Goal: Communication & Community: Answer question/provide support

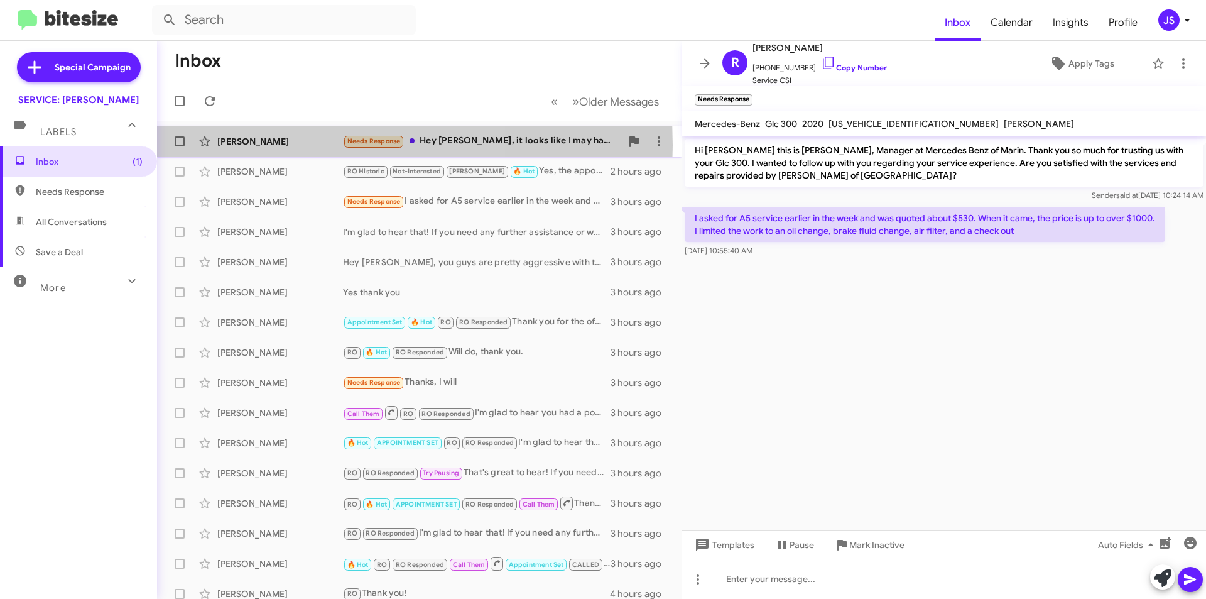
click at [269, 145] on div "[PERSON_NAME]" at bounding box center [280, 141] width 126 height 13
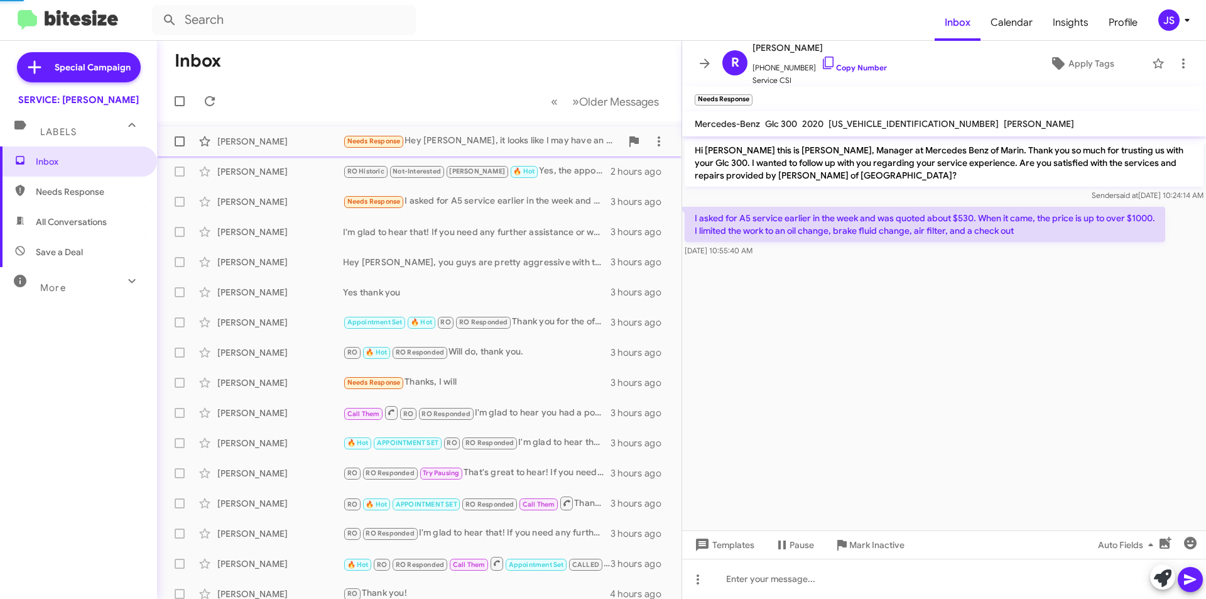
scroll to position [262, 0]
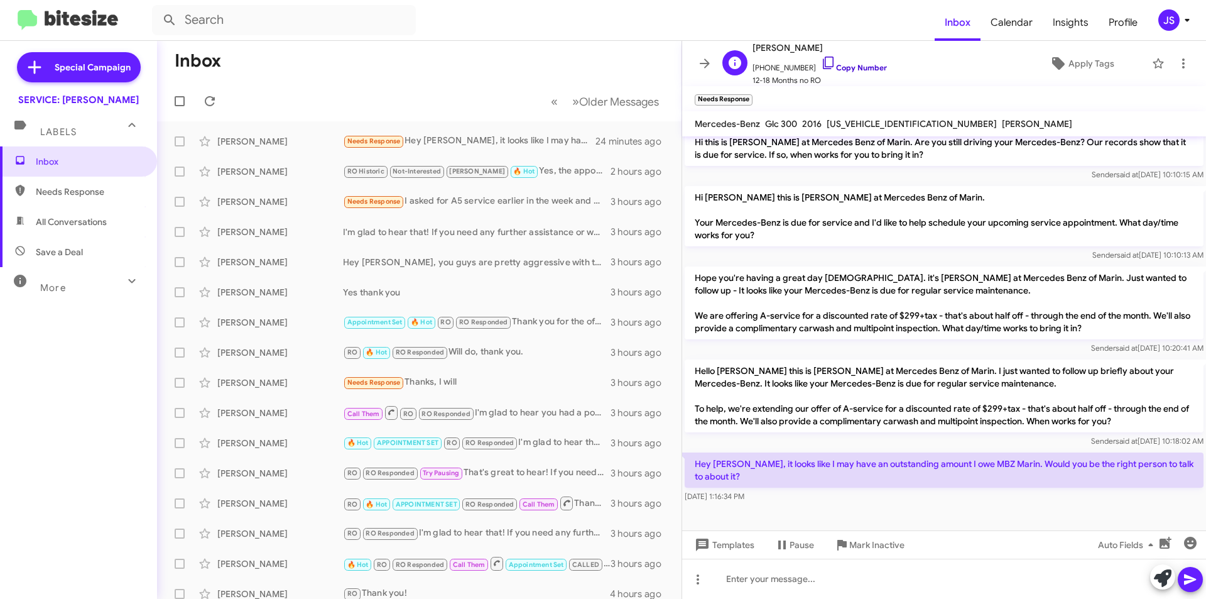
click at [821, 63] on icon at bounding box center [828, 62] width 15 height 15
click at [92, 226] on span "All Conversations" at bounding box center [71, 221] width 71 height 13
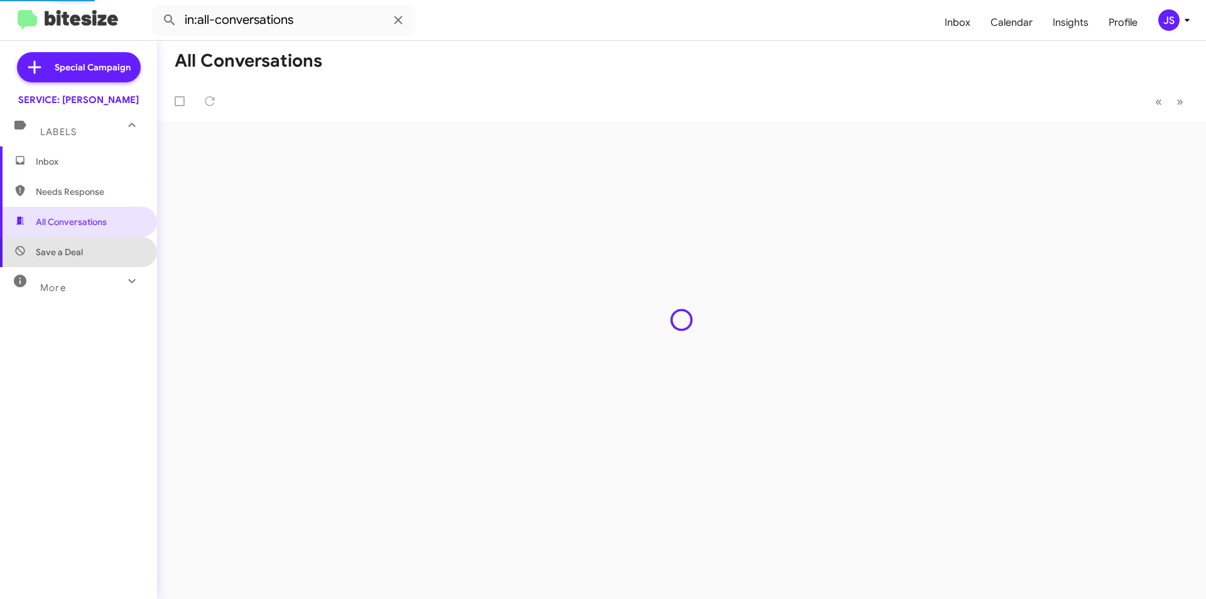
click at [87, 244] on span "Save a Deal" at bounding box center [78, 252] width 157 height 30
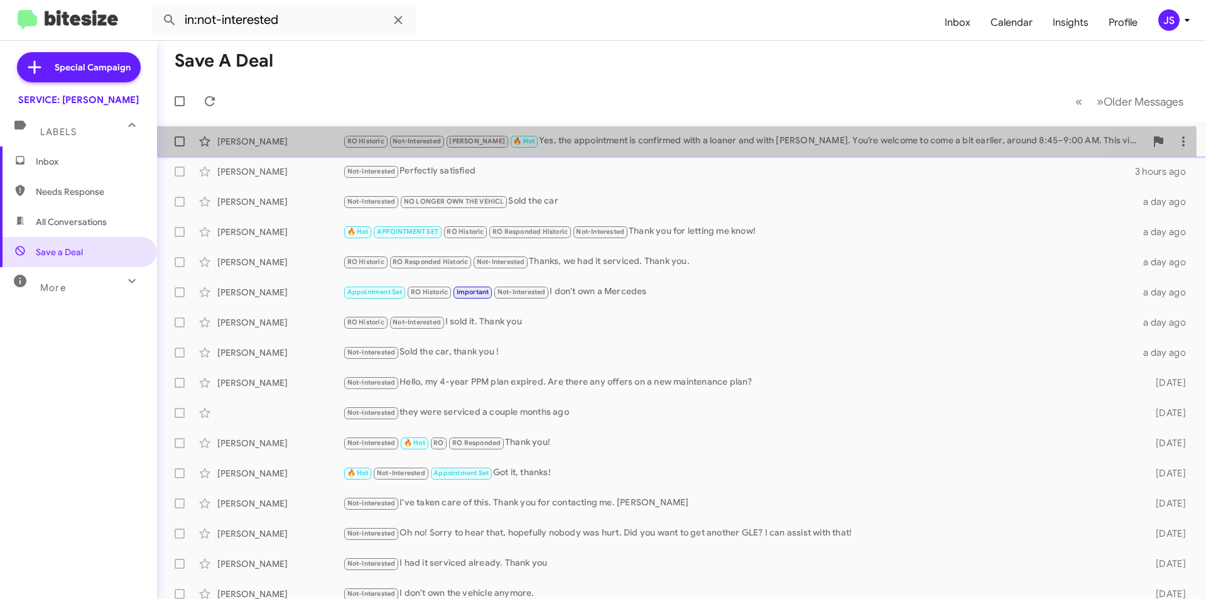
click at [275, 144] on div "[PERSON_NAME]" at bounding box center [280, 141] width 126 height 13
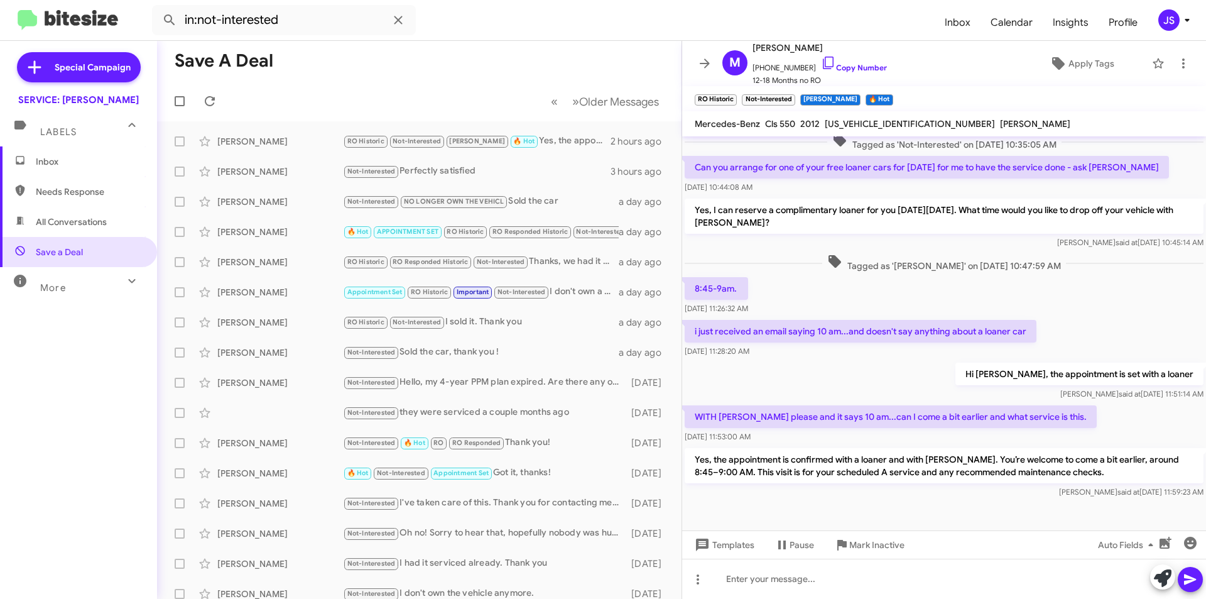
scroll to position [399, 0]
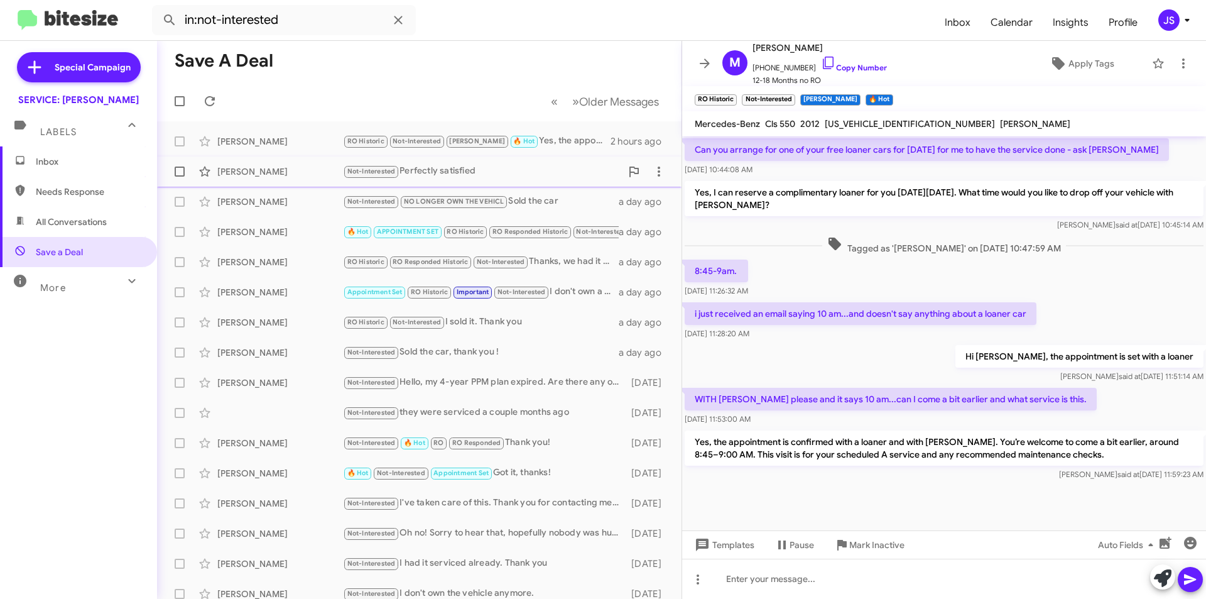
click at [250, 181] on div "Bettie Campbell Not-Interested Perfectly satisfied 3 hours ago" at bounding box center [419, 171] width 504 height 25
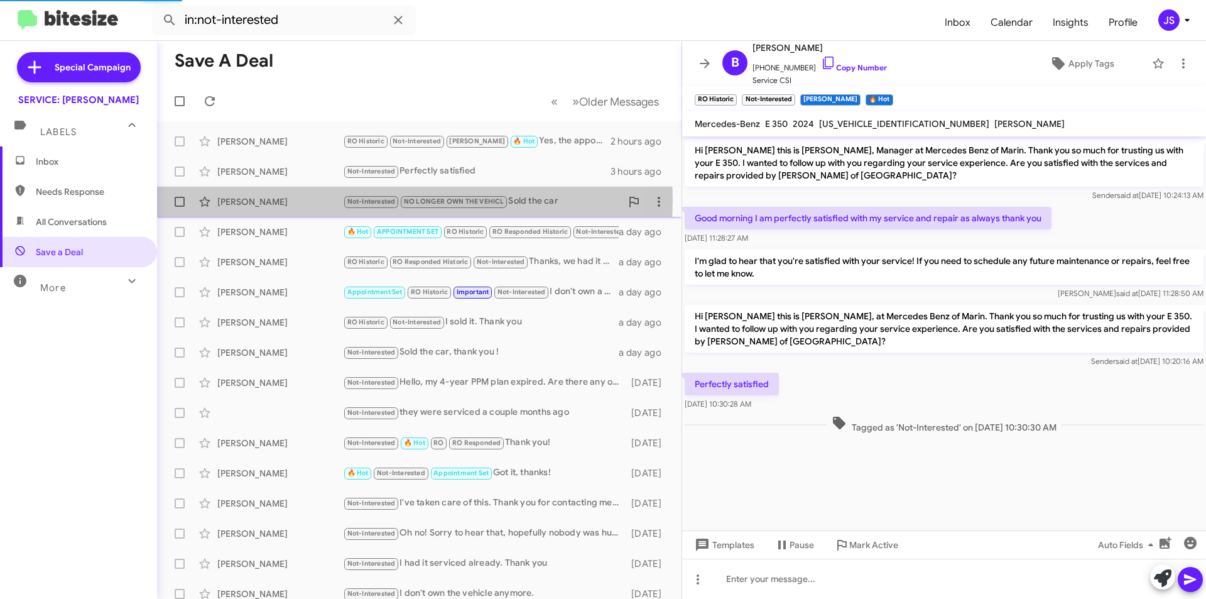
click at [260, 199] on div "[PERSON_NAME]" at bounding box center [280, 201] width 126 height 13
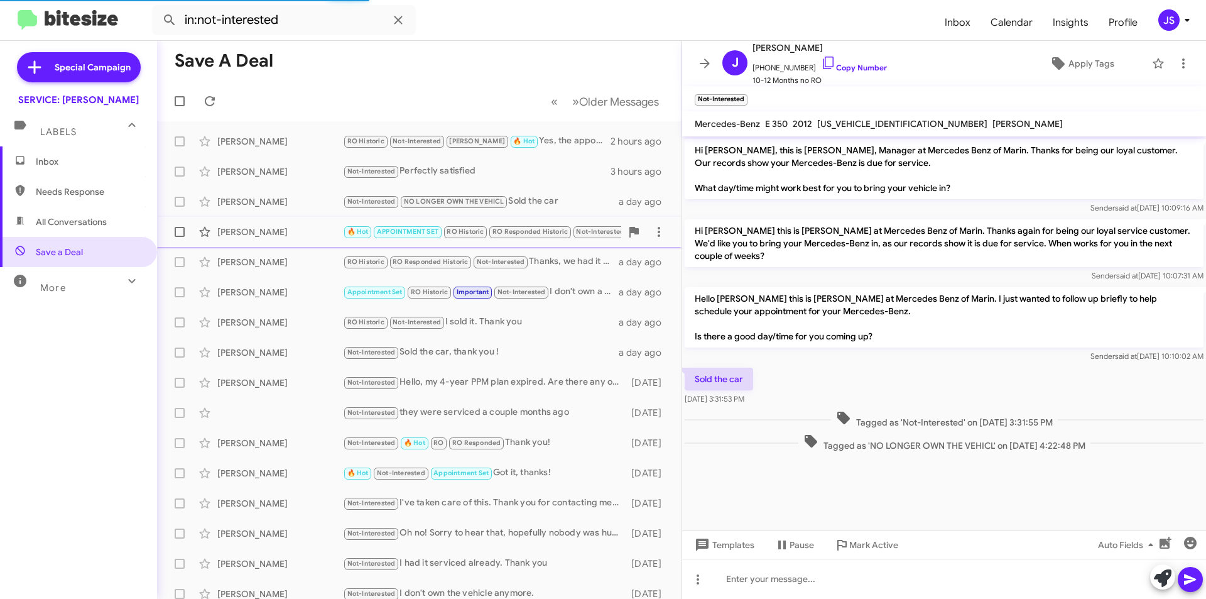
click at [265, 241] on div "Gioacchino Camilleri 🔥 Hot APPOINTMENT SET RO Historic RO Responded Historic No…" at bounding box center [419, 231] width 504 height 25
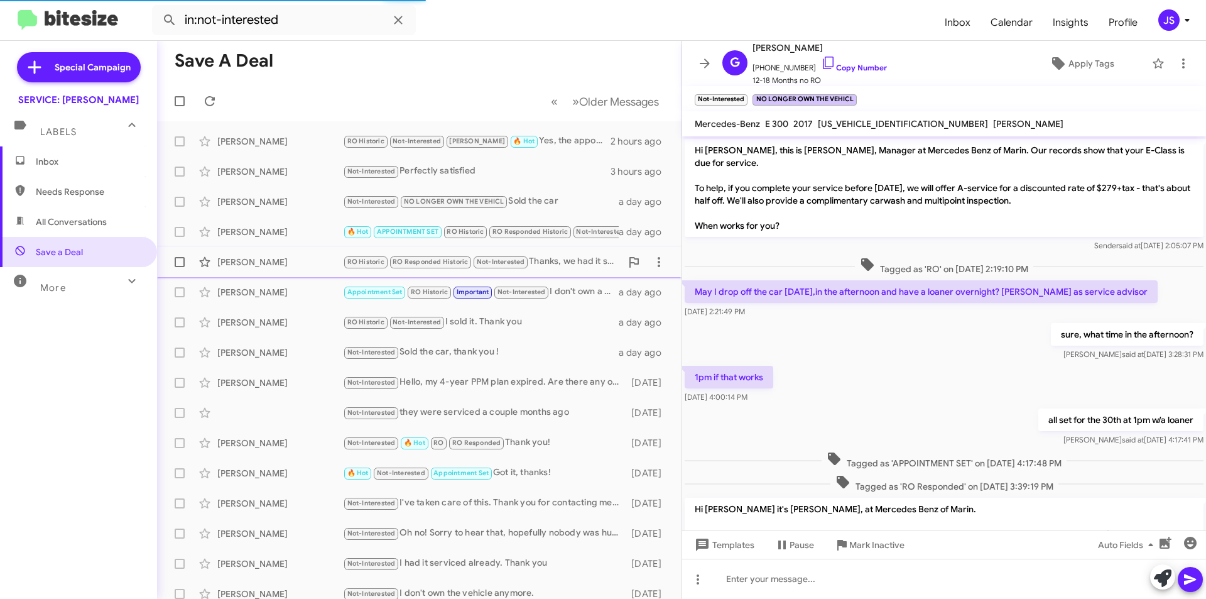
scroll to position [417, 0]
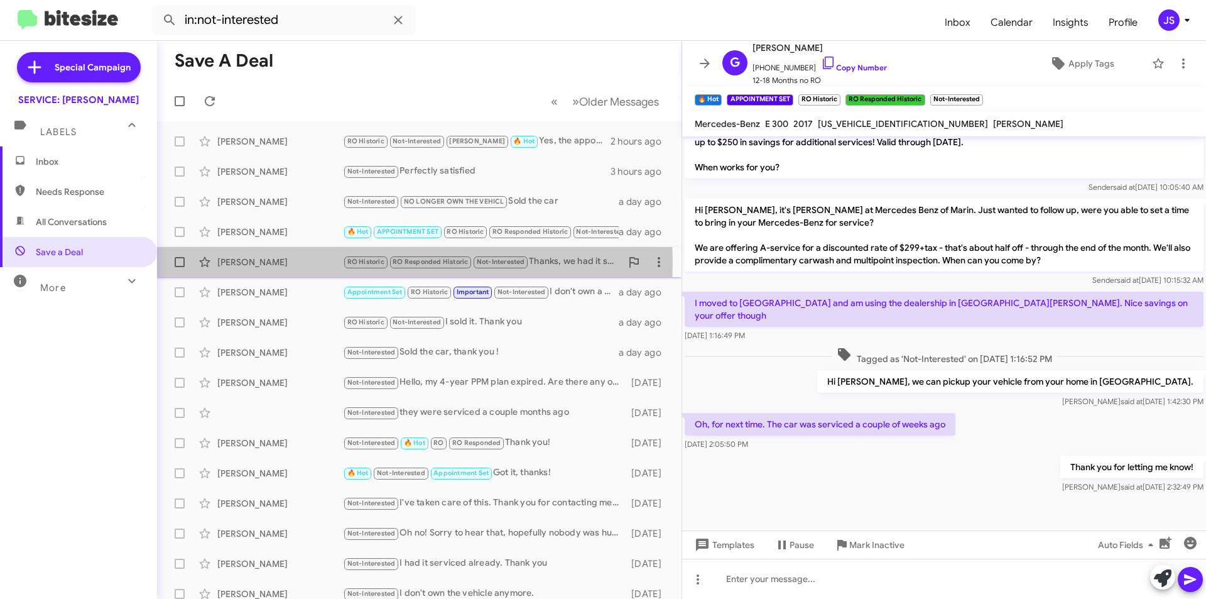
click at [268, 263] on div "[PERSON_NAME]" at bounding box center [280, 262] width 126 height 13
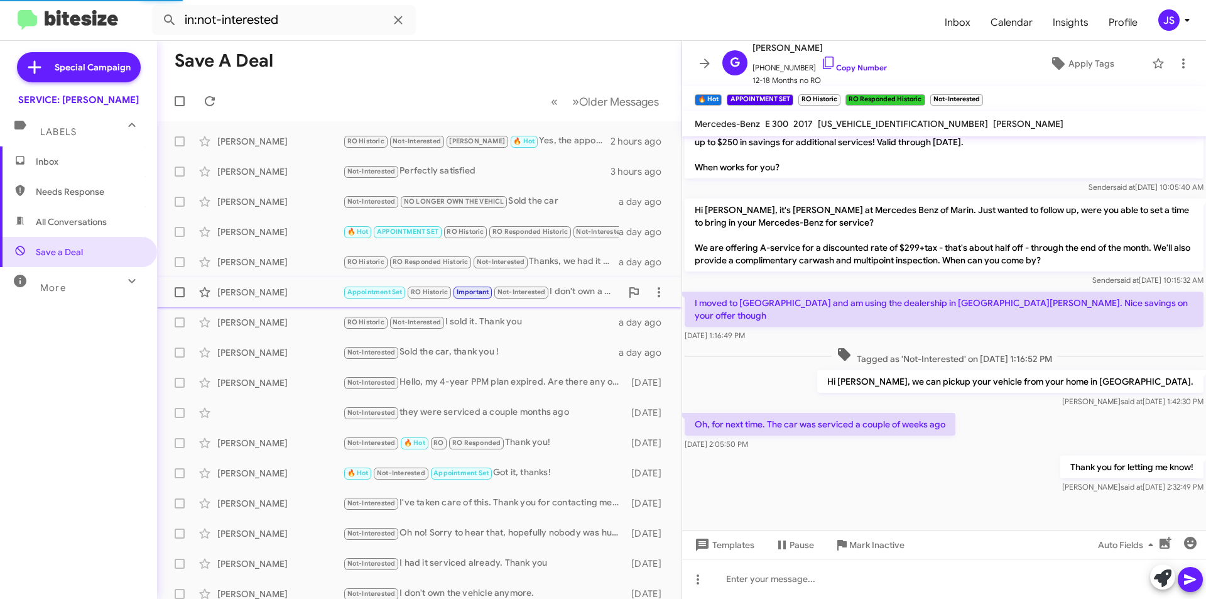
click at [288, 291] on div "[PERSON_NAME]" at bounding box center [280, 292] width 126 height 13
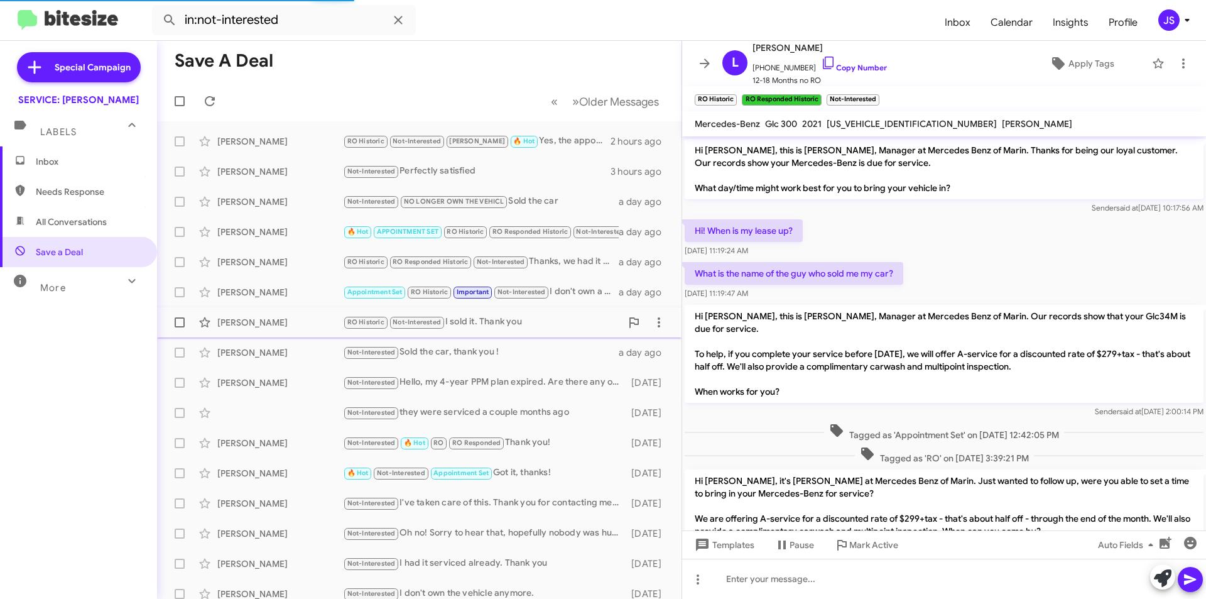
scroll to position [124, 0]
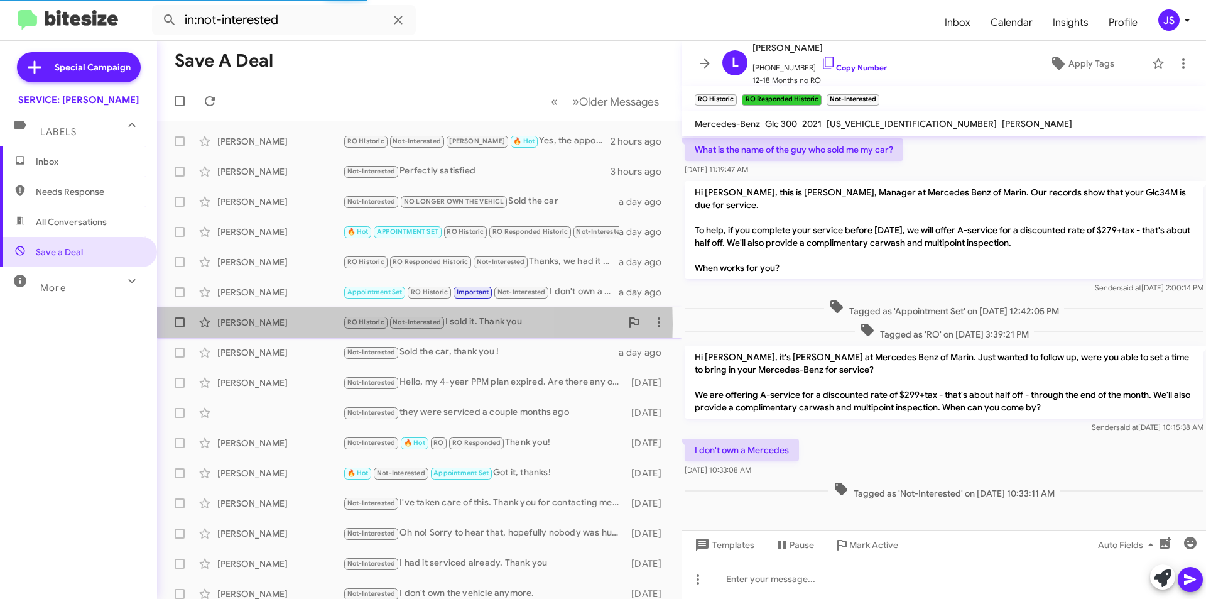
click at [294, 324] on div "[PERSON_NAME]" at bounding box center [280, 322] width 126 height 13
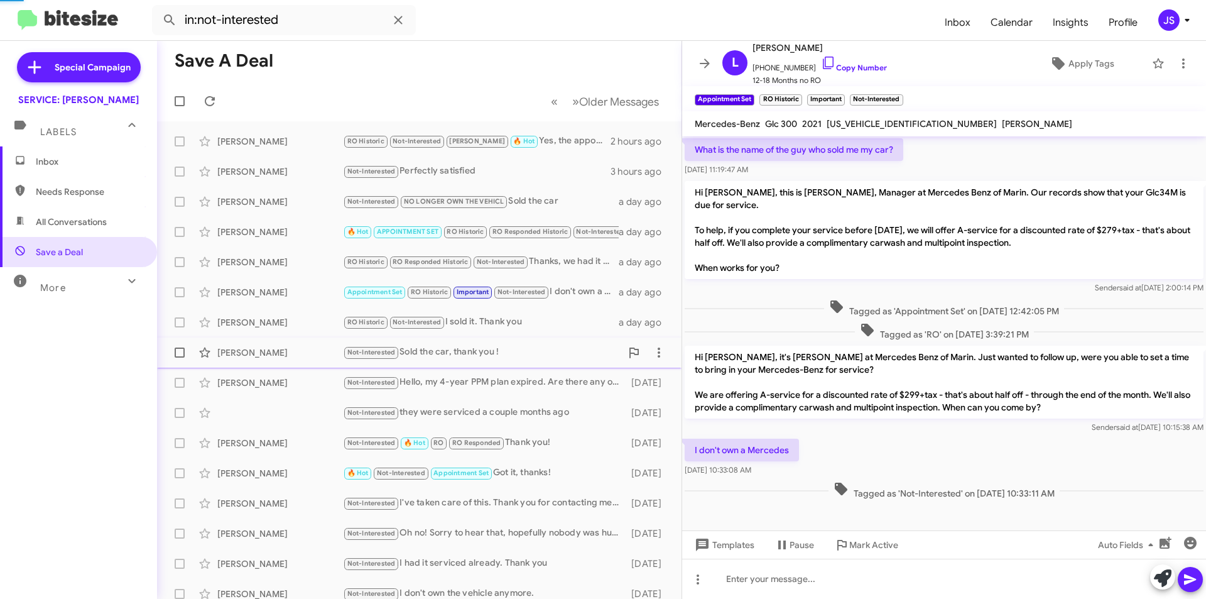
scroll to position [1, 0]
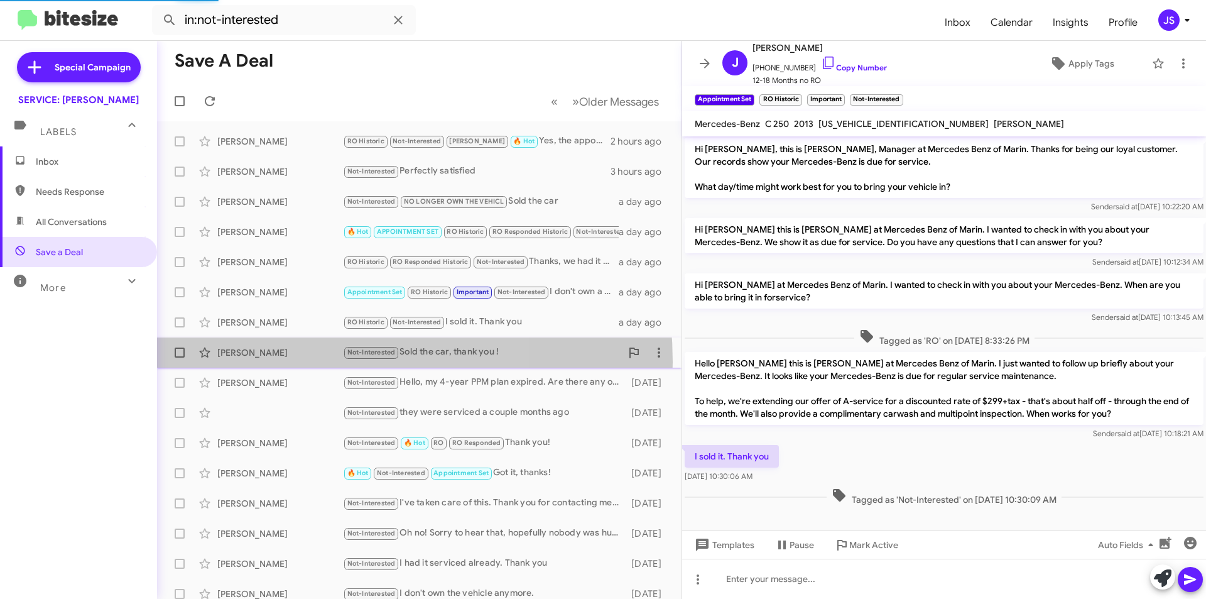
click at [281, 362] on div "John Stevenson Not-Interested Sold the car, thank you ! a day ago" at bounding box center [419, 352] width 504 height 25
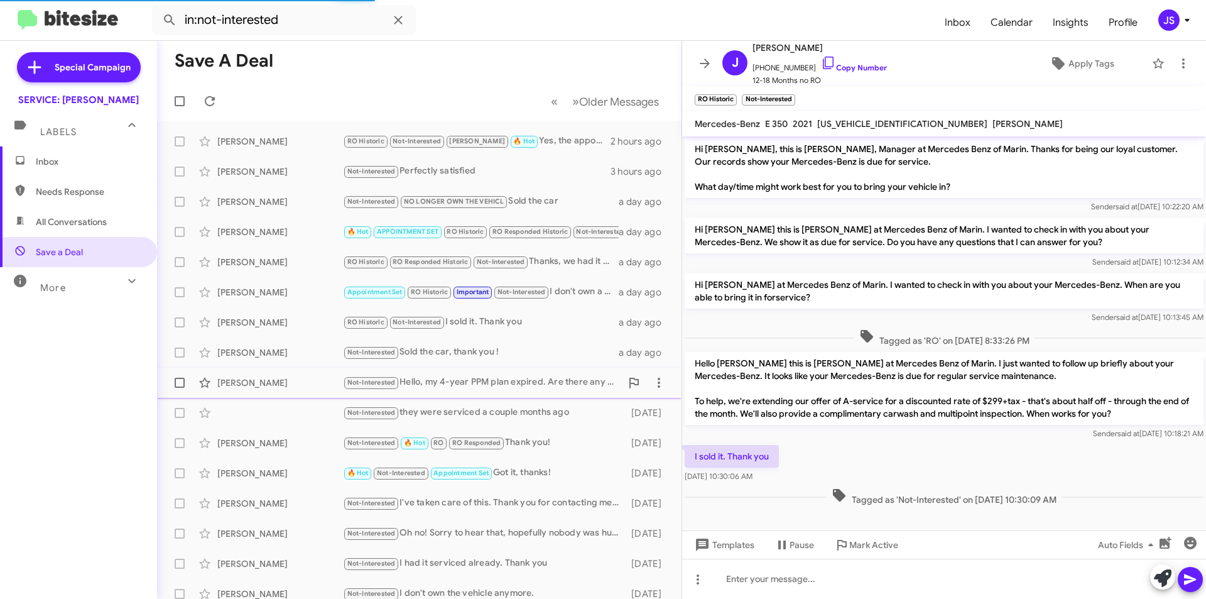
click at [290, 387] on div "[PERSON_NAME]" at bounding box center [280, 382] width 126 height 13
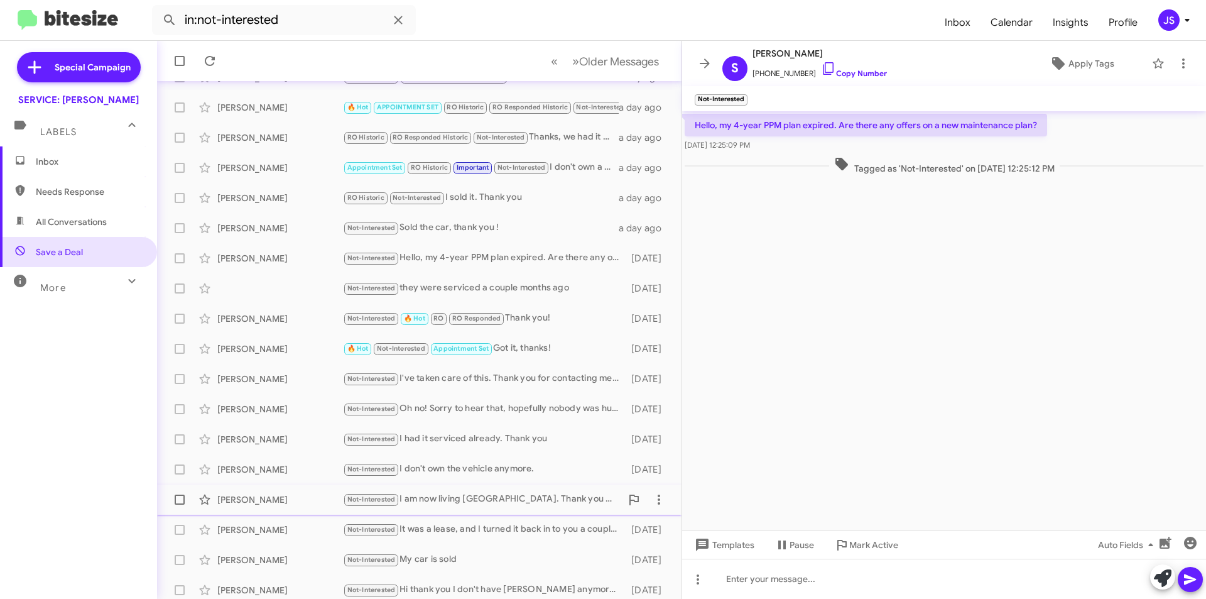
scroll to position [126, 0]
click at [277, 488] on div "Carla Morabito Not-Interested I am now living Los Altos. Thank you for your con…" at bounding box center [419, 497] width 504 height 25
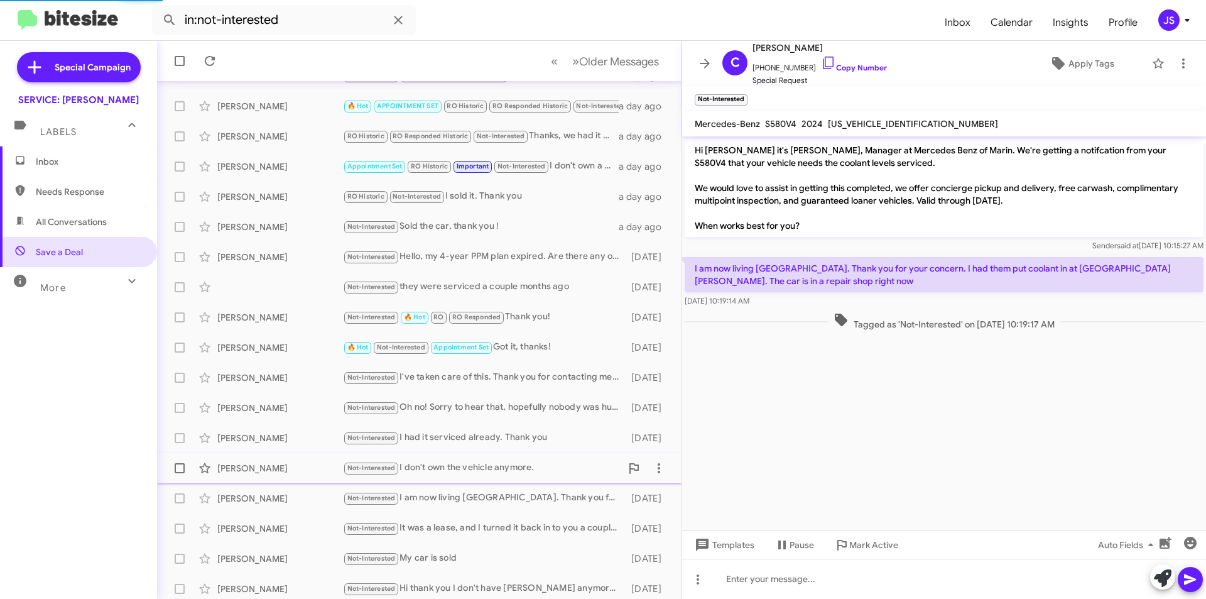
click at [286, 468] on div "Orrin Hein" at bounding box center [280, 468] width 126 height 13
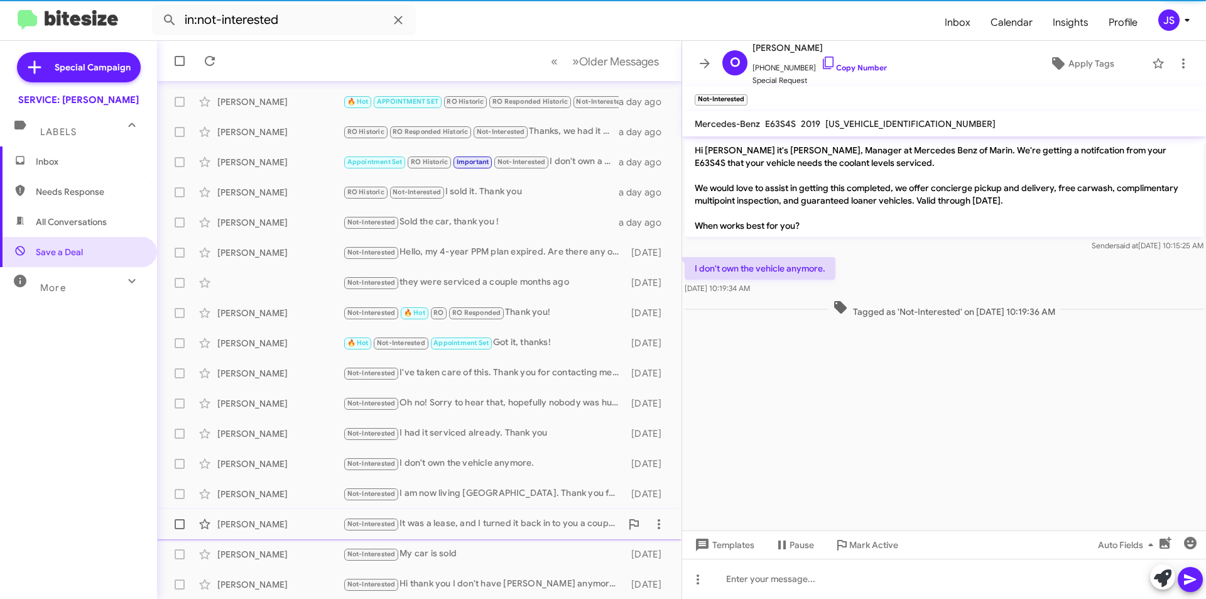
scroll to position [131, 0]
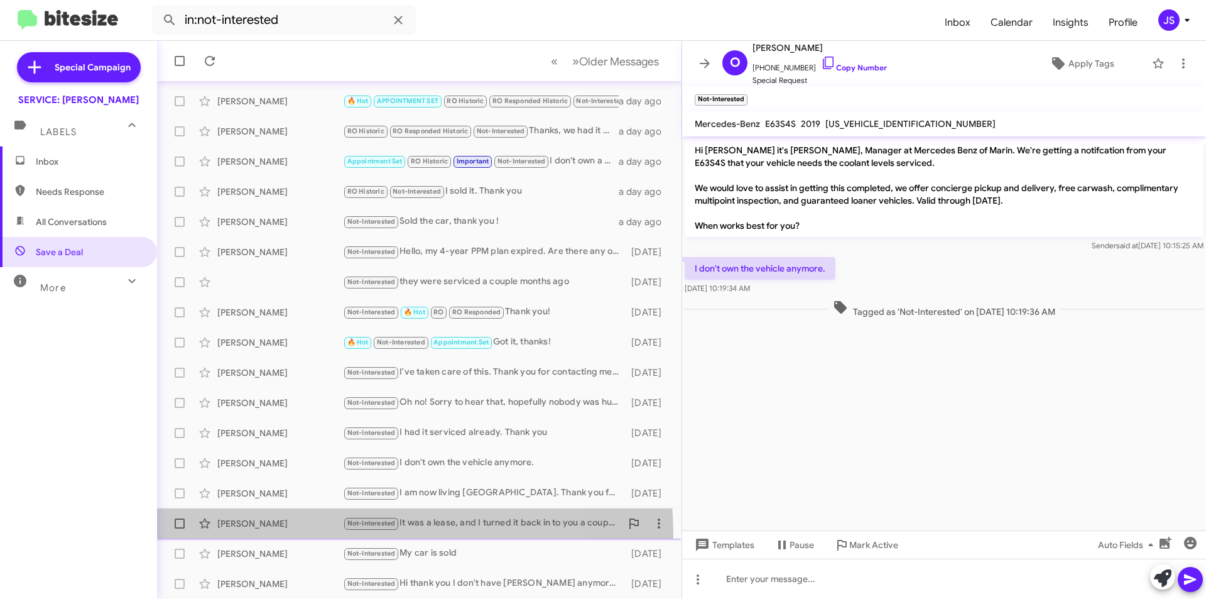
click at [310, 535] on div "Cris Daugbjerg Not-Interested It was a lease, and I turned it back in to you a …" at bounding box center [419, 523] width 504 height 25
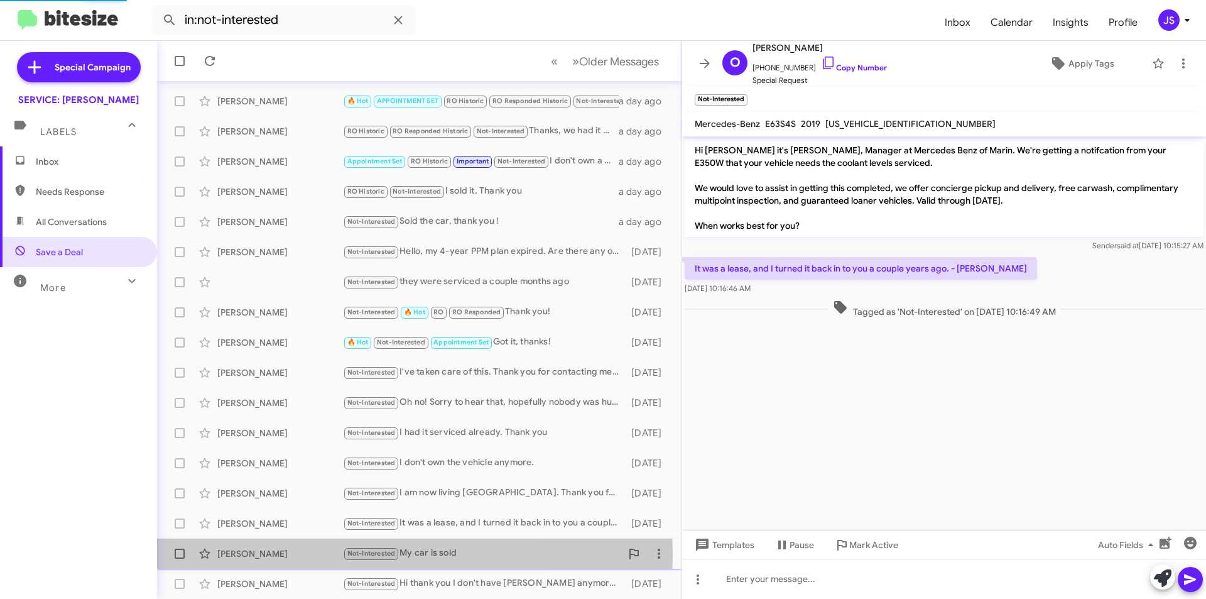
click at [289, 555] on div "Fredrick Lui" at bounding box center [280, 553] width 126 height 13
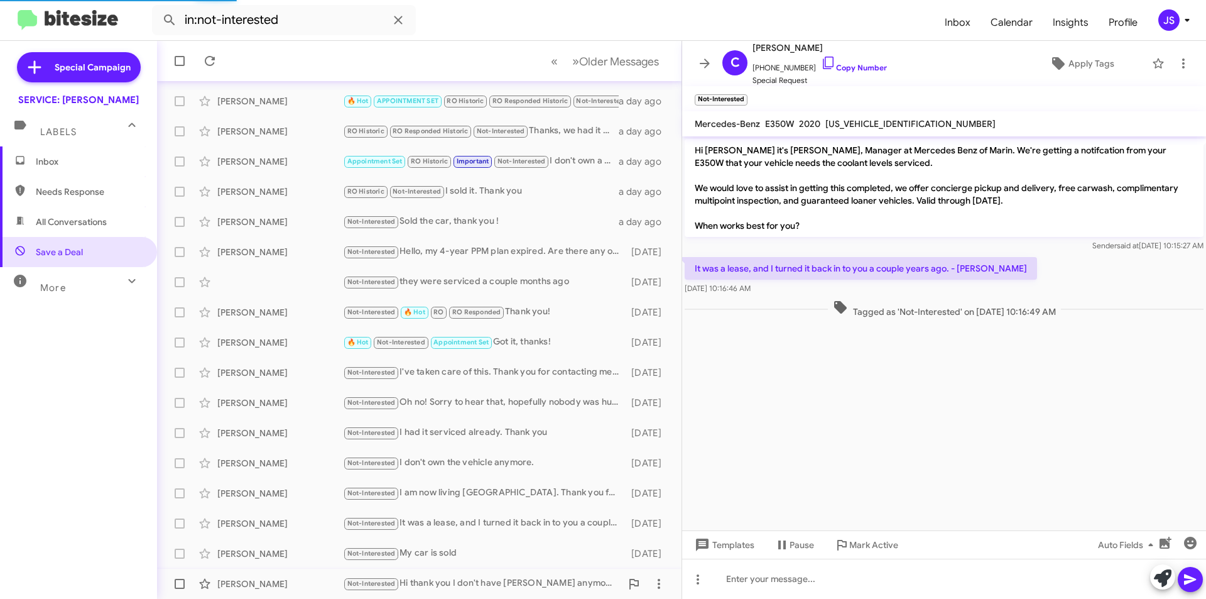
click at [288, 575] on div "Sovan Inthavong Not-Interested Hi thank you I don't have Mercedes anymore thank…" at bounding box center [419, 583] width 504 height 25
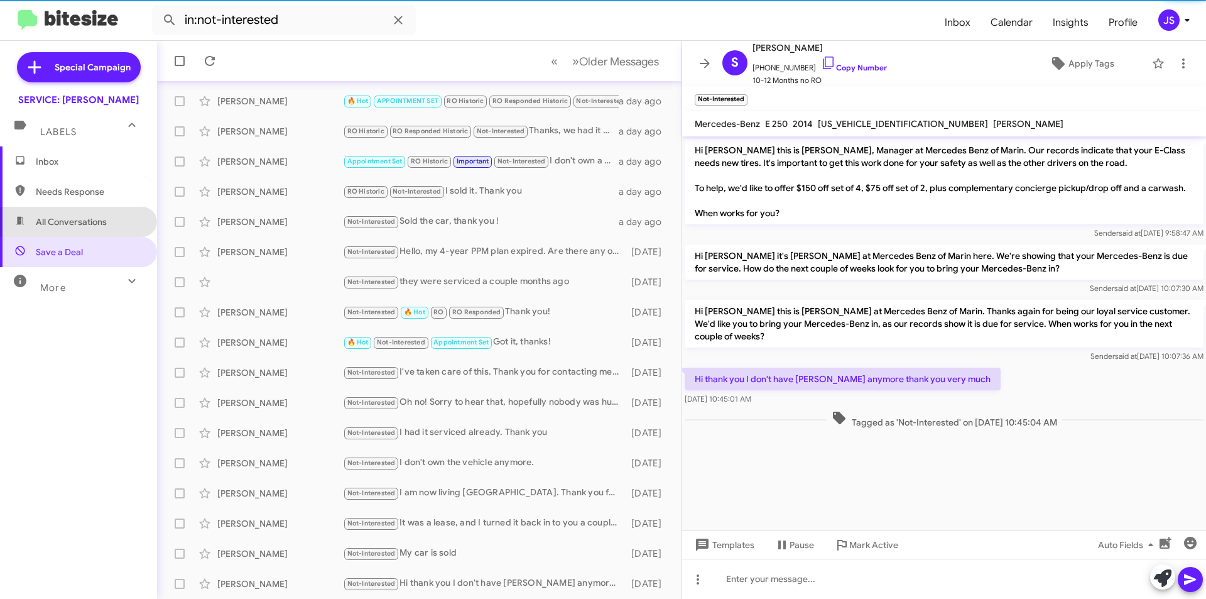
click at [105, 227] on span "All Conversations" at bounding box center [71, 221] width 71 height 13
type input "in:all-conversations"
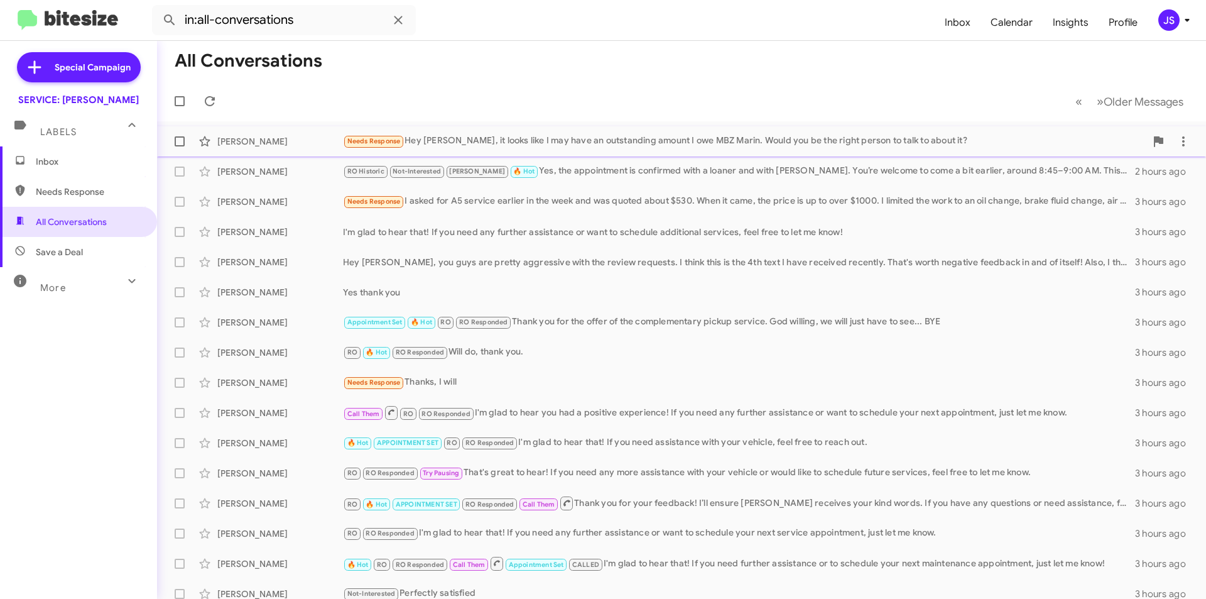
click at [474, 139] on div "Needs Response Hey Omar, it looks like I may have an outstanding amount I owe M…" at bounding box center [744, 141] width 803 height 14
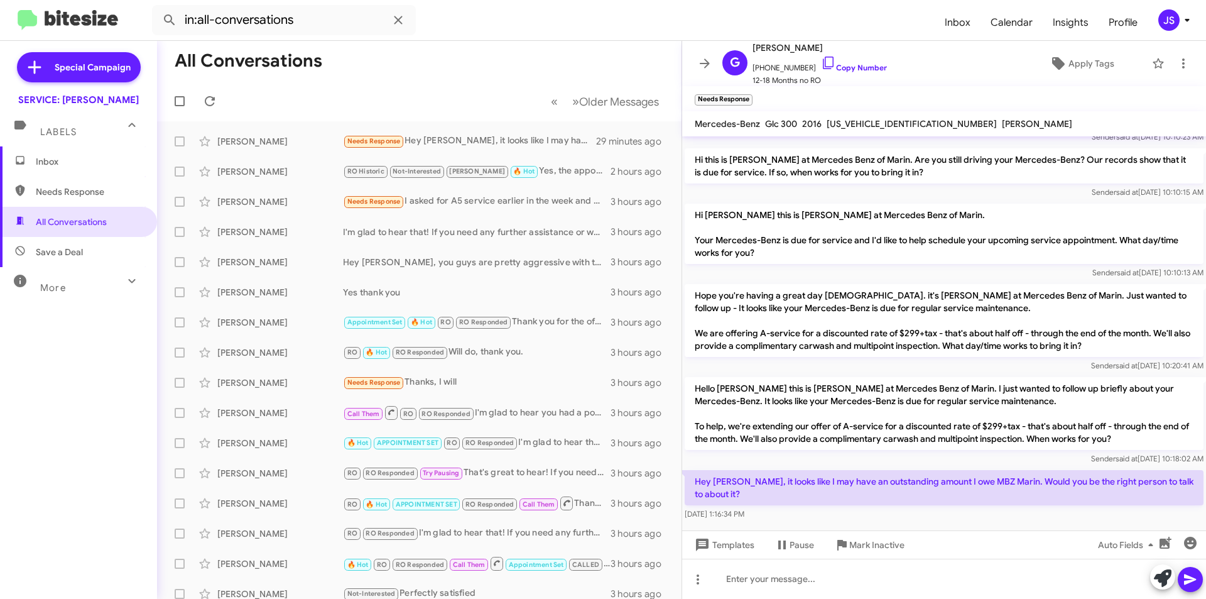
scroll to position [262, 0]
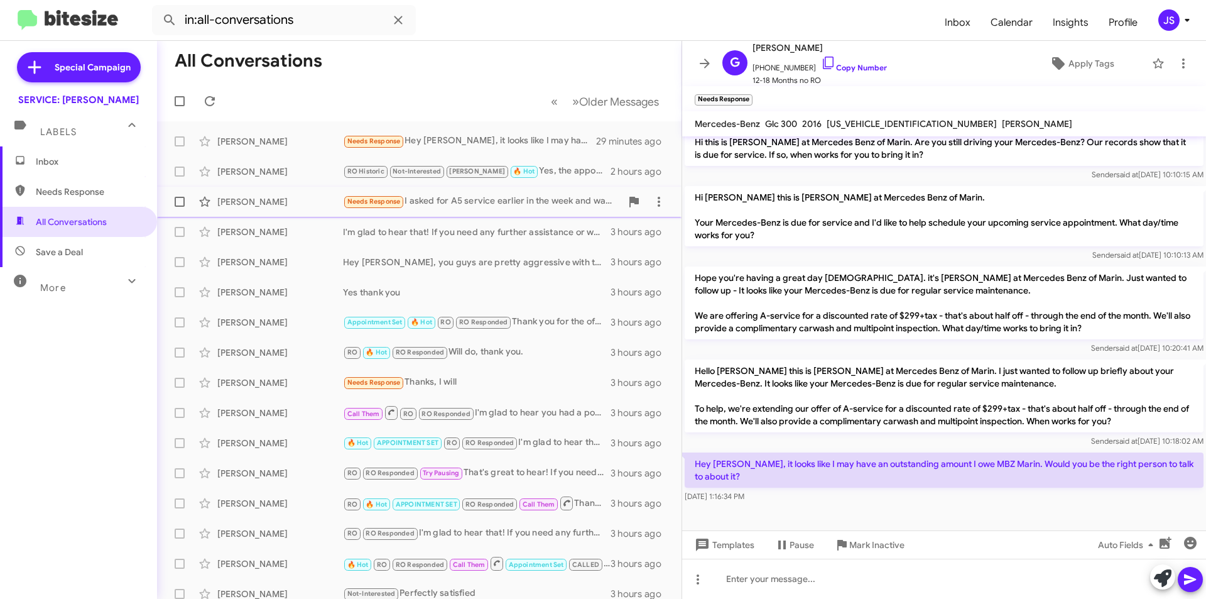
click at [279, 202] on div "[PERSON_NAME]" at bounding box center [280, 201] width 126 height 13
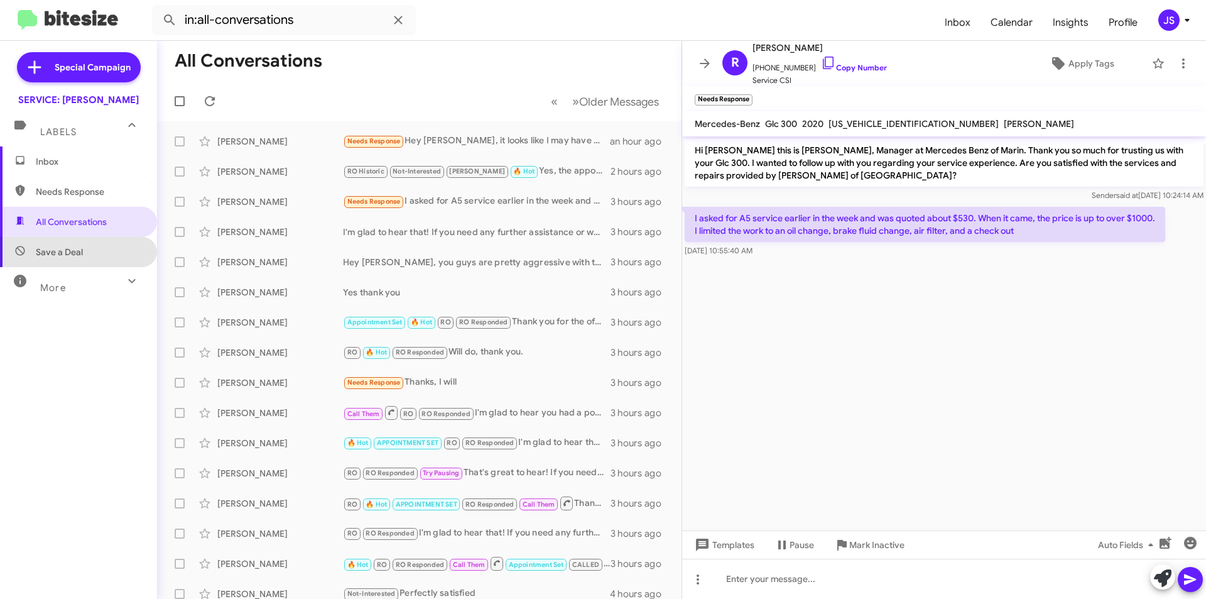
click at [85, 239] on span "Save a Deal" at bounding box center [78, 252] width 157 height 30
type input "in:not-interested"
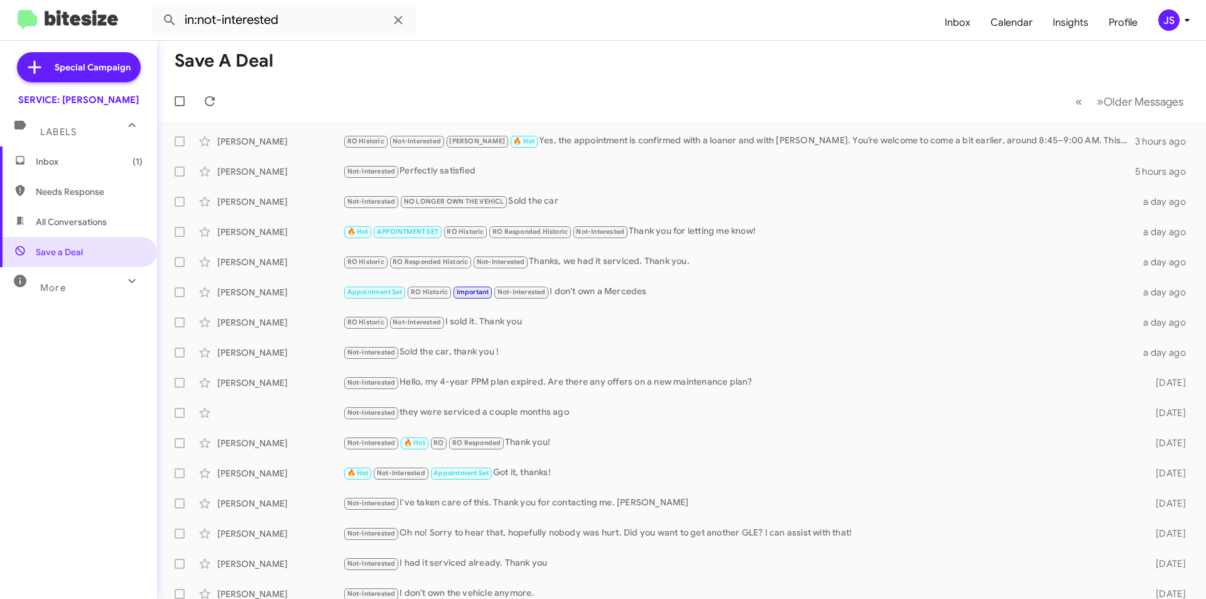
click at [89, 158] on span "Inbox (1)" at bounding box center [89, 161] width 107 height 13
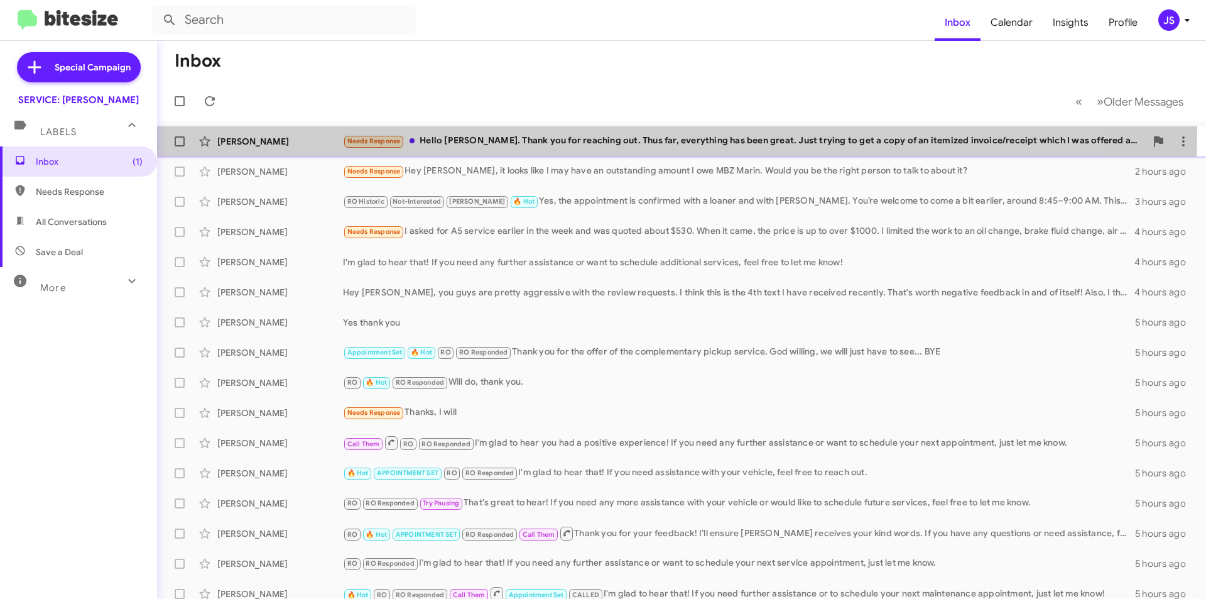
click at [432, 130] on div "Billye Brown Needs Response Hello Omar. Thank you for reaching out. Thus far, e…" at bounding box center [681, 141] width 1029 height 25
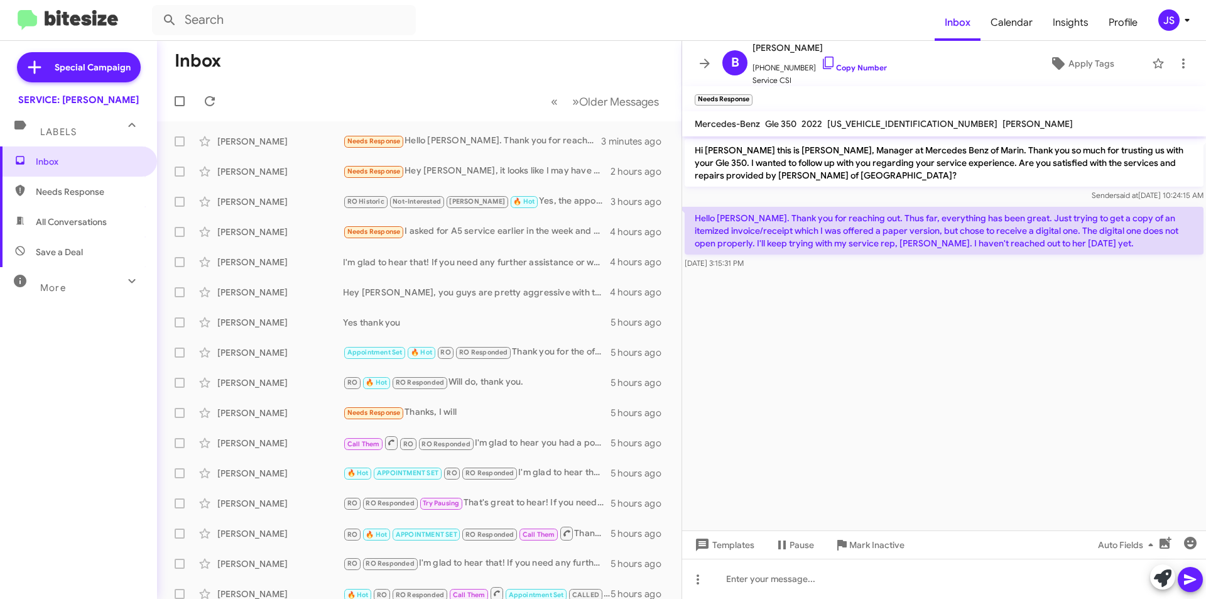
click at [982, 300] on cdk-virtual-scroll-viewport "Hi Billye this is Omar Ibrahimi, Manager at Mercedes Benz of Marin. Thank you s…" at bounding box center [944, 333] width 524 height 394
click at [821, 55] on icon at bounding box center [828, 62] width 15 height 15
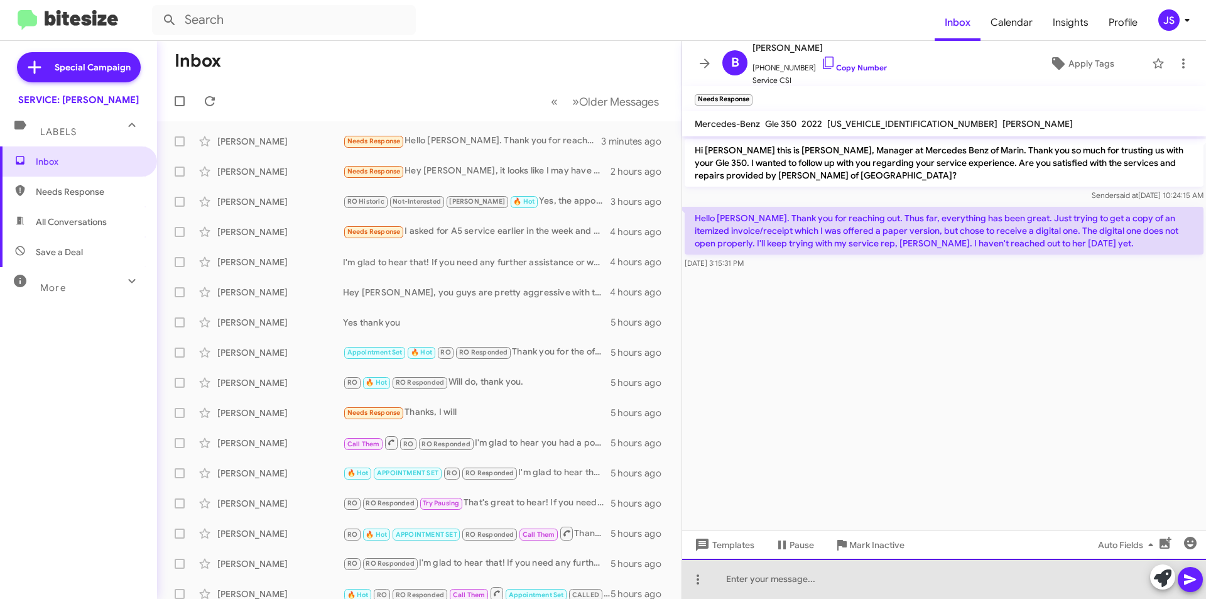
click at [919, 574] on div at bounding box center [944, 578] width 524 height 40
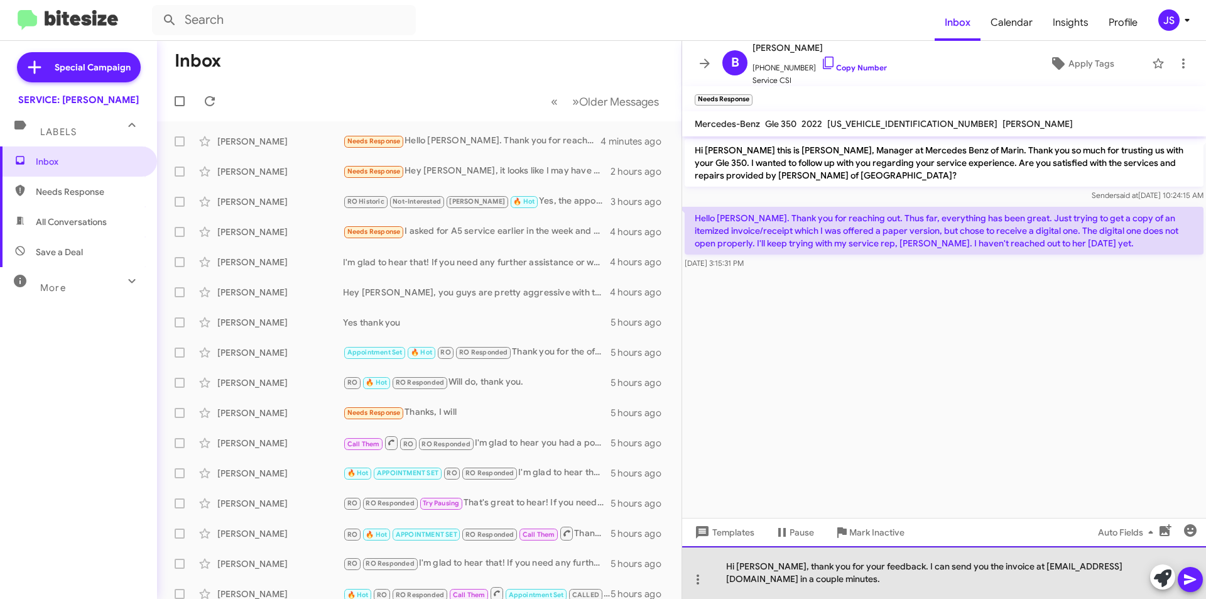
click at [899, 570] on div "Hi Billye, thank you for your feedback. I can send you the invoice at billyebro…" at bounding box center [944, 572] width 524 height 53
click at [917, 582] on div "Hi Billye, thank you for your feedback. I can have somone send you the invoice …" at bounding box center [944, 572] width 524 height 53
click at [916, 583] on div "Hi Billye, thank you for your feedback. I can have someone send you the invoice…" at bounding box center [944, 572] width 524 height 53
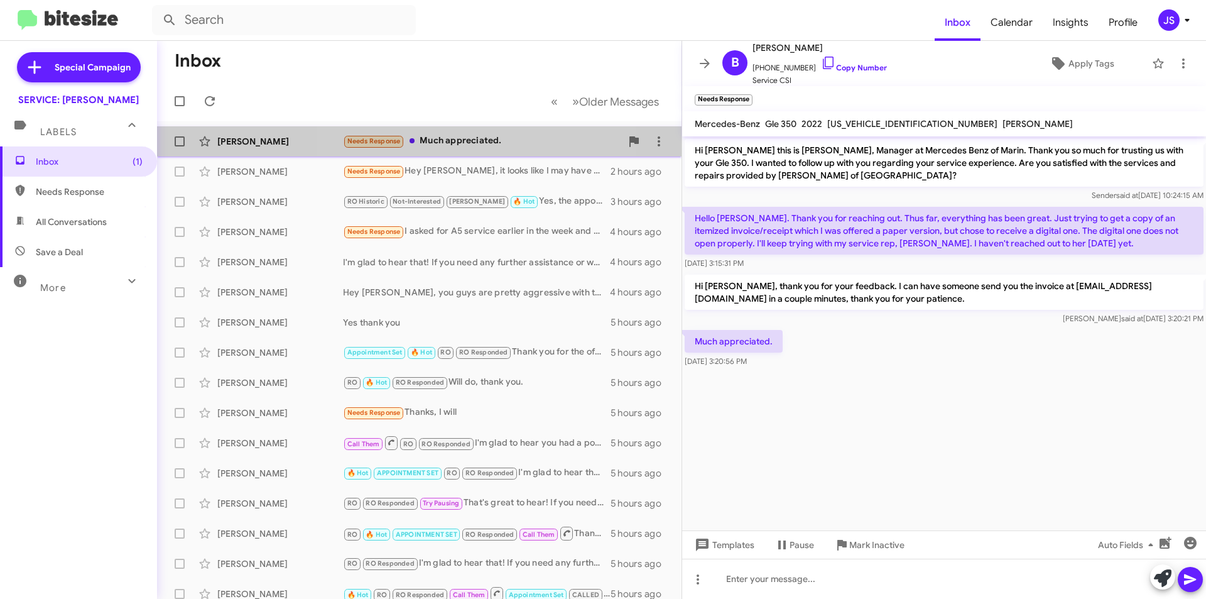
click at [470, 140] on div "Needs Response Much appreciated." at bounding box center [482, 141] width 278 height 14
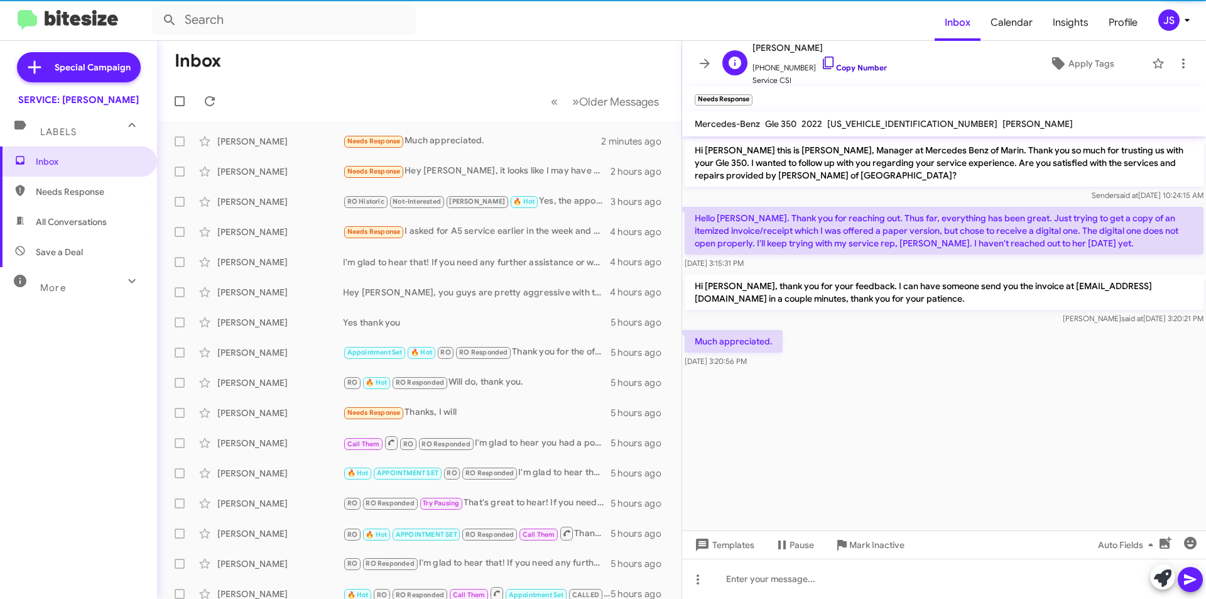
click at [821, 62] on icon at bounding box center [828, 62] width 15 height 15
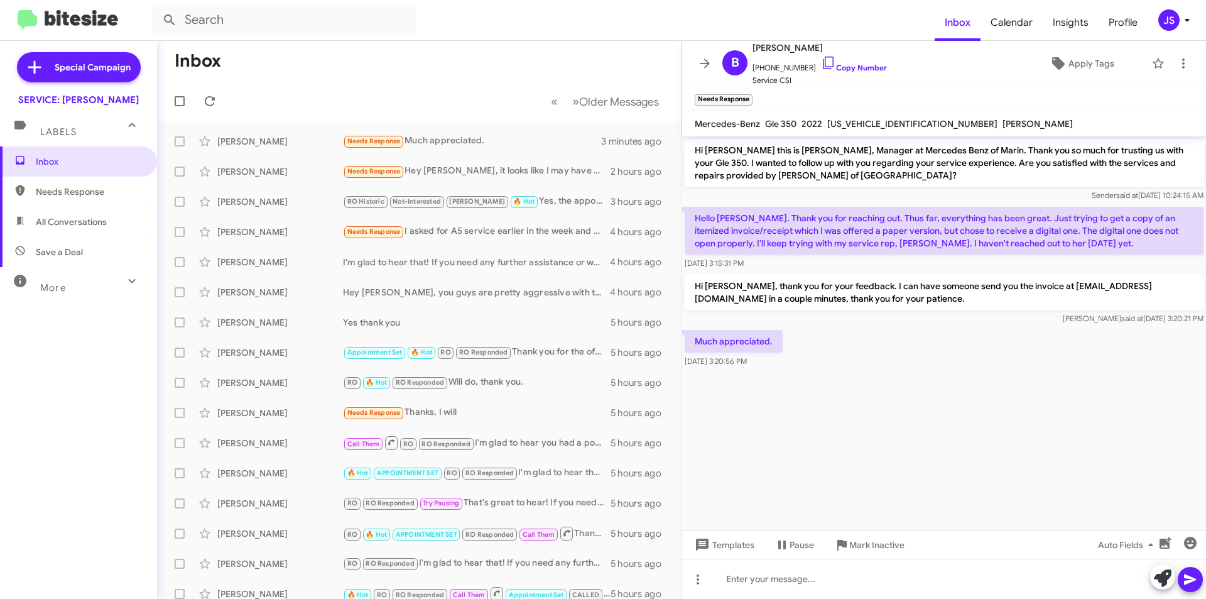
click at [1032, 283] on p "Hi Billye, thank you for your feedback. I can have someone send you the invoice…" at bounding box center [944, 291] width 519 height 35
drag, startPoint x: 1030, startPoint y: 283, endPoint x: 1103, endPoint y: 283, distance: 72.9
click at [1103, 283] on p "Hi Billye, thank you for your feedback. I can have someone send you the invoice…" at bounding box center [944, 291] width 519 height 35
copy p "billyebrown@gmai"
click at [1034, 330] on div "Much appreciated. Aug 13, 2025, 3:20:56 PM" at bounding box center [944, 348] width 524 height 43
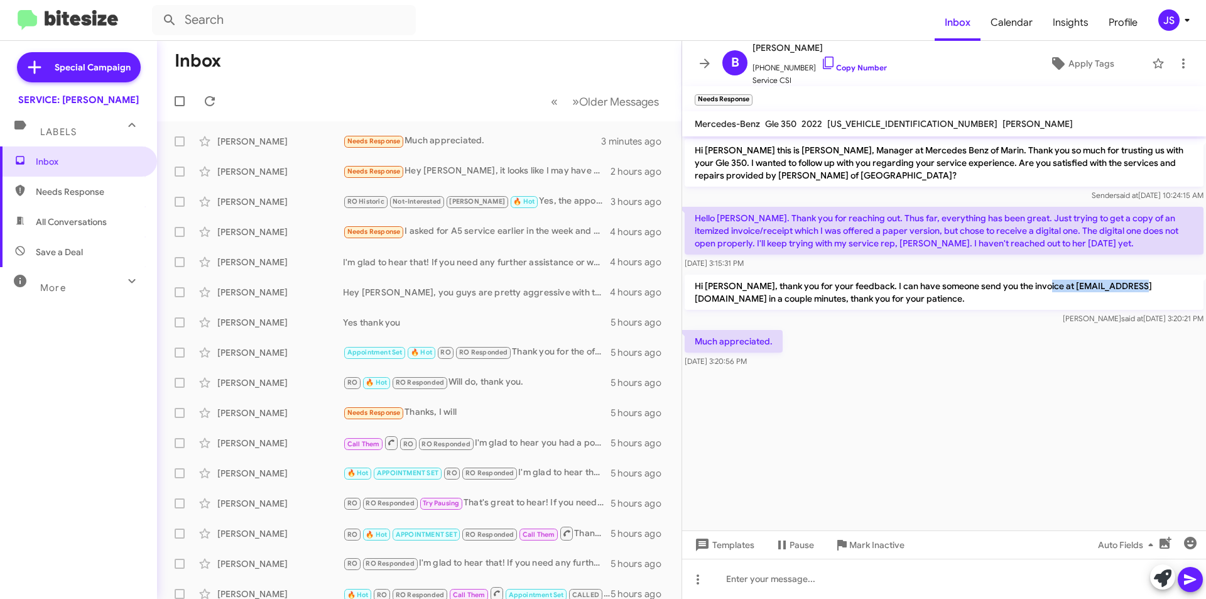
drag, startPoint x: 1029, startPoint y: 287, endPoint x: 1123, endPoint y: 289, distance: 94.2
click at [1123, 289] on p "Hi Billye, thank you for your feedback. I can have someone send you the invoice…" at bounding box center [944, 291] width 519 height 35
copy p "billyebrown@gmail.com"
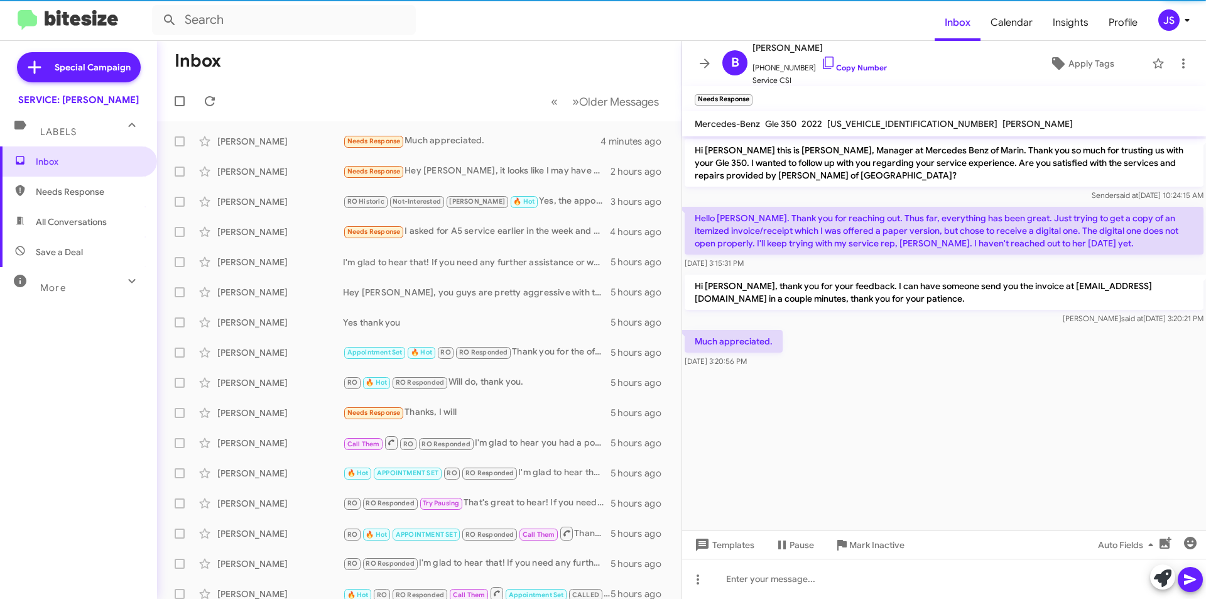
click at [1084, 451] on cdk-virtual-scroll-viewport "Hi Billye this is Omar Ibrahimi, Manager at Mercedes Benz of Marin. Thank you s…" at bounding box center [944, 333] width 524 height 394
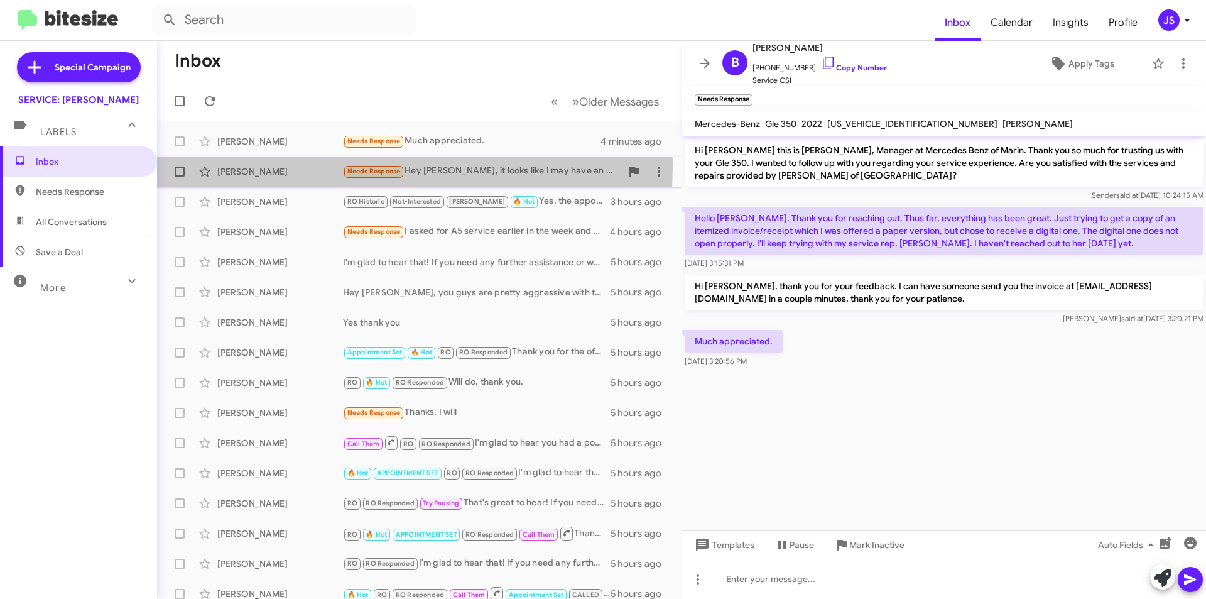
click at [251, 165] on div "Ganesha Madavan Needs Response Hey Omar, it looks like I may have an outstandin…" at bounding box center [419, 171] width 504 height 25
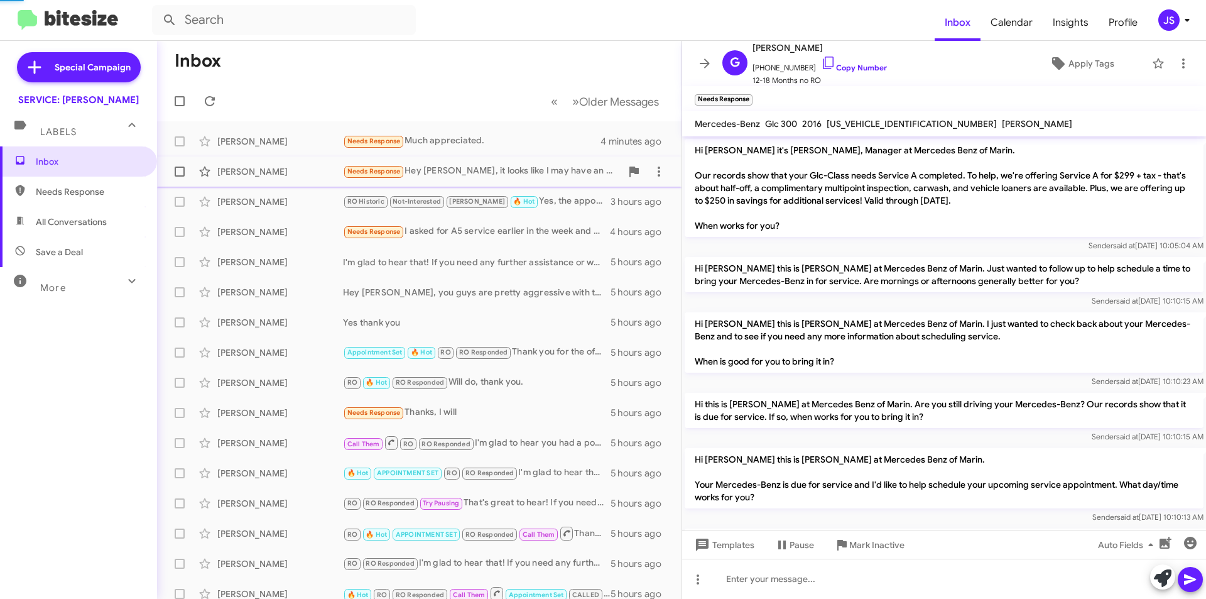
scroll to position [262, 0]
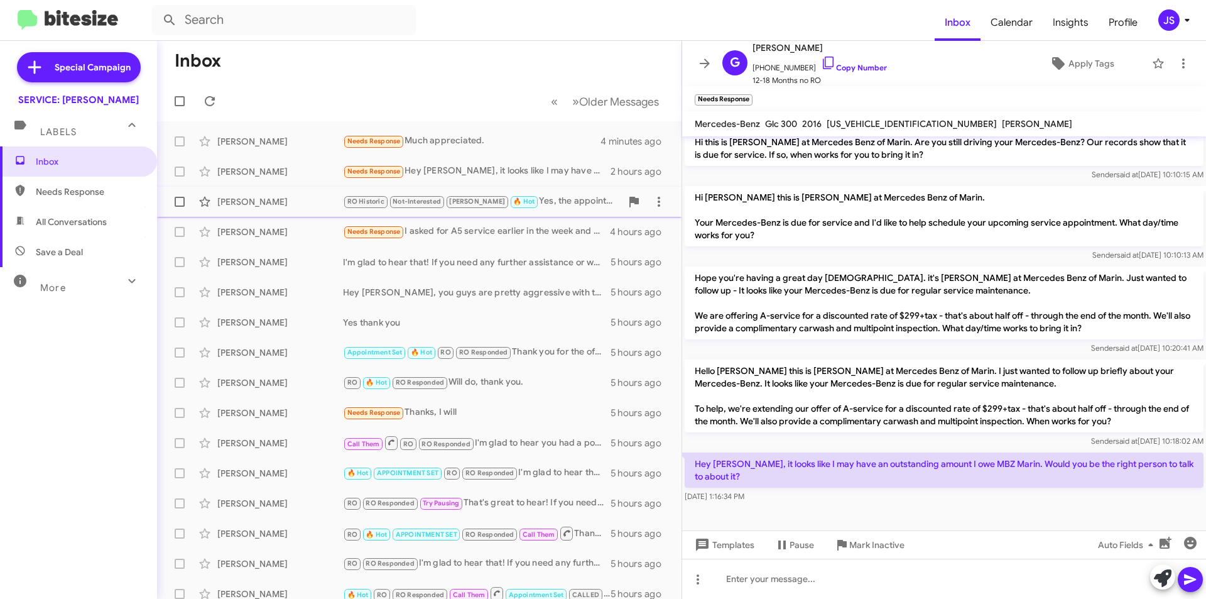
click at [283, 207] on div "[PERSON_NAME]" at bounding box center [280, 201] width 126 height 13
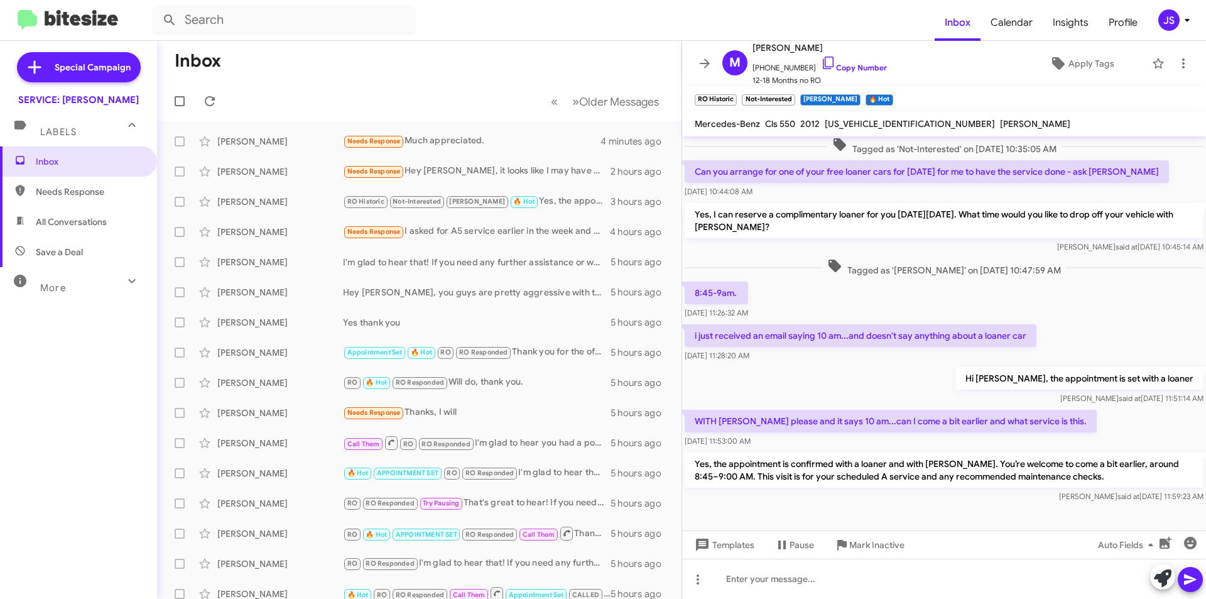
scroll to position [399, 0]
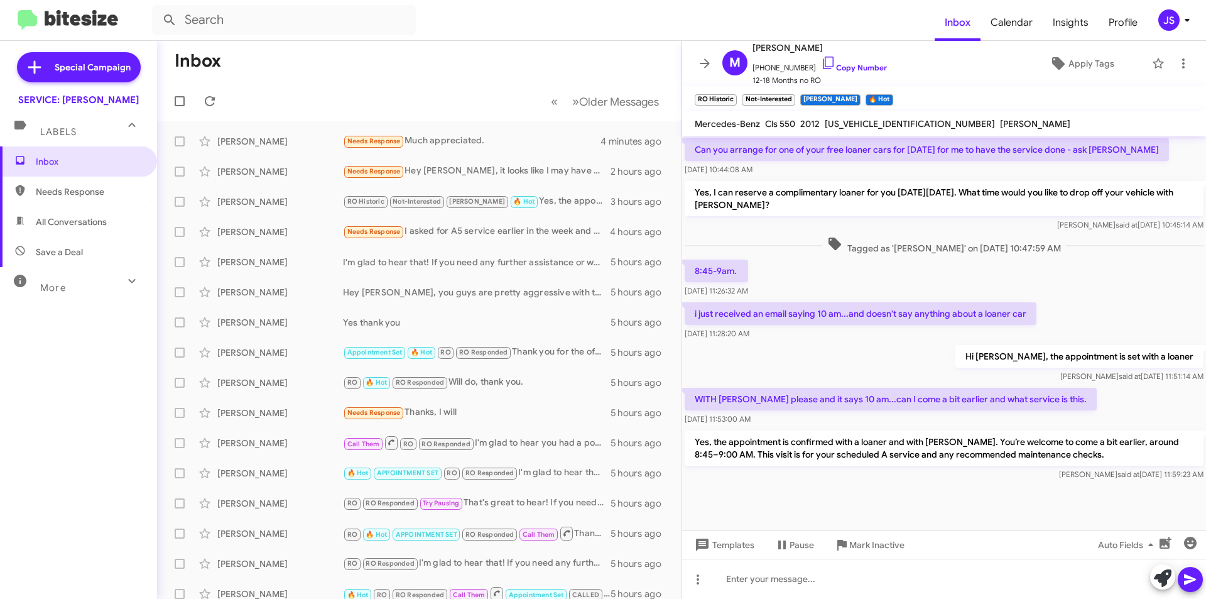
click at [99, 249] on span "Save a Deal" at bounding box center [78, 252] width 157 height 30
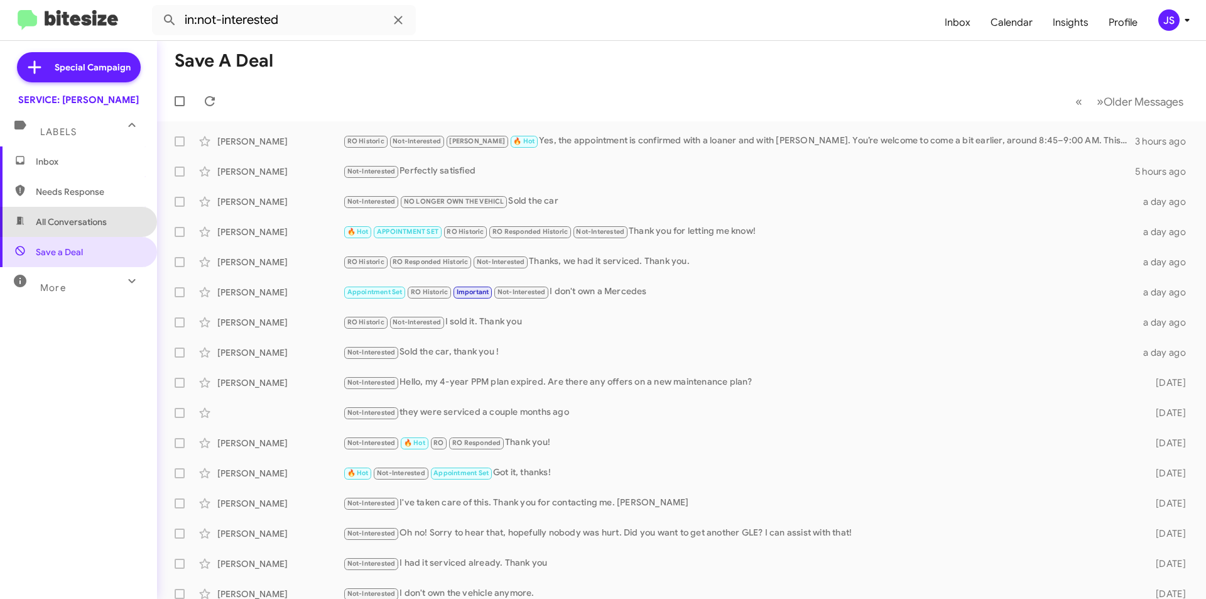
click at [82, 223] on span "All Conversations" at bounding box center [71, 221] width 71 height 13
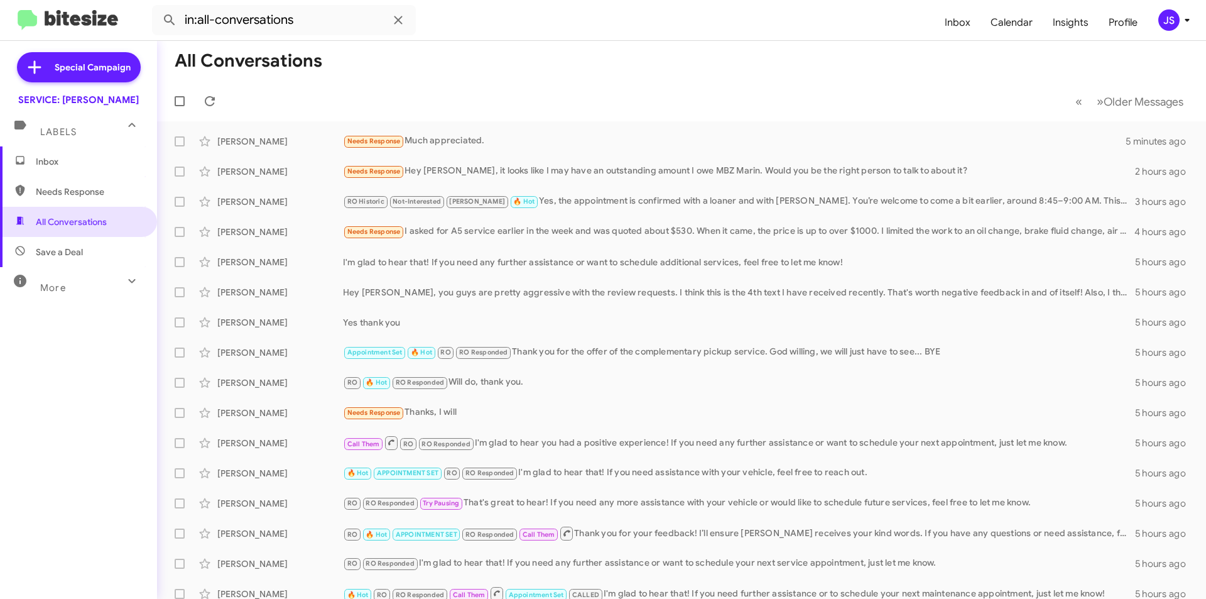
click at [75, 288] on div "More" at bounding box center [66, 282] width 112 height 23
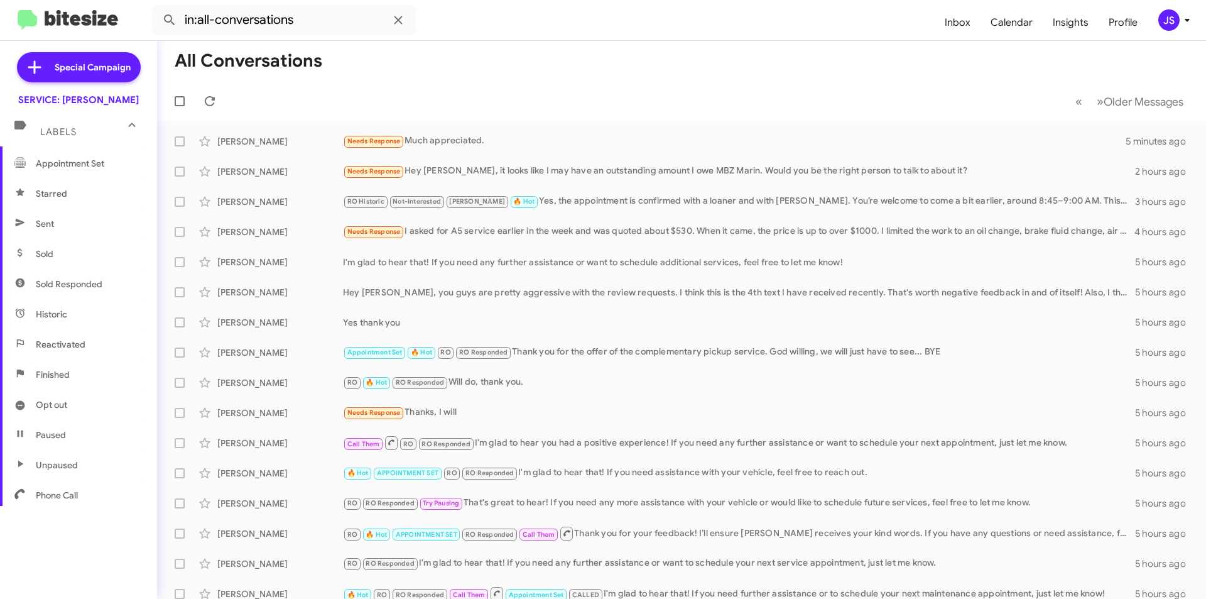
scroll to position [234, 0]
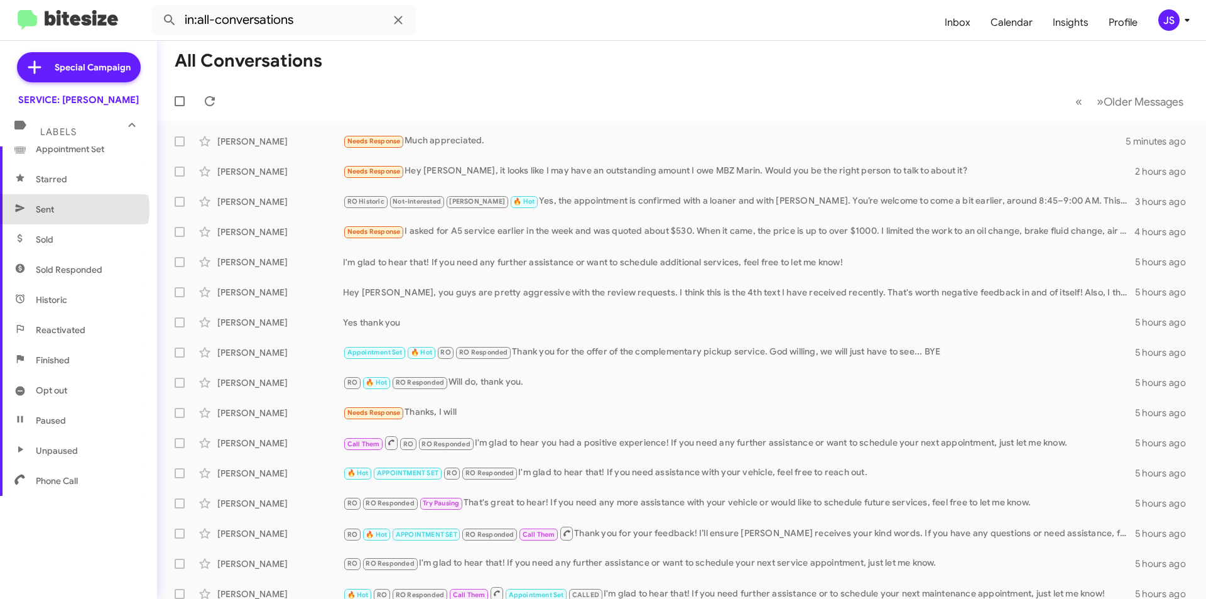
click at [71, 209] on span "Sent" at bounding box center [78, 209] width 157 height 30
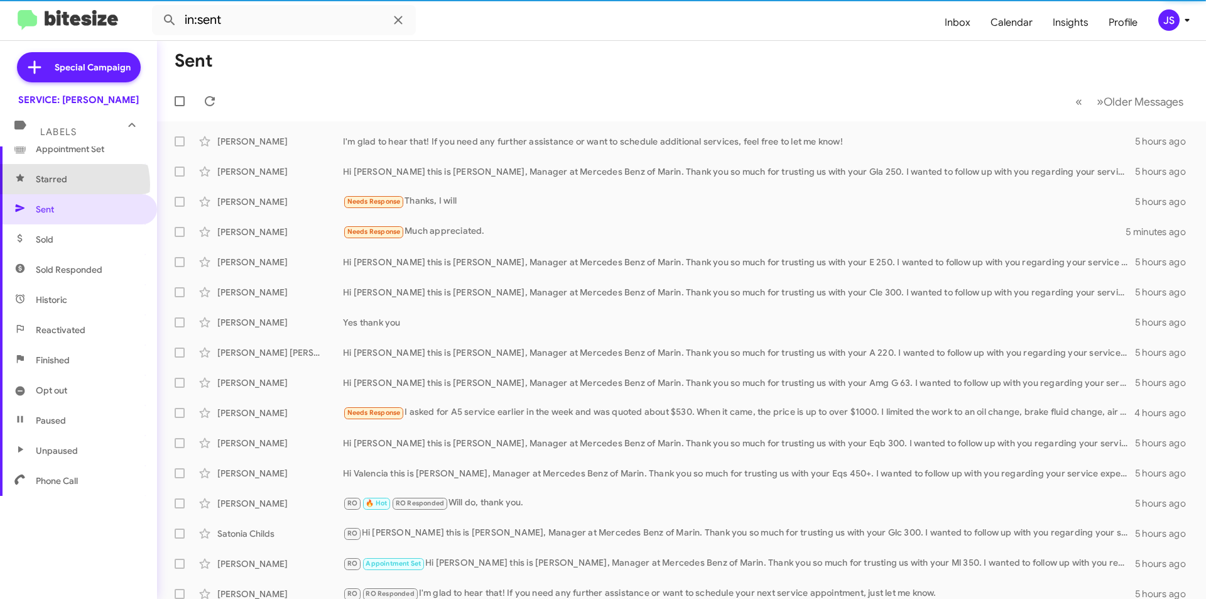
click at [68, 185] on span "Starred" at bounding box center [78, 179] width 157 height 30
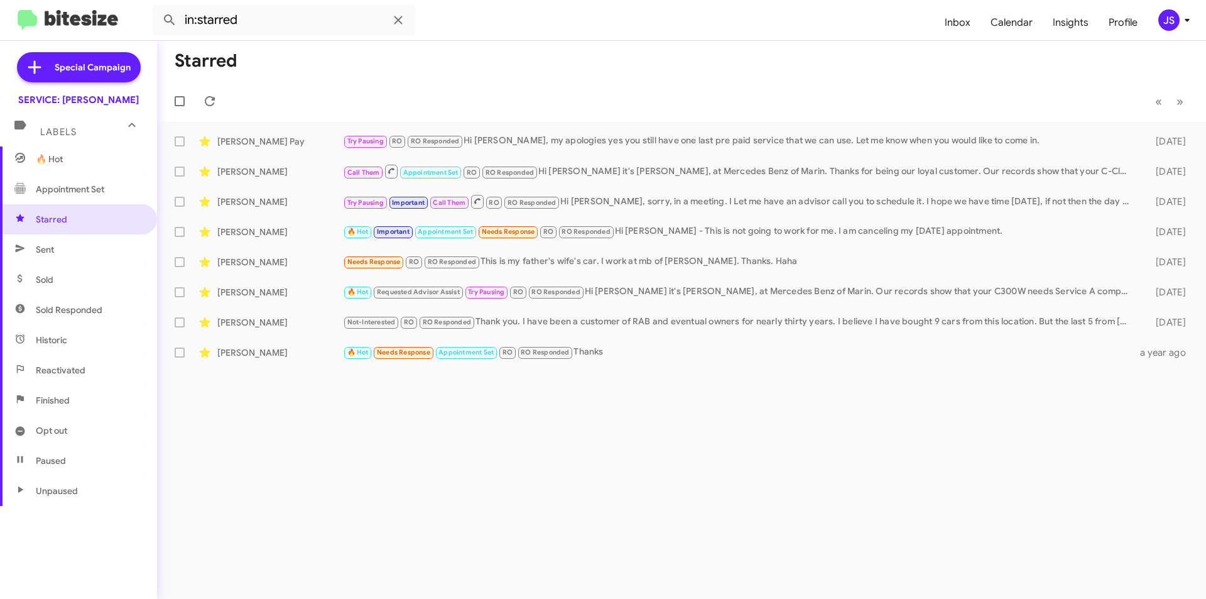
scroll to position [171, 0]
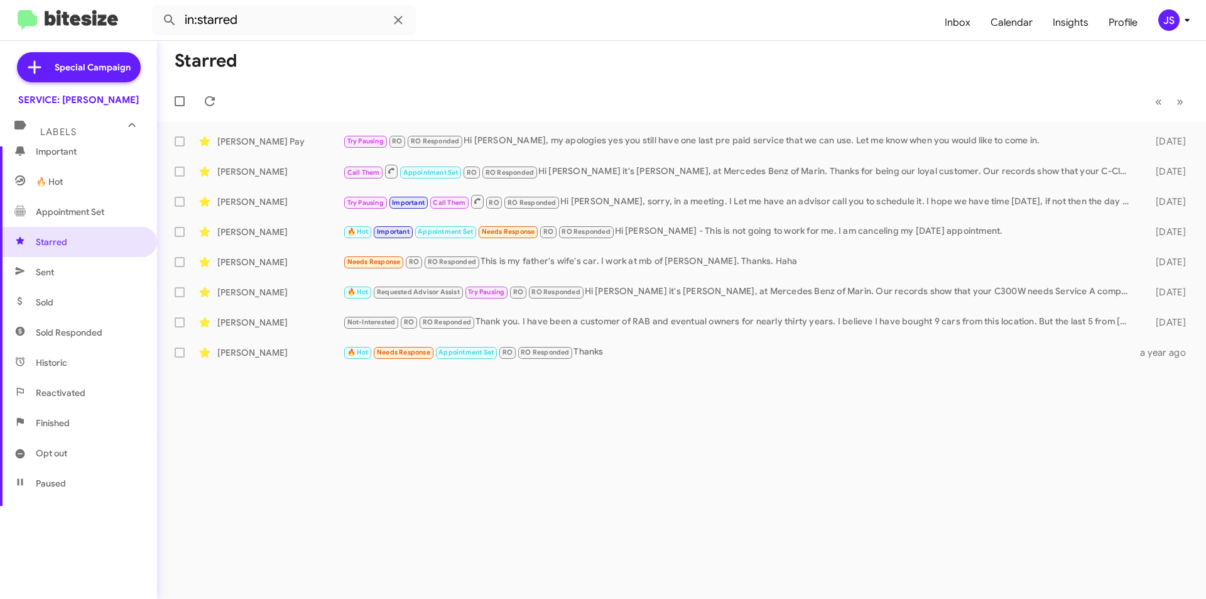
click at [73, 211] on span "Appointment Set" at bounding box center [70, 211] width 68 height 13
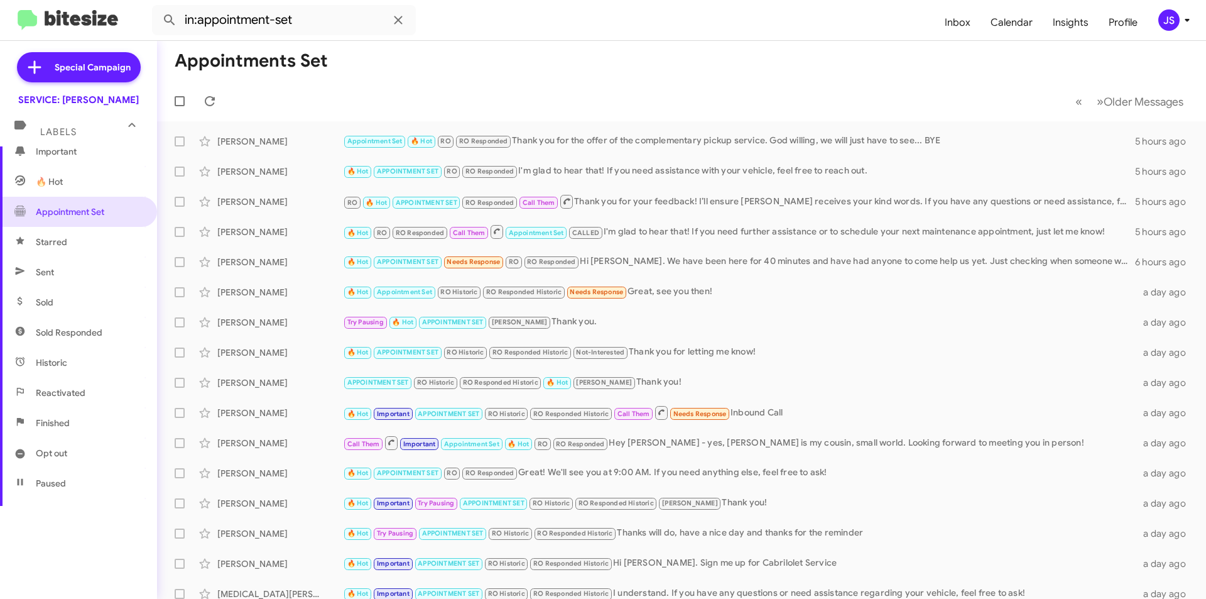
click at [77, 188] on span "🔥 Hot" at bounding box center [78, 181] width 157 height 30
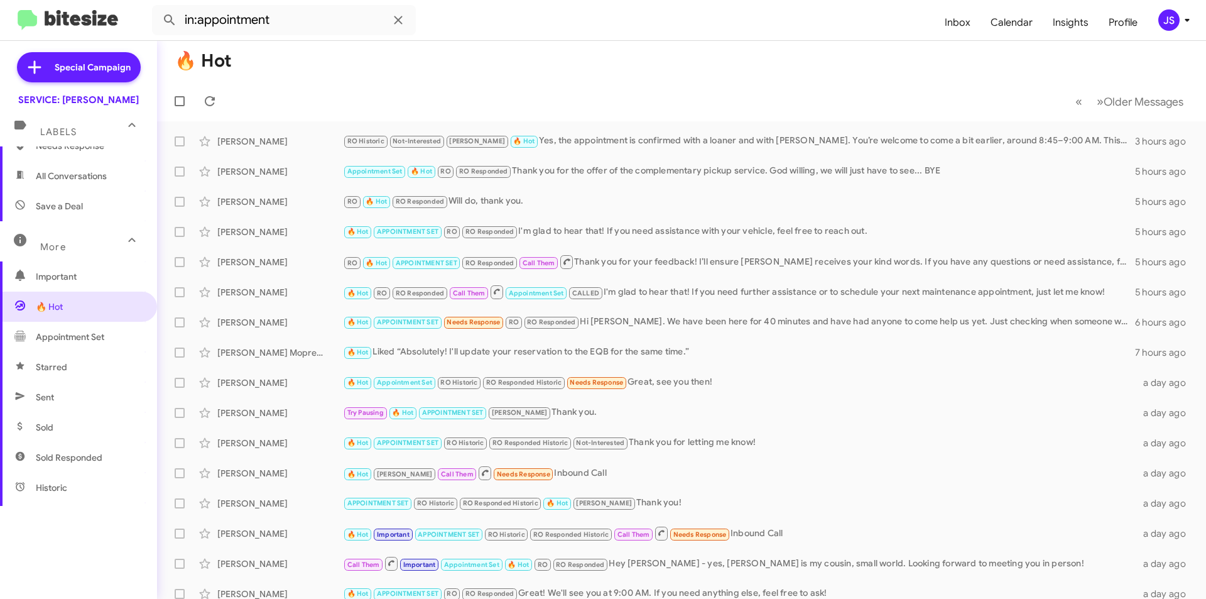
scroll to position [45, 0]
click at [77, 281] on span "Important" at bounding box center [89, 277] width 107 height 13
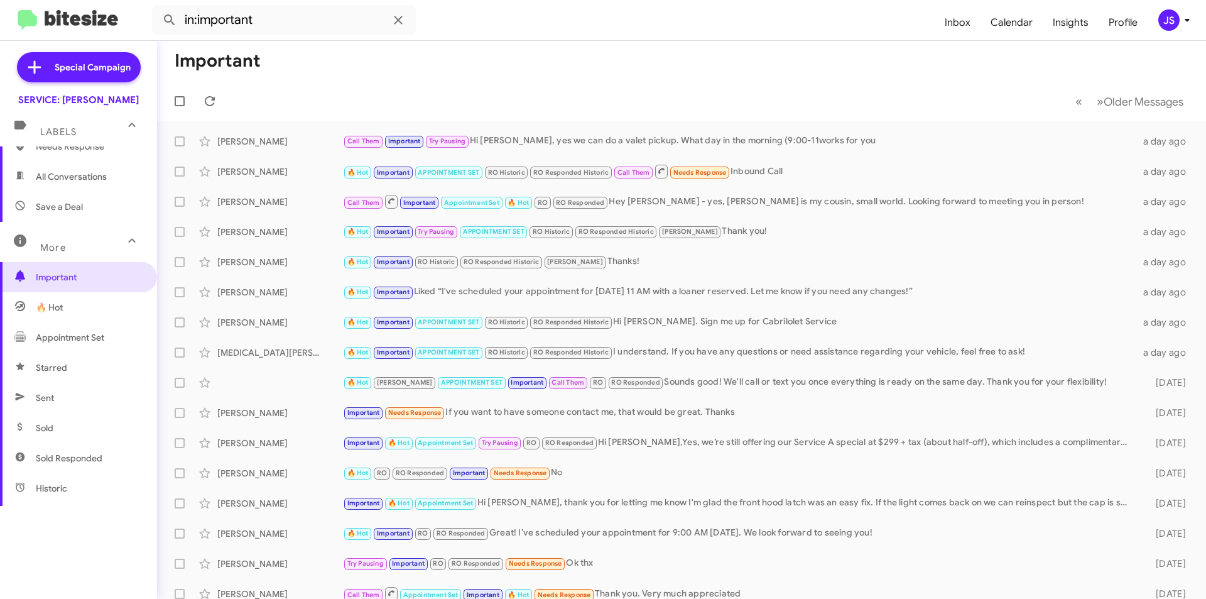
click at [67, 238] on div "More" at bounding box center [66, 241] width 112 height 23
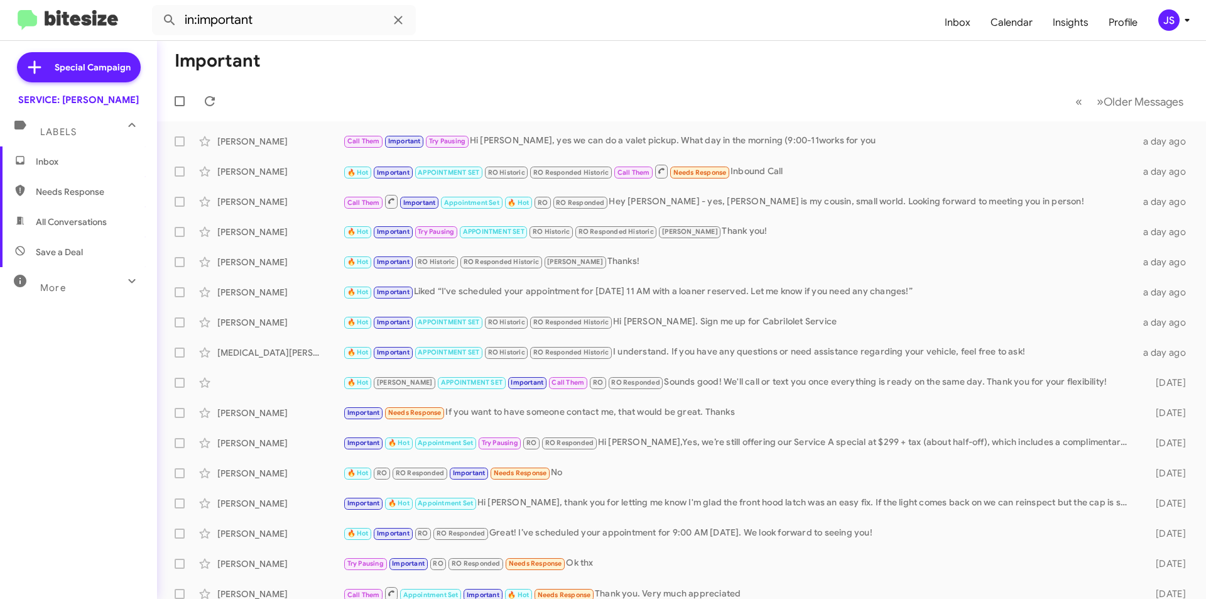
click at [80, 190] on span "Needs Response" at bounding box center [89, 191] width 107 height 13
type input "in:needs-response"
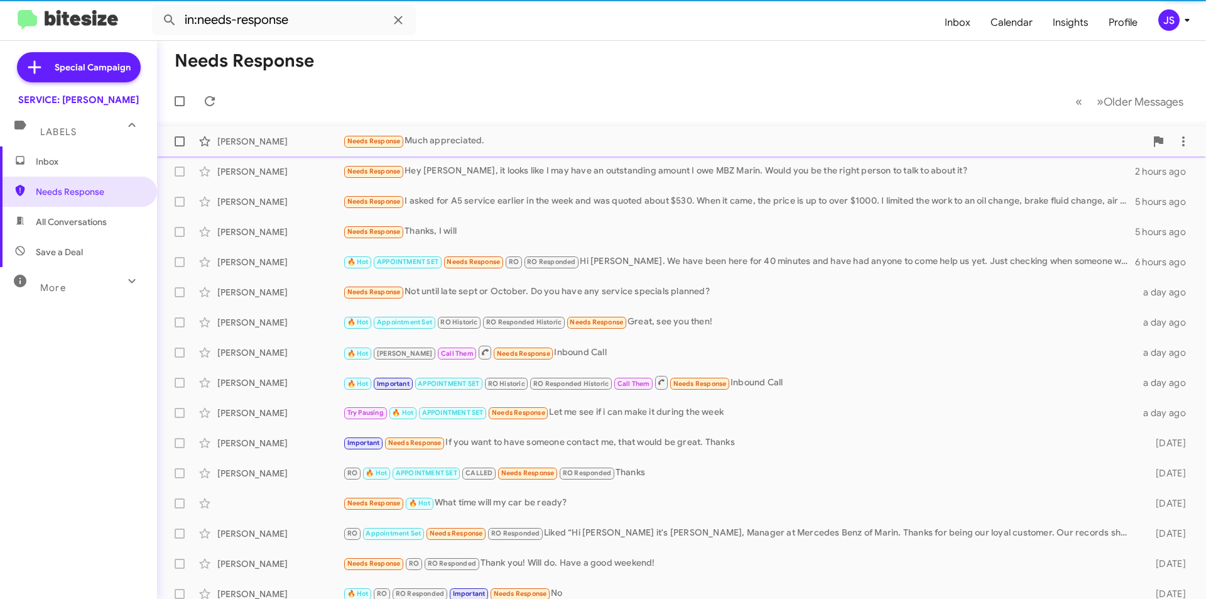
click at [460, 137] on div "Needs Response Much appreciated." at bounding box center [744, 141] width 803 height 14
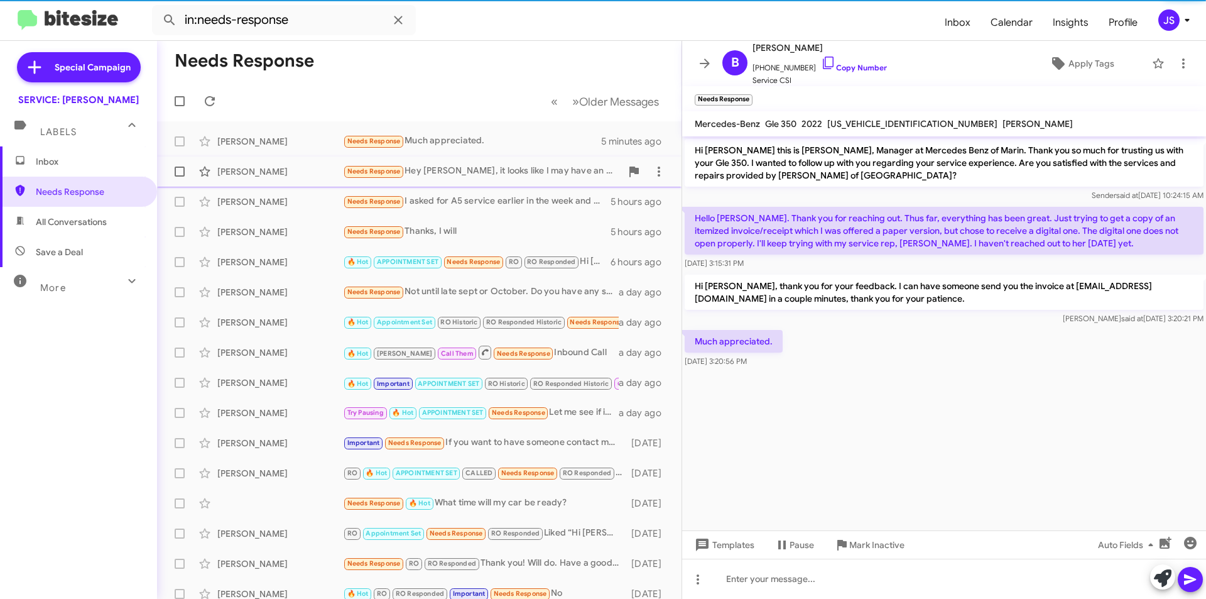
click at [473, 165] on div "Needs Response Hey Omar, it looks like I may have an outstanding amount I owe M…" at bounding box center [482, 171] width 278 height 14
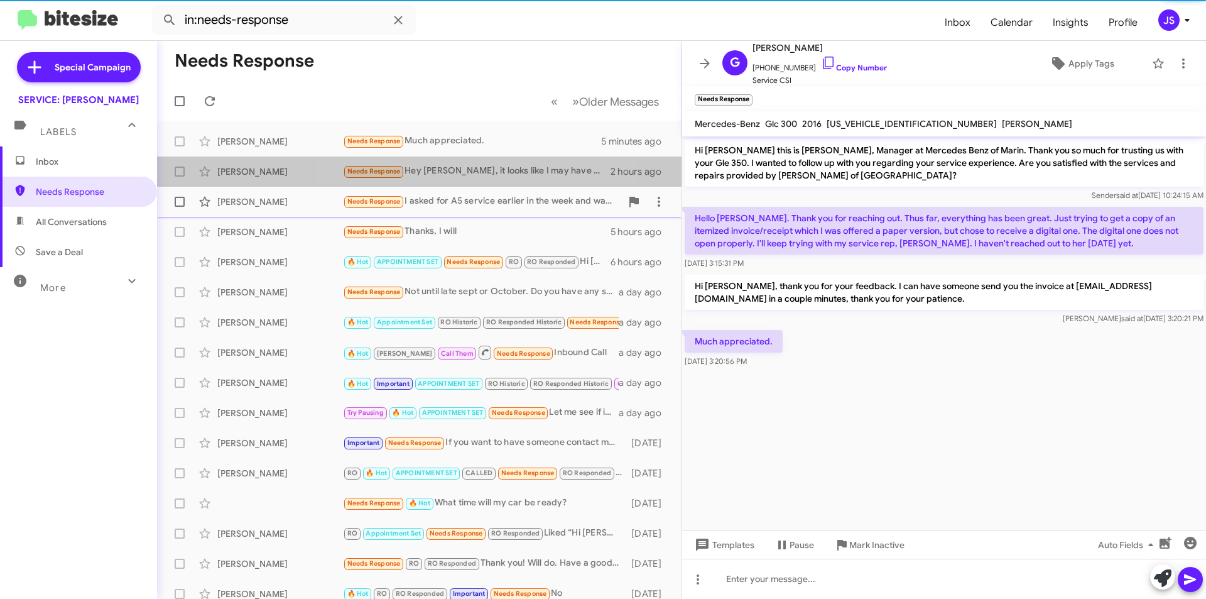
scroll to position [262, 0]
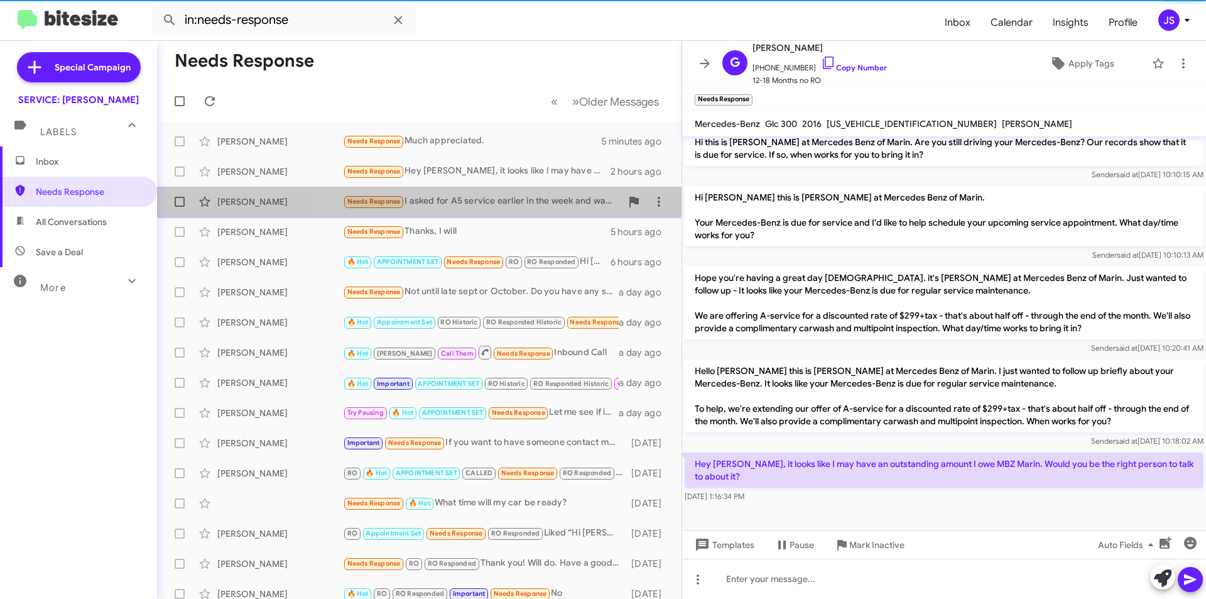
click at [463, 205] on div "Needs Response I asked for A5 service earlier in the week and was quoted about …" at bounding box center [482, 201] width 278 height 14
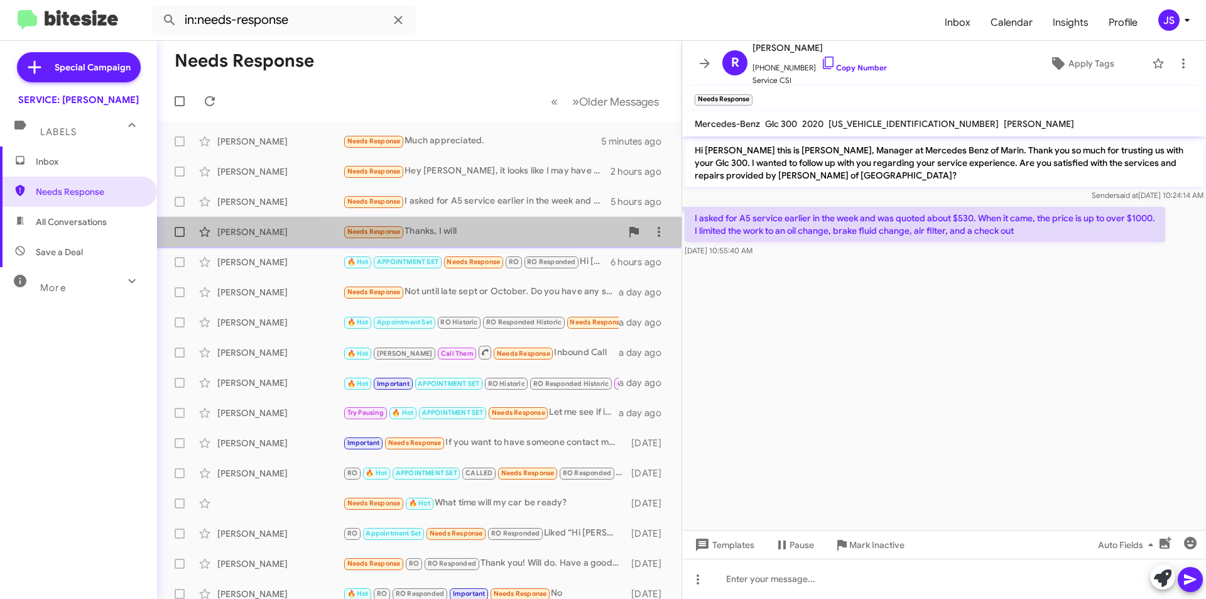
click at [460, 227] on div "Needs Response Thanks, I will" at bounding box center [482, 231] width 278 height 14
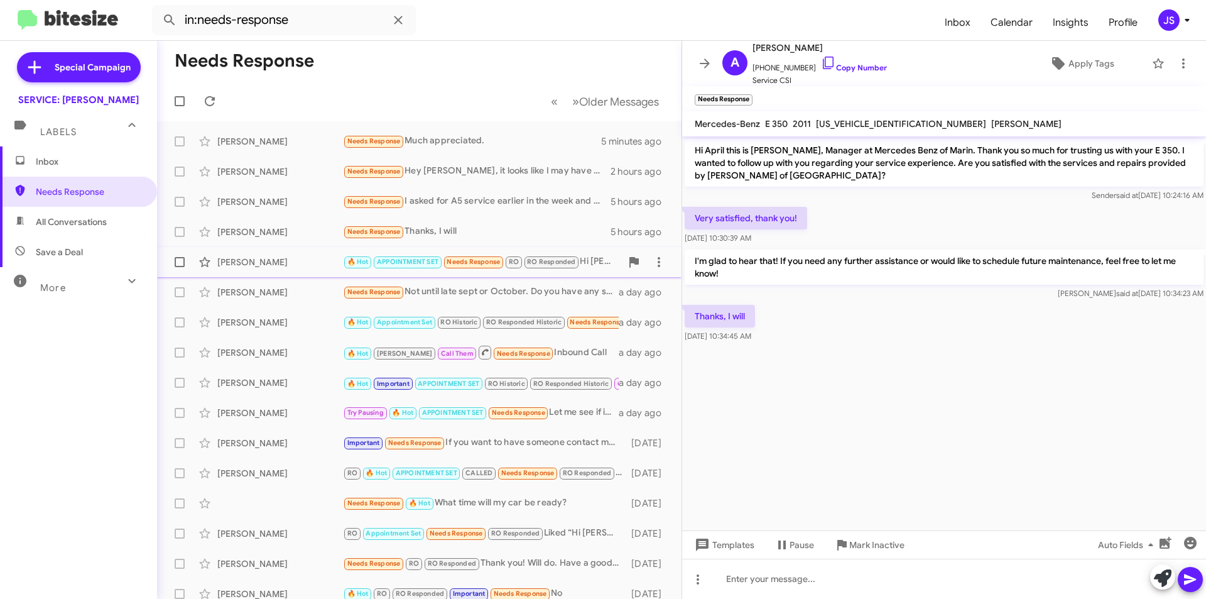
click at [293, 262] on div "[PERSON_NAME]" at bounding box center [280, 262] width 126 height 13
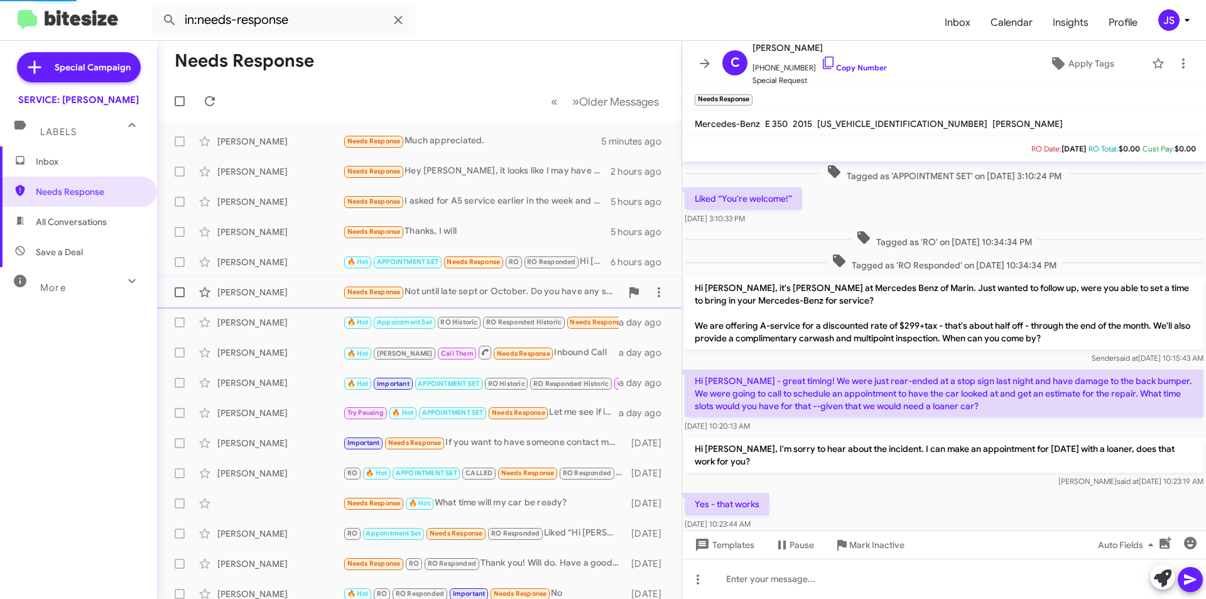
scroll to position [539, 0]
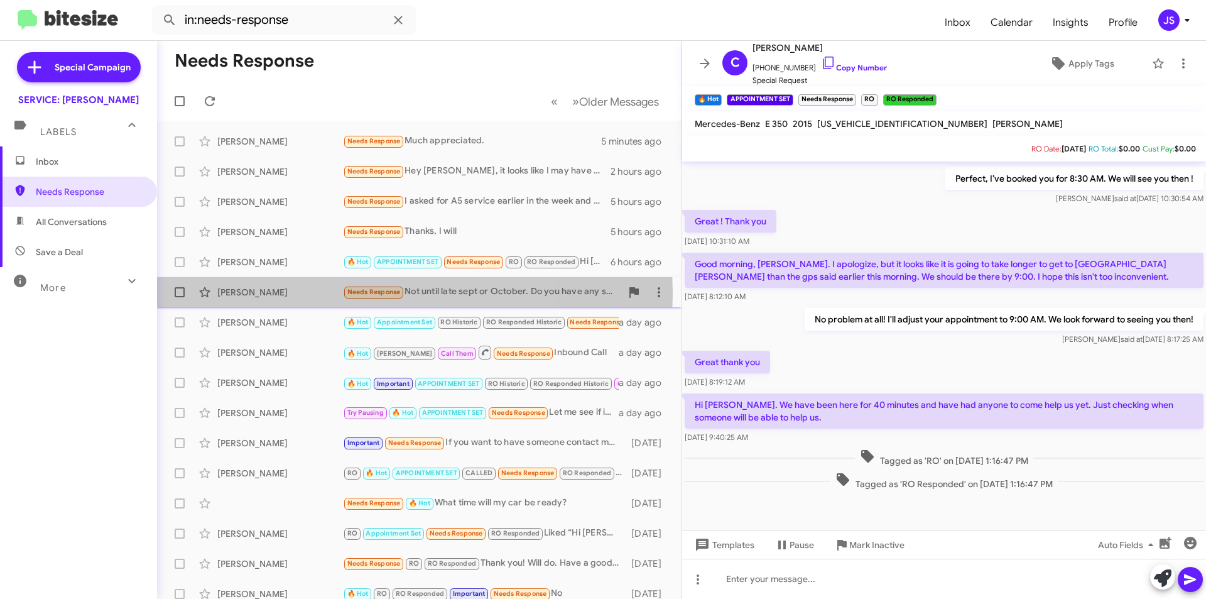
click at [295, 293] on div "Michael Antieri" at bounding box center [280, 292] width 126 height 13
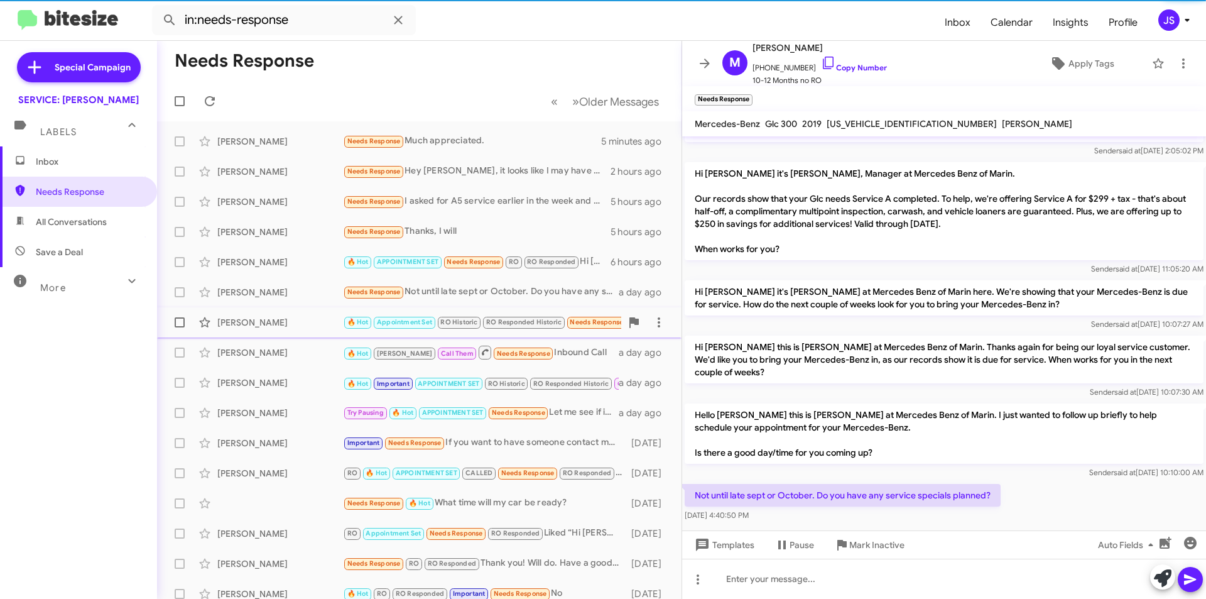
click at [294, 324] on div "[PERSON_NAME]" at bounding box center [280, 322] width 126 height 13
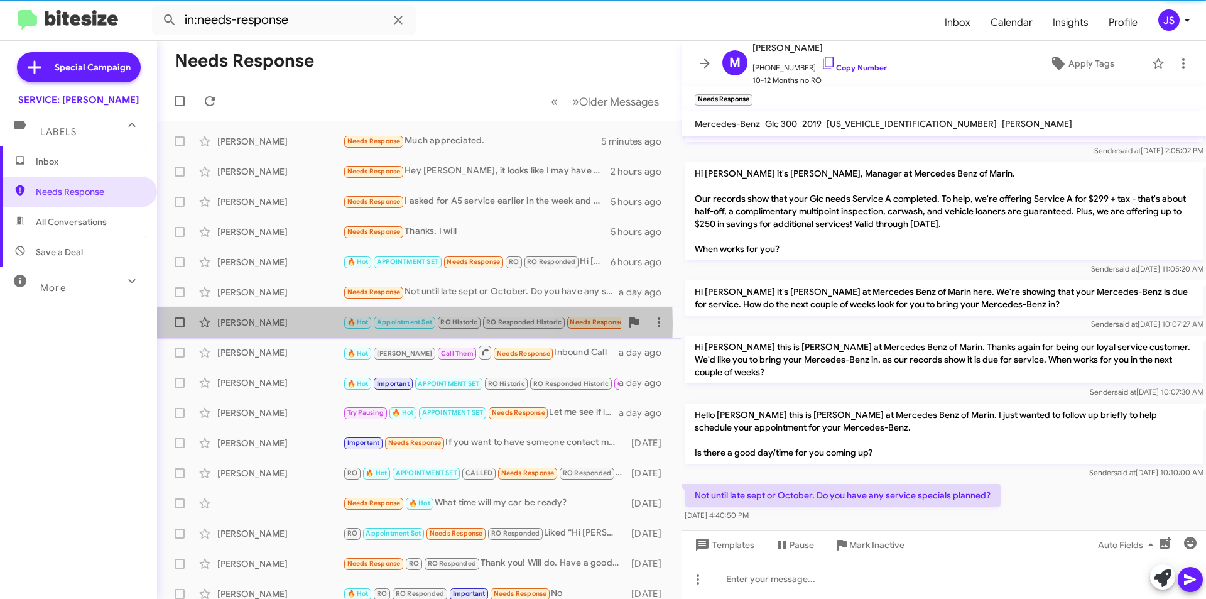
scroll to position [420, 0]
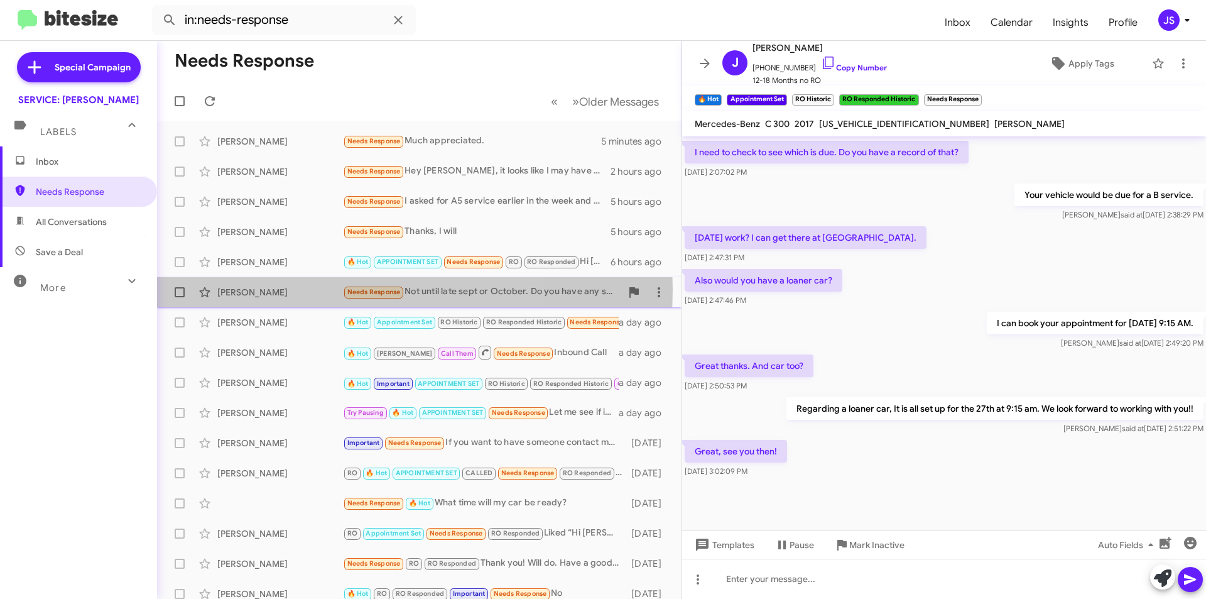
click at [289, 290] on div "Michael Antieri" at bounding box center [280, 292] width 126 height 13
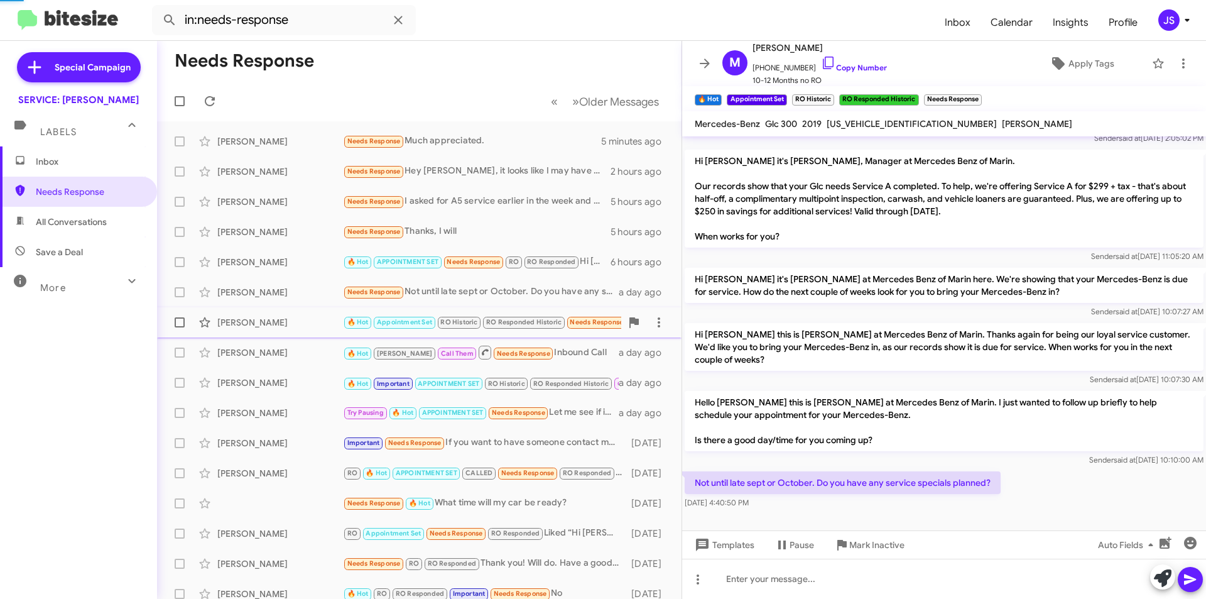
scroll to position [95, 0]
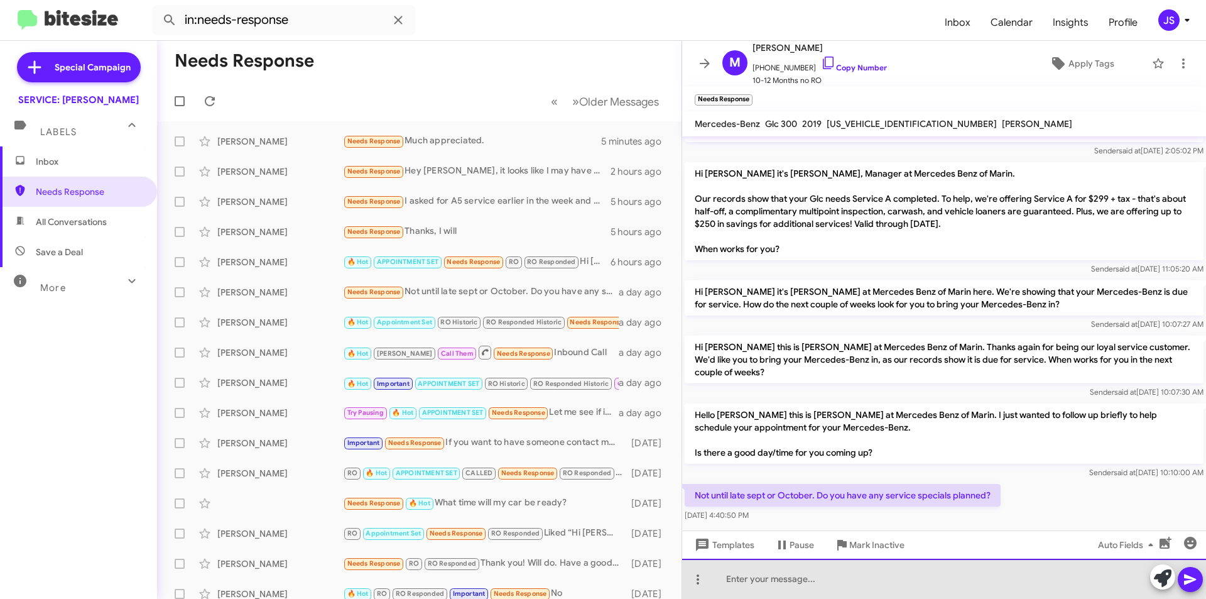
click at [878, 568] on div at bounding box center [944, 578] width 524 height 40
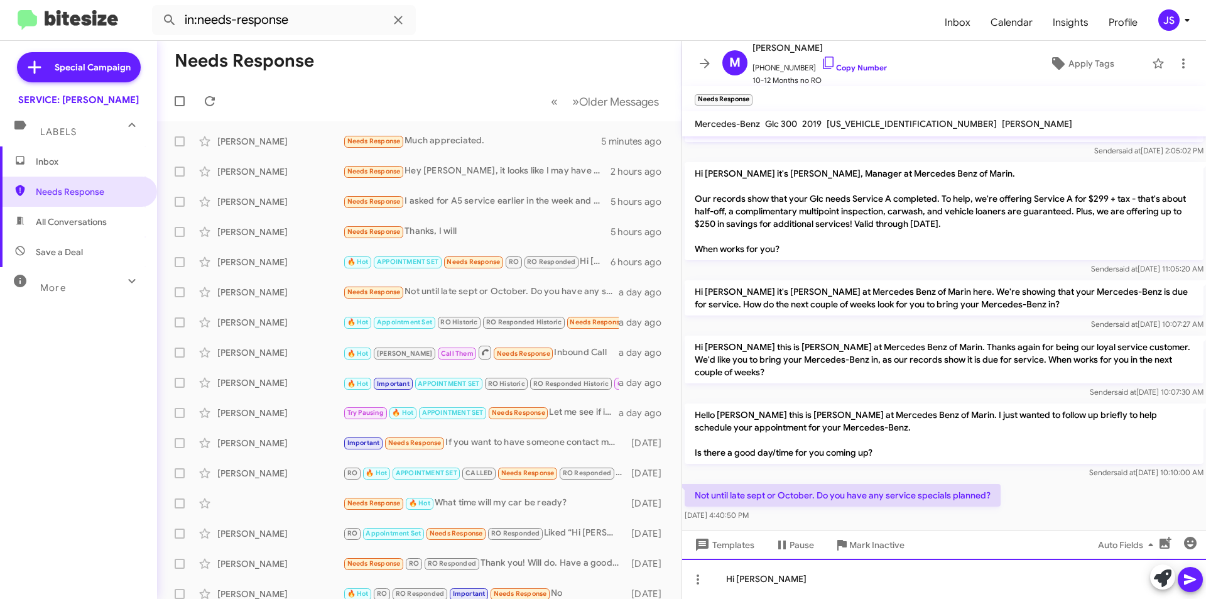
click at [924, 577] on div "Hi Michael" at bounding box center [944, 578] width 524 height 40
click at [813, 54] on span "Michael Antieri" at bounding box center [819, 47] width 134 height 15
drag, startPoint x: 811, startPoint y: 65, endPoint x: 824, endPoint y: 65, distance: 13.2
click at [823, 65] on icon at bounding box center [828, 63] width 11 height 13
click at [821, 65] on link "Copy Number" at bounding box center [854, 67] width 66 height 9
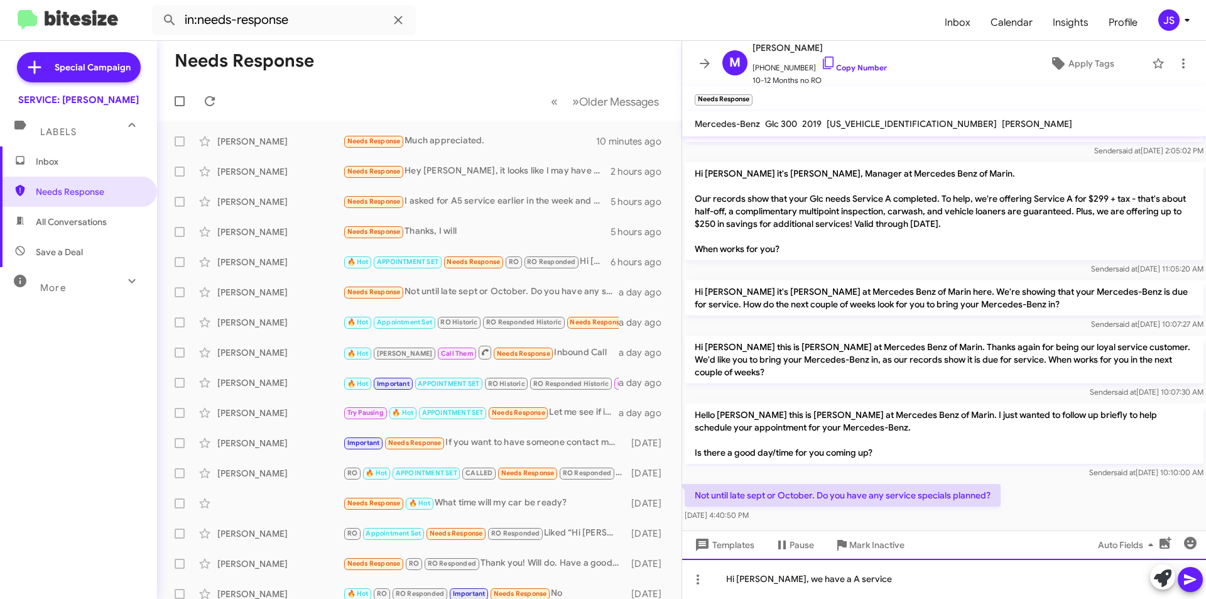
click at [866, 583] on div "Hi Michael, we have a A service" at bounding box center [944, 578] width 524 height 40
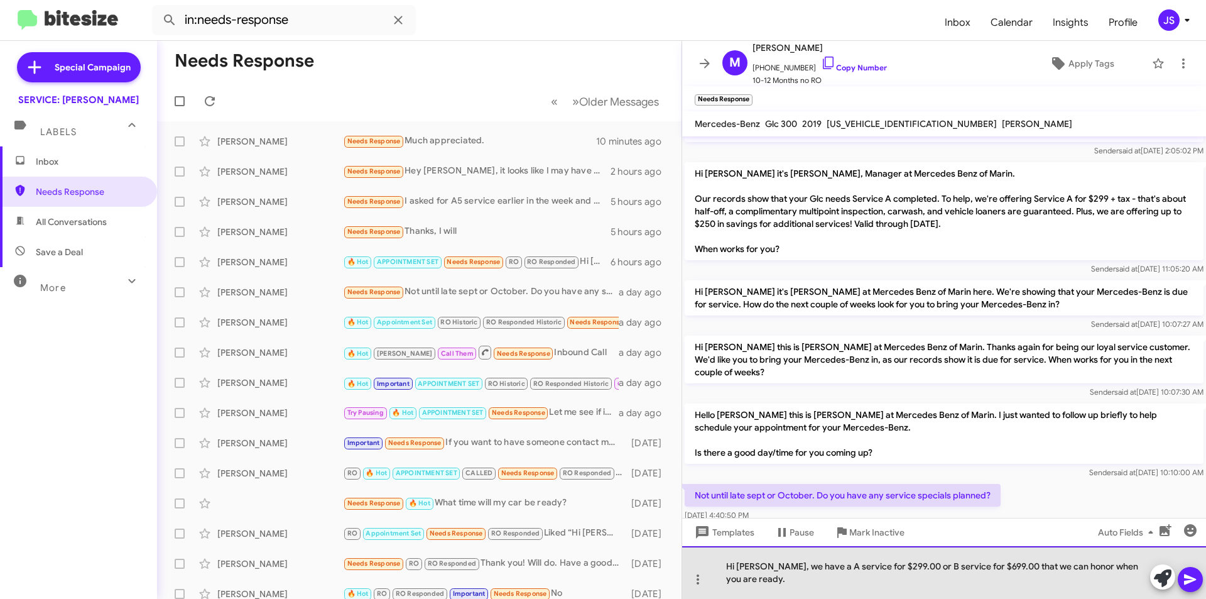
click at [812, 566] on div "Hi Michael, we have a A service for $299.00 or B service for $699.00 that we ca…" at bounding box center [944, 572] width 524 height 53
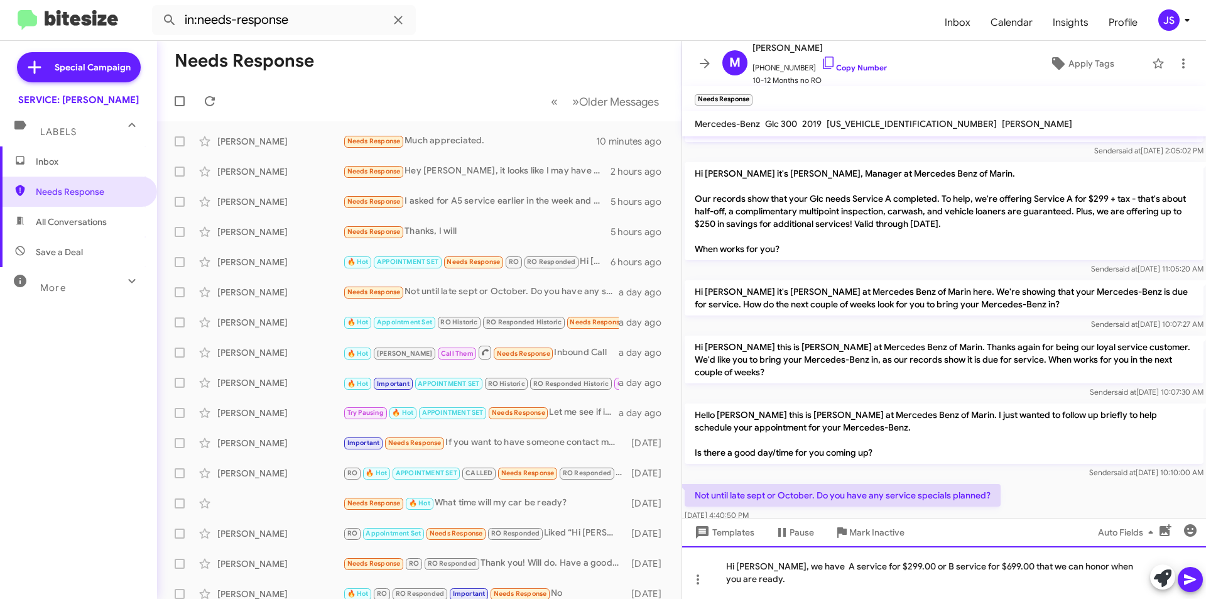
click at [933, 586] on div "Hi [PERSON_NAME], we have A service for $299.00 or B service for $699.00 that w…" at bounding box center [944, 572] width 524 height 53
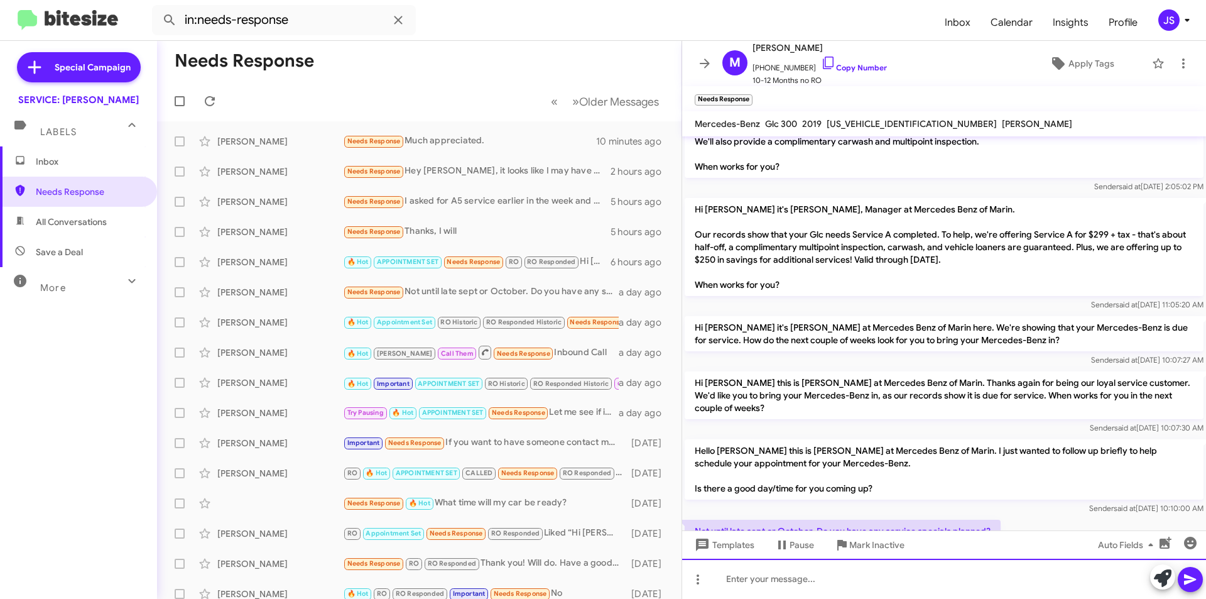
scroll to position [141, 0]
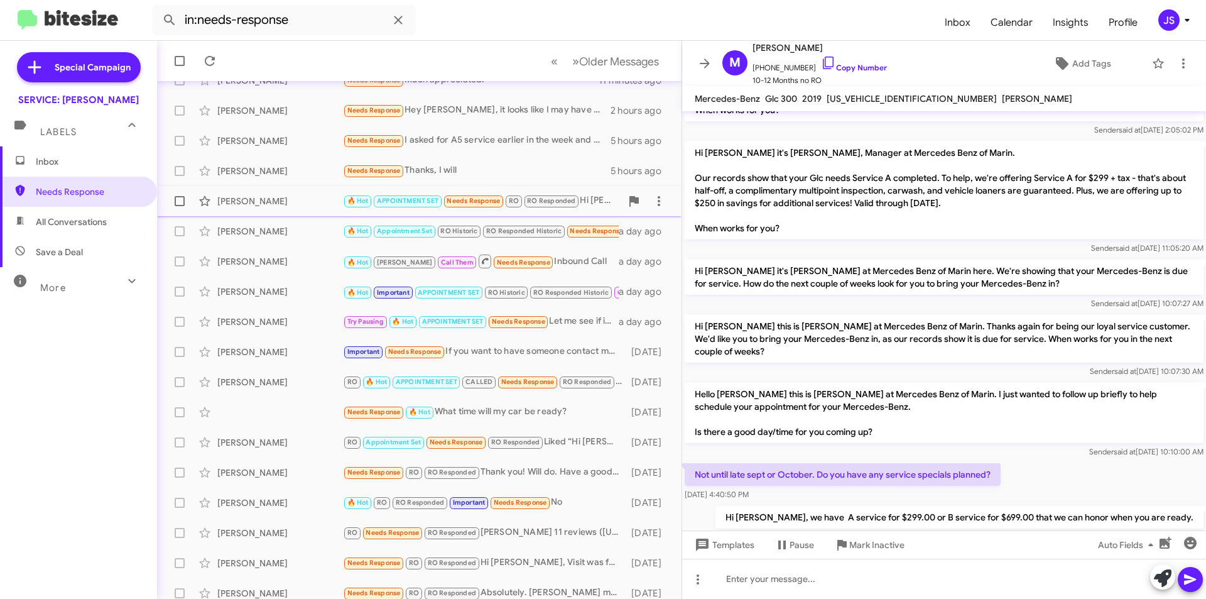
scroll to position [131, 0]
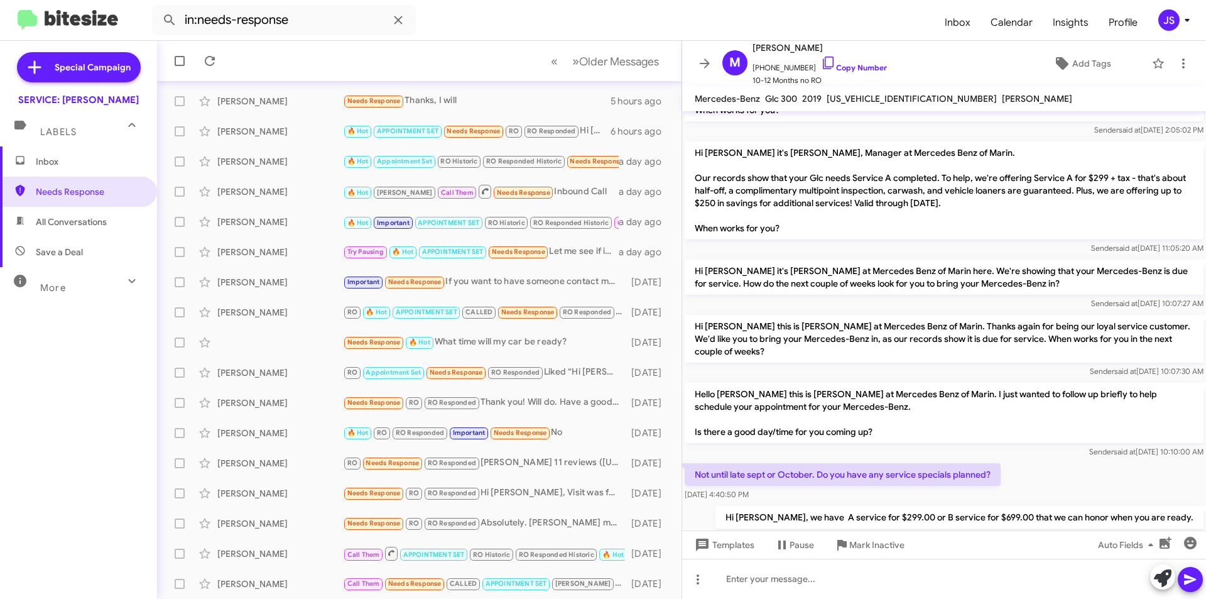
click at [92, 217] on span "All Conversations" at bounding box center [71, 221] width 71 height 13
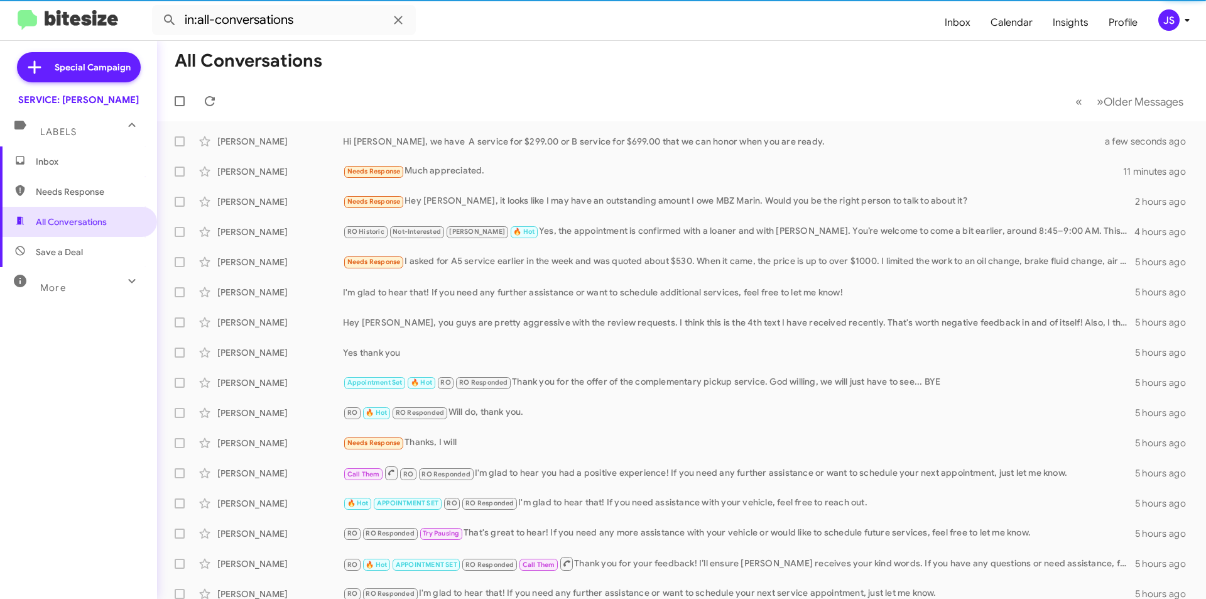
click at [80, 246] on span "Save a Deal" at bounding box center [59, 252] width 47 height 13
type input "in:not-interested"
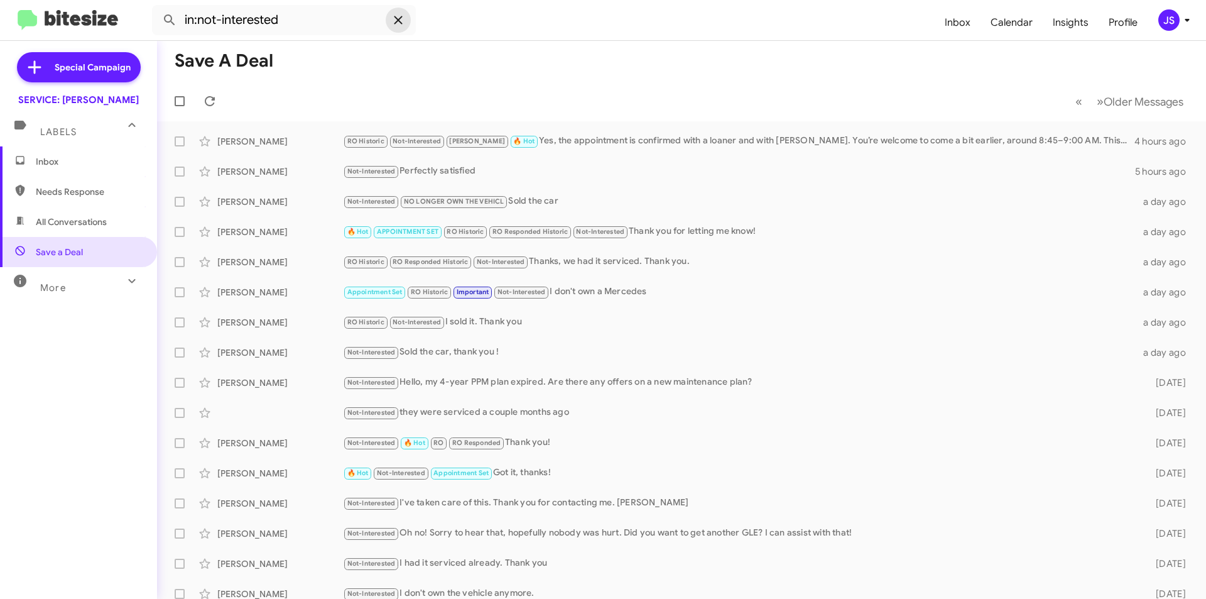
click at [393, 19] on icon at bounding box center [398, 20] width 15 height 15
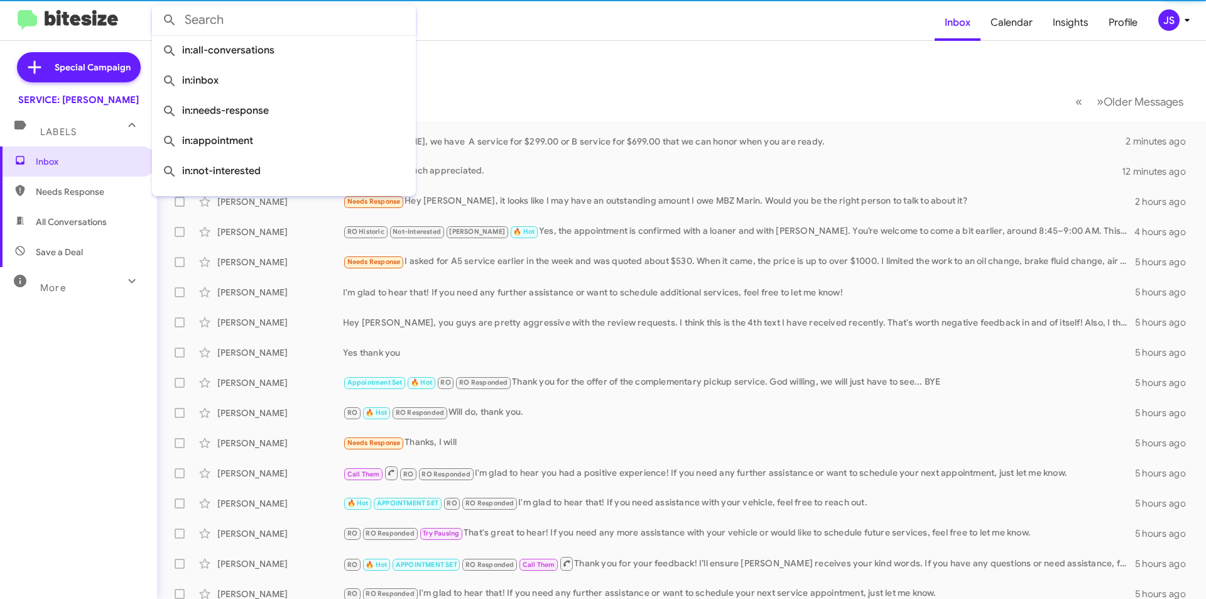
click at [100, 185] on span "Needs Response" at bounding box center [89, 191] width 107 height 13
type input "in:needs-response"
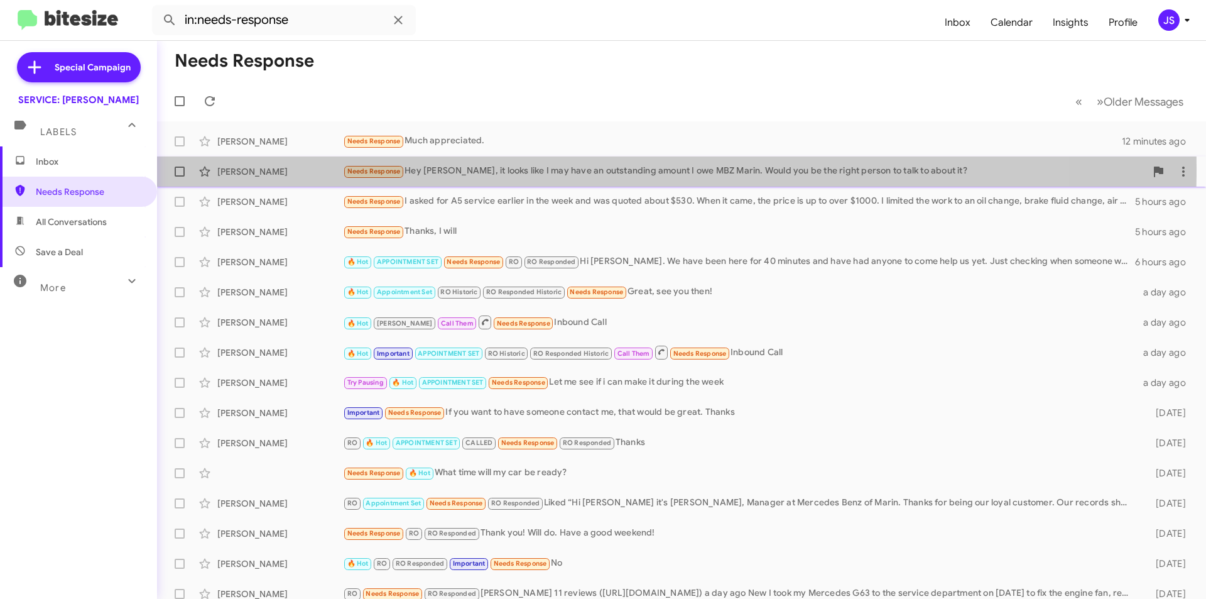
click at [415, 168] on div "Needs Response Hey [PERSON_NAME], it looks like I may have an outstanding amoun…" at bounding box center [744, 171] width 803 height 14
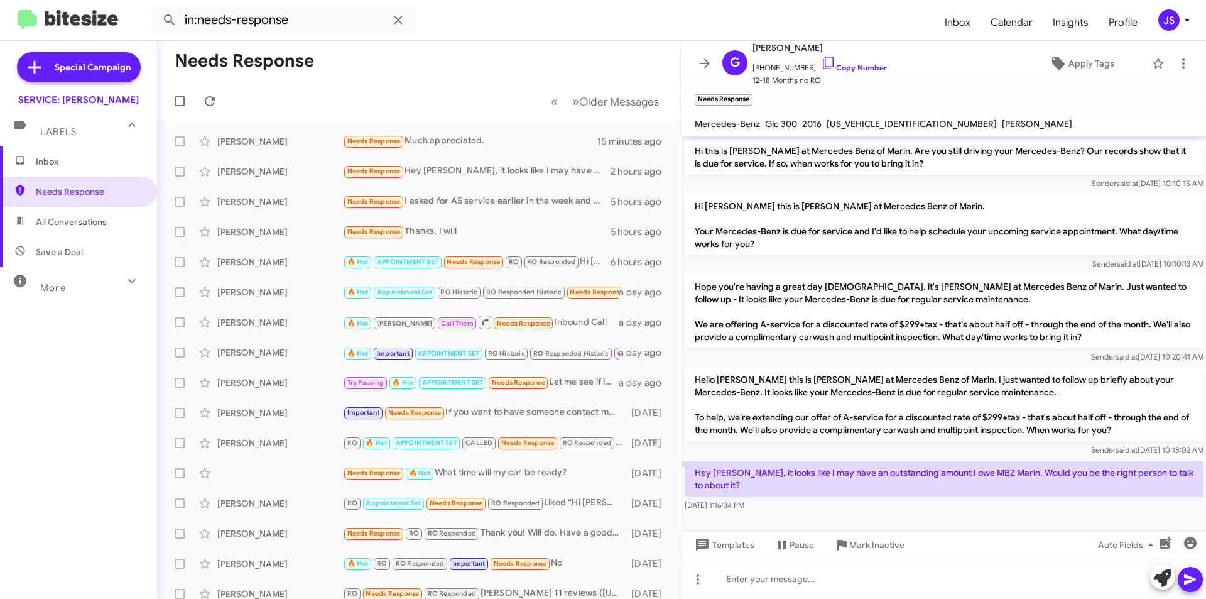
scroll to position [262, 0]
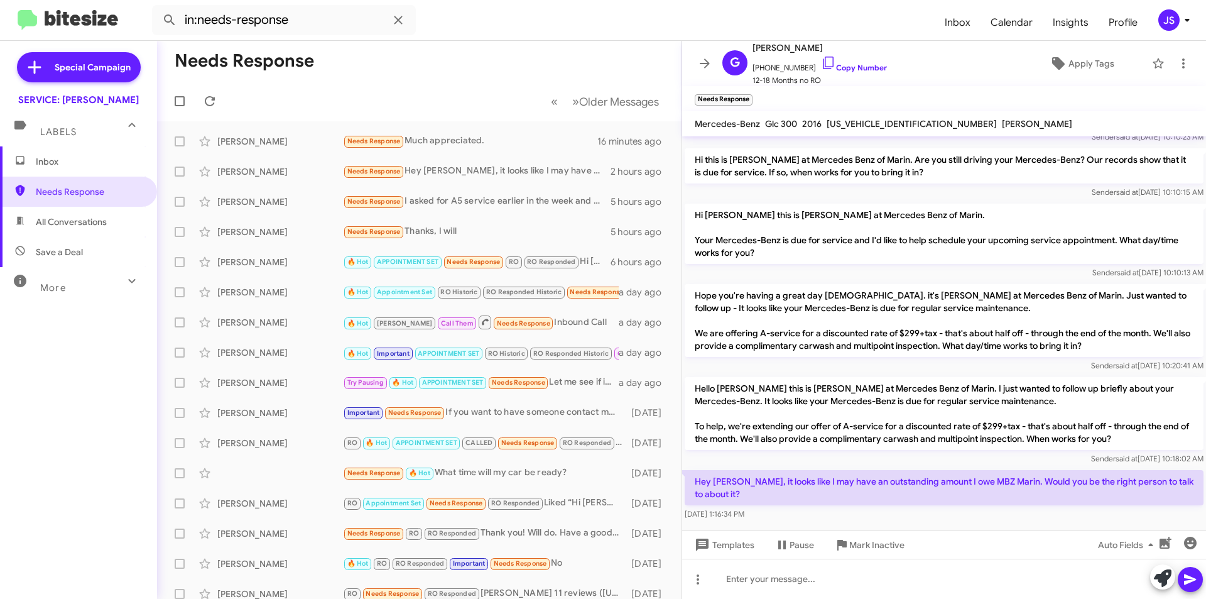
scroll to position [262, 0]
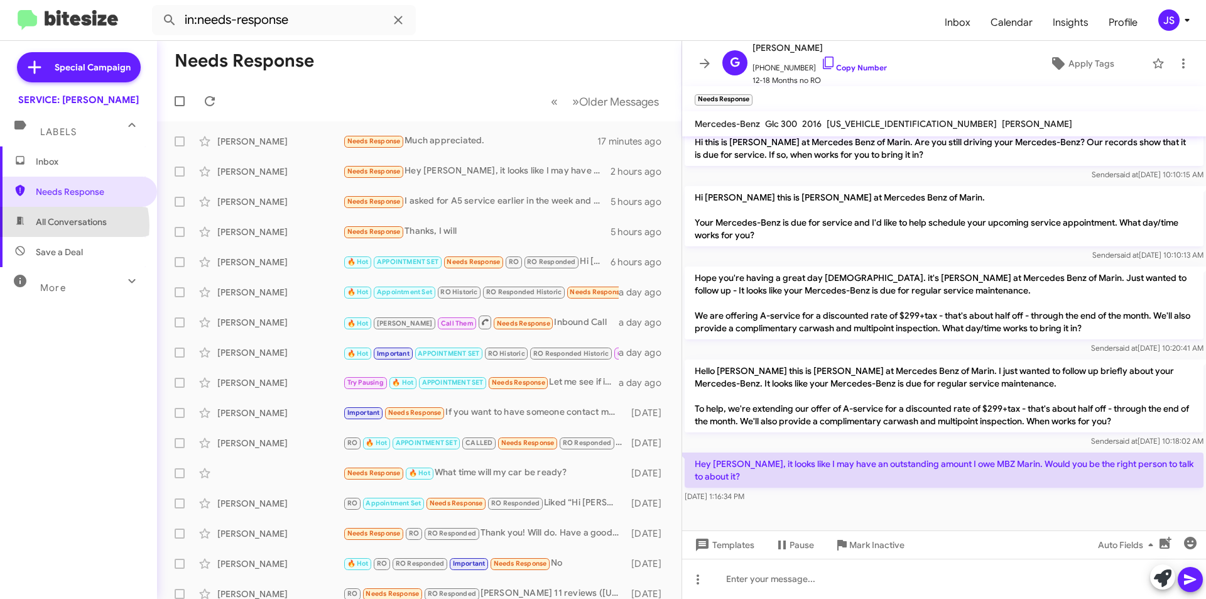
click at [62, 225] on span "All Conversations" at bounding box center [71, 221] width 71 height 13
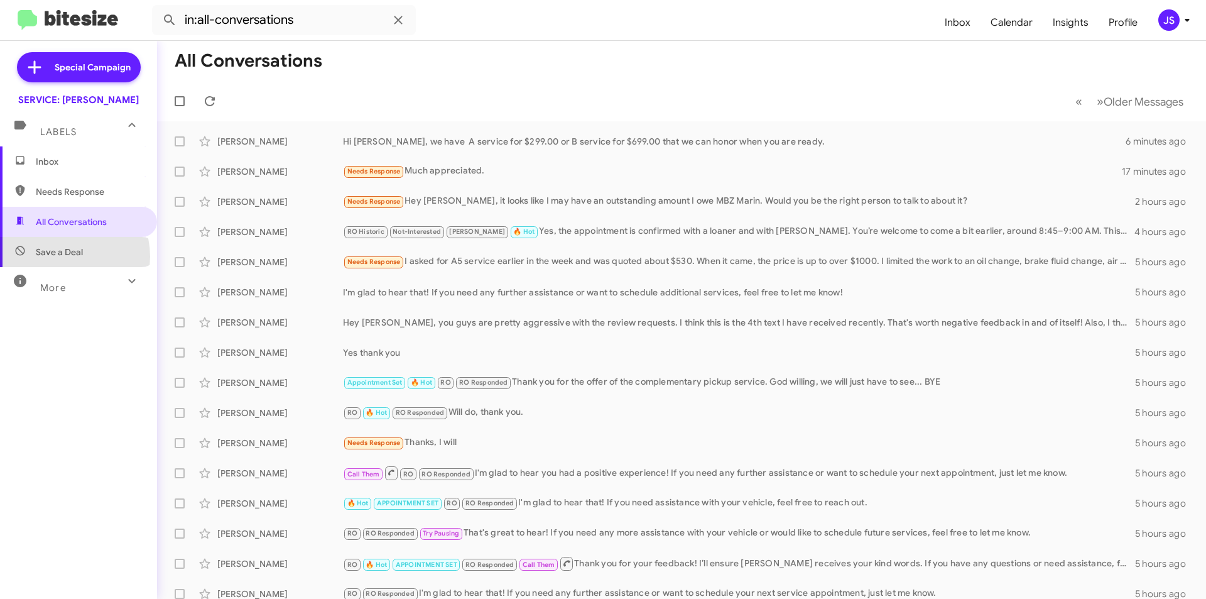
click at [66, 256] on span "Save a Deal" at bounding box center [59, 252] width 47 height 13
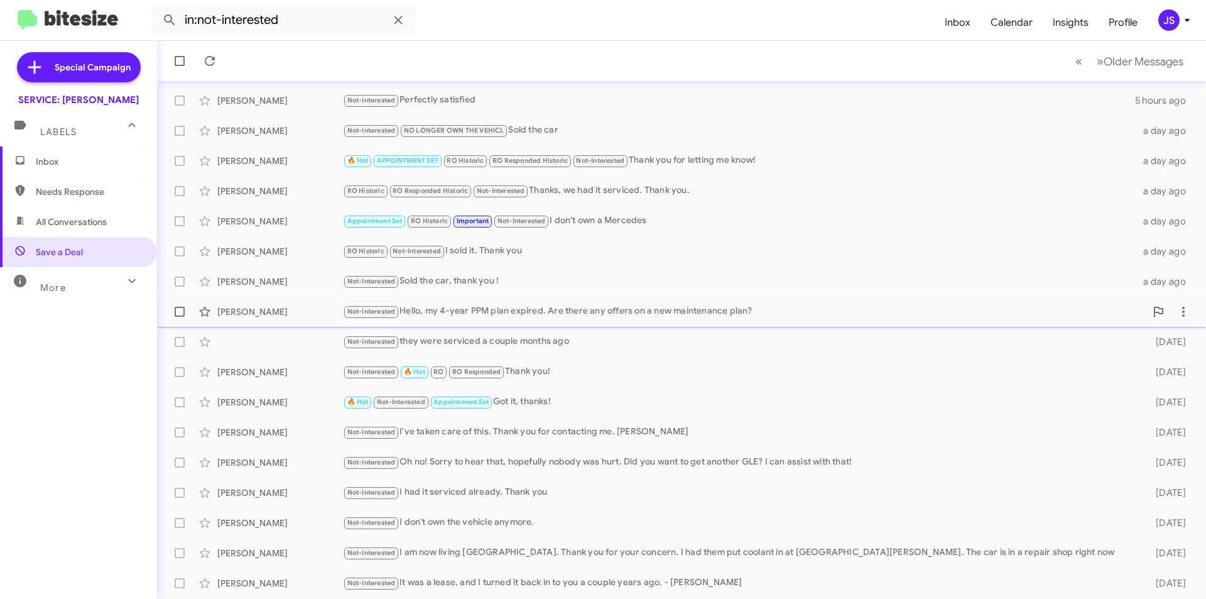
scroll to position [131, 0]
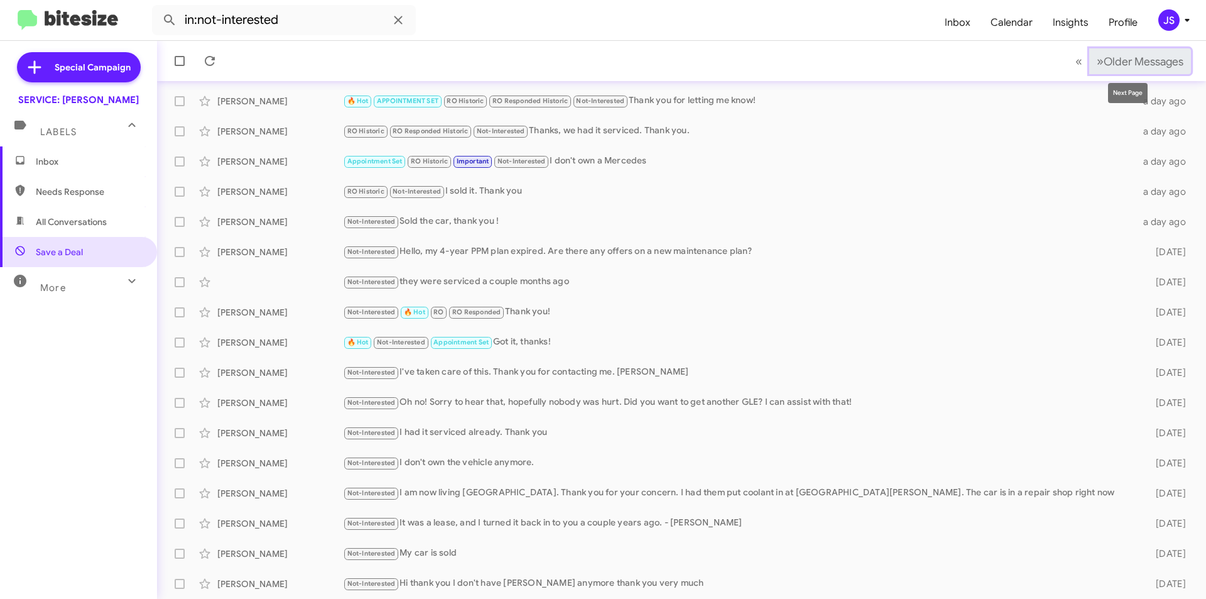
click at [1134, 58] on span "Older Messages" at bounding box center [1143, 62] width 80 height 14
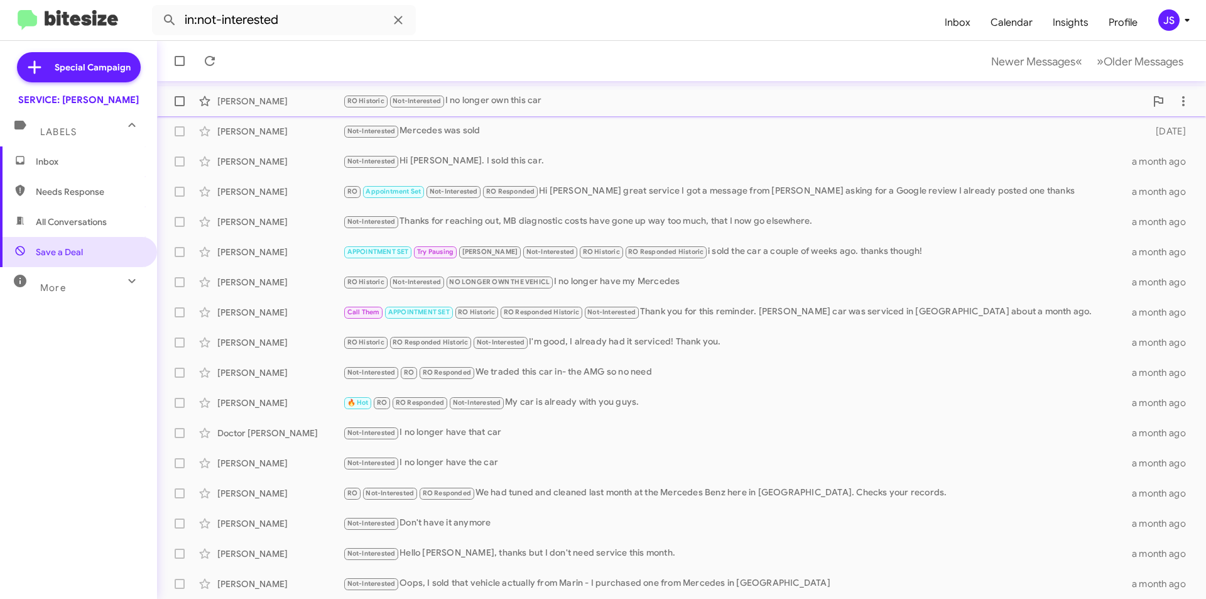
click at [692, 91] on div "Deborah Colina RO Historic Not-Interested I no longer own this car 21 days ago" at bounding box center [681, 101] width 1029 height 25
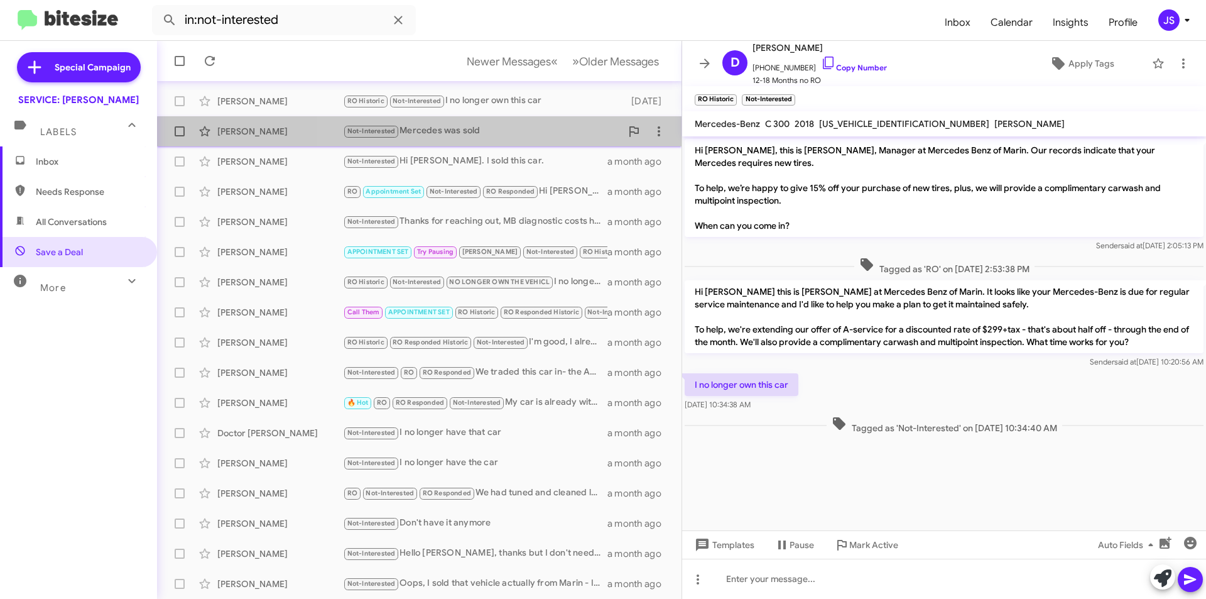
click at [518, 138] on div "Not-Interested Mercedes was sold" at bounding box center [482, 131] width 278 height 14
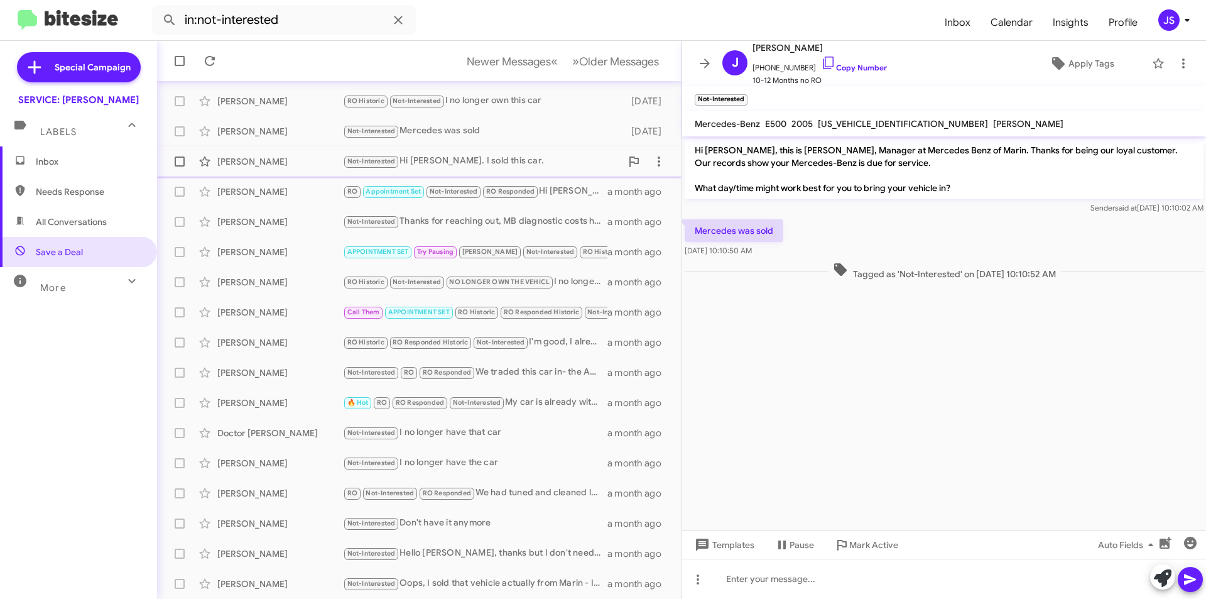
click at [492, 165] on div "Not-Interested Hi Omar. I sold this car." at bounding box center [482, 161] width 278 height 14
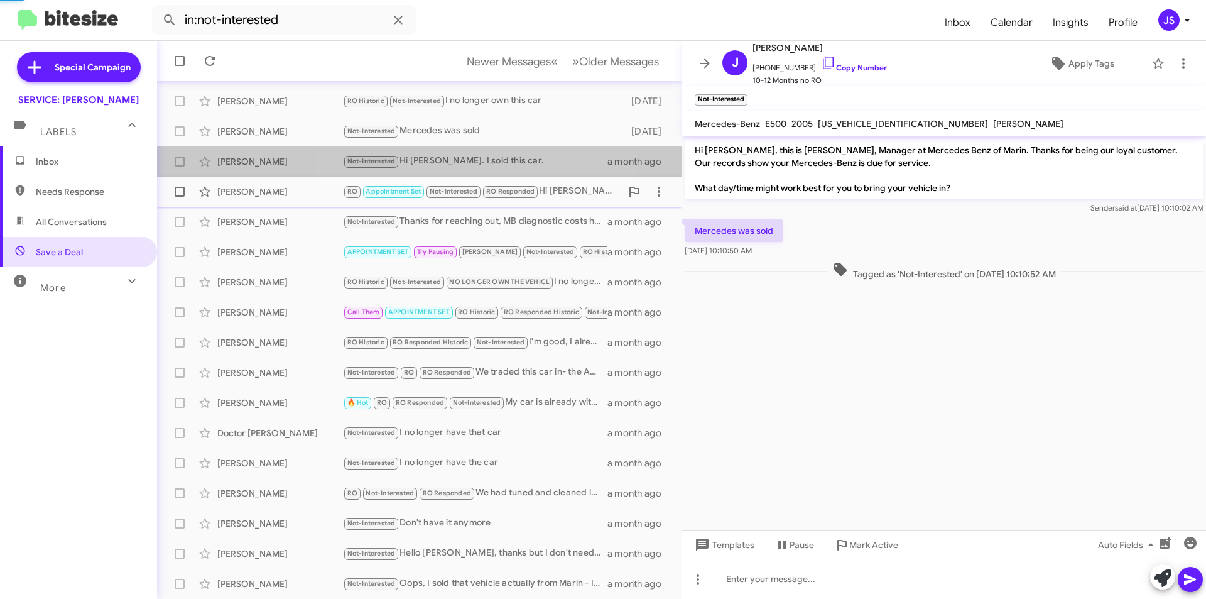
scroll to position [151, 0]
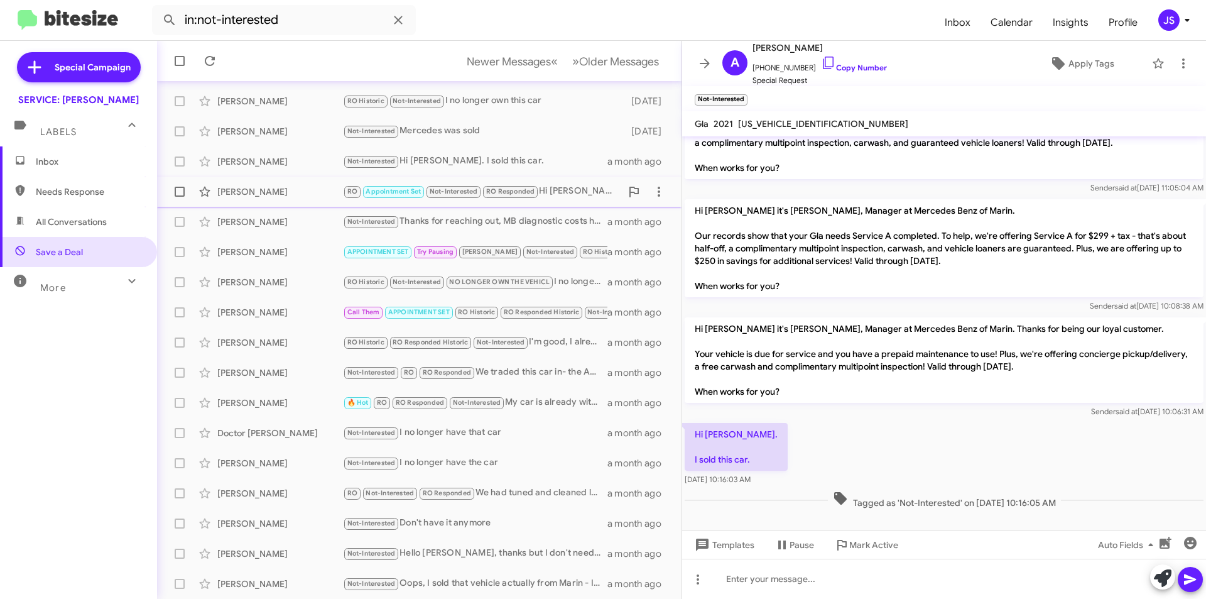
click at [271, 185] on div "Castillejos Guillermo RO Appointment Set Not-Interested RO Responded Hi Omar gr…" at bounding box center [419, 191] width 504 height 25
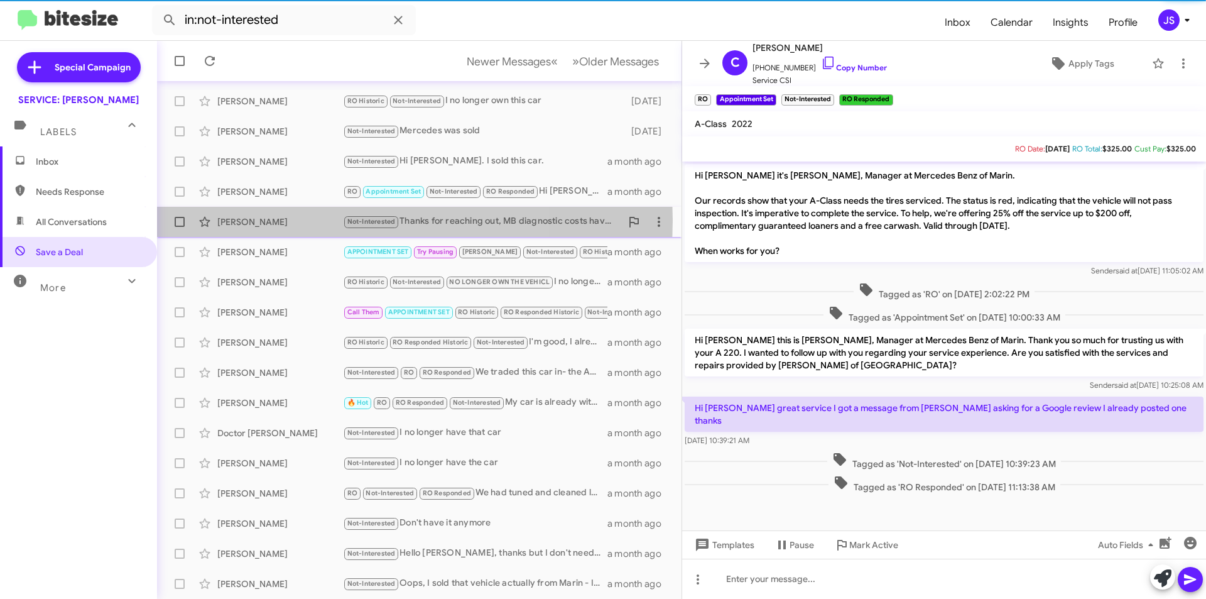
click at [291, 220] on div "Elizabeth Deloache" at bounding box center [280, 221] width 126 height 13
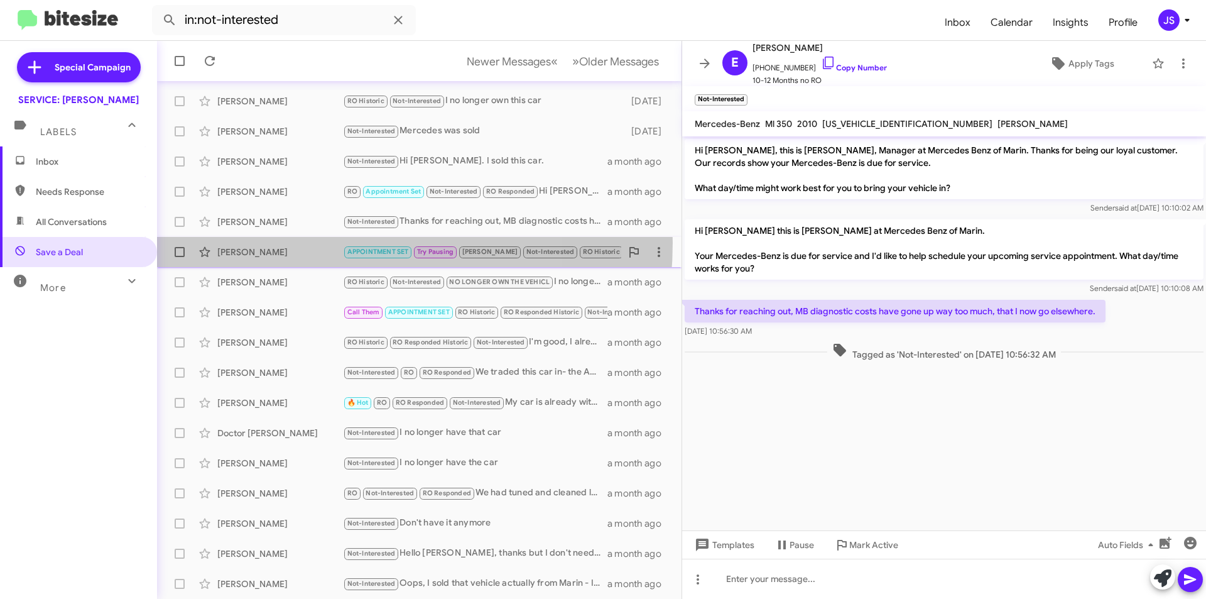
click at [298, 242] on div "Jonathan Hsu APPOINTMENT SET Try Pausing RAUL Not-Interested RO Historic RO Res…" at bounding box center [419, 251] width 504 height 25
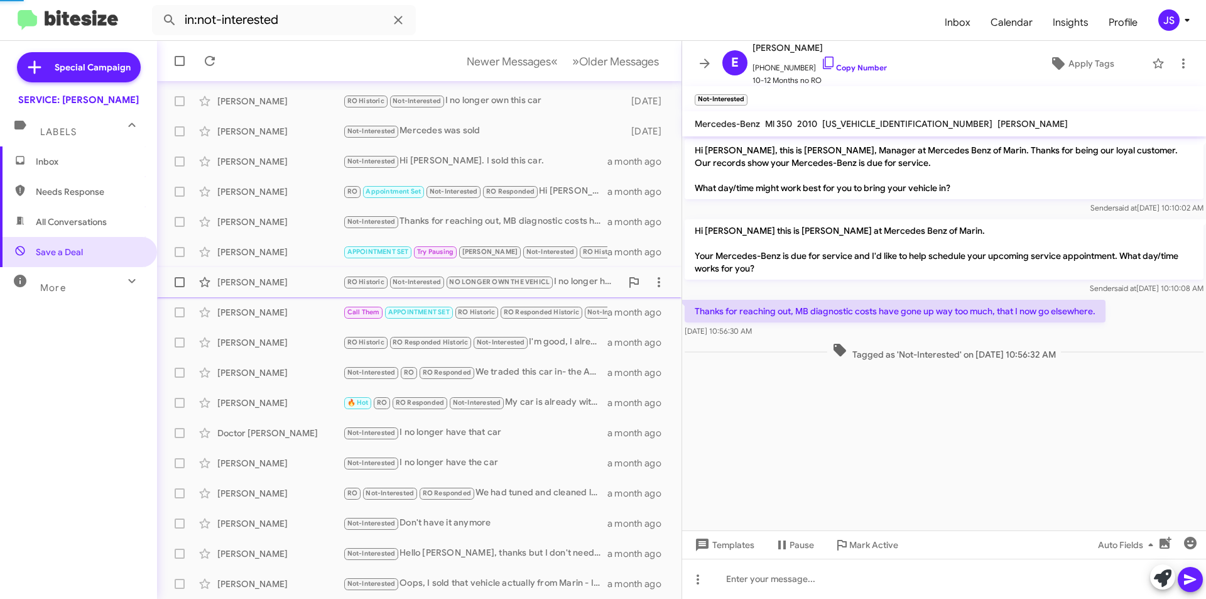
scroll to position [256, 0]
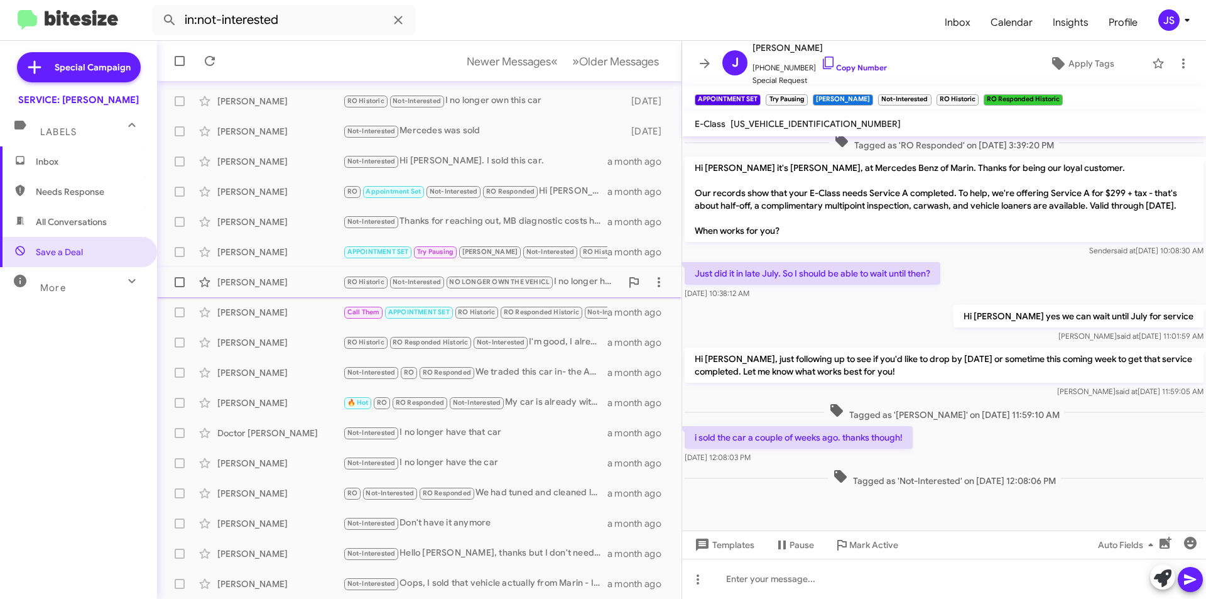
click at [303, 285] on div "Jeffrey Lockwood" at bounding box center [280, 282] width 126 height 13
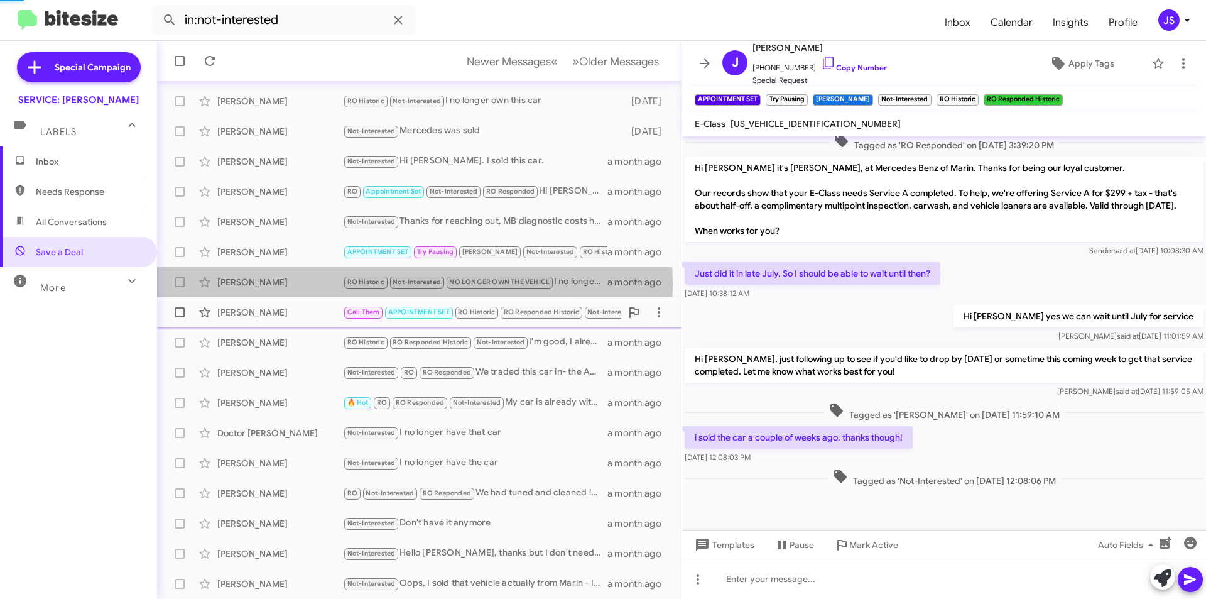
scroll to position [103, 0]
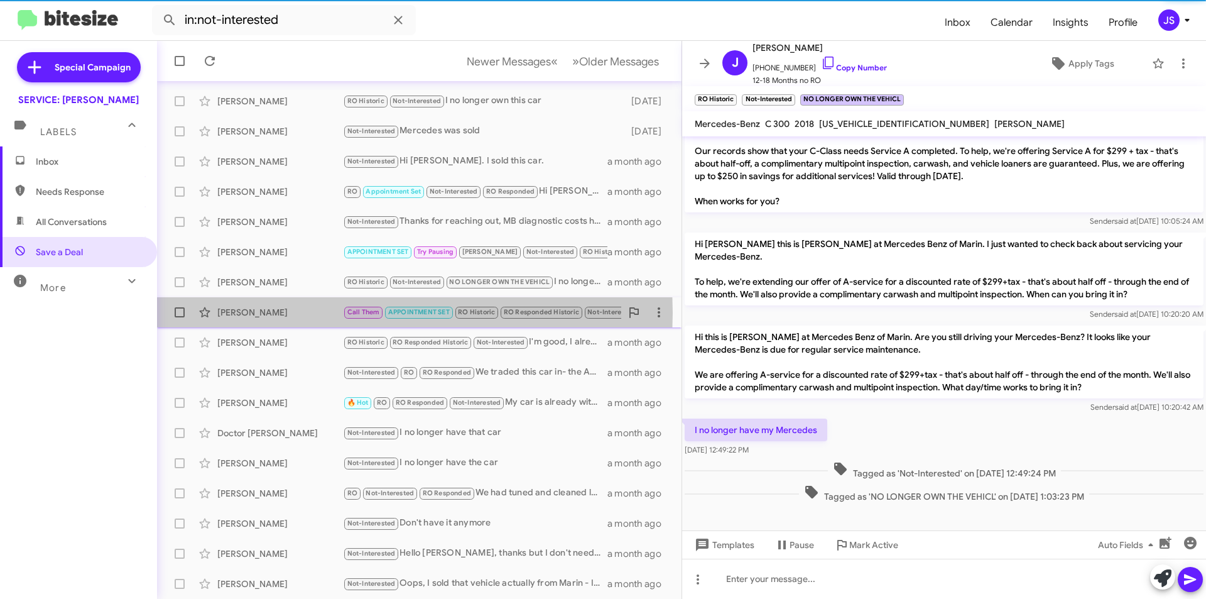
click at [302, 313] on div "Isaac Applbaum" at bounding box center [280, 312] width 126 height 13
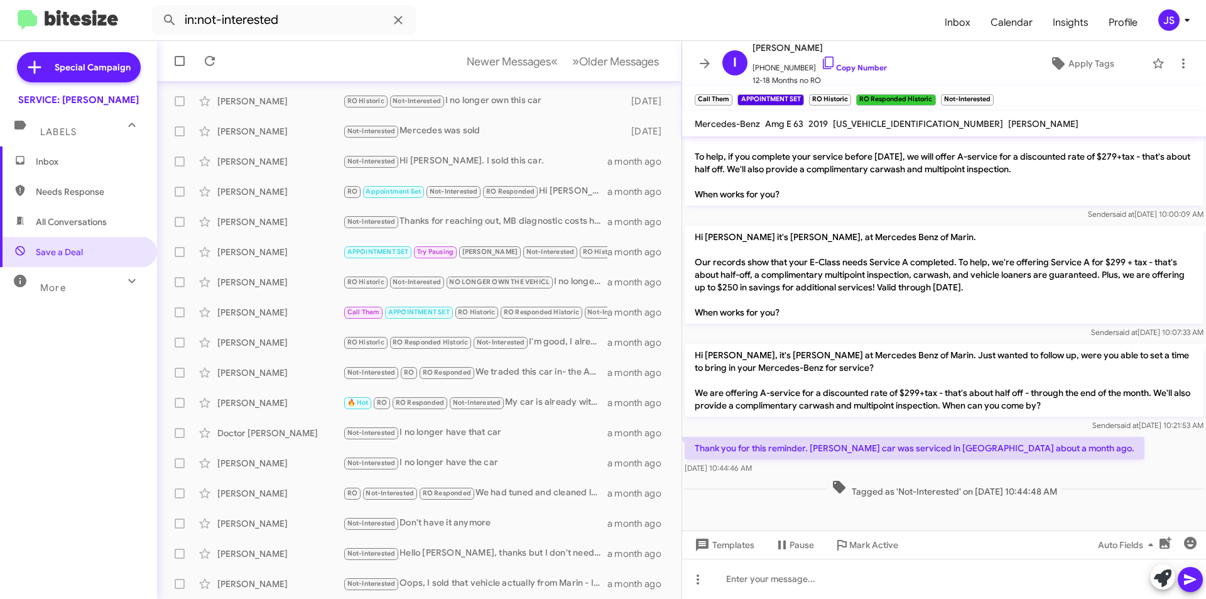
scroll to position [281, 0]
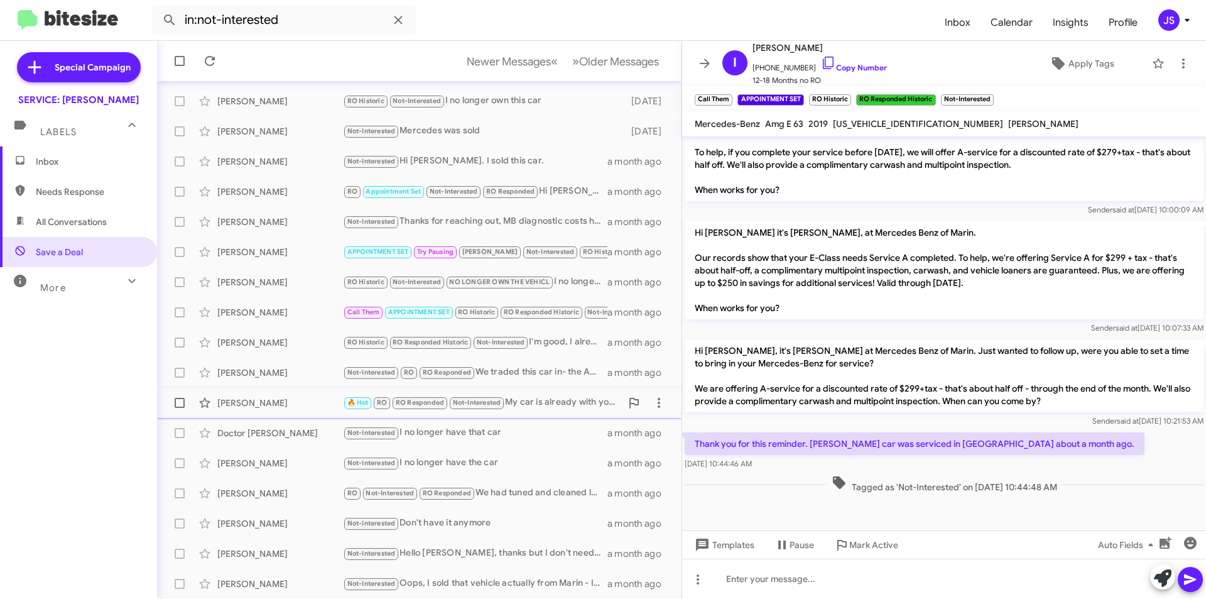
click at [268, 401] on div "Camilo Artiga-Purcell" at bounding box center [280, 402] width 126 height 13
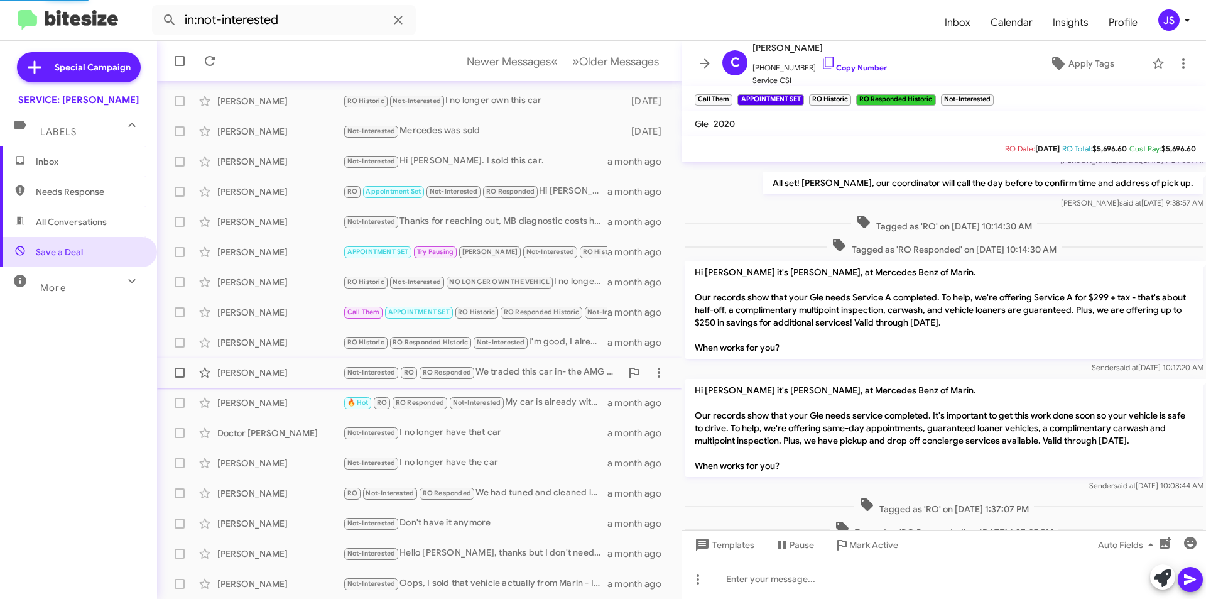
scroll to position [594, 0]
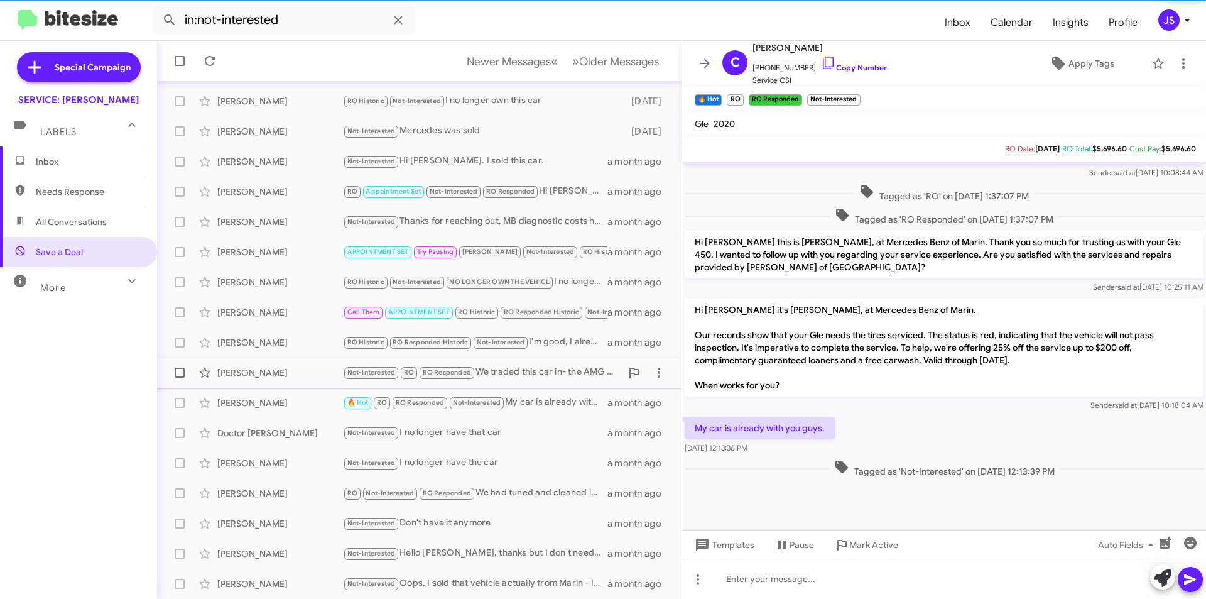
click at [273, 377] on div "Joseph Causing" at bounding box center [280, 372] width 126 height 13
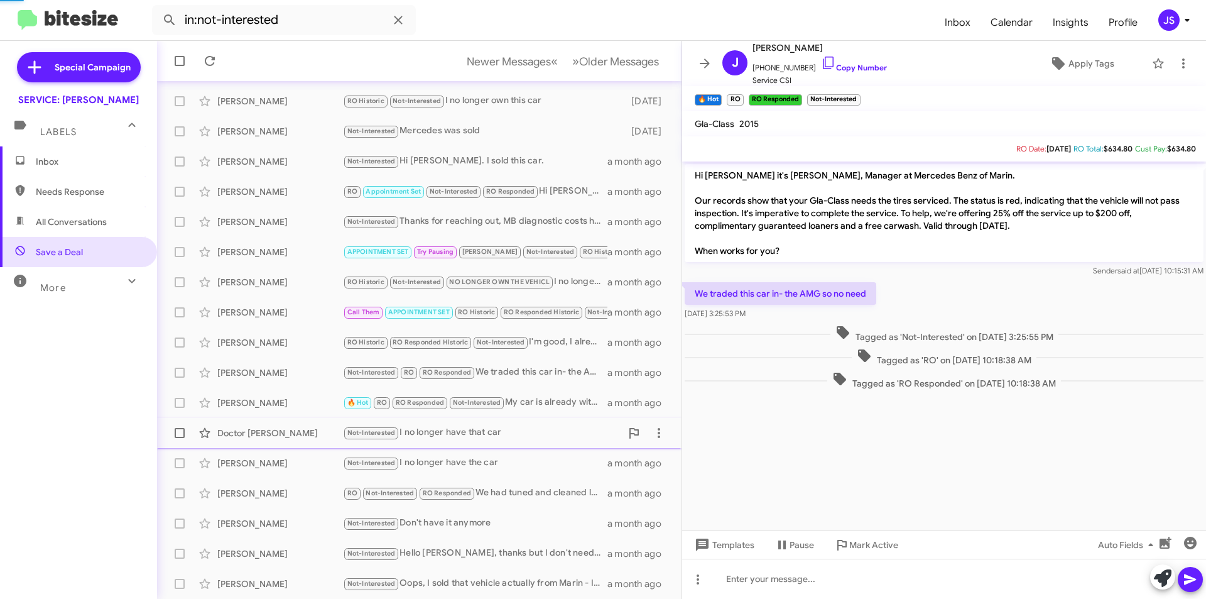
click at [282, 422] on div "Doctor Barker Not-Interested I no longer have that car a month ago" at bounding box center [419, 432] width 504 height 25
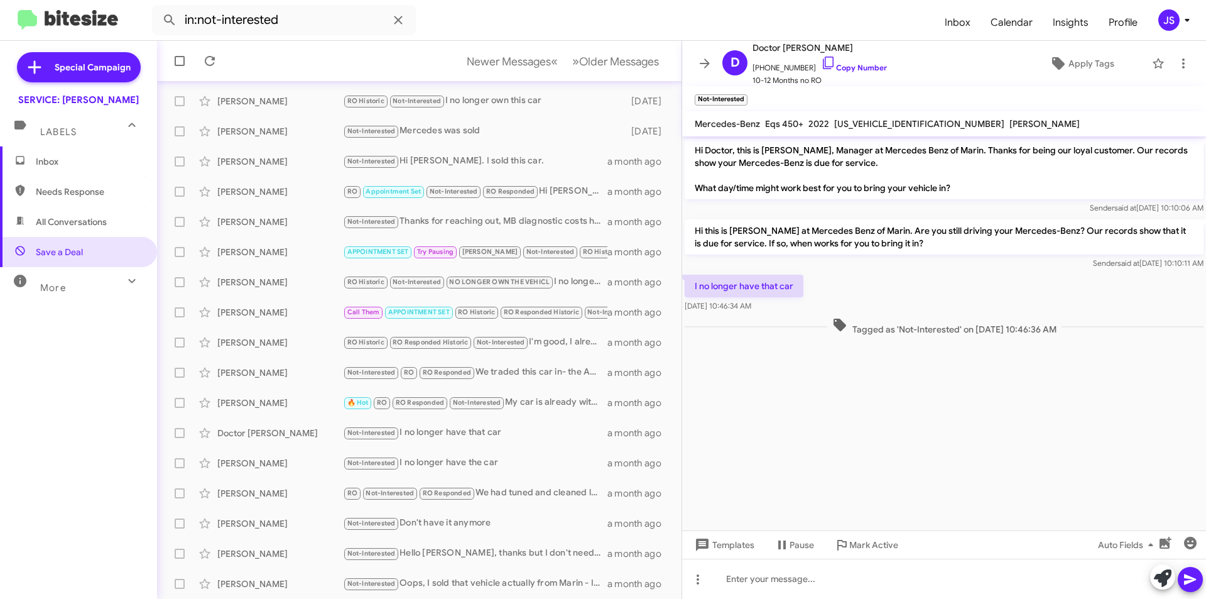
click at [60, 188] on span "Needs Response" at bounding box center [89, 191] width 107 height 13
type input "in:needs-response"
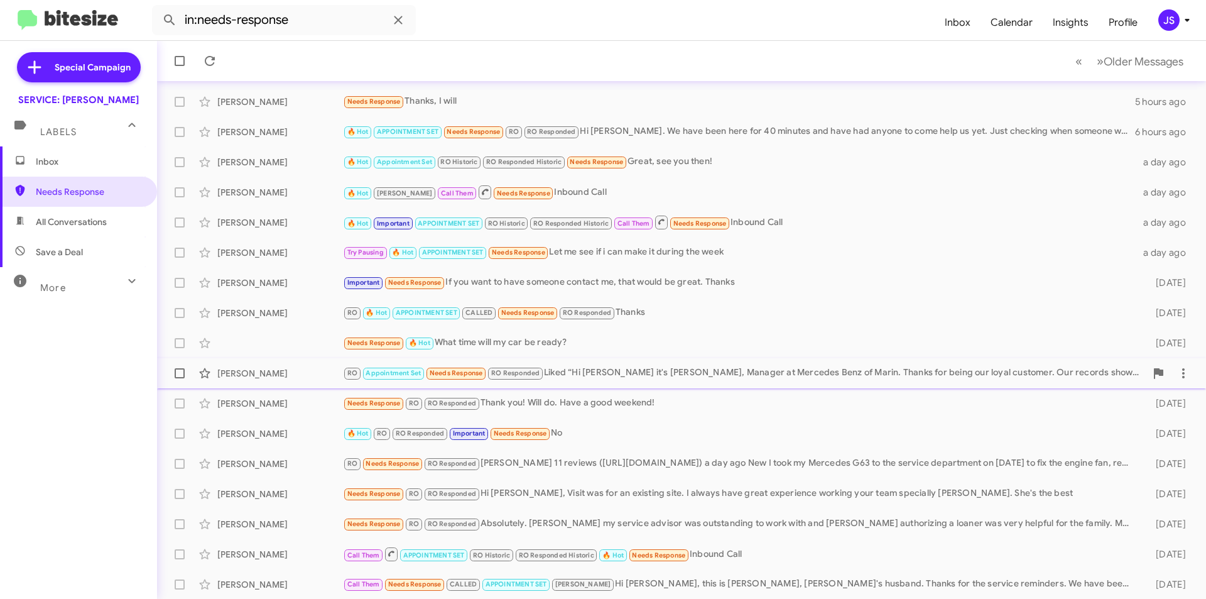
scroll to position [131, 0]
click at [998, 463] on div "RO Needs Response RO Responded Tony Hakimian 11 reviews (https://www.google.com…" at bounding box center [744, 462] width 803 height 14
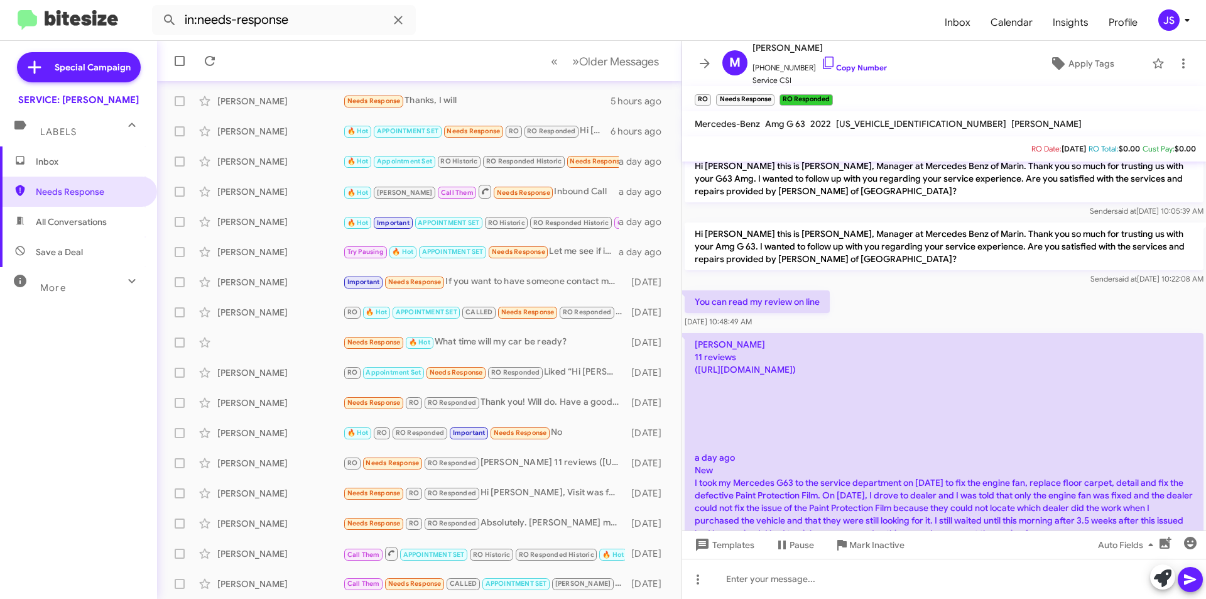
scroll to position [1331, 0]
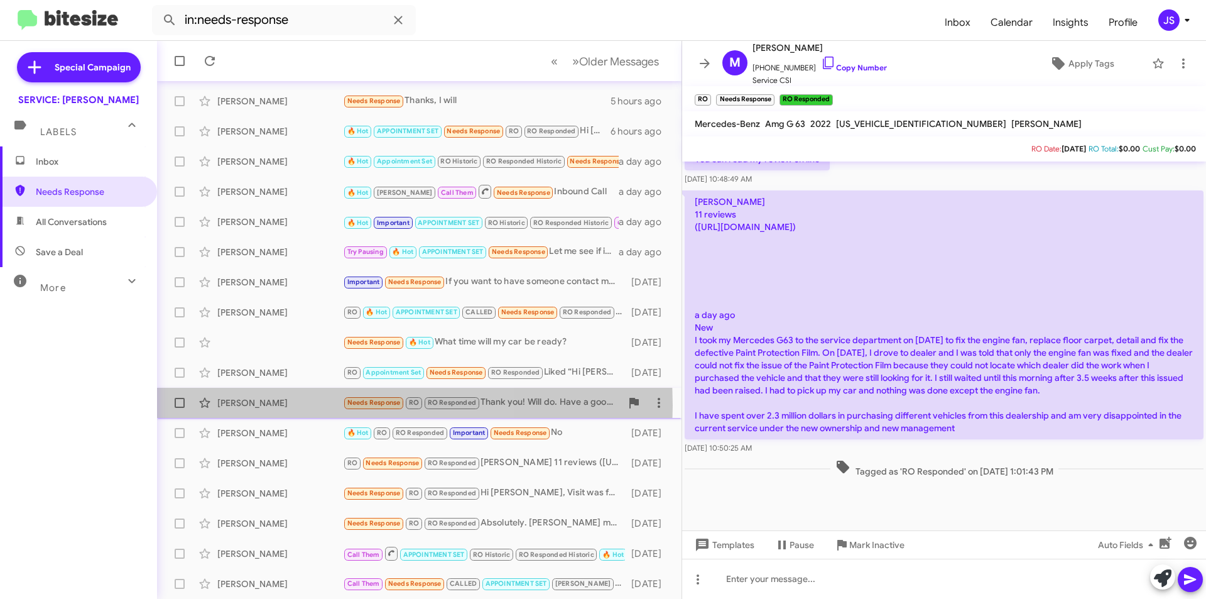
click at [274, 405] on div "[PERSON_NAME]" at bounding box center [280, 402] width 126 height 13
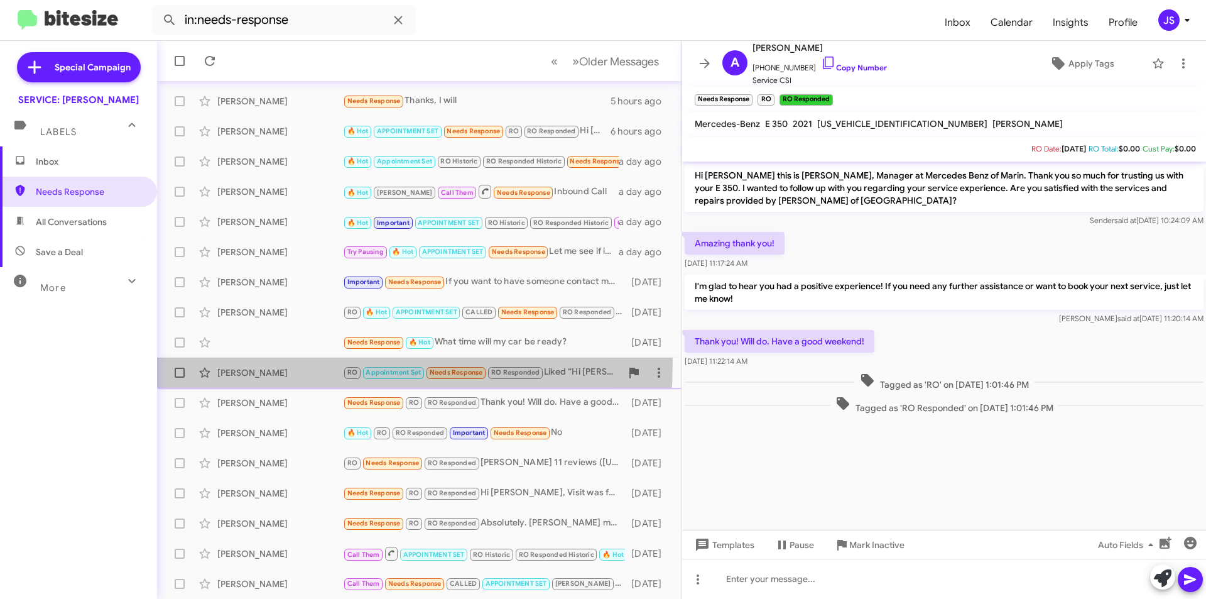
click at [242, 362] on div "Jeannie Kotoff RO Appointment Set Needs Response RO Responded Liked “Hi Jeannie…" at bounding box center [419, 372] width 504 height 25
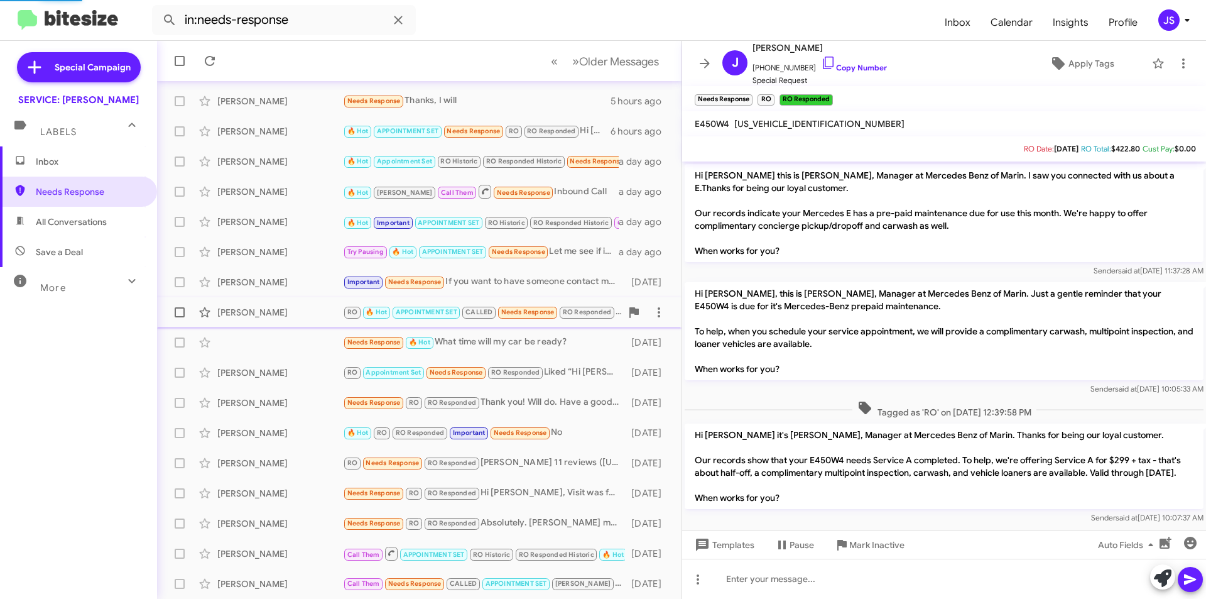
scroll to position [170, 0]
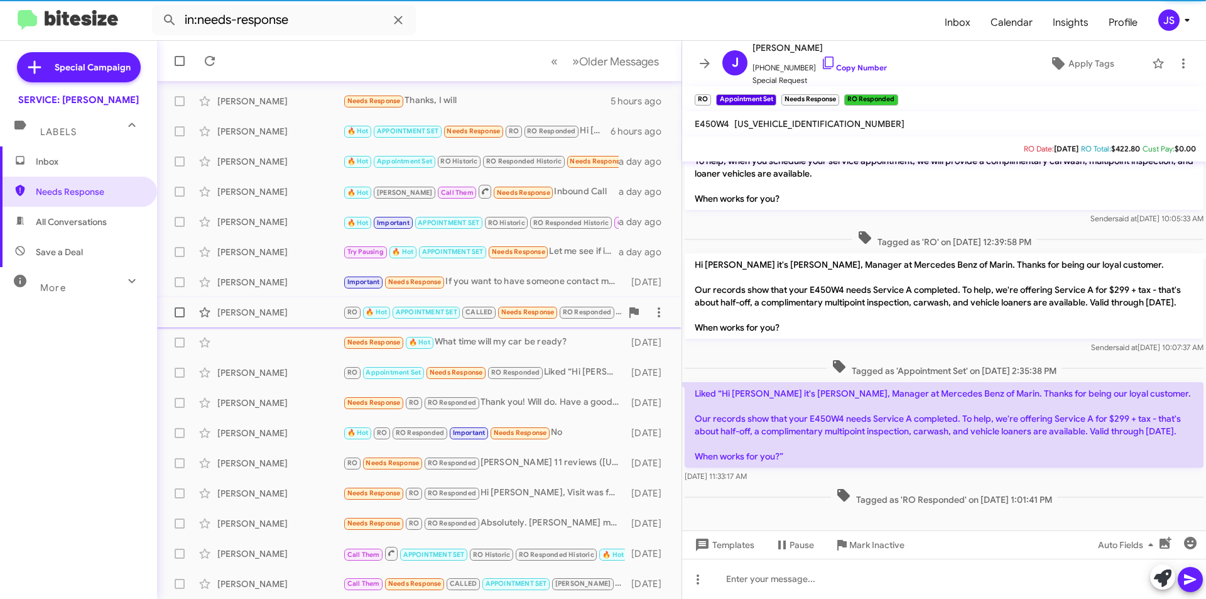
click at [259, 315] on div "[PERSON_NAME]" at bounding box center [280, 312] width 126 height 13
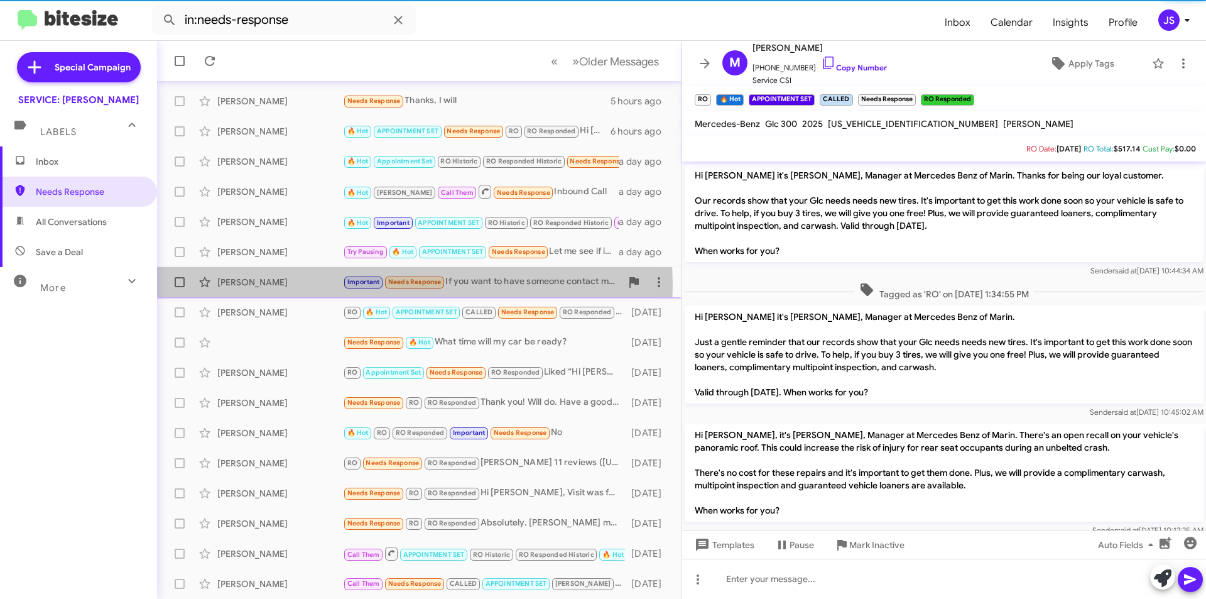
click at [264, 286] on div "[PERSON_NAME]" at bounding box center [280, 282] width 126 height 13
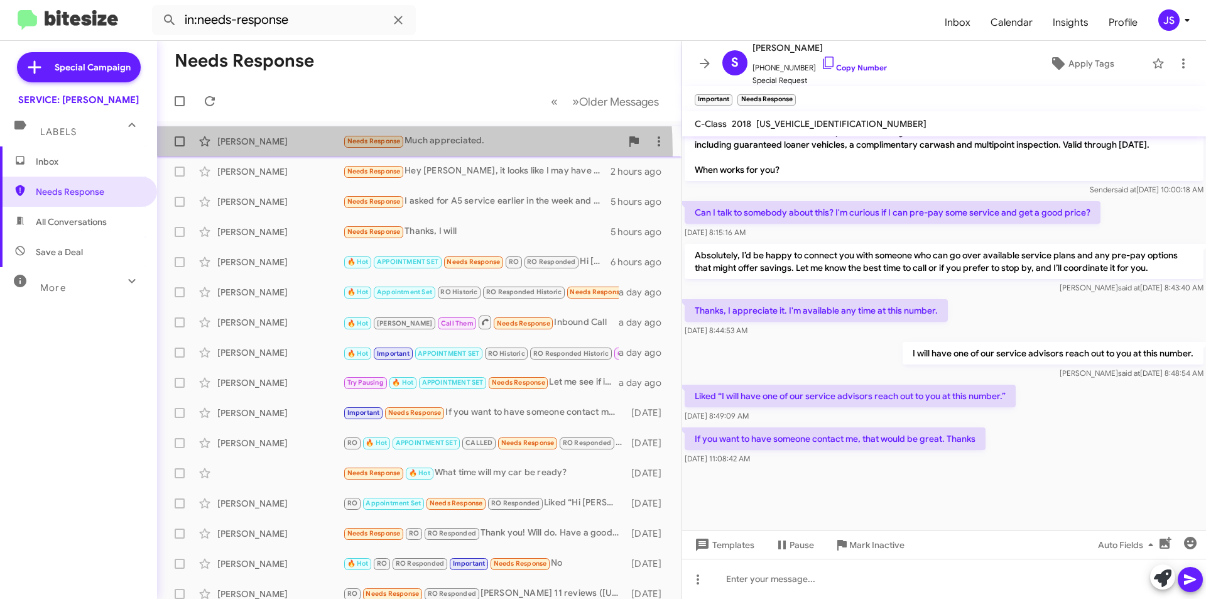
click at [277, 153] on div "Billye Brown Needs Response Much appreciated. 17 minutes ago" at bounding box center [419, 141] width 504 height 25
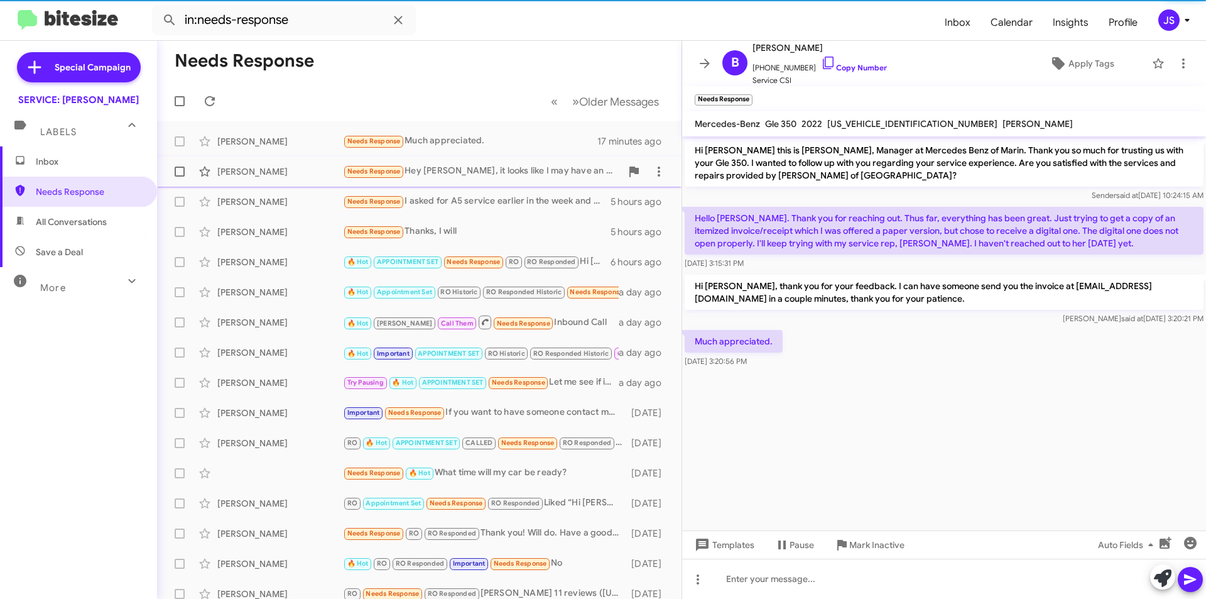
click at [277, 166] on div "[PERSON_NAME]" at bounding box center [280, 171] width 126 height 13
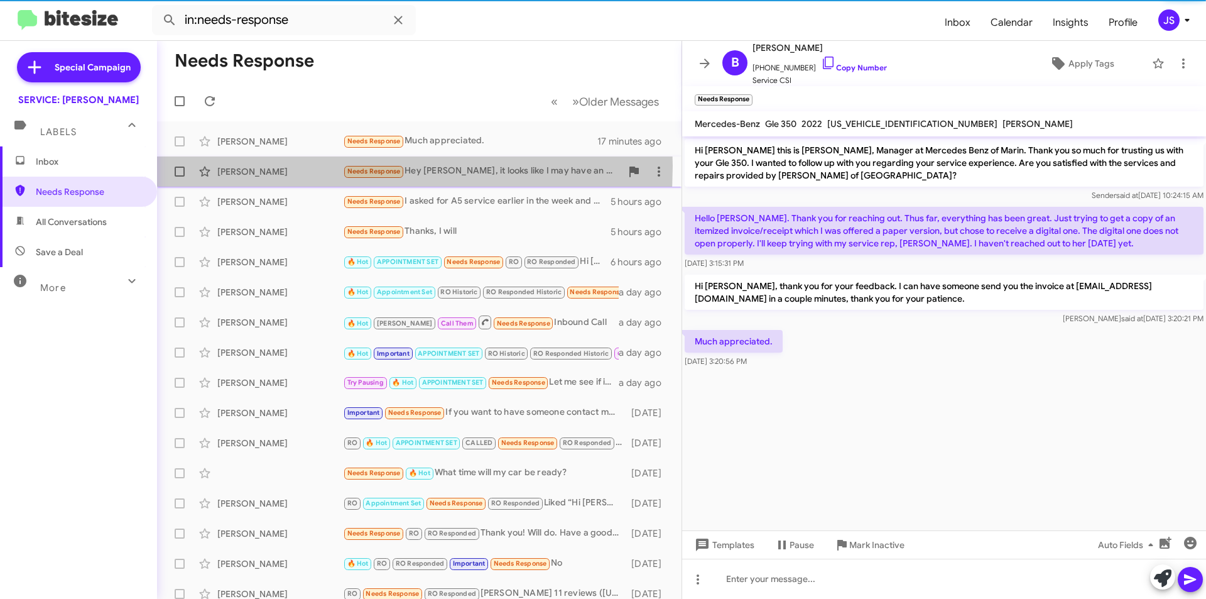
scroll to position [262, 0]
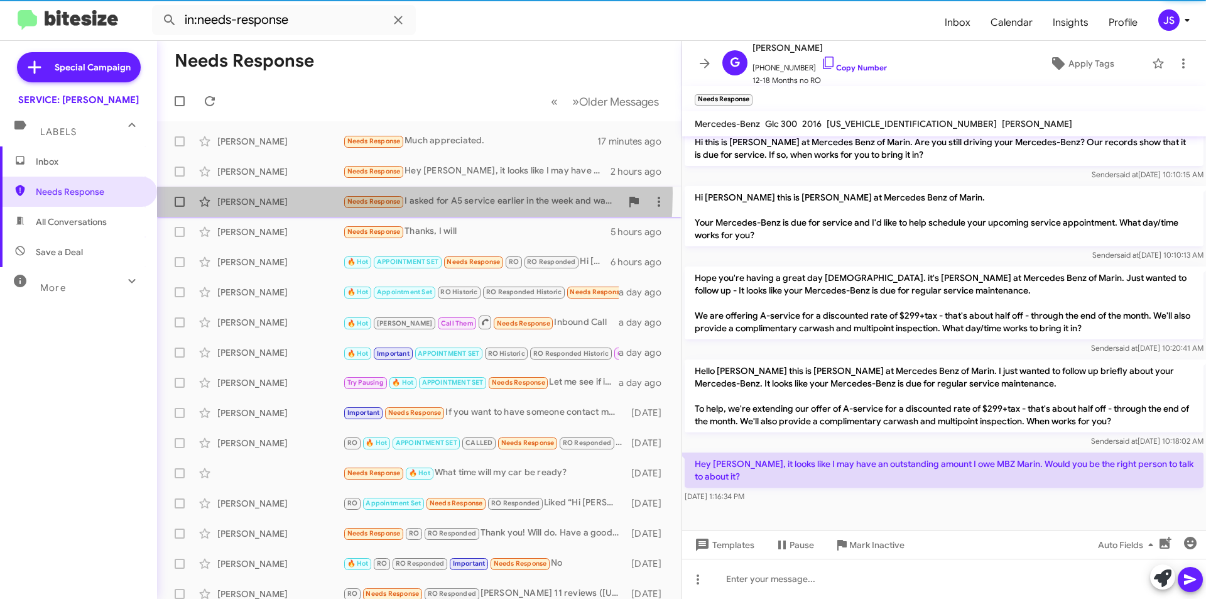
click at [272, 193] on div "Robert Odell Needs Response I asked for A5 service earlier in the week and was …" at bounding box center [419, 201] width 504 height 25
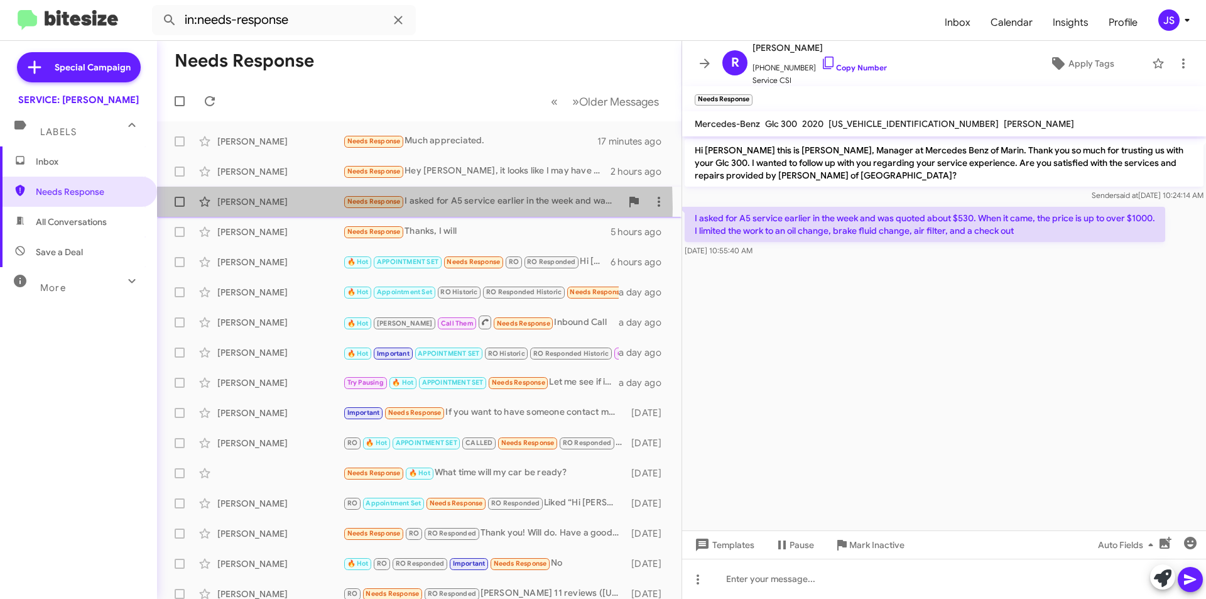
click at [272, 208] on div "Robert Odell Needs Response I asked for A5 service earlier in the week and was …" at bounding box center [419, 201] width 504 height 25
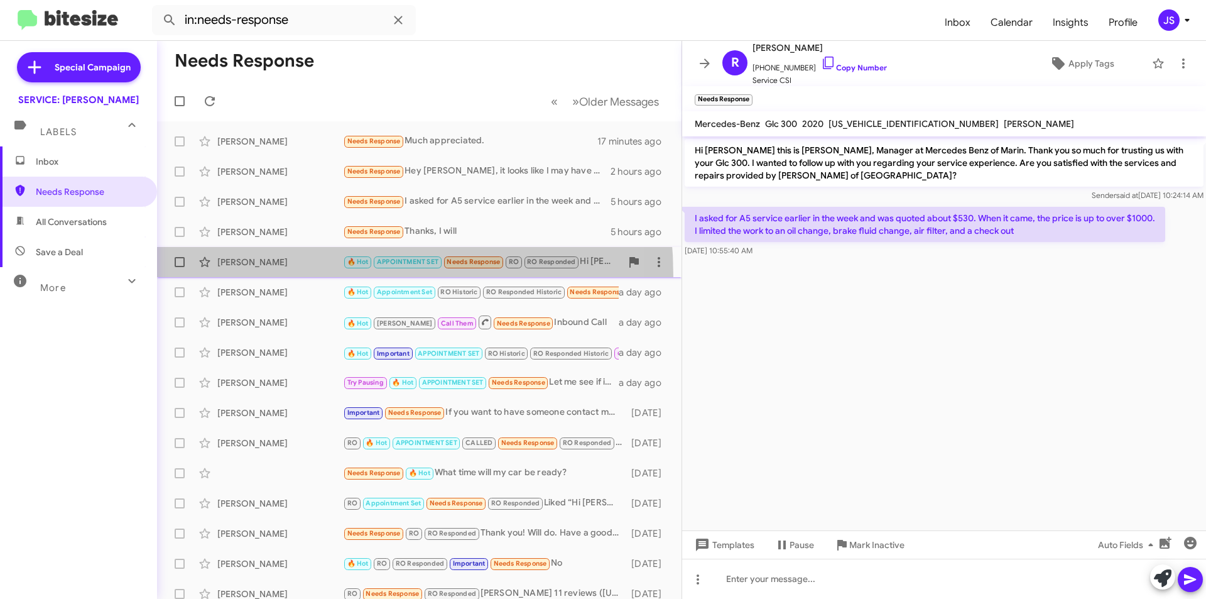
click at [259, 276] on span "Cara Hartley 🔥 Hot APPOINTMENT SET Needs Response RO RO Responded Hi Omar. We h…" at bounding box center [419, 262] width 524 height 30
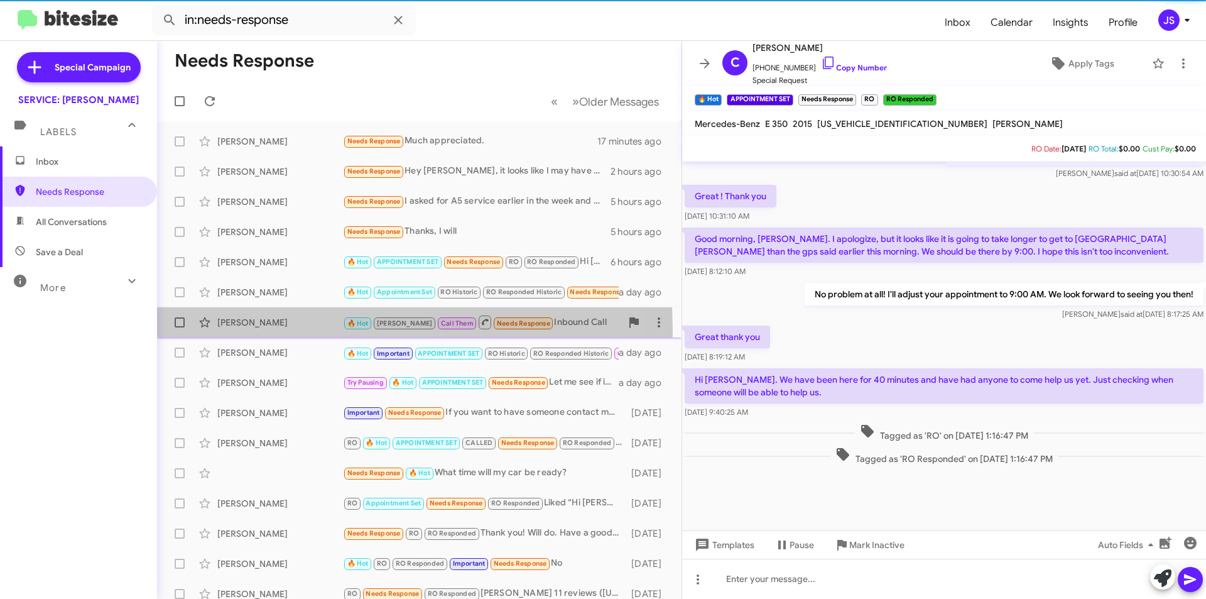
click at [259, 330] on div "Walter Ajquiy 🔥 Hot RAUL Call Them Needs Response Inbound Call a day ago" at bounding box center [419, 322] width 504 height 25
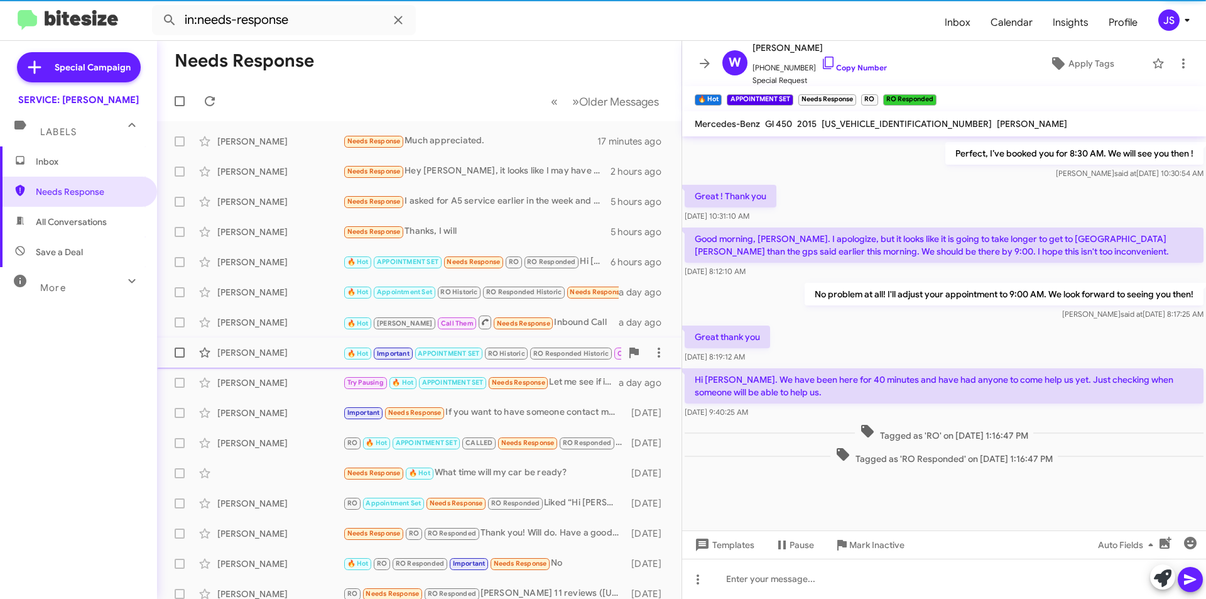
scroll to position [388, 0]
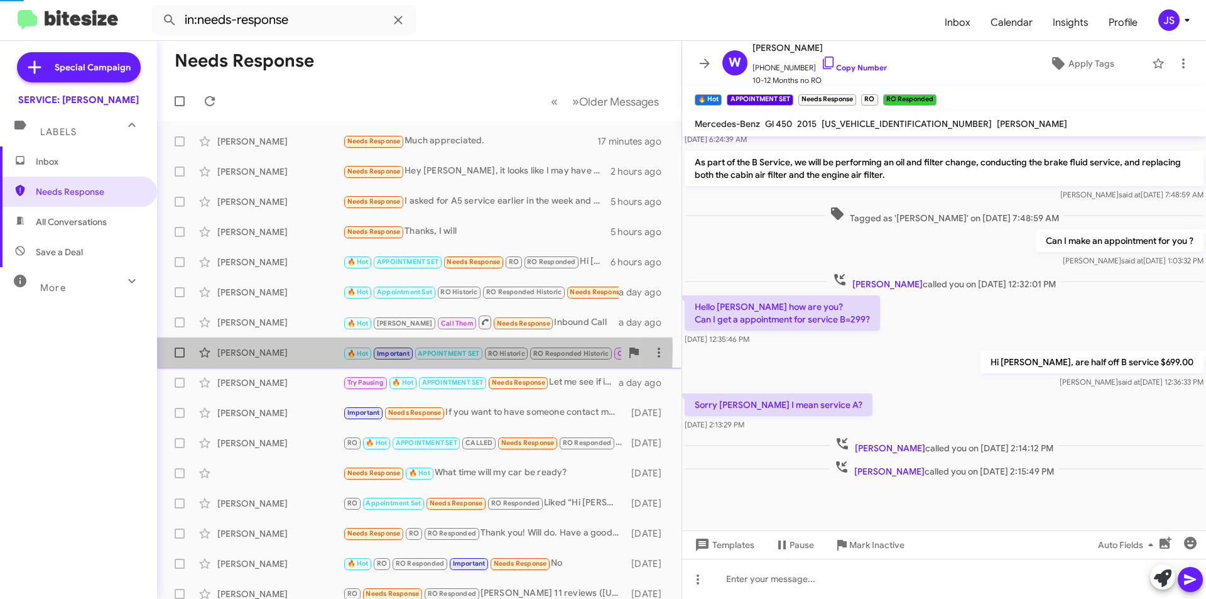
click at [257, 348] on div "Shahrzad Hamidi" at bounding box center [280, 352] width 126 height 13
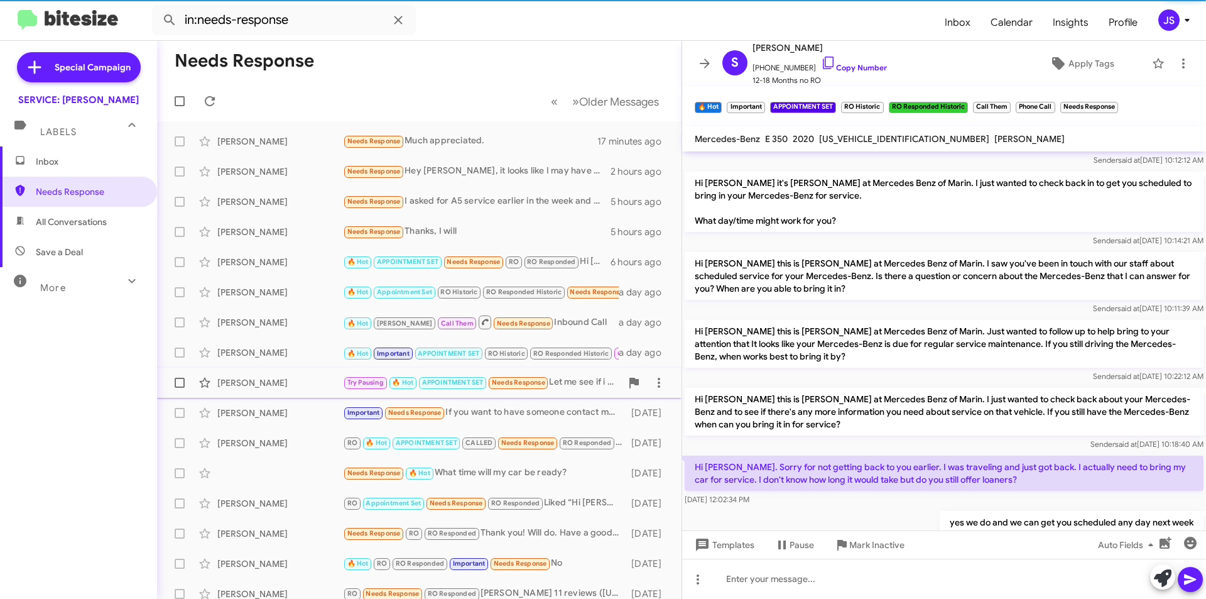
click at [263, 385] on div "[PERSON_NAME]" at bounding box center [280, 382] width 126 height 13
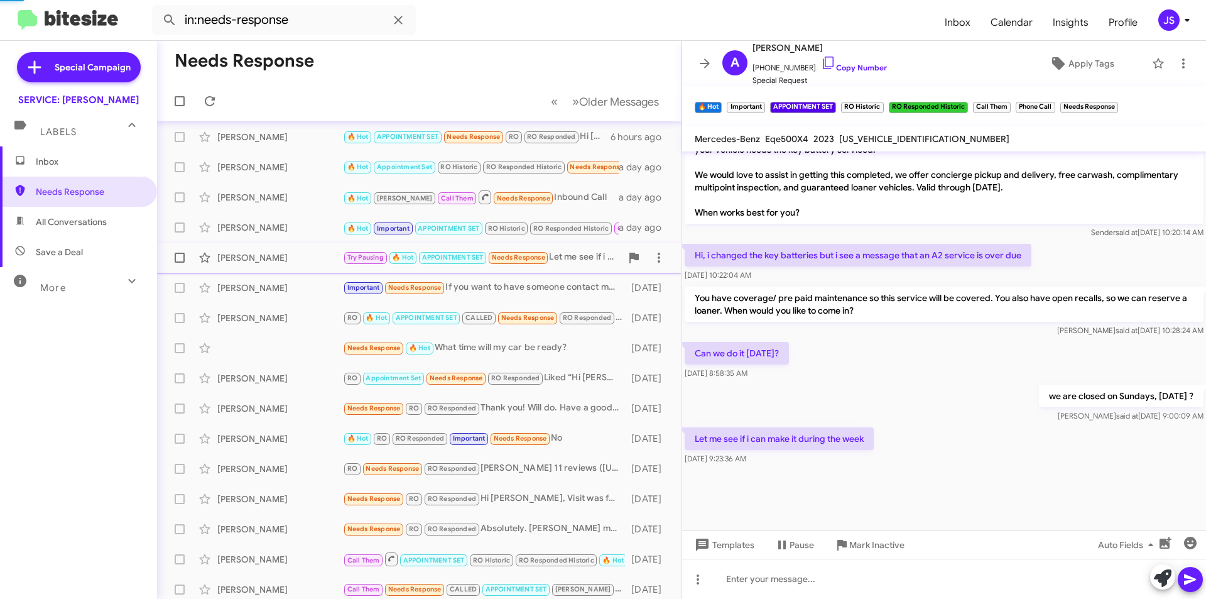
scroll to position [617, 0]
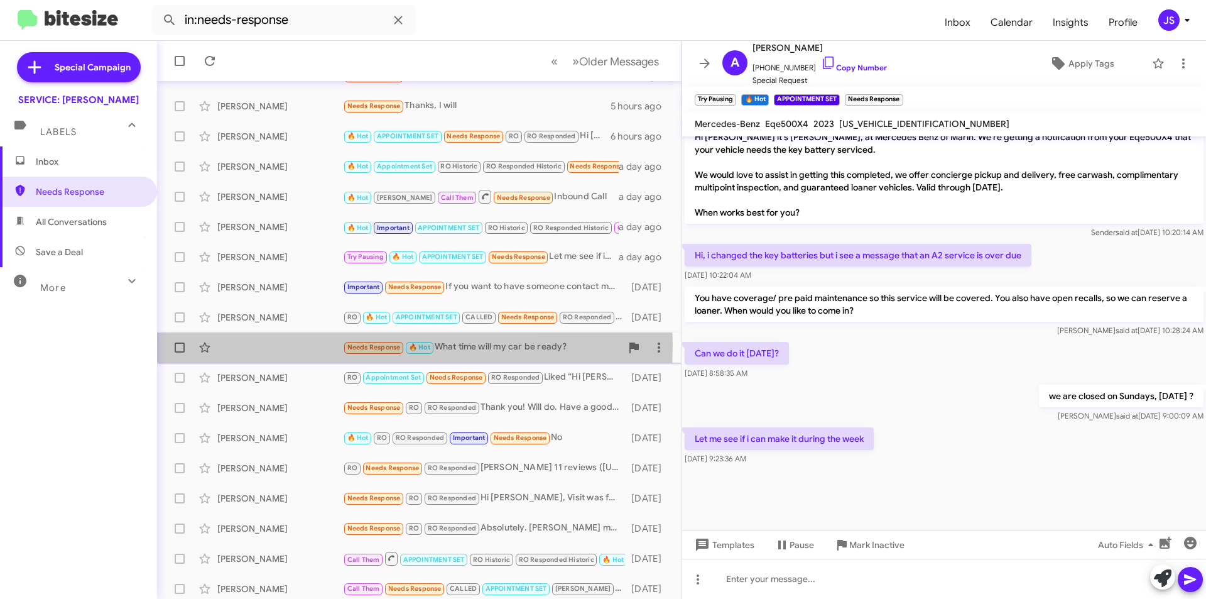
click at [286, 345] on div "Needs Response 🔥 Hot What time will my car be ready? 4 days ago" at bounding box center [419, 347] width 504 height 25
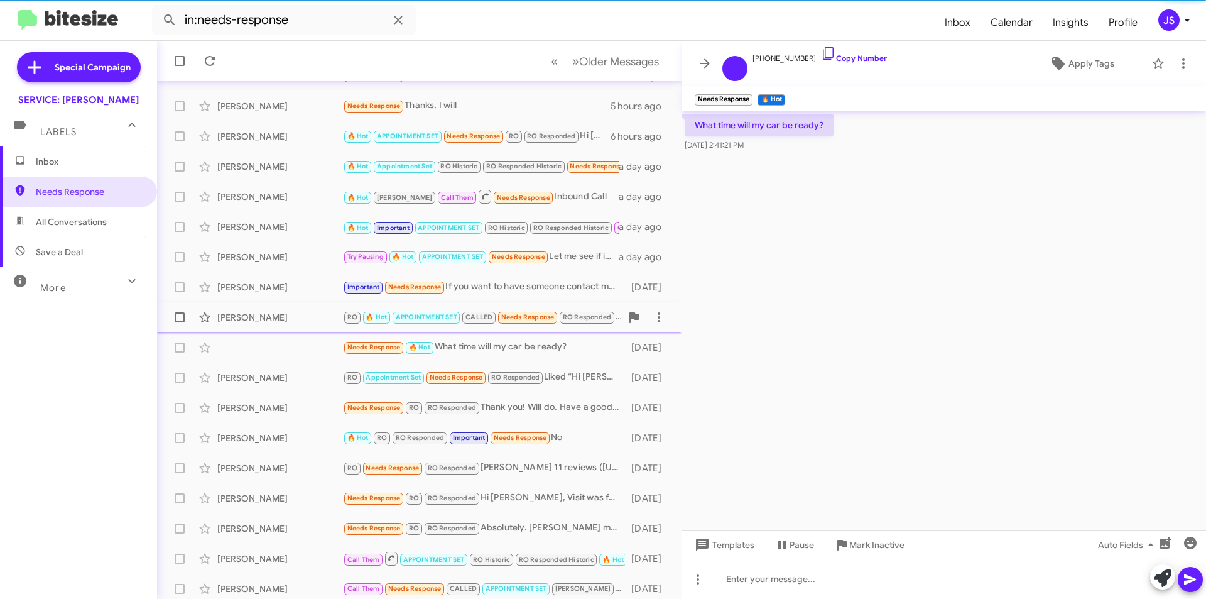
click at [281, 324] on div "Mandana Ghahremani RO 🔥 Hot APPOINTMENT SET CALLED Needs Response RO Responded …" at bounding box center [419, 317] width 504 height 25
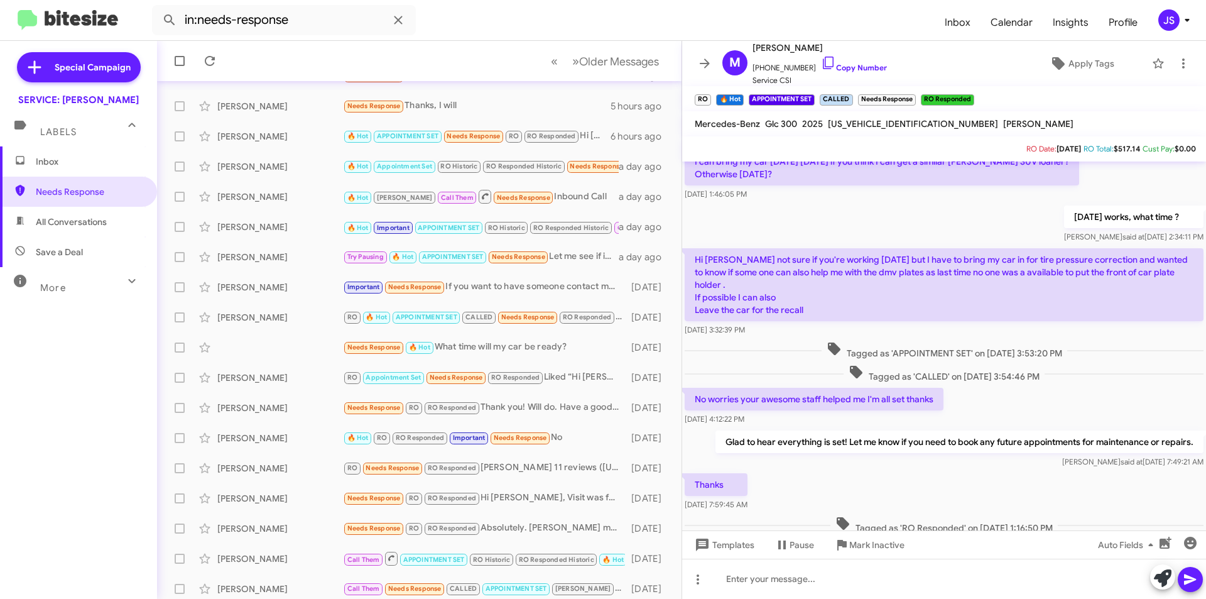
scroll to position [680, 0]
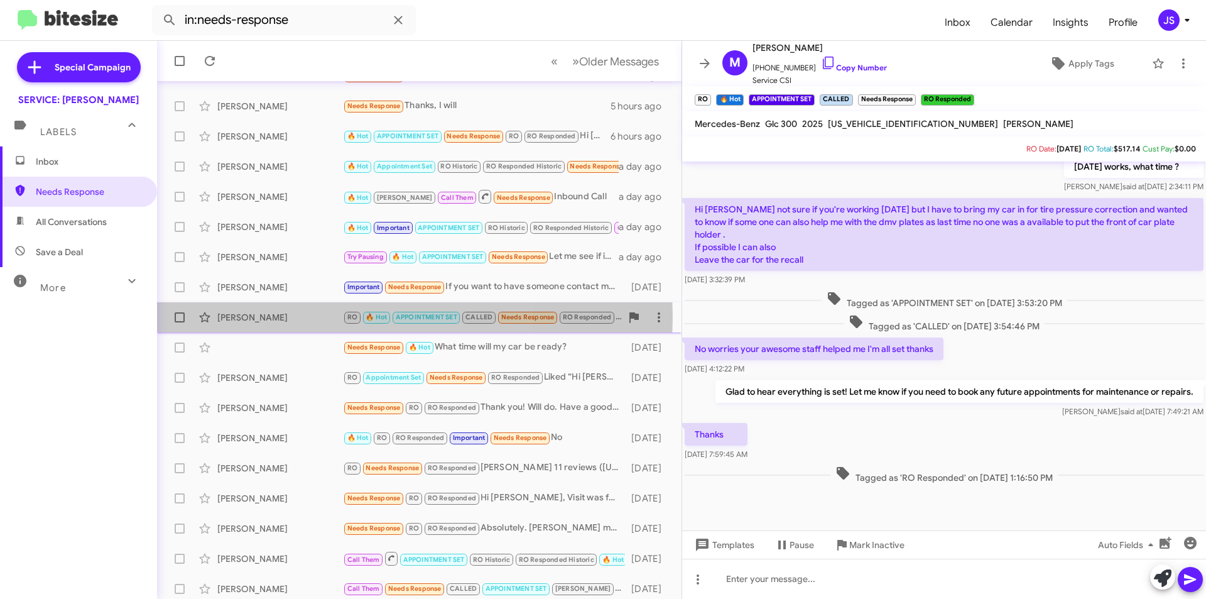
click at [283, 317] on div "Mandana Ghahremani" at bounding box center [280, 317] width 126 height 13
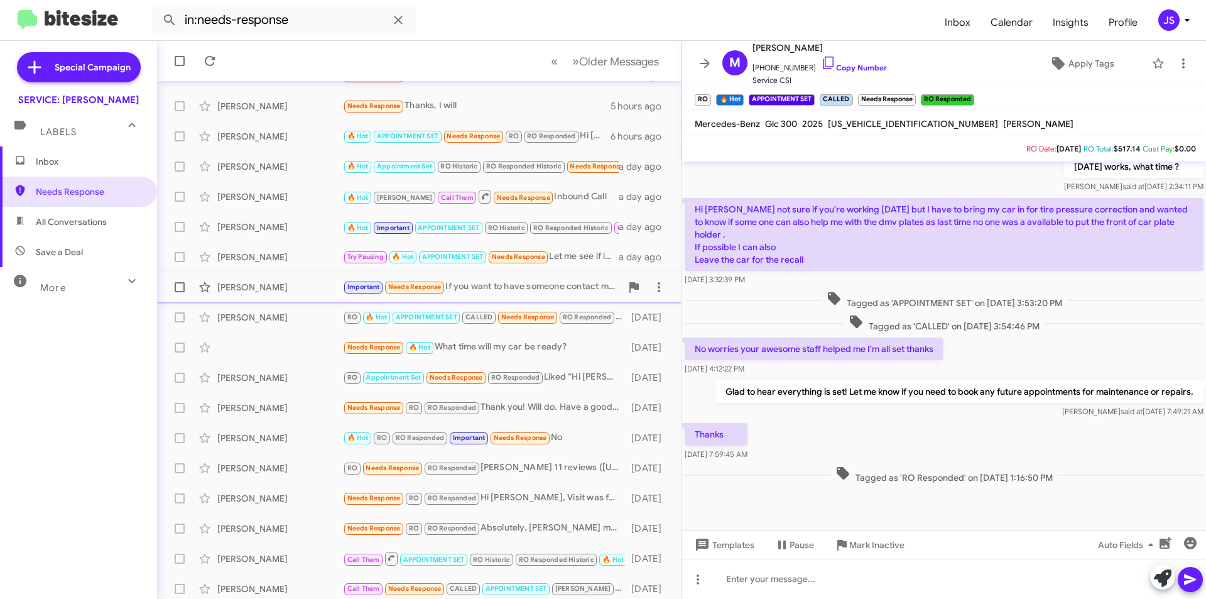
click at [274, 283] on div "Sharon Freeman" at bounding box center [280, 287] width 126 height 13
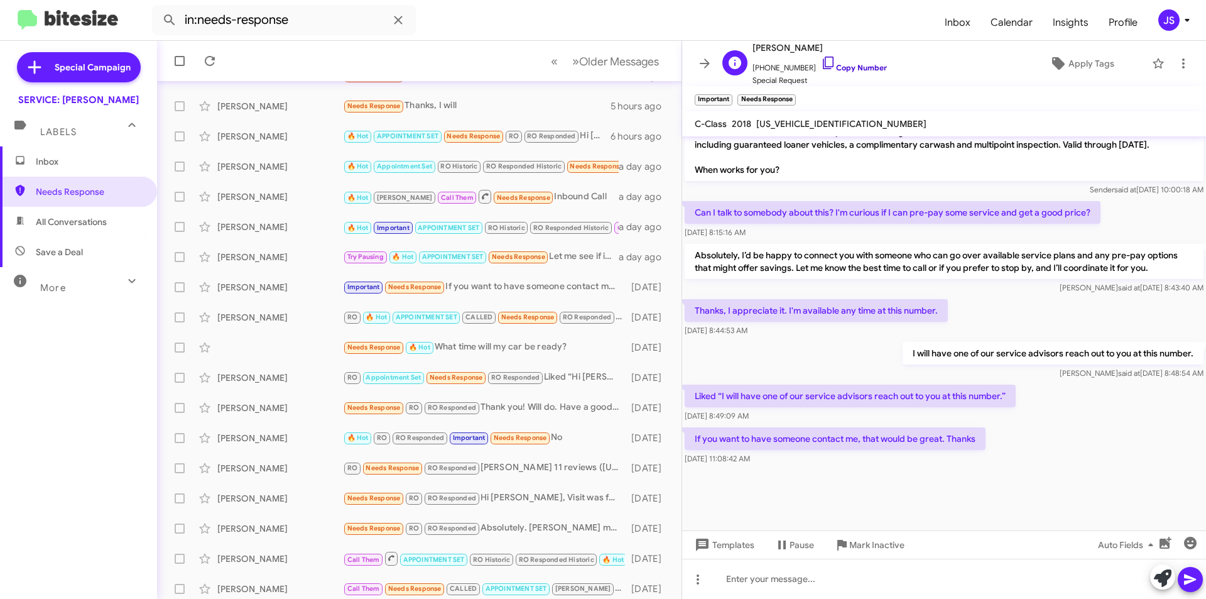
click at [821, 63] on icon at bounding box center [828, 62] width 15 height 15
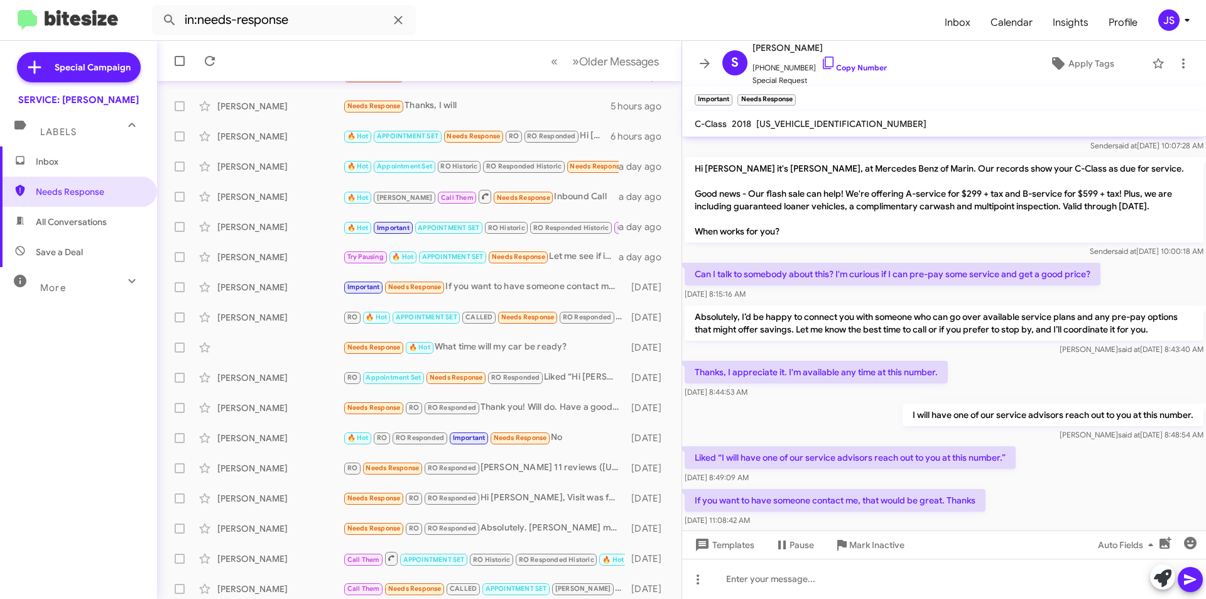
scroll to position [1302, 0]
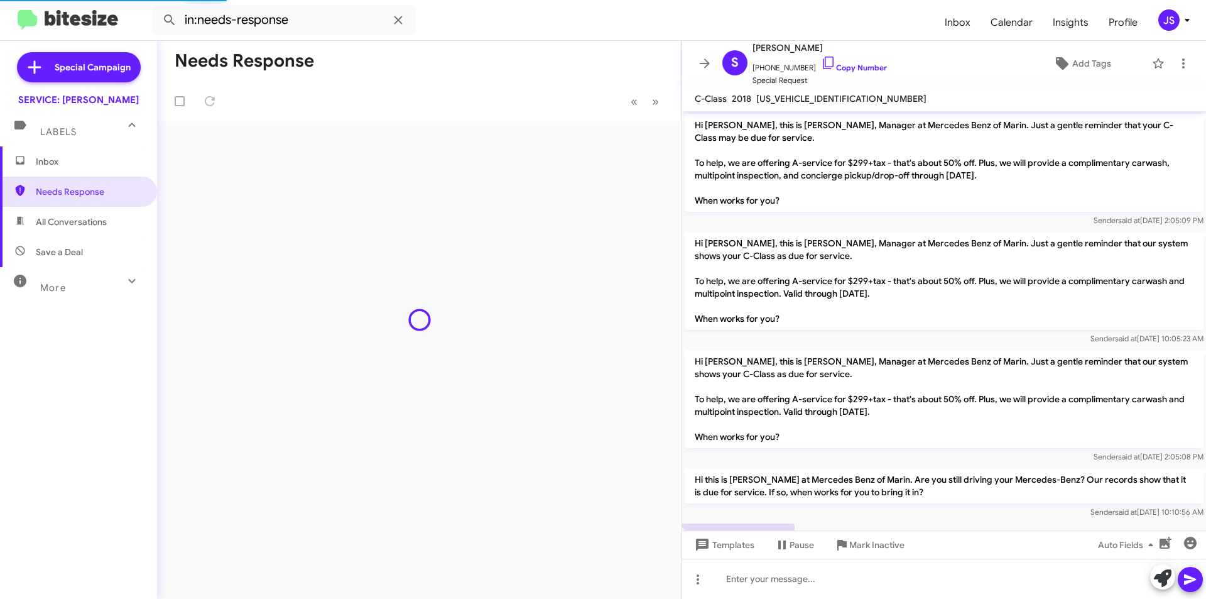
scroll to position [1277, 0]
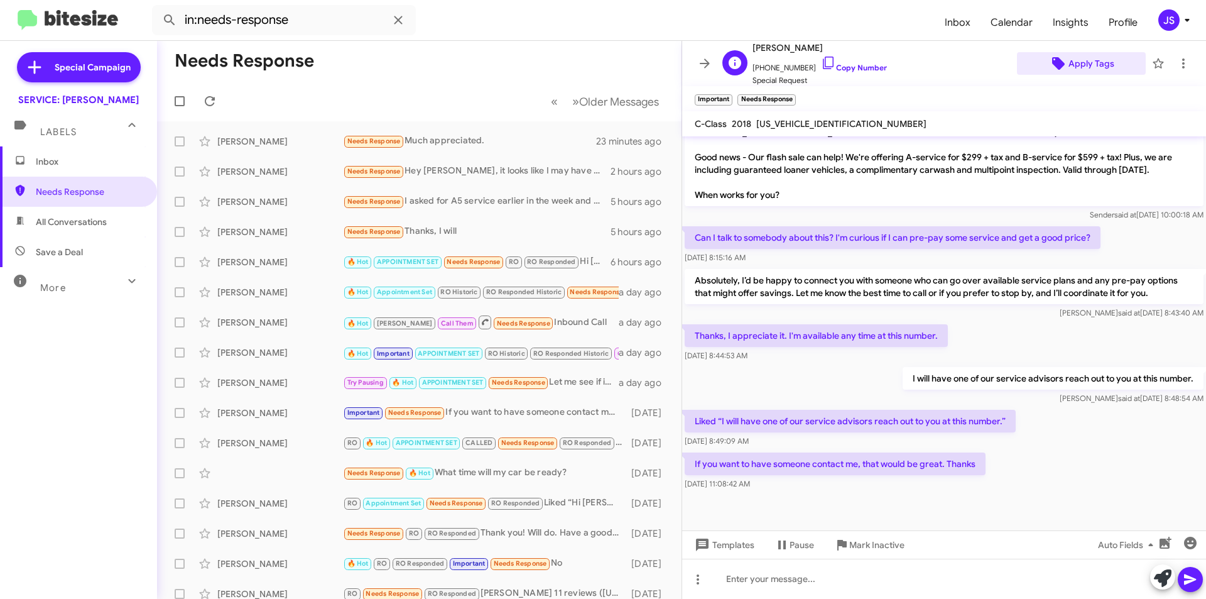
click at [1083, 72] on span "Apply Tags" at bounding box center [1091, 63] width 46 height 23
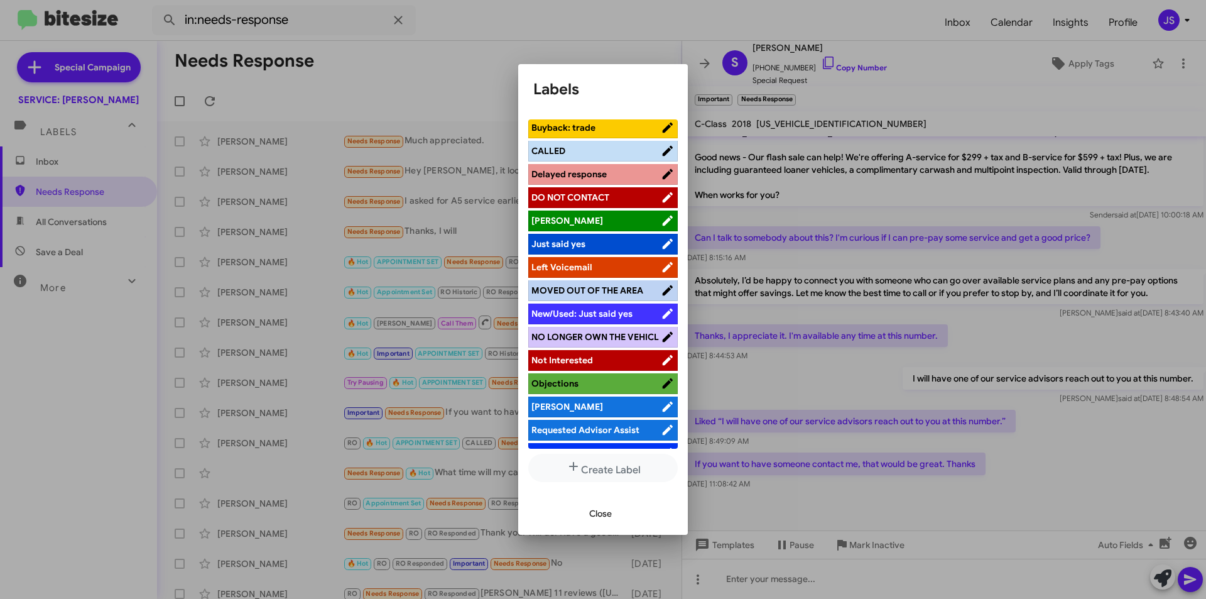
scroll to position [239, 0]
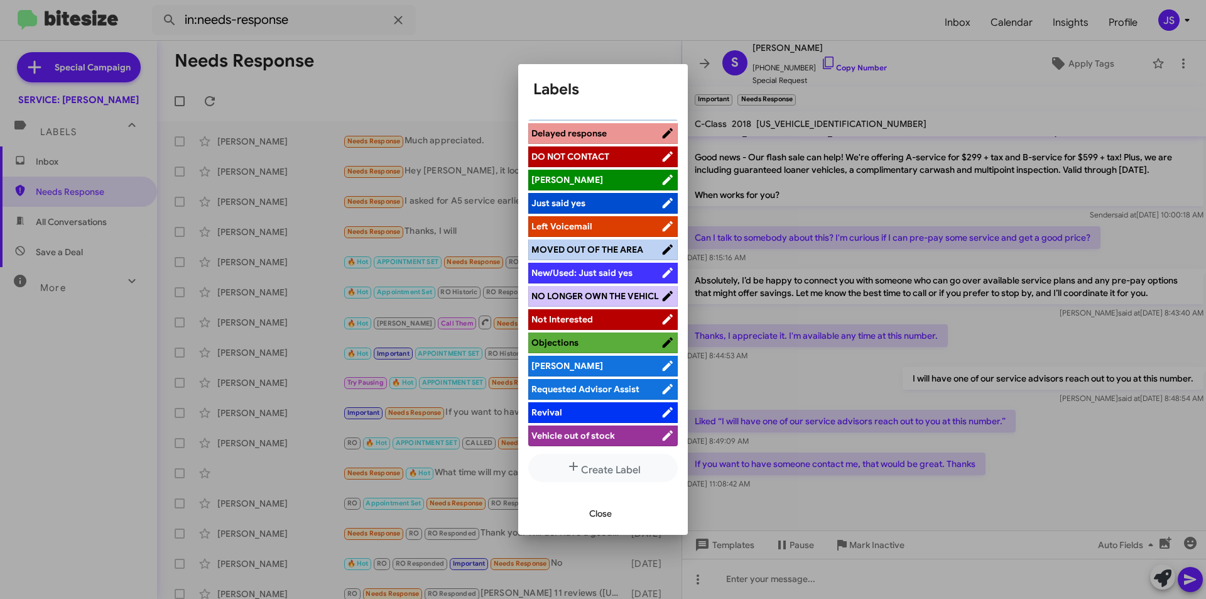
click at [590, 392] on span "Requested Advisor Assist" at bounding box center [585, 388] width 108 height 11
click at [615, 516] on button "Close" at bounding box center [600, 513] width 43 height 23
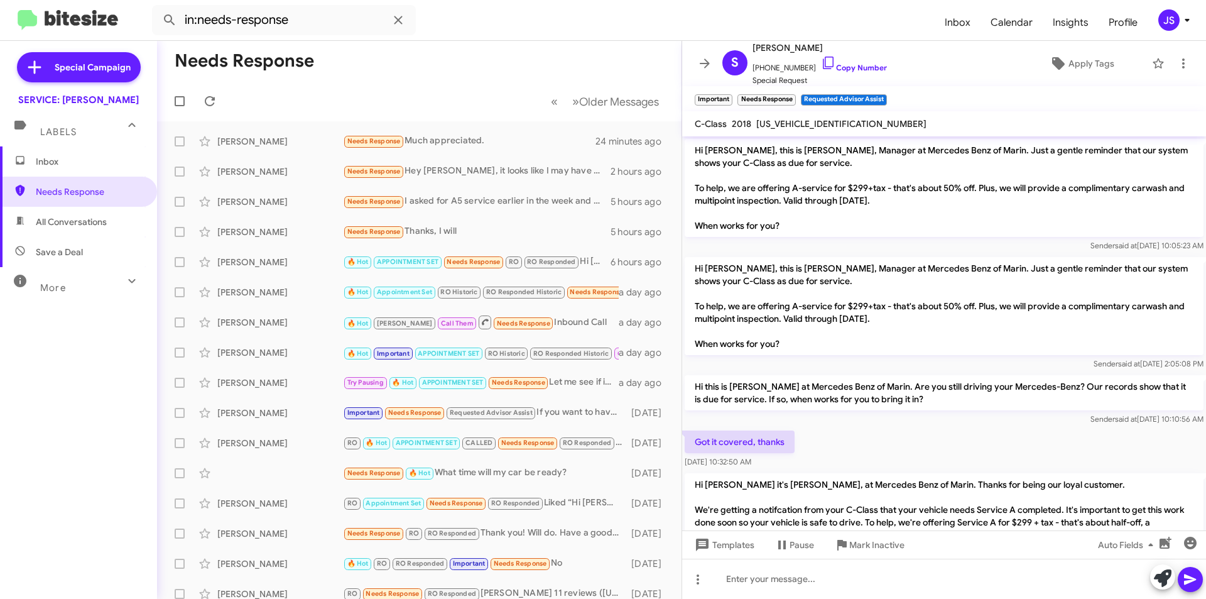
scroll to position [1182, 0]
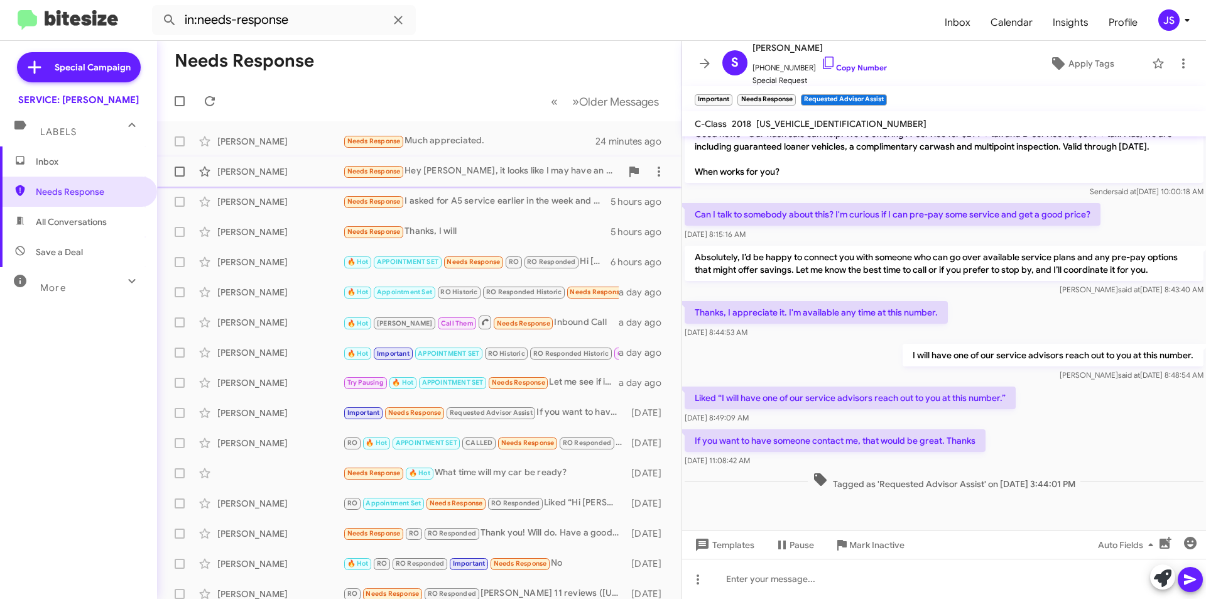
click at [286, 175] on div "[PERSON_NAME]" at bounding box center [280, 171] width 126 height 13
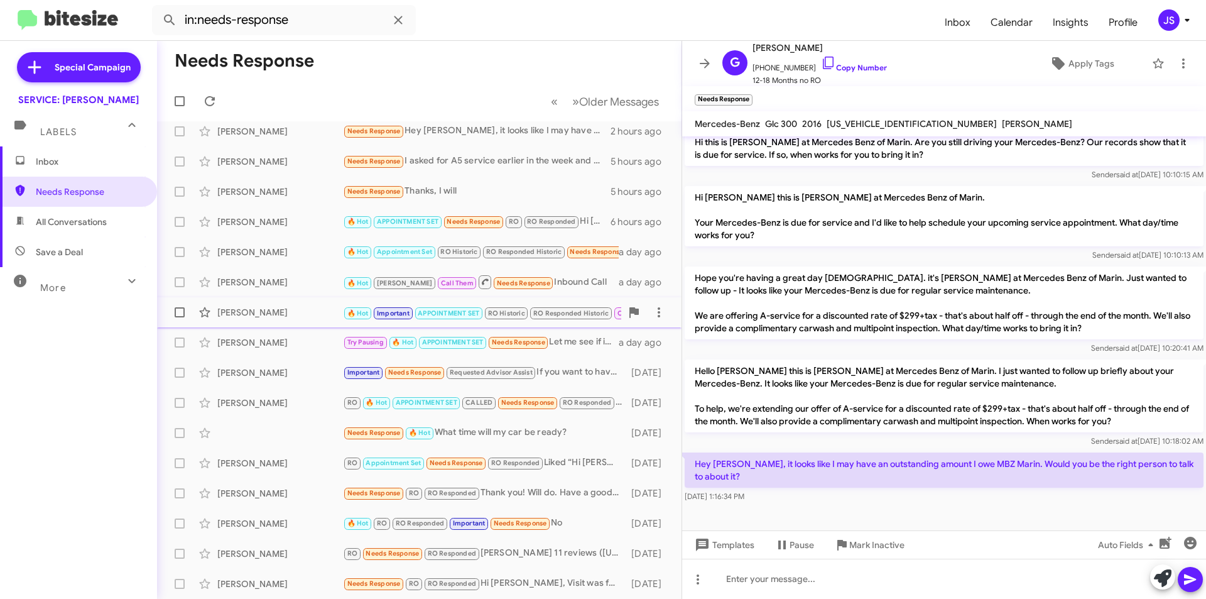
scroll to position [63, 0]
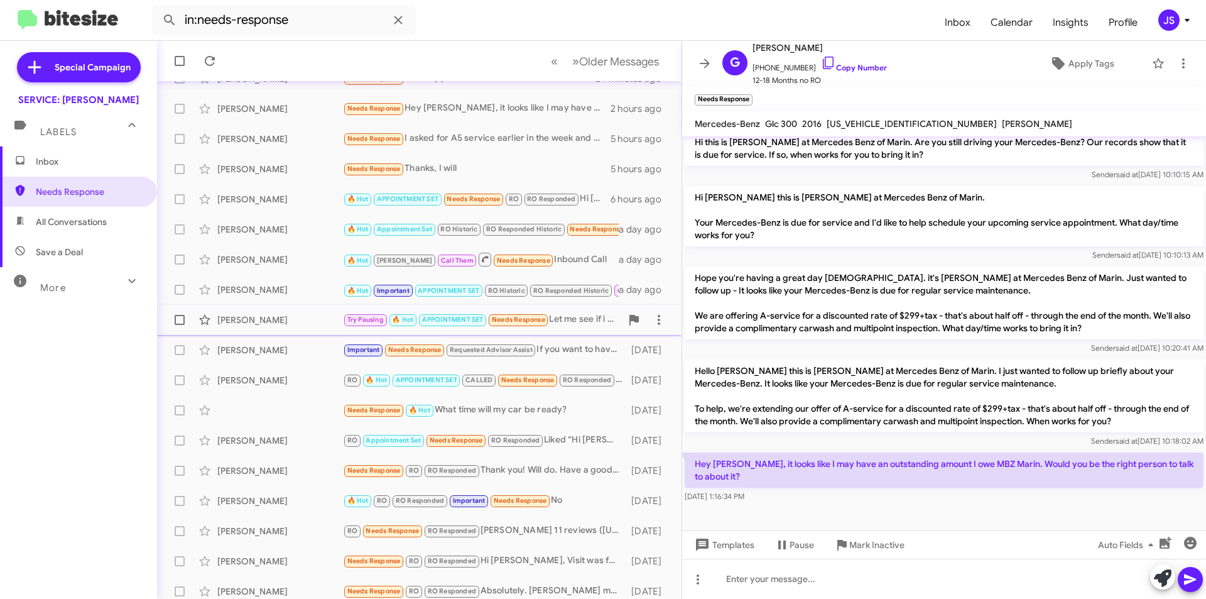
click at [266, 332] on div "[PERSON_NAME] Try Pausing 🔥 Hot APPOINTMENT SET Needs Response Let me see if i …" at bounding box center [419, 319] width 504 height 25
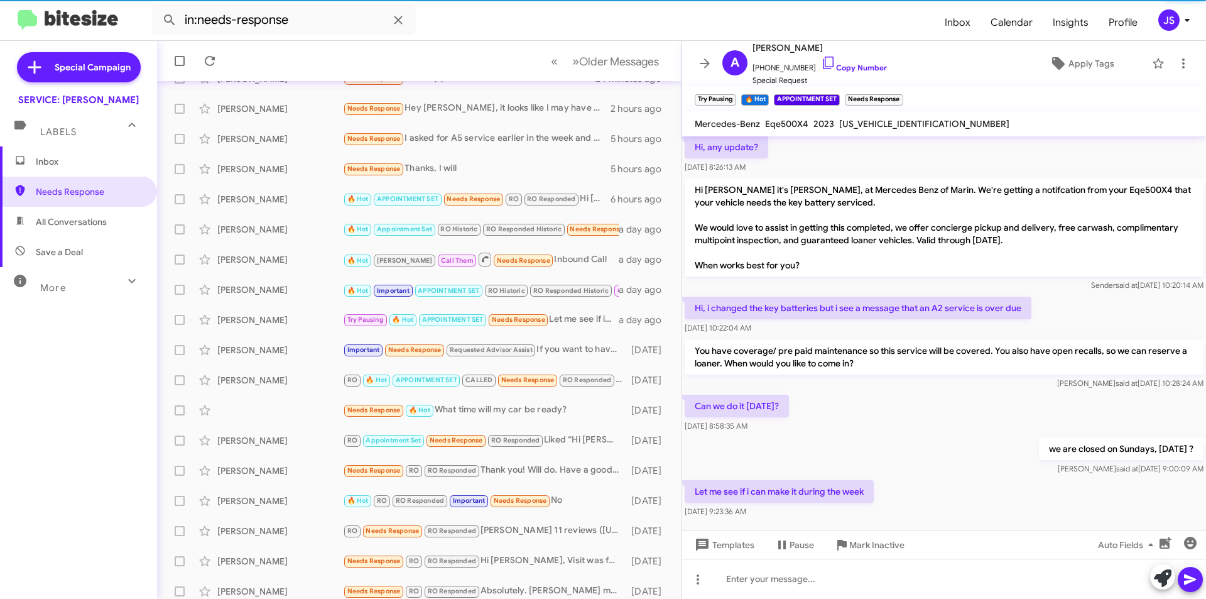
scroll to position [1130, 0]
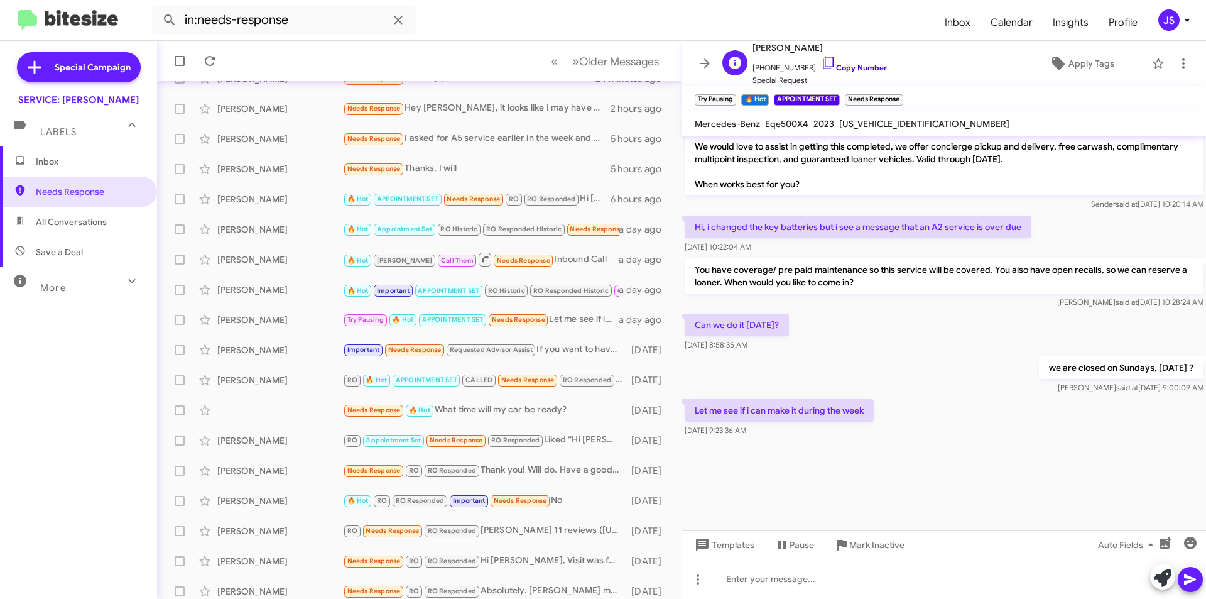
click at [821, 66] on icon at bounding box center [828, 62] width 15 height 15
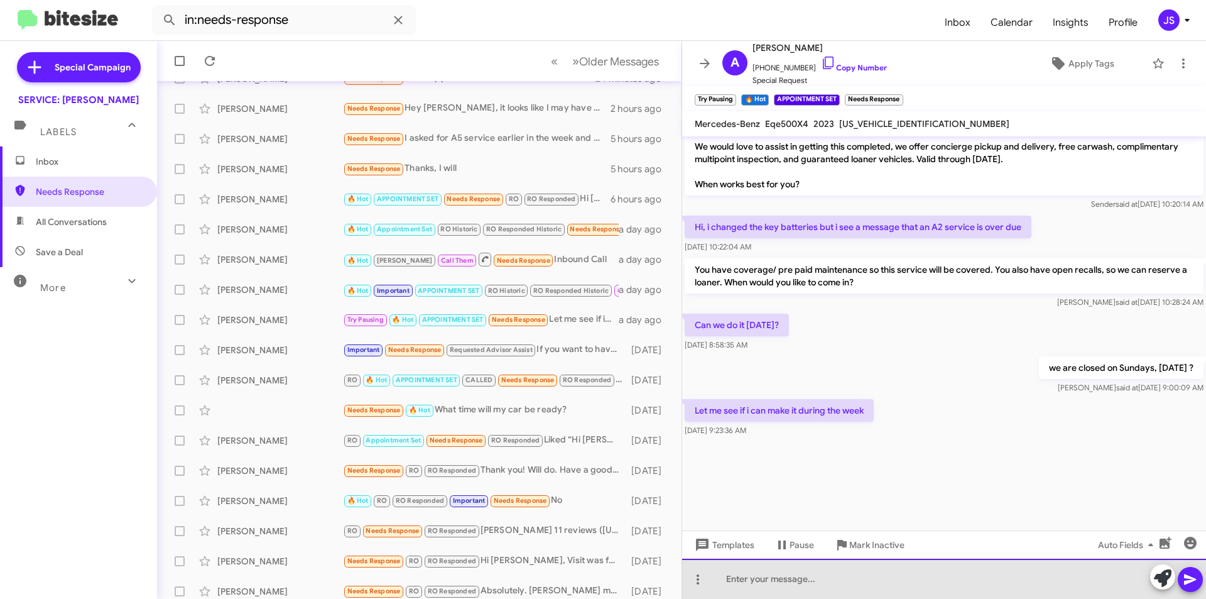
click at [970, 591] on div at bounding box center [944, 578] width 524 height 40
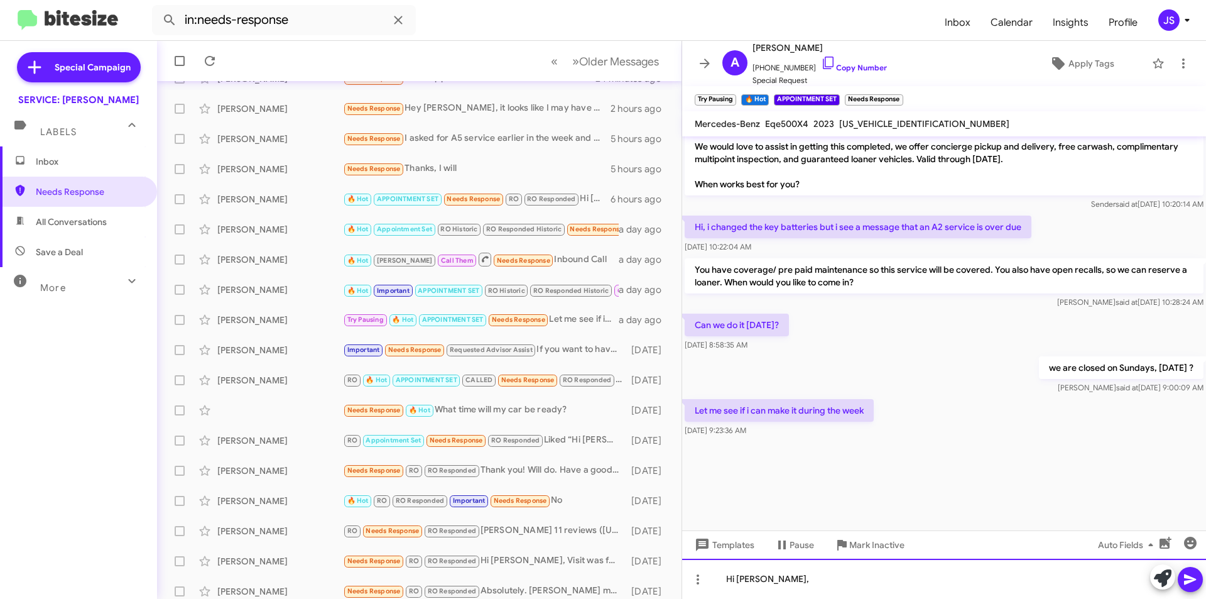
click at [889, 581] on div "Hi [PERSON_NAME]," at bounding box center [944, 578] width 524 height 40
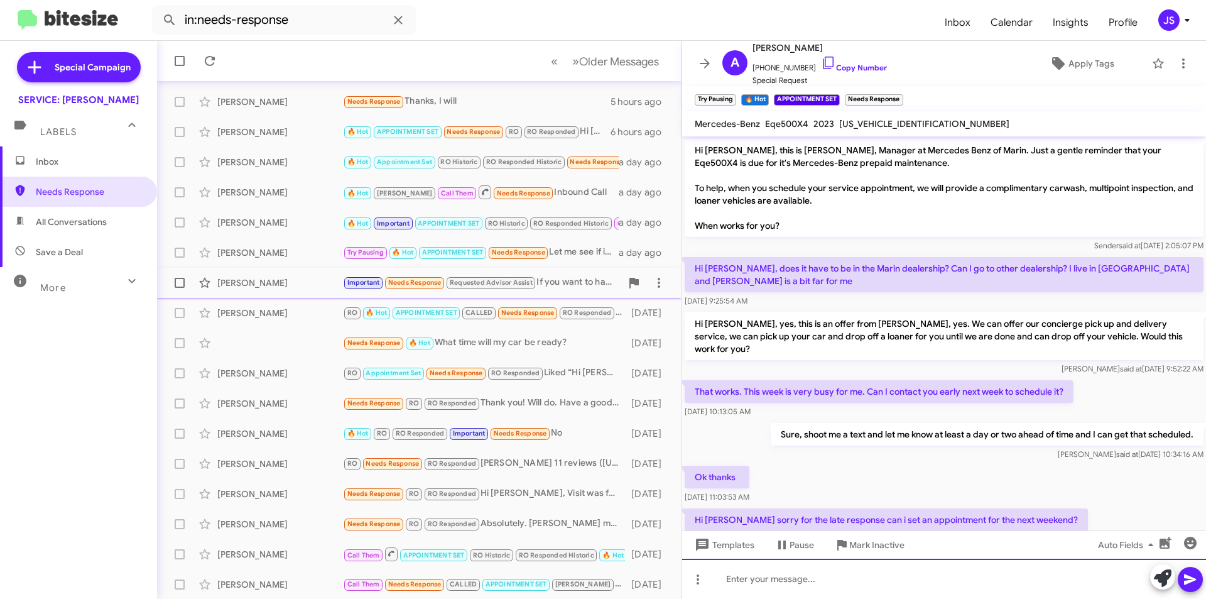
scroll to position [131, 0]
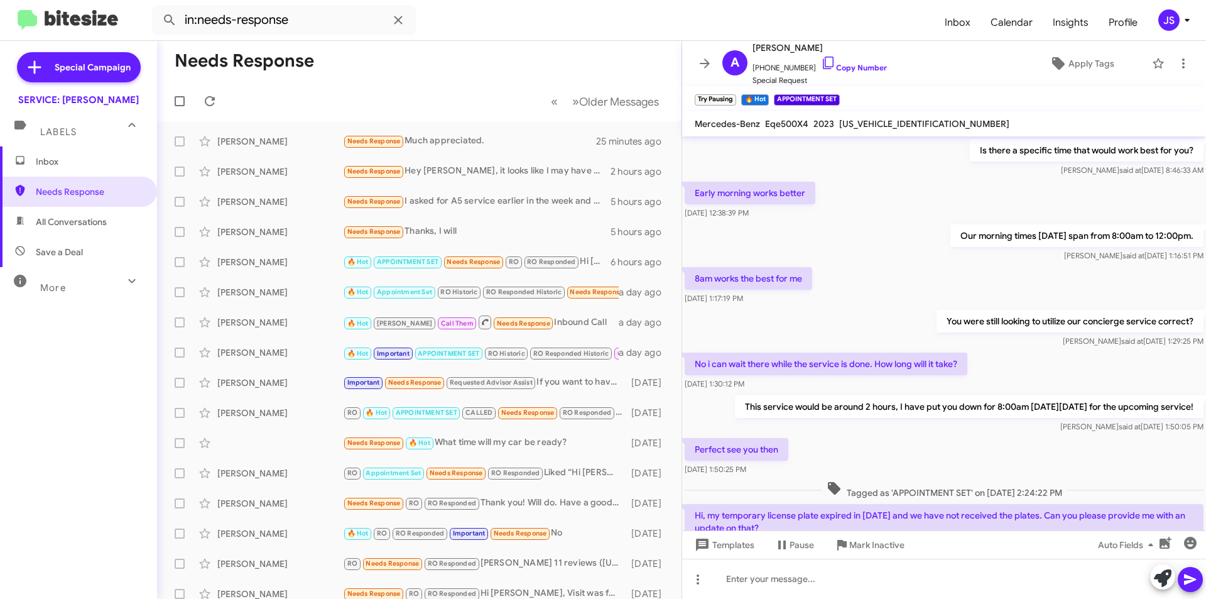
scroll to position [617, 0]
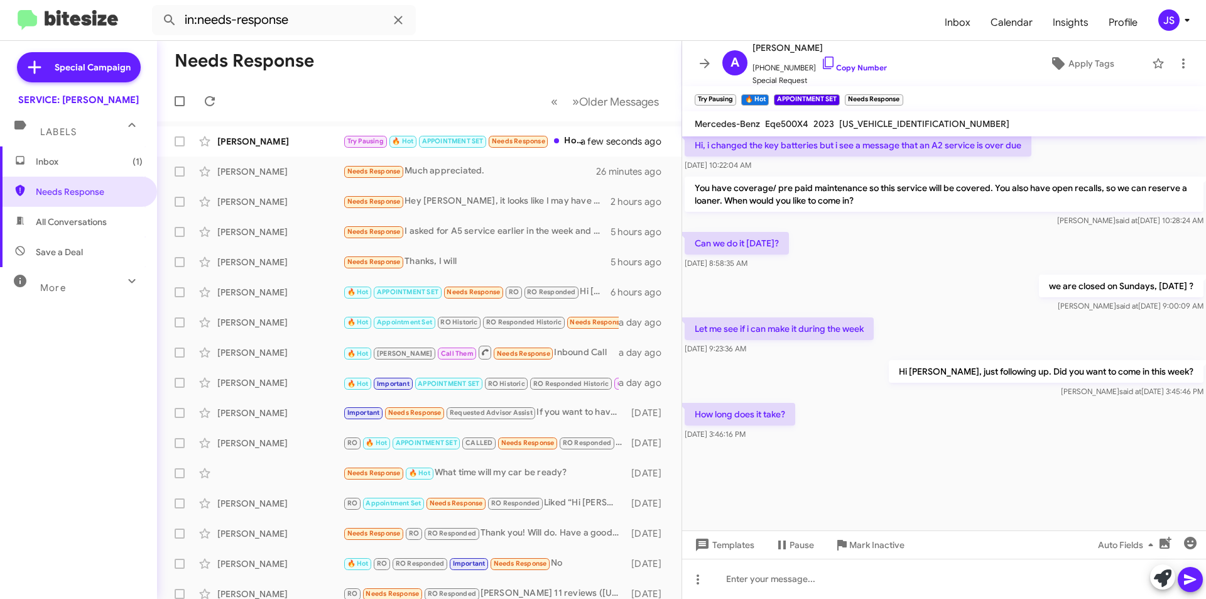
scroll to position [1222, 0]
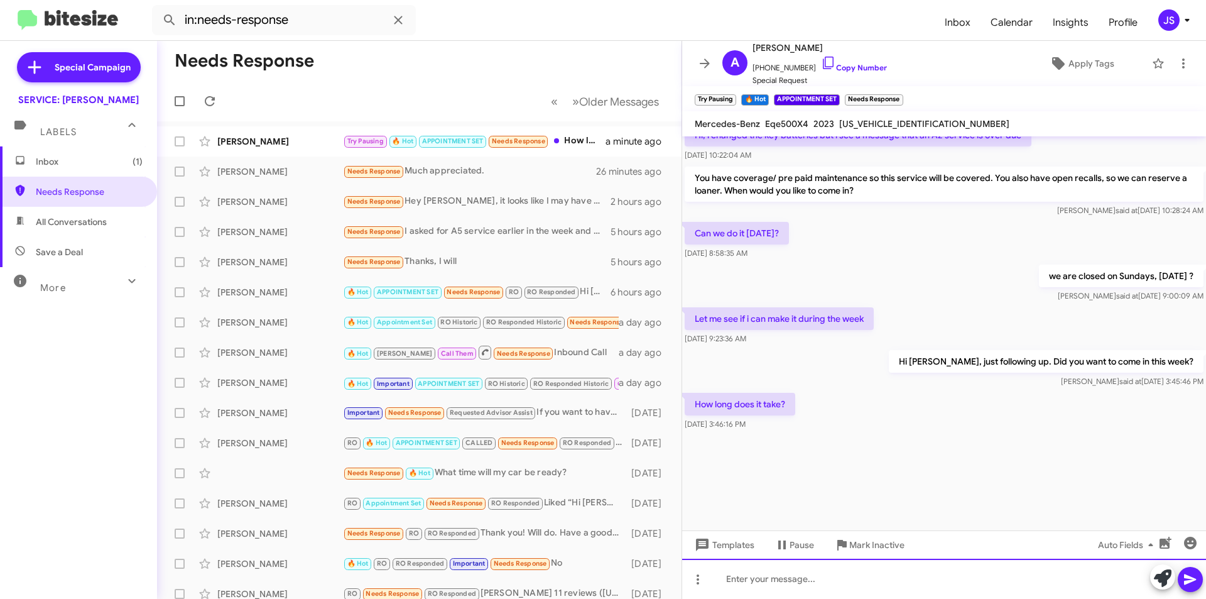
click at [815, 578] on div at bounding box center [944, 578] width 524 height 40
click at [1184, 582] on icon at bounding box center [1190, 579] width 15 height 15
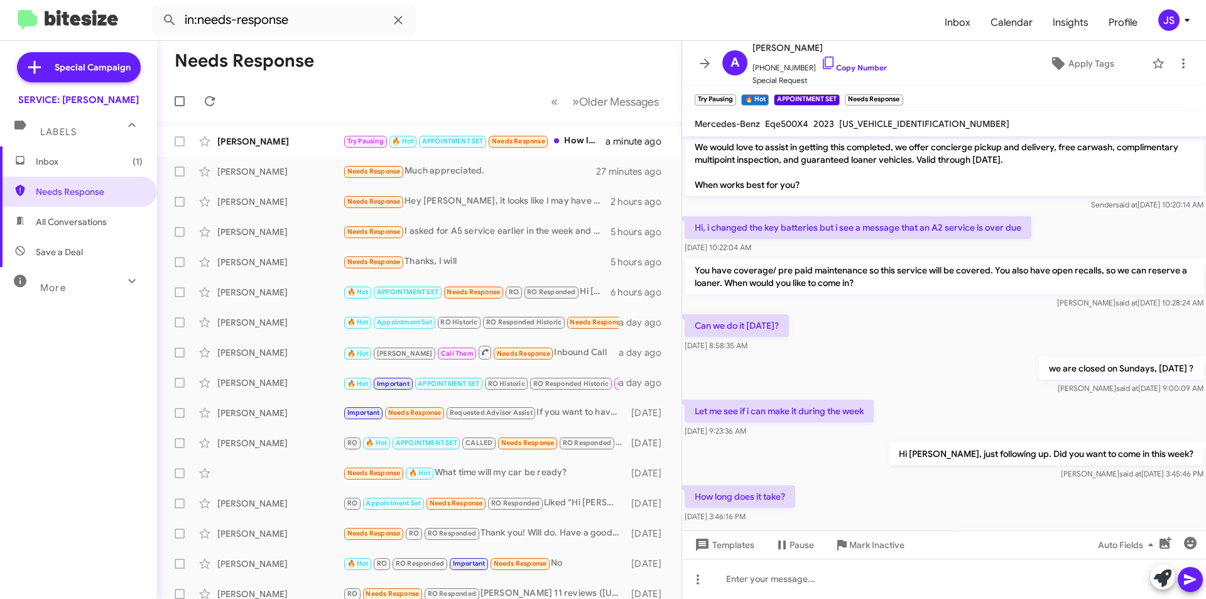
scroll to position [1267, 0]
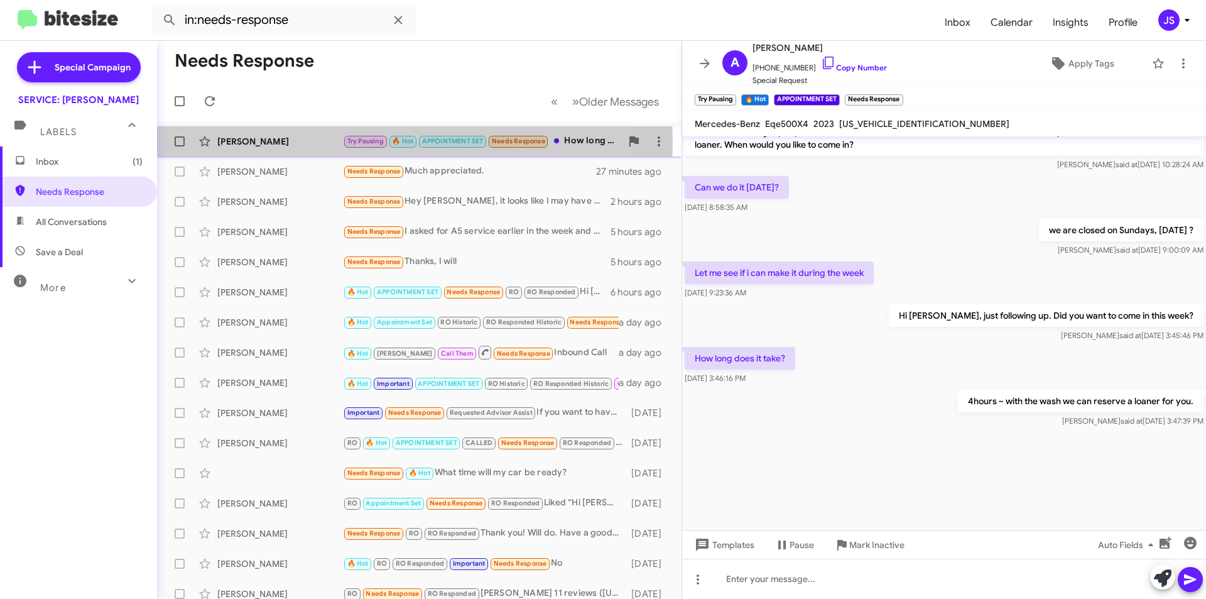
click at [253, 143] on div "[PERSON_NAME]" at bounding box center [280, 141] width 126 height 13
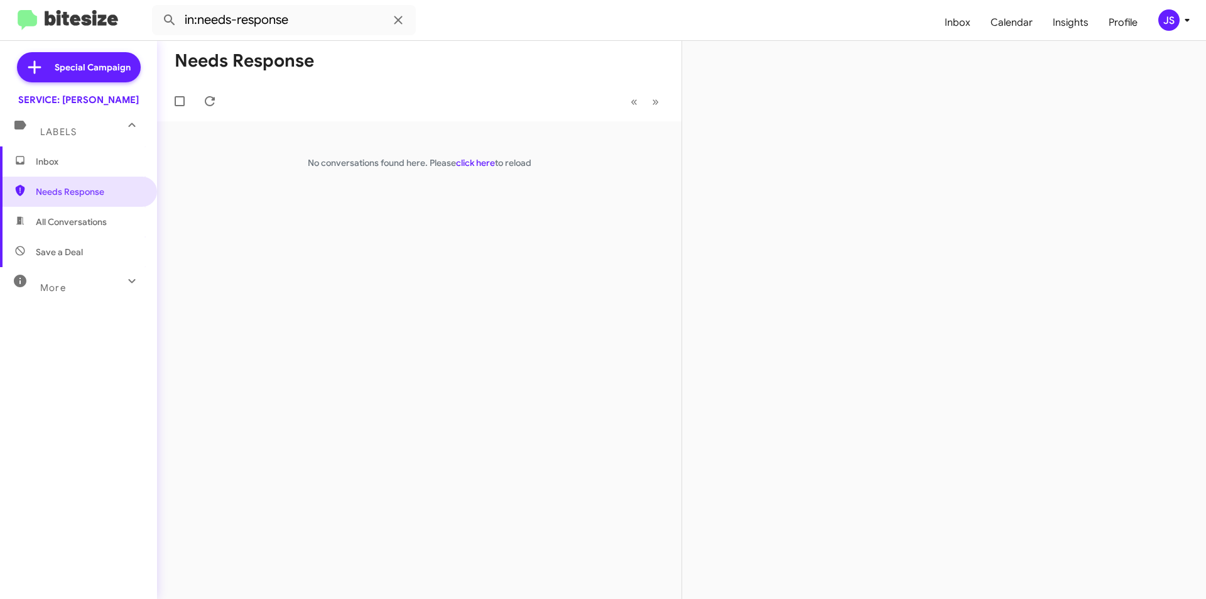
click at [109, 216] on span "All Conversations" at bounding box center [78, 222] width 157 height 30
type input "in:all-conversations"
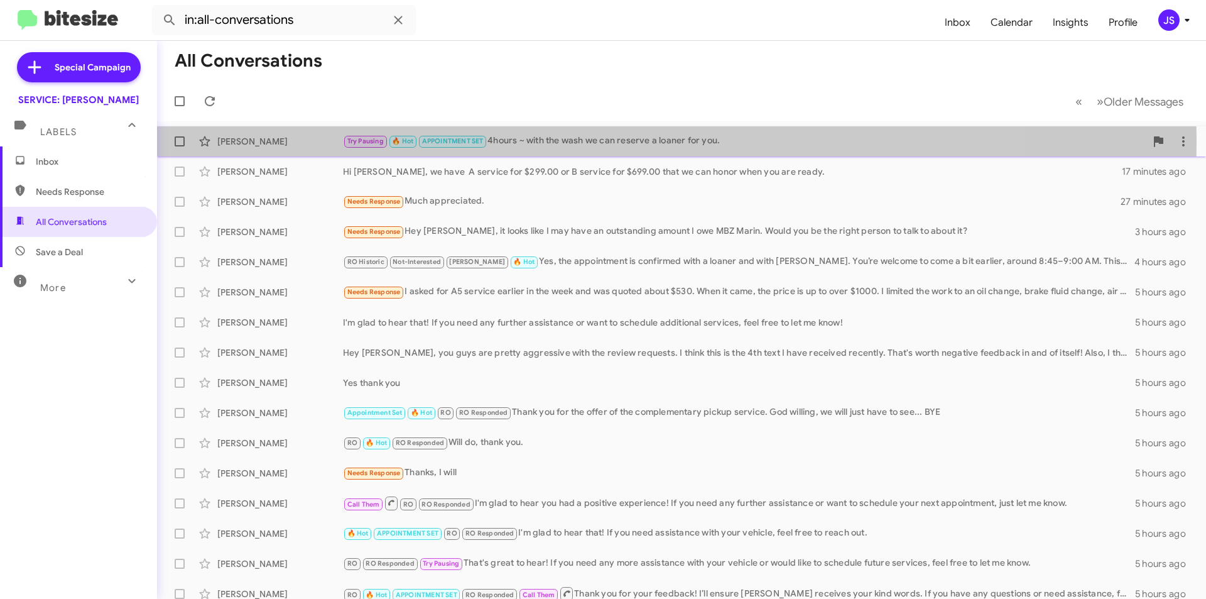
click at [551, 142] on div "Try Pausing 🔥 Hot APPOINTMENT SET 4hours ~ with the wash we can reserve a loane…" at bounding box center [744, 141] width 803 height 14
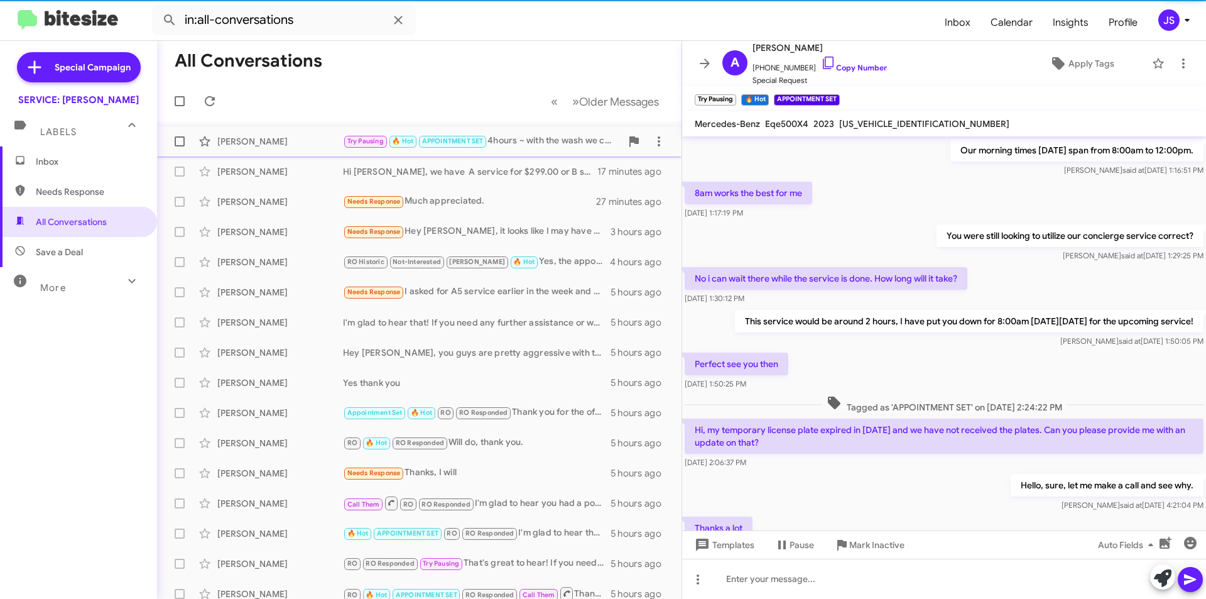
scroll to position [592, 0]
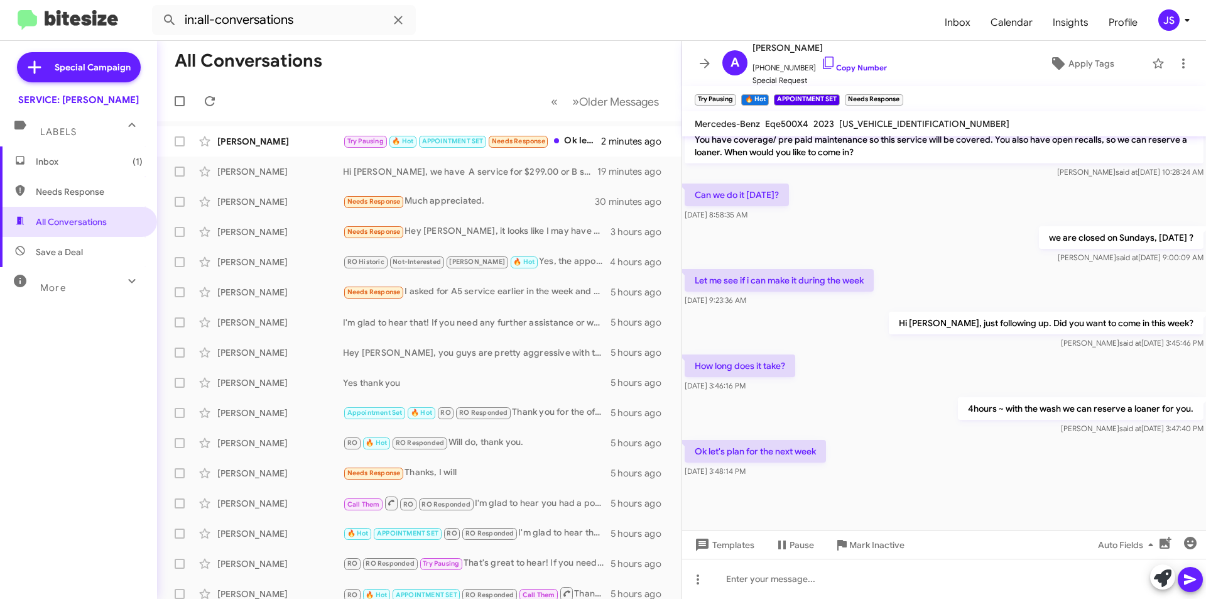
scroll to position [617, 0]
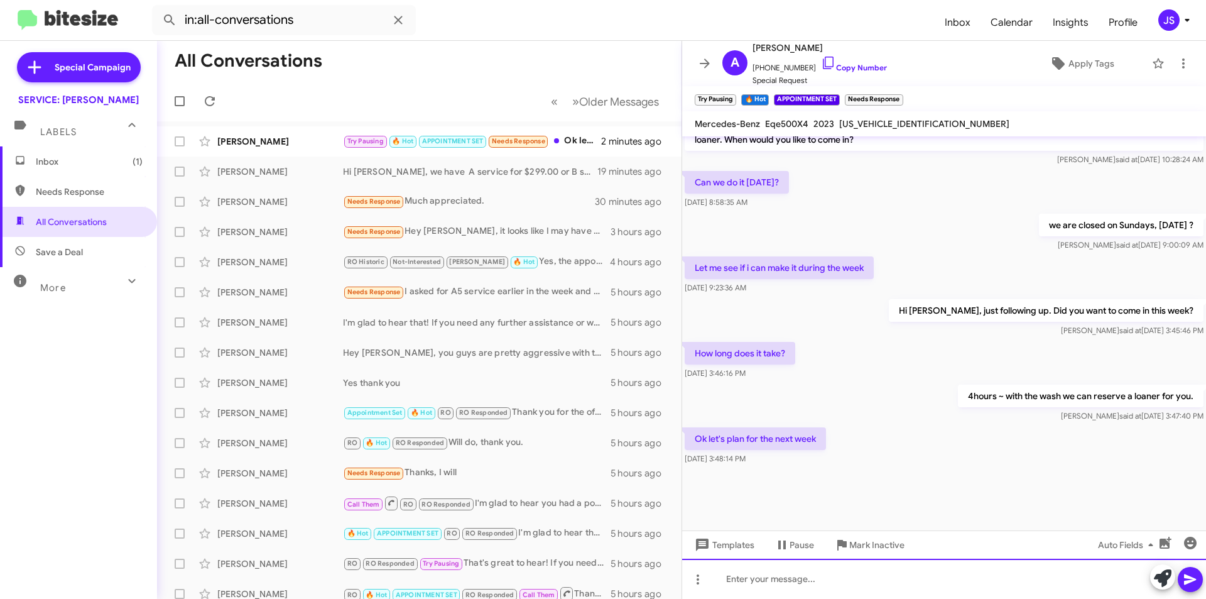
click at [789, 580] on div at bounding box center [944, 578] width 524 height 40
click at [939, 572] on div "Monday" at bounding box center [944, 578] width 524 height 40
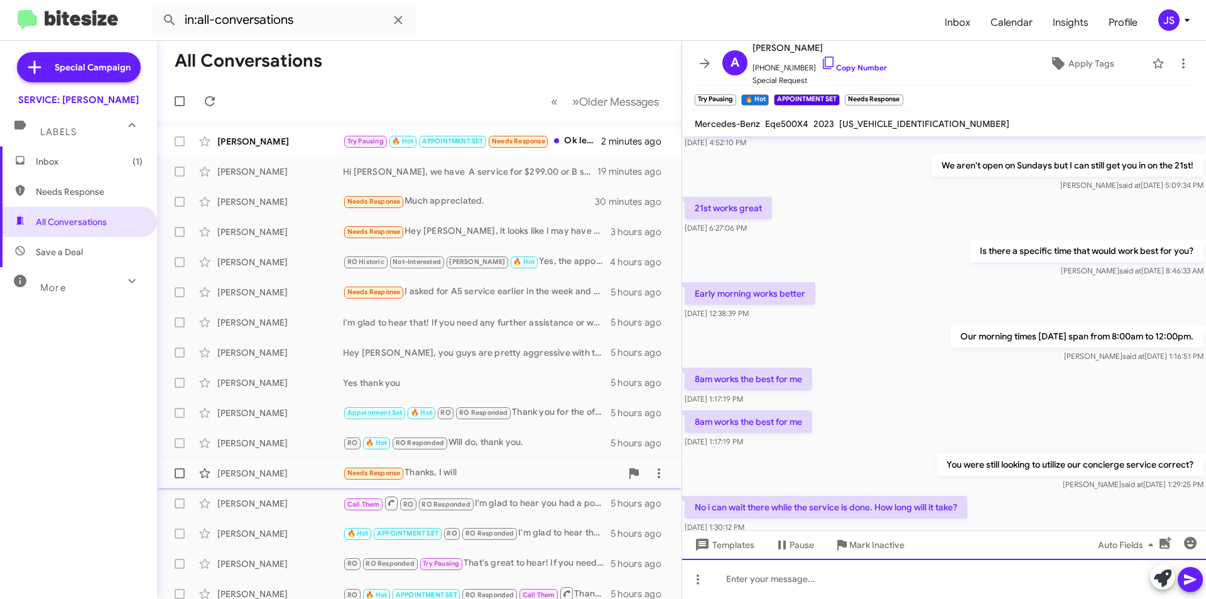
scroll to position [691, 0]
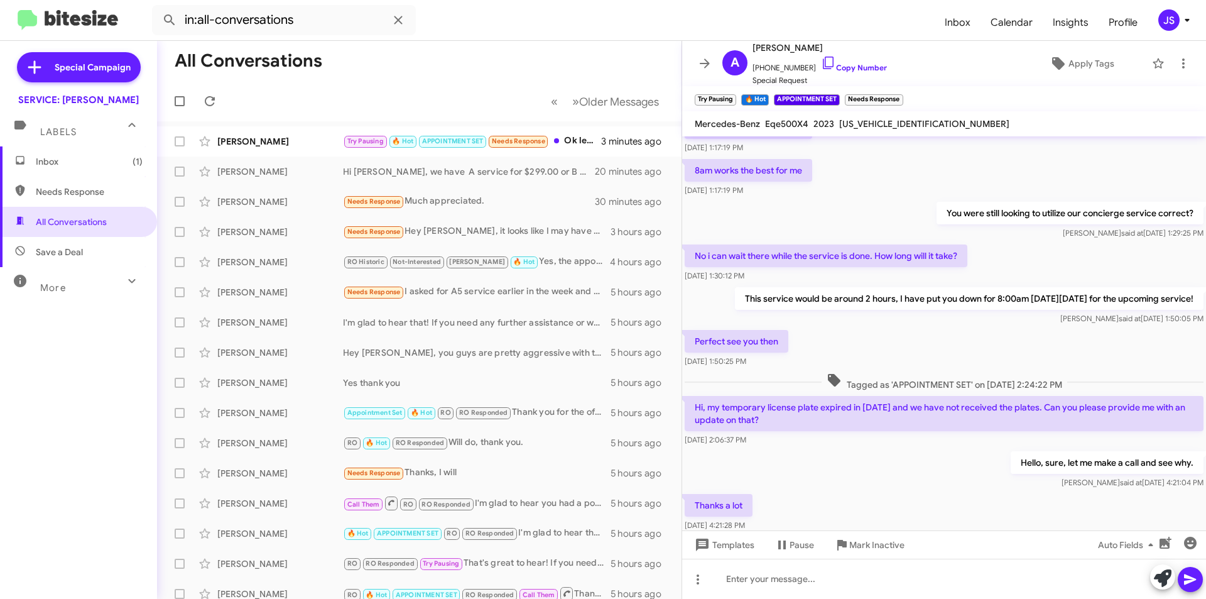
click at [1105, 249] on div "No i can wait there while the service is done. How long will it take? Dec 10, 2…" at bounding box center [944, 263] width 524 height 43
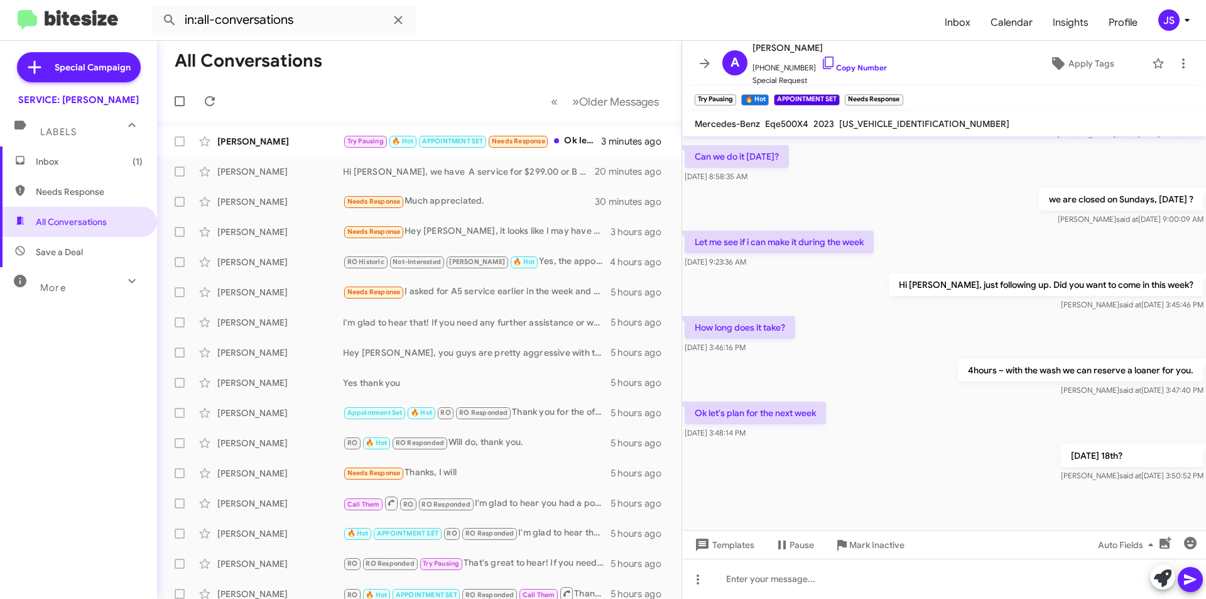
scroll to position [1405, 0]
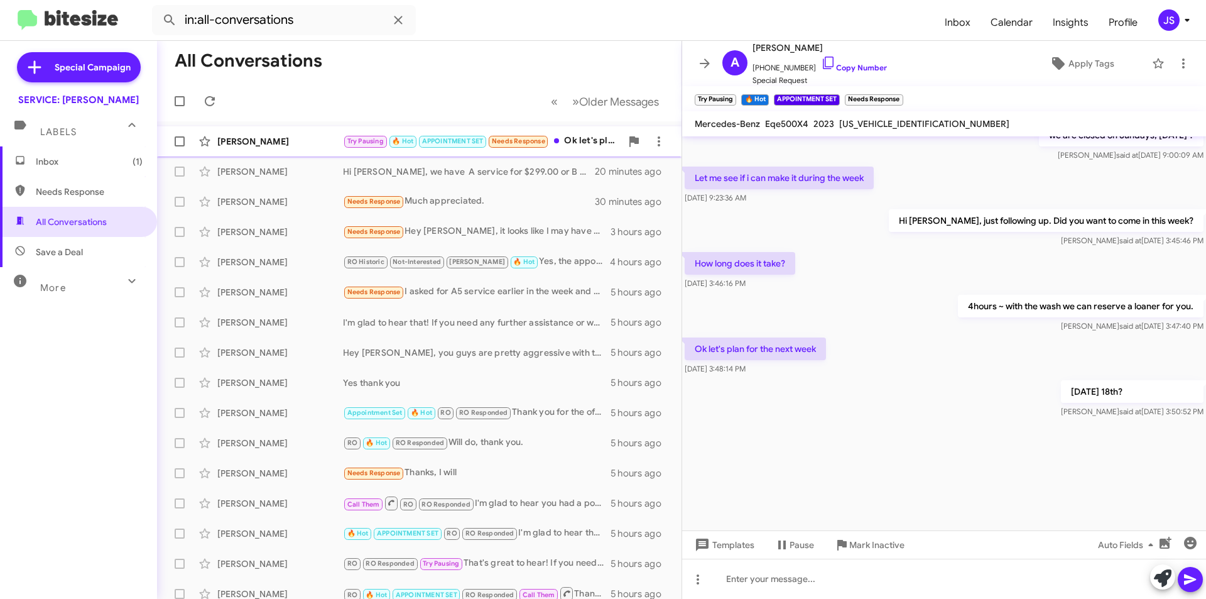
click at [273, 146] on div "[PERSON_NAME]" at bounding box center [280, 141] width 126 height 13
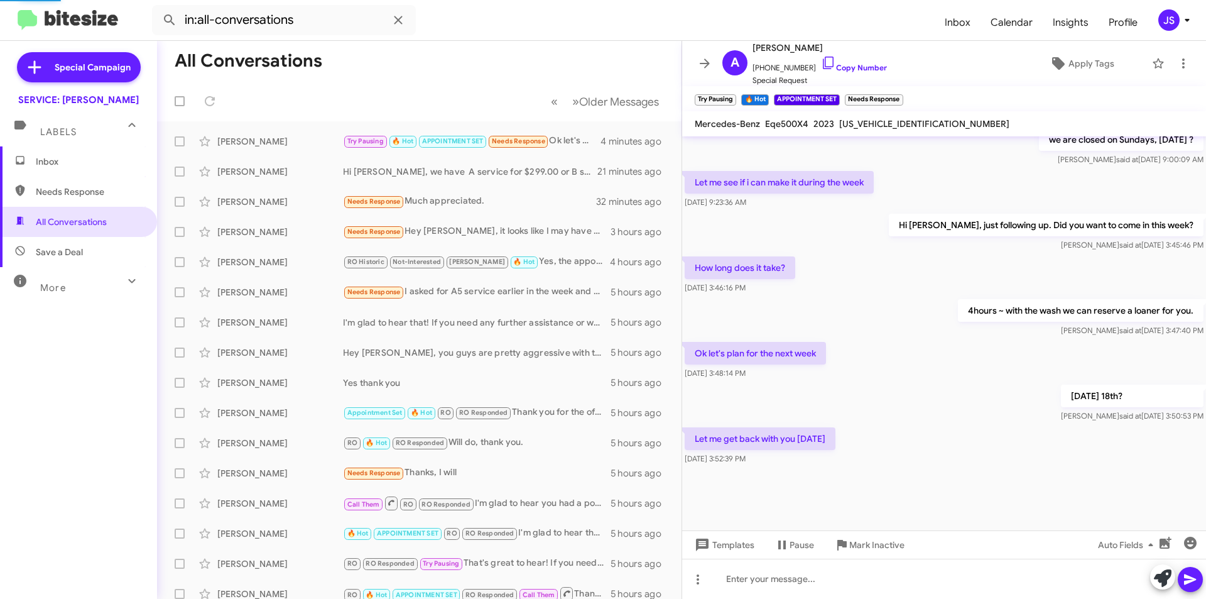
scroll to position [617, 0]
click at [820, 572] on div at bounding box center [944, 578] width 524 height 40
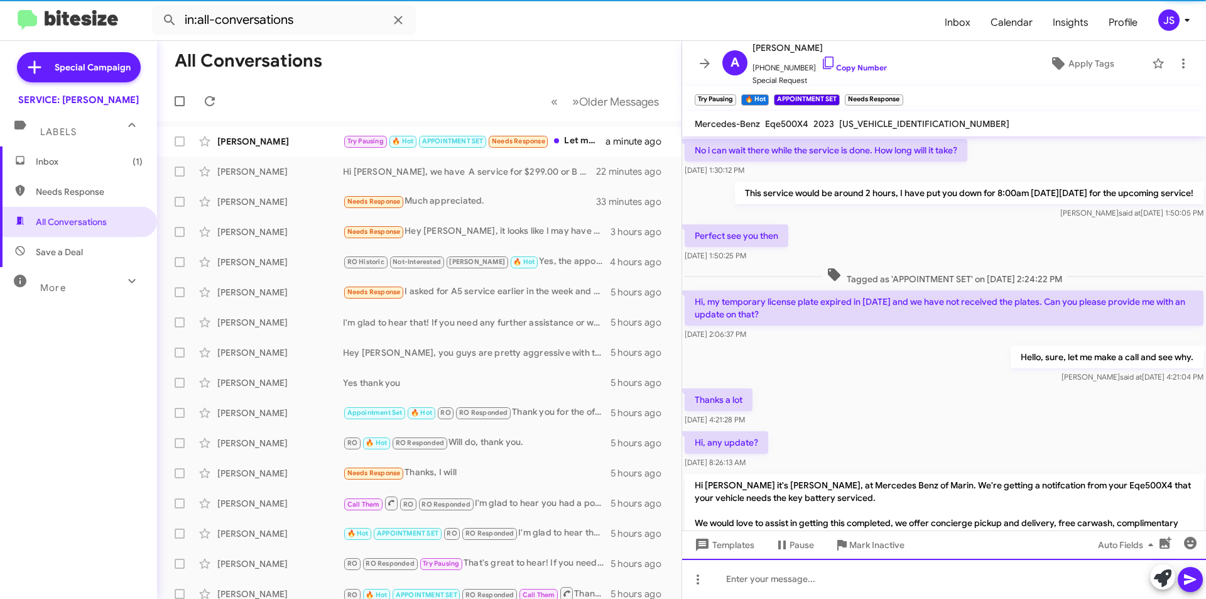
scroll to position [63, 0]
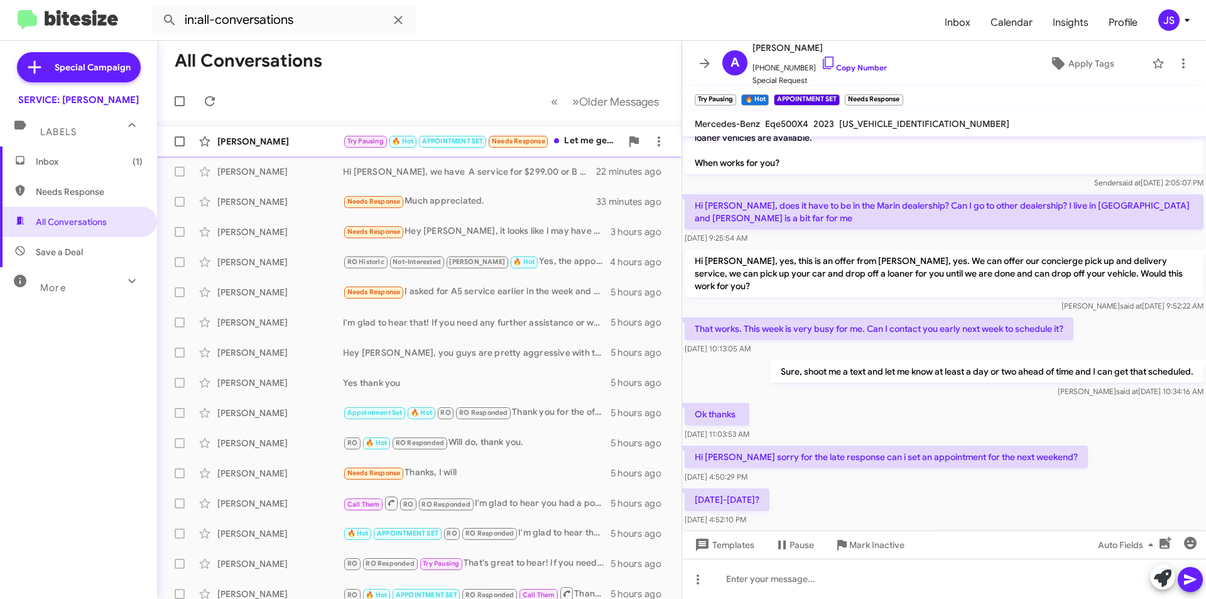
click at [248, 140] on div "Arash Zandieh" at bounding box center [280, 141] width 126 height 13
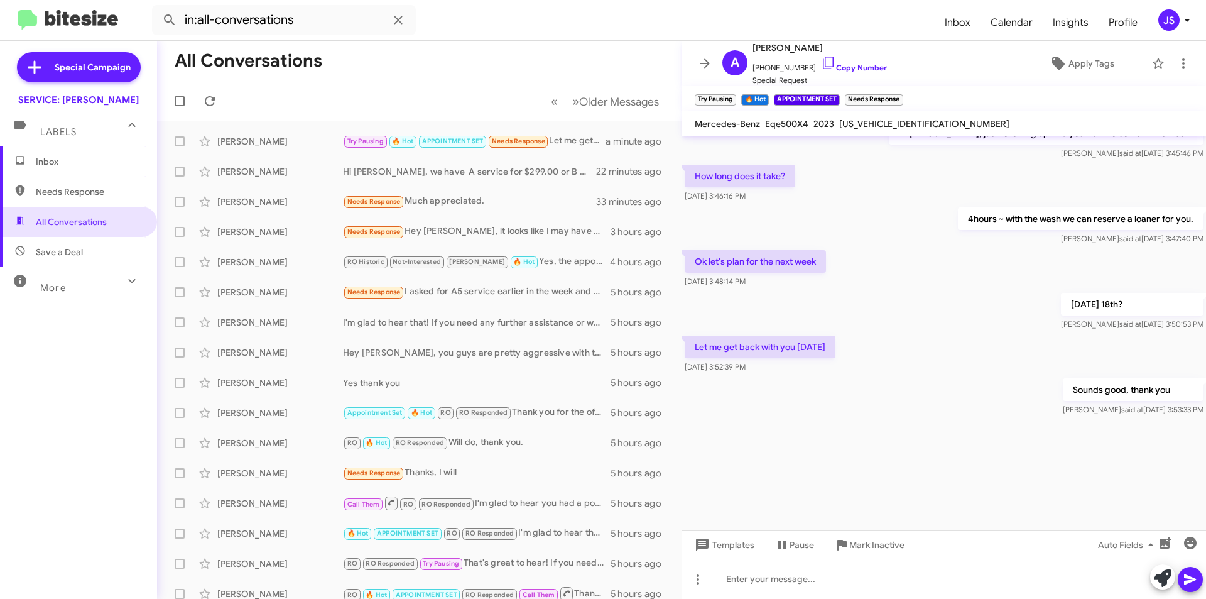
scroll to position [1451, 0]
click at [306, 141] on div "Arash Zandieh" at bounding box center [280, 141] width 126 height 13
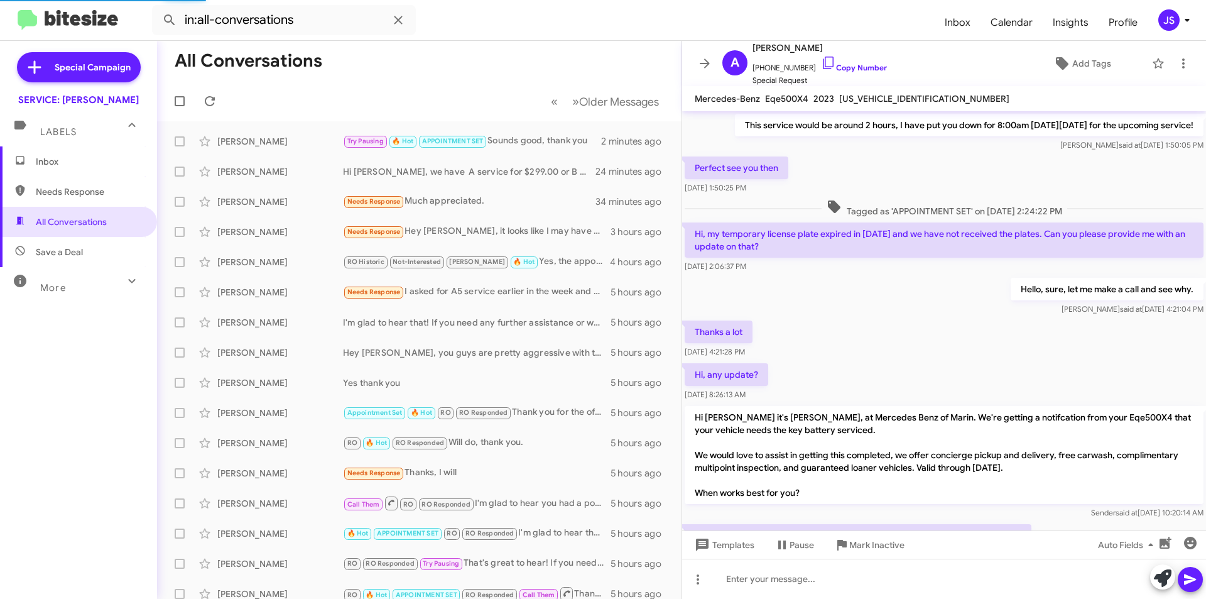
scroll to position [592, 0]
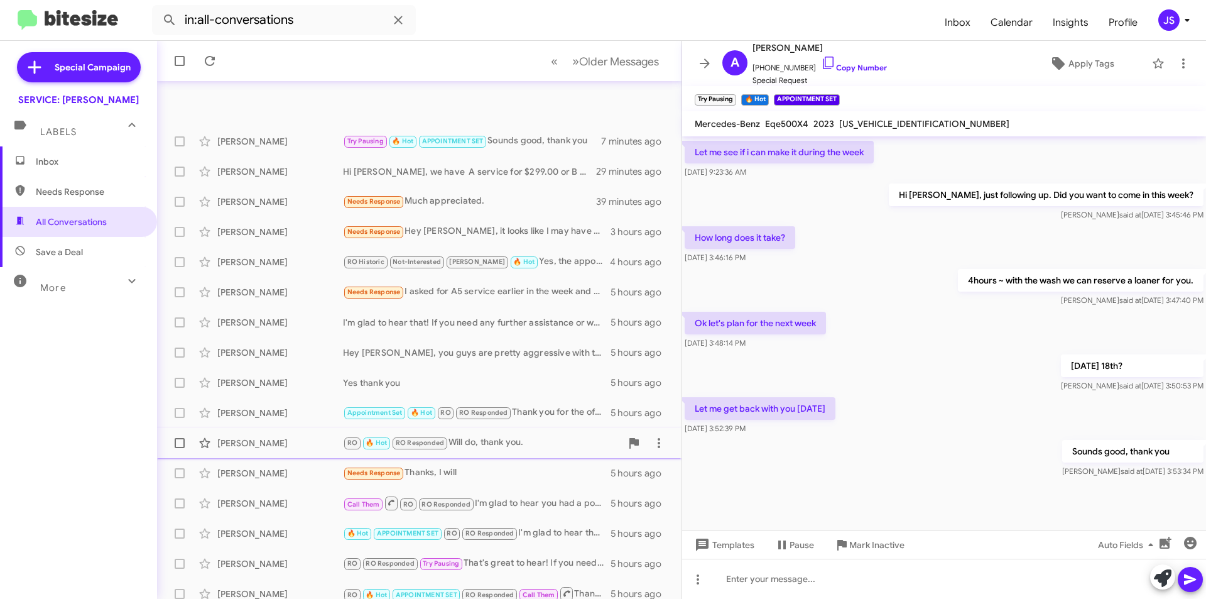
scroll to position [131, 0]
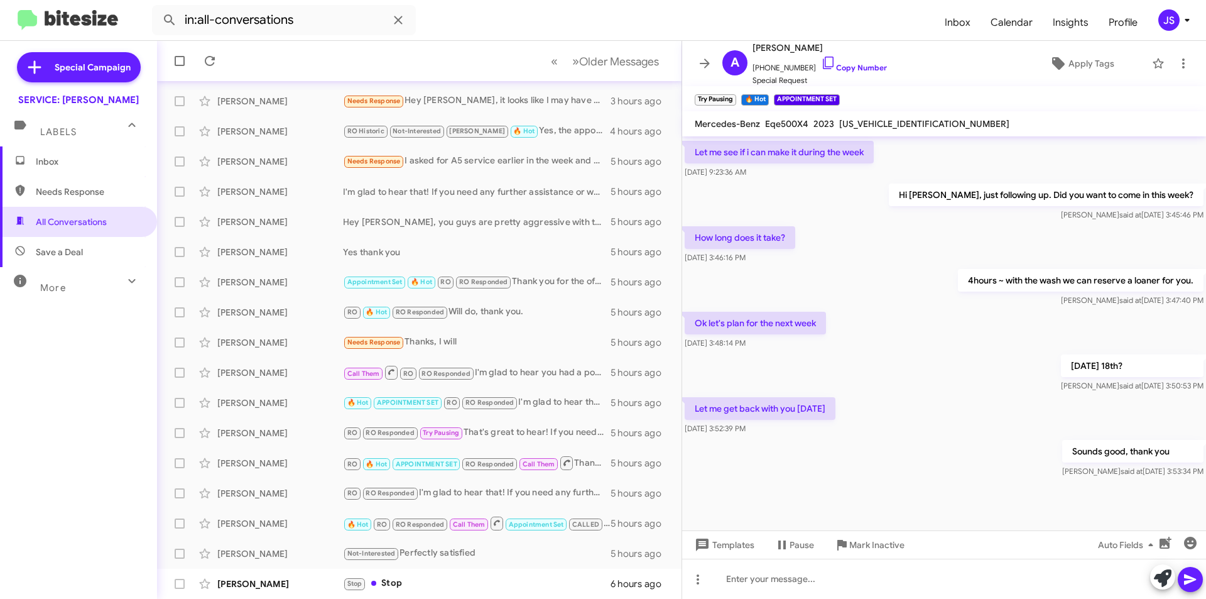
click at [94, 178] on span "Needs Response" at bounding box center [78, 191] width 157 height 30
type input "in:needs-response"
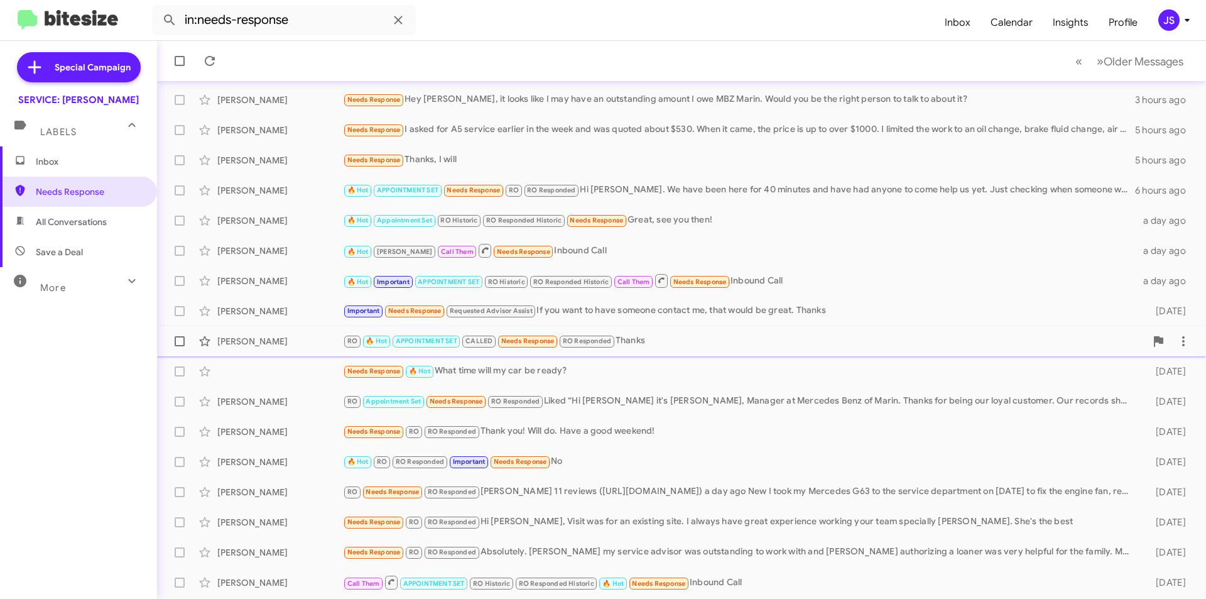
scroll to position [131, 0]
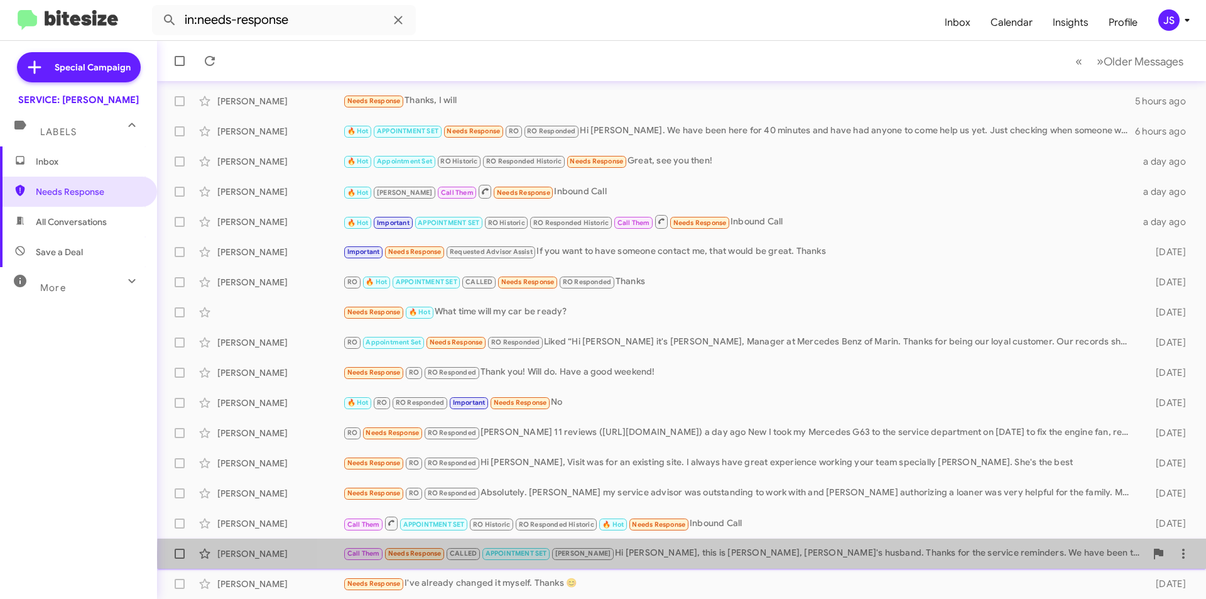
click at [725, 556] on div "Call Them Needs Response CALLED APPOINTMENT SET JUDITH Hi Omar, this is Fraser,…" at bounding box center [744, 553] width 803 height 14
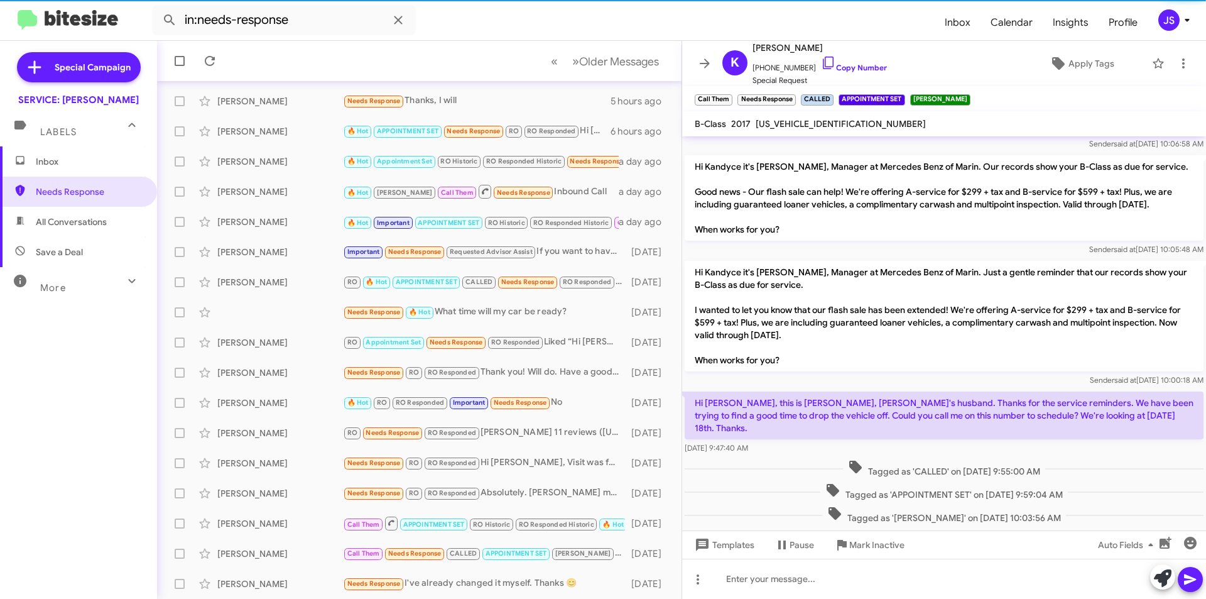
scroll to position [229, 0]
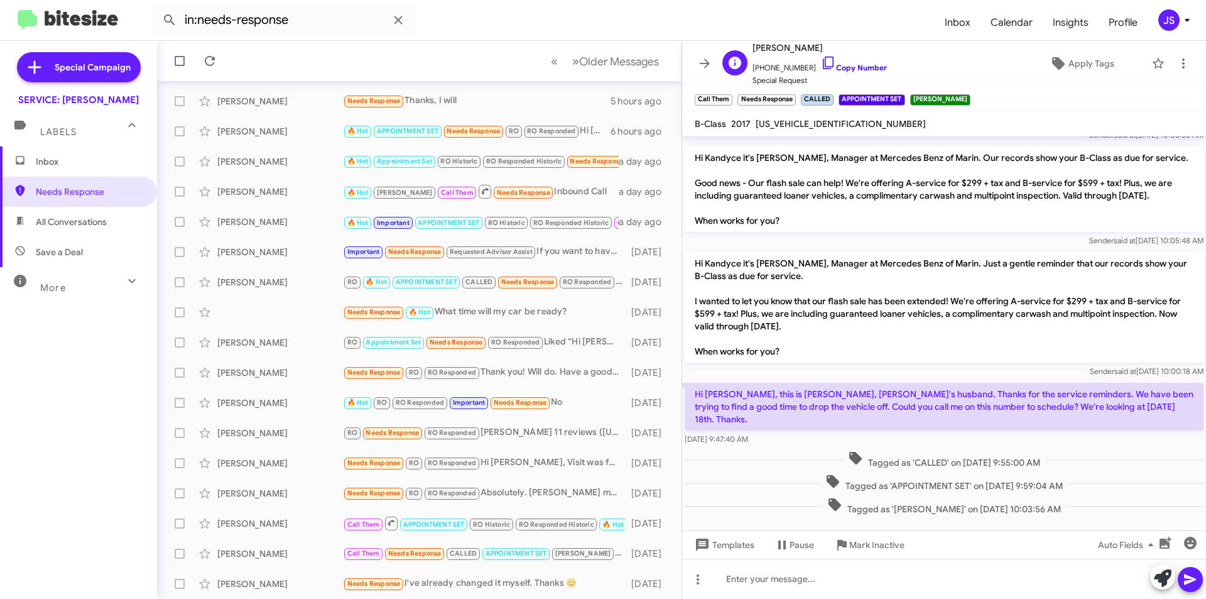
click at [823, 63] on icon at bounding box center [828, 63] width 11 height 13
click at [633, 71] on button "» Next Older Messages" at bounding box center [616, 61] width 102 height 26
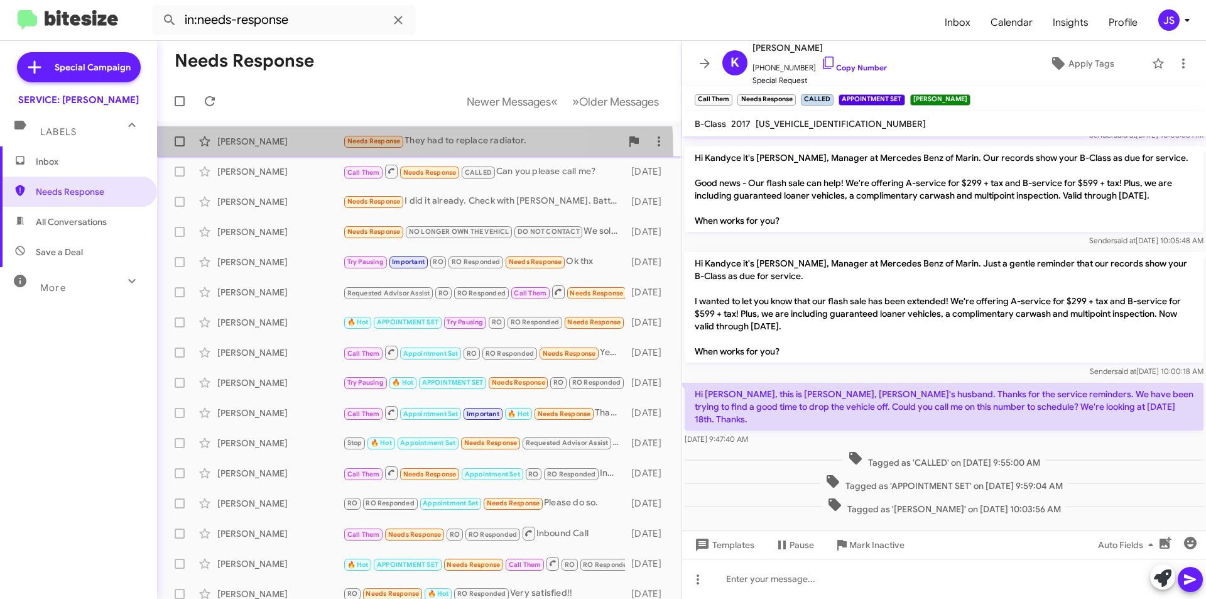
click at [231, 156] on span "Ben Stuart Needs Response They had to replace radiator. 6 days ago" at bounding box center [419, 141] width 524 height 30
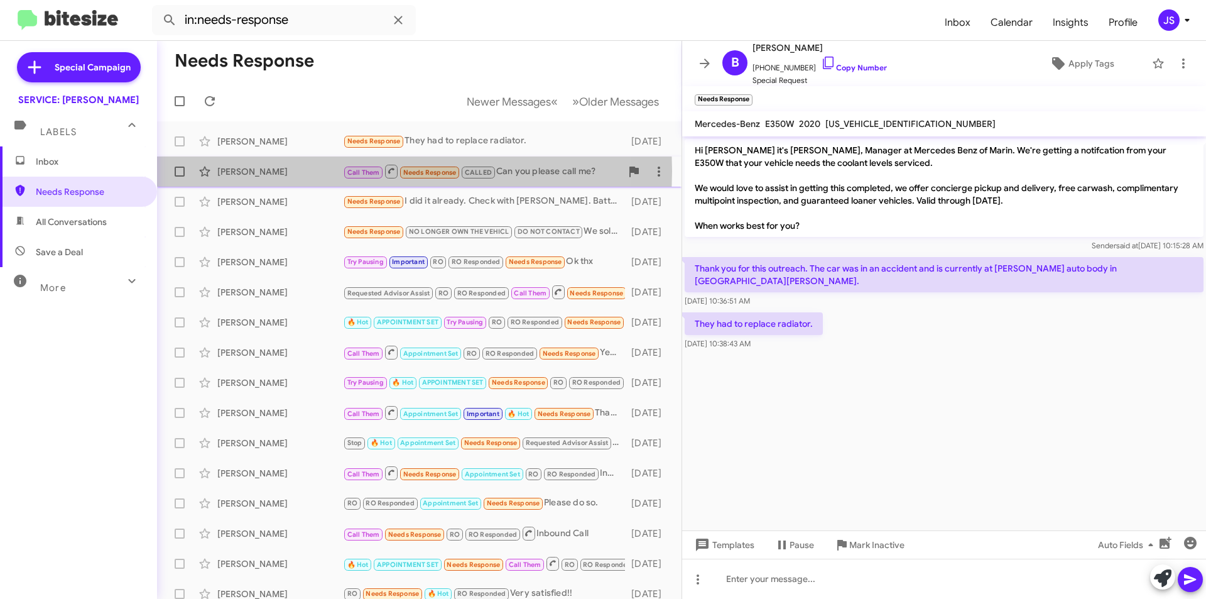
click at [252, 171] on div "Coral Harrison" at bounding box center [280, 171] width 126 height 13
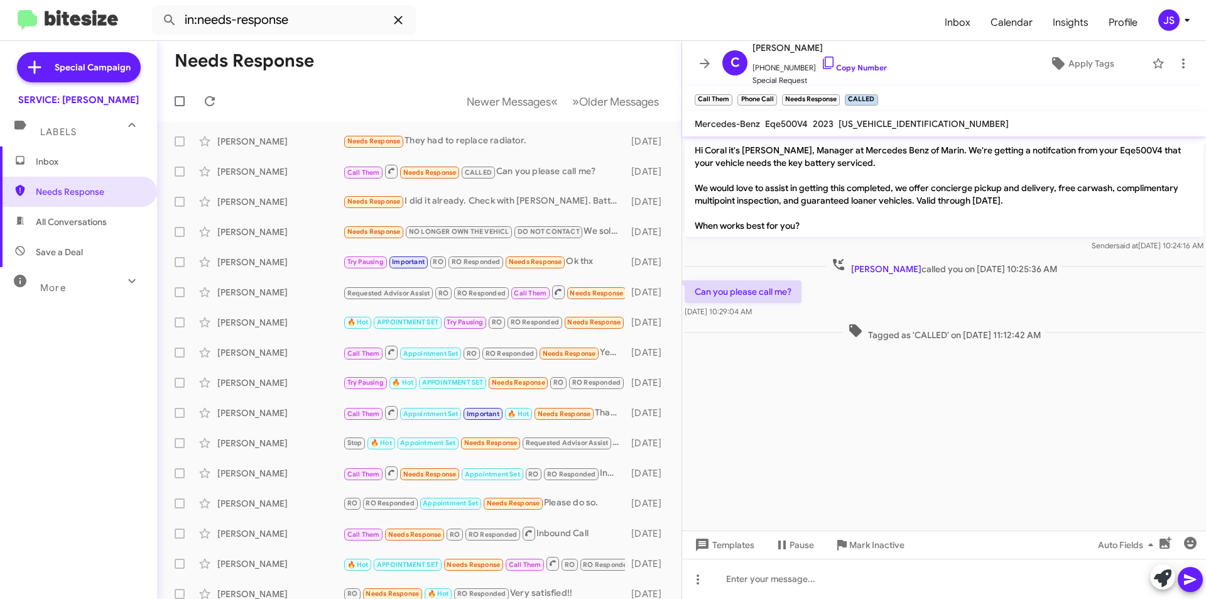
click at [396, 18] on icon at bounding box center [398, 20] width 8 height 8
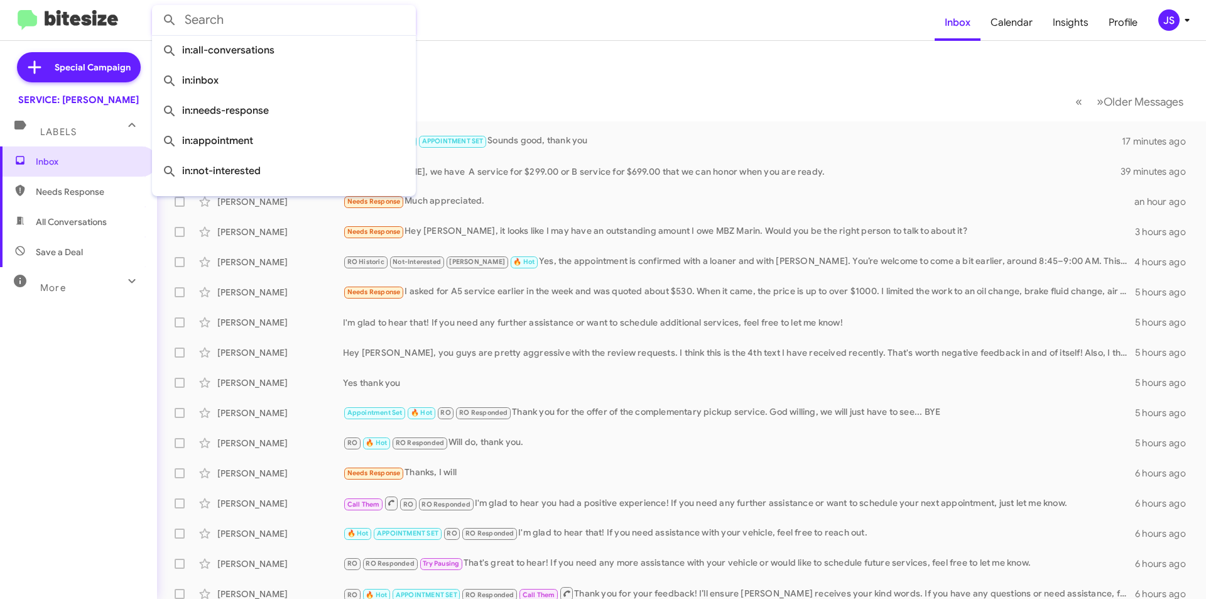
click at [574, 28] on form at bounding box center [543, 20] width 783 height 30
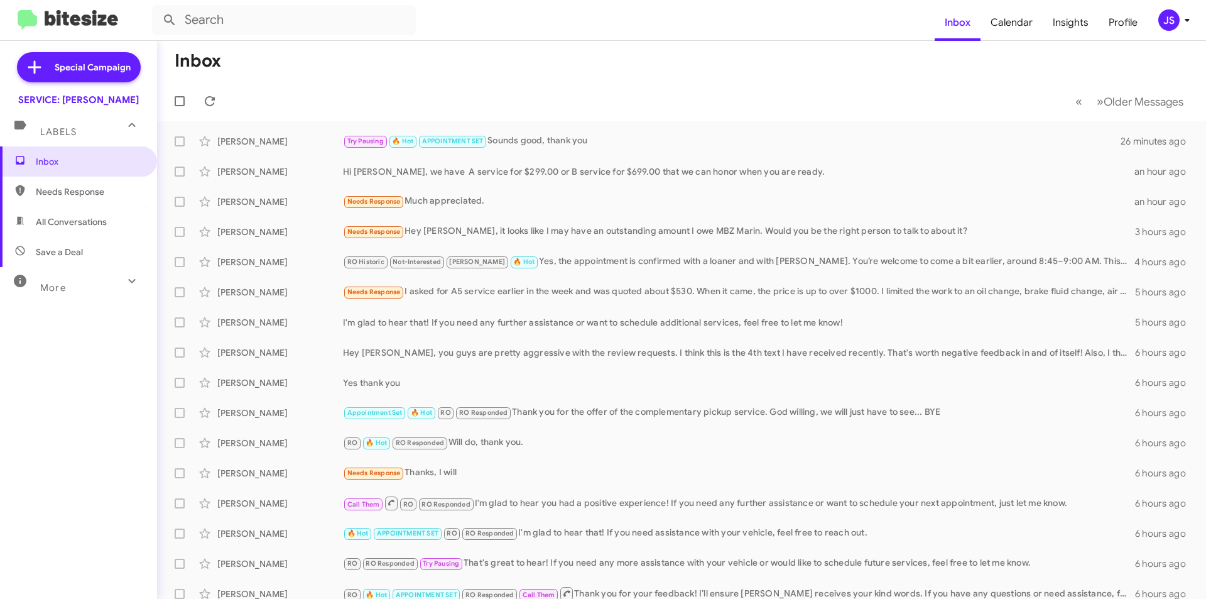
click at [100, 213] on span "All Conversations" at bounding box center [78, 222] width 157 height 30
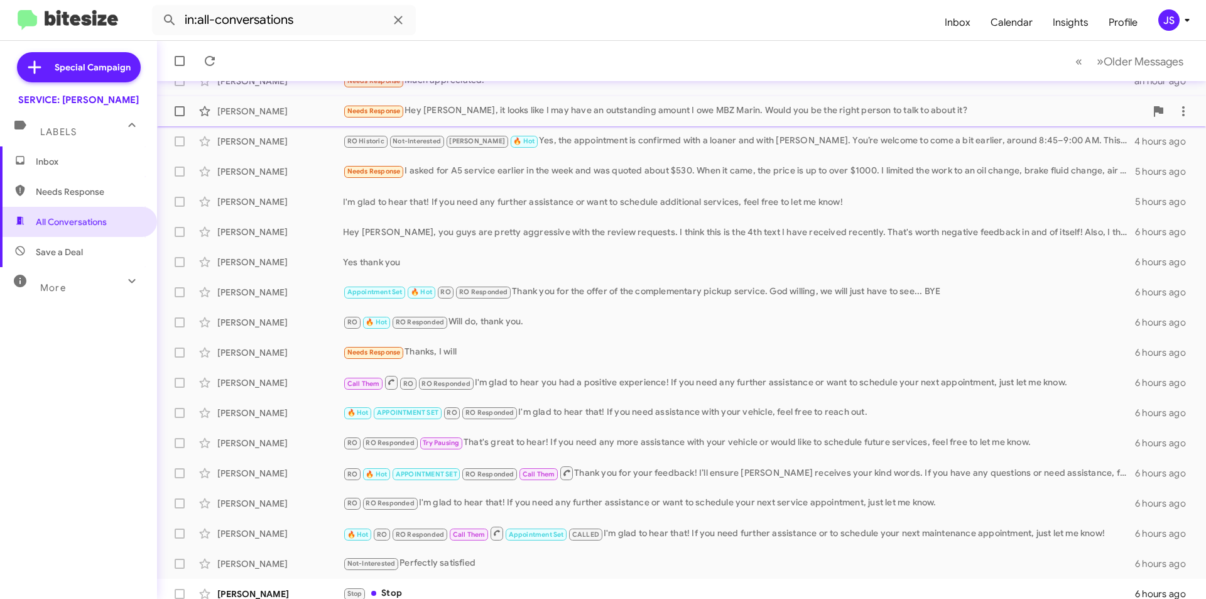
scroll to position [131, 0]
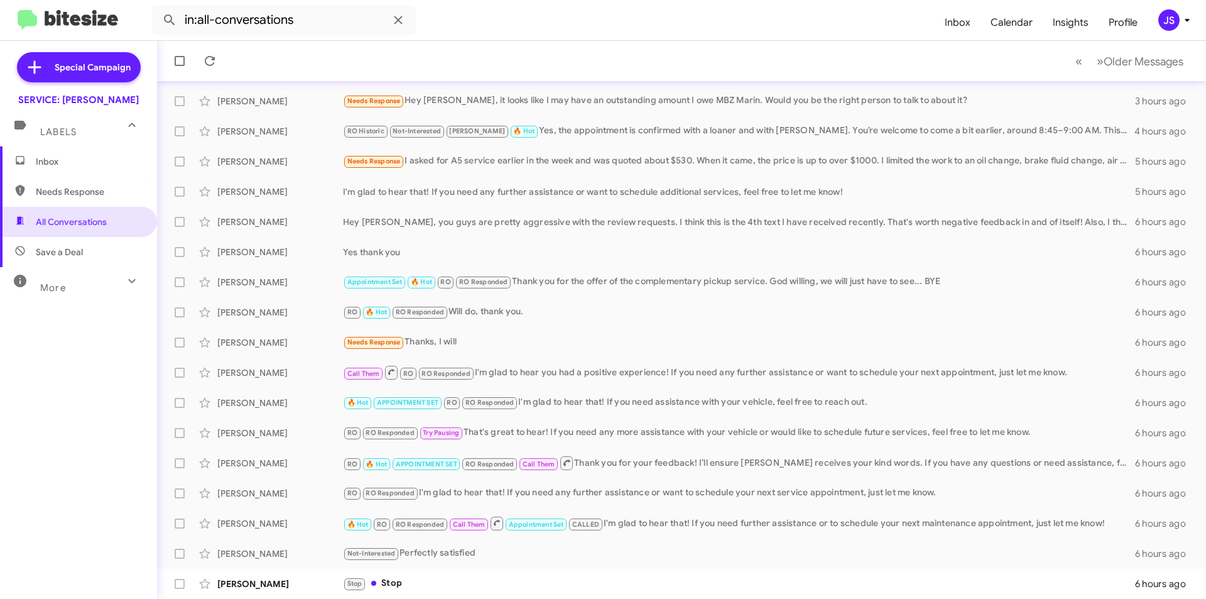
click at [50, 194] on span "Needs Response" at bounding box center [89, 191] width 107 height 13
type input "in:needs-response"
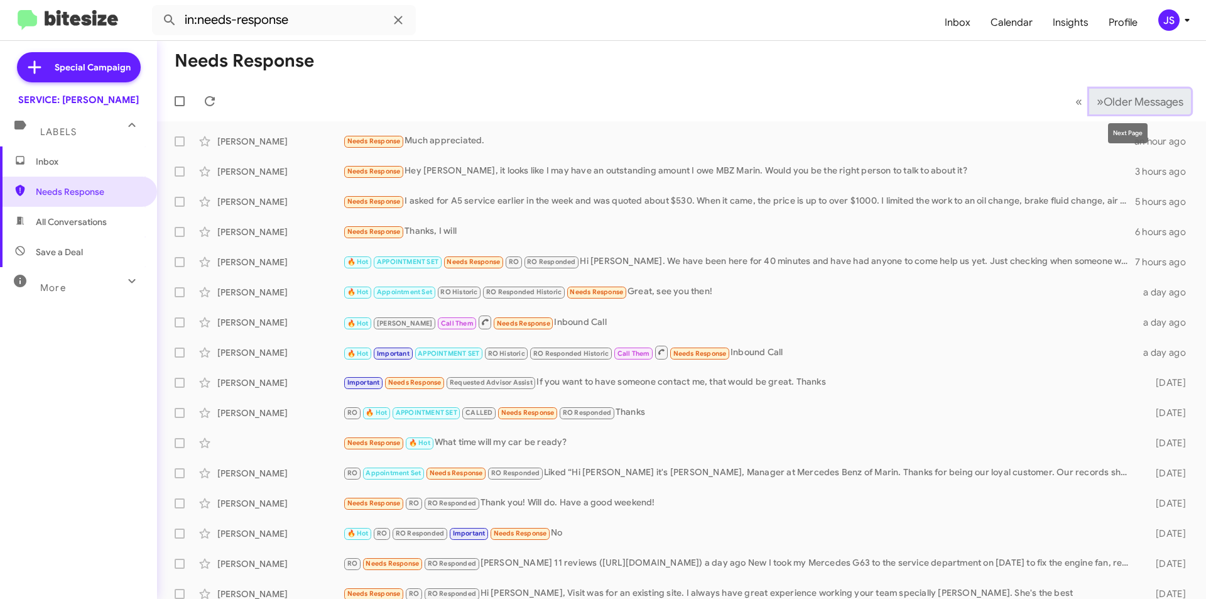
click at [1121, 100] on span "Older Messages" at bounding box center [1143, 102] width 80 height 14
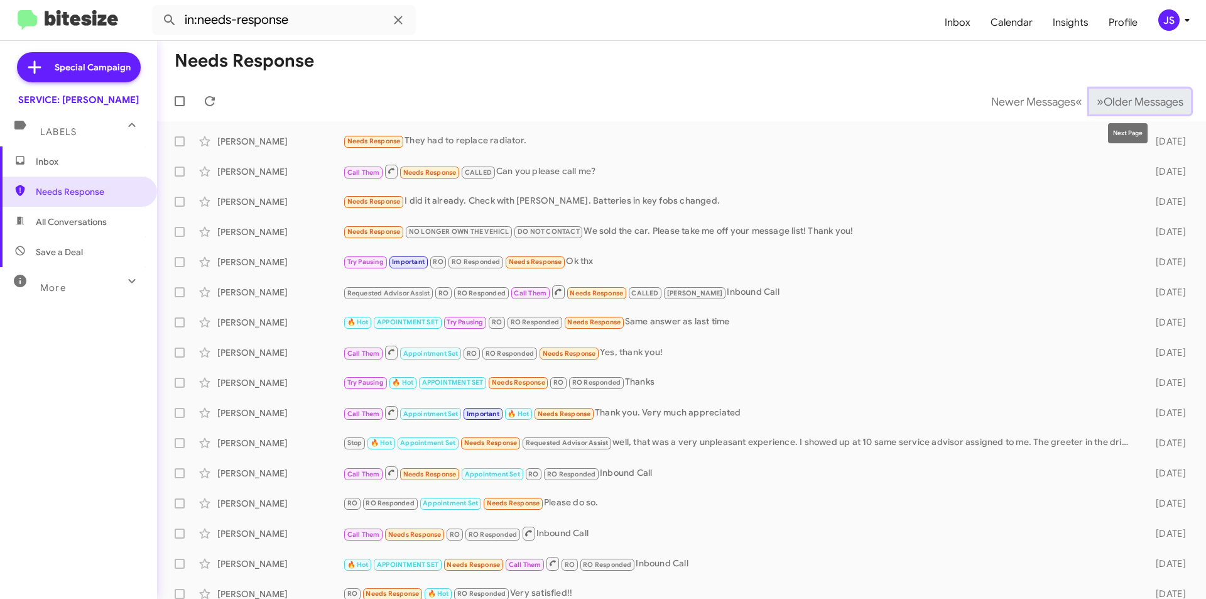
click at [1118, 103] on span "Older Messages" at bounding box center [1143, 102] width 80 height 14
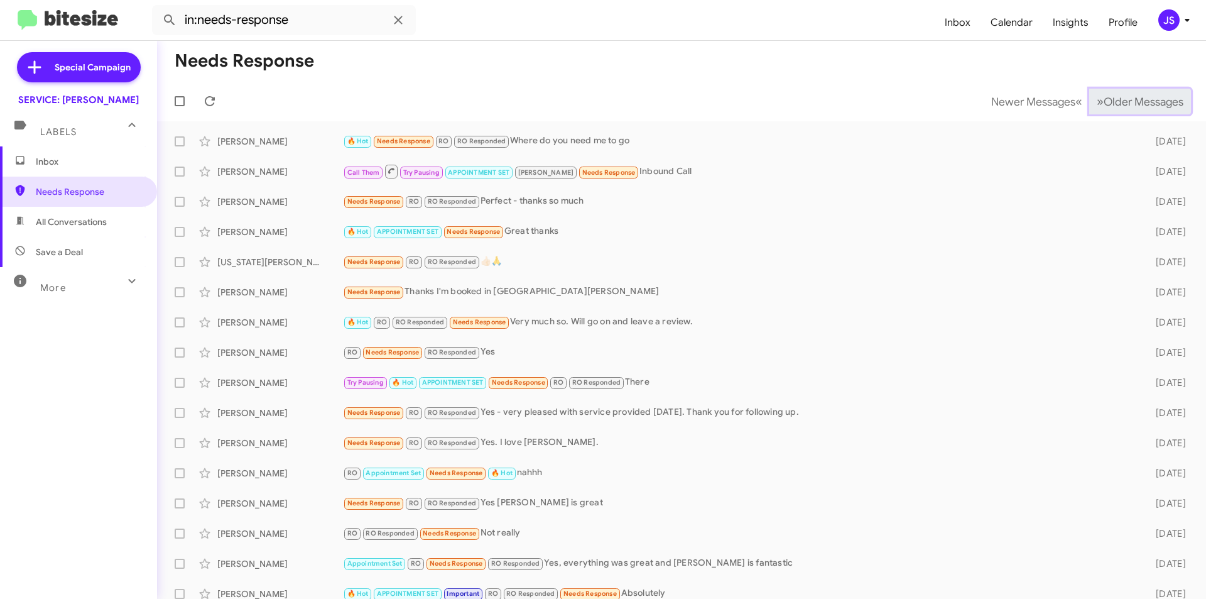
click at [1119, 95] on span "Older Messages" at bounding box center [1143, 102] width 80 height 14
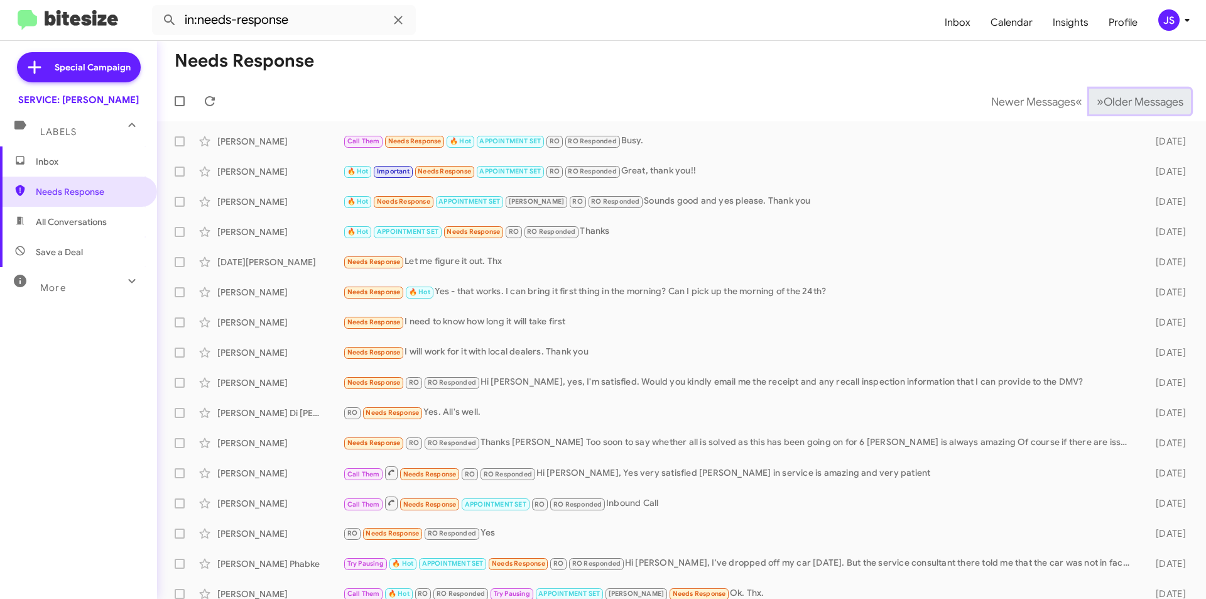
click at [1119, 95] on span "Older Messages" at bounding box center [1143, 102] width 80 height 14
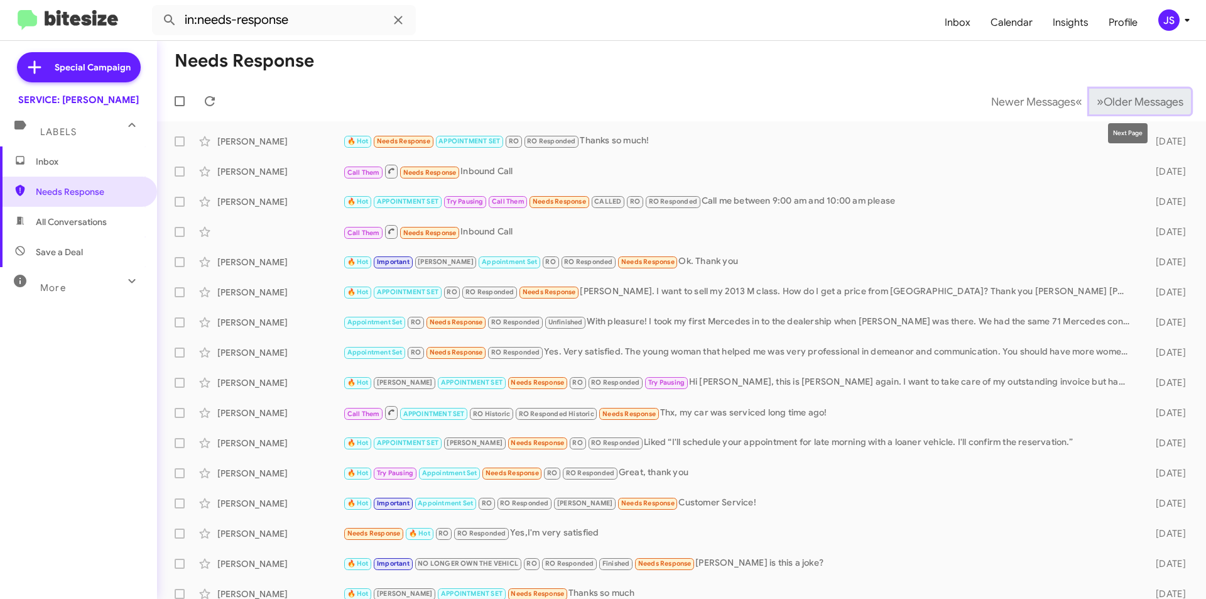
click at [1136, 95] on span "Older Messages" at bounding box center [1143, 102] width 80 height 14
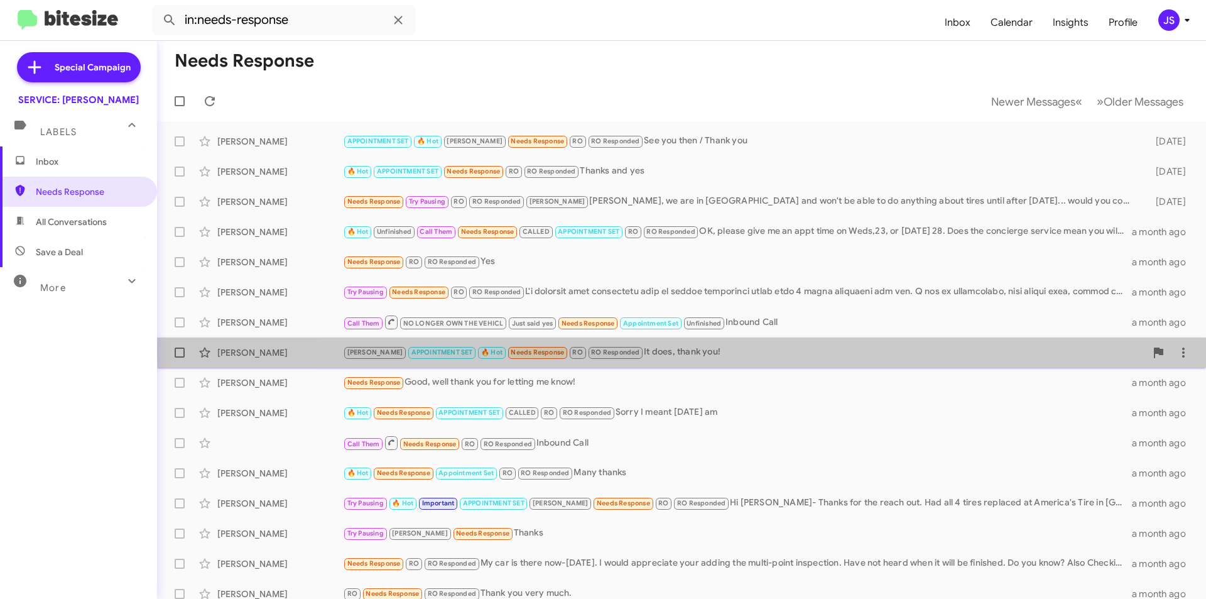
click at [811, 352] on div "RAUL APPOINTMENT SET 🔥 Hot Needs Response RO RO Responded It does, thank you!" at bounding box center [744, 352] width 803 height 14
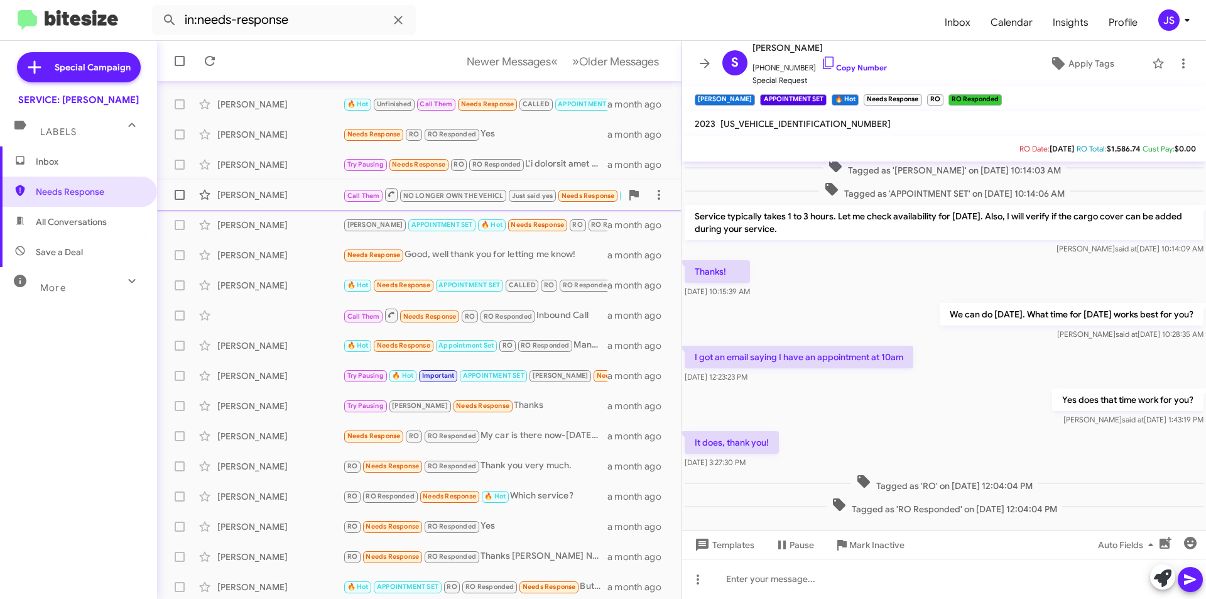
scroll to position [131, 0]
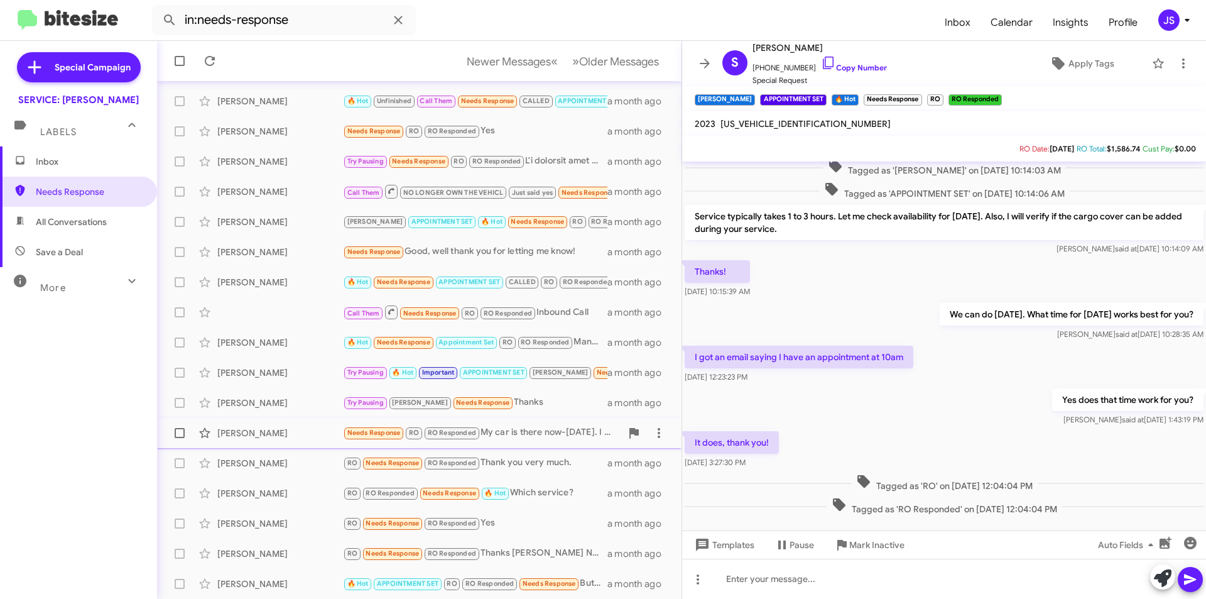
click at [354, 429] on span "Needs Response" at bounding box center [373, 432] width 53 height 8
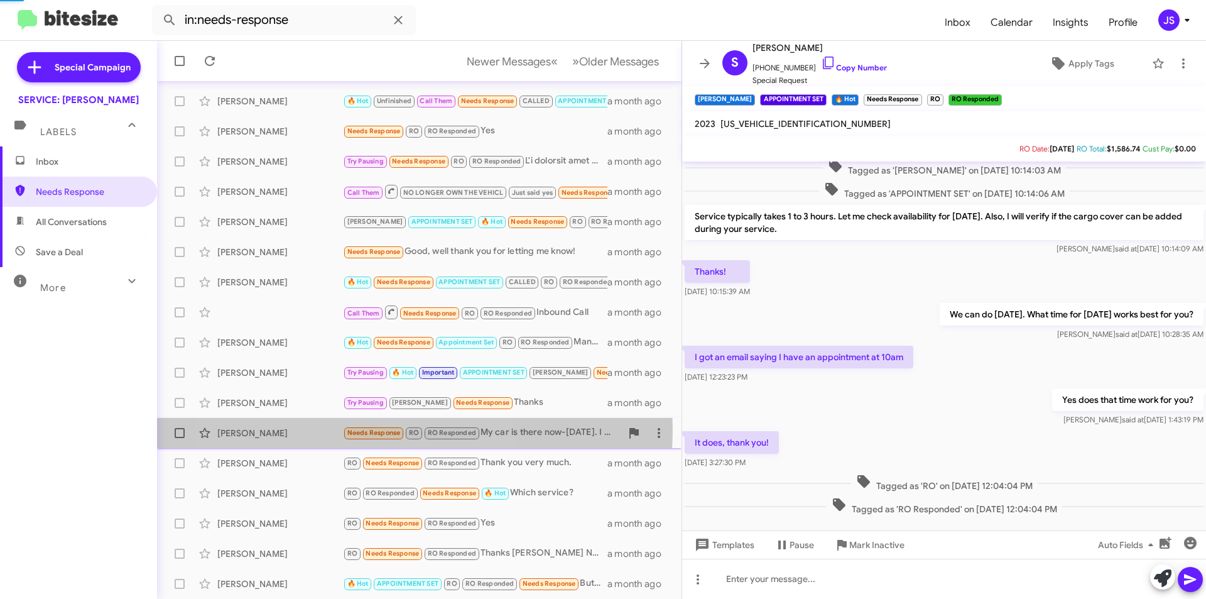
scroll to position [27, 0]
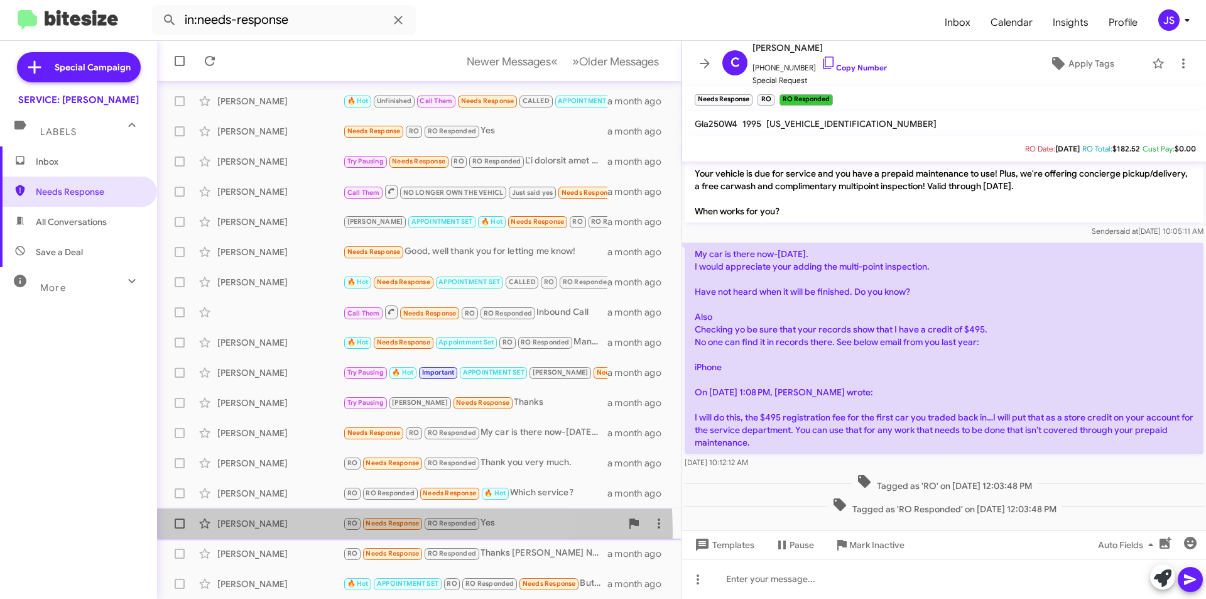
click at [301, 531] on div "Fortunate Aronu RO Needs Response RO Responded Yes a month ago" at bounding box center [419, 523] width 504 height 25
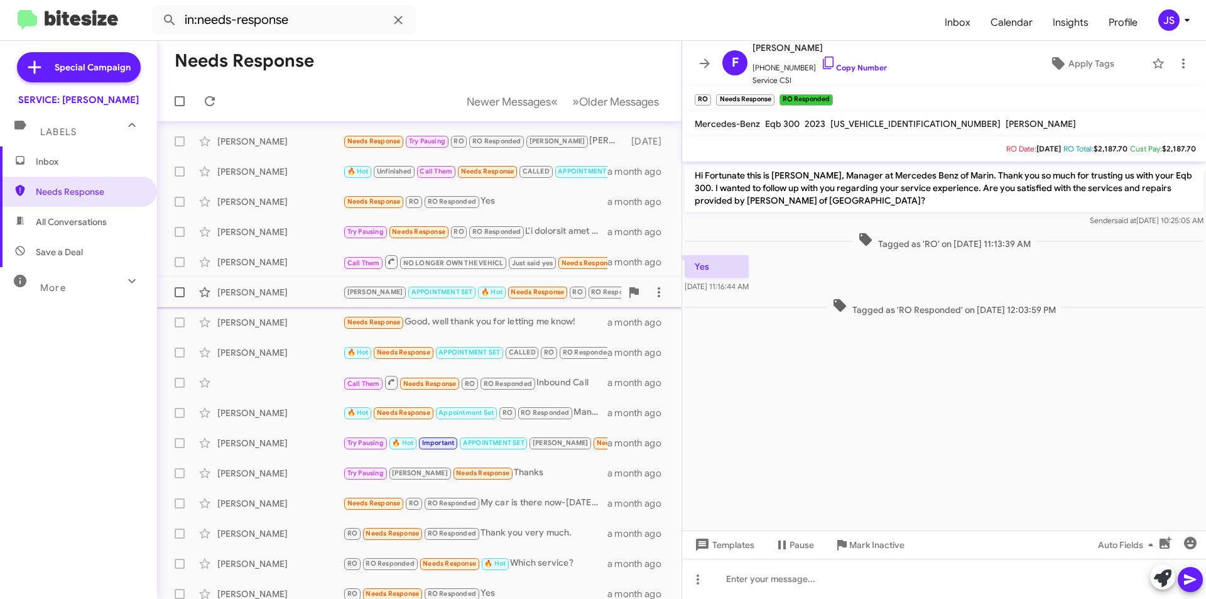
scroll to position [131, 0]
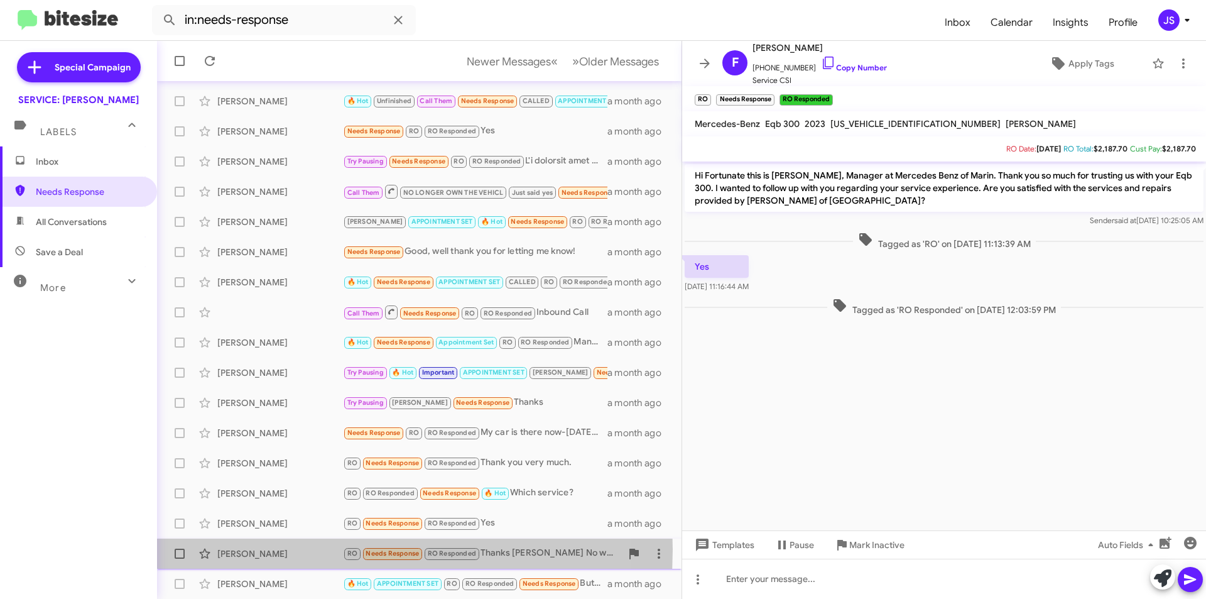
click at [252, 549] on div "[PERSON_NAME]" at bounding box center [280, 553] width 126 height 13
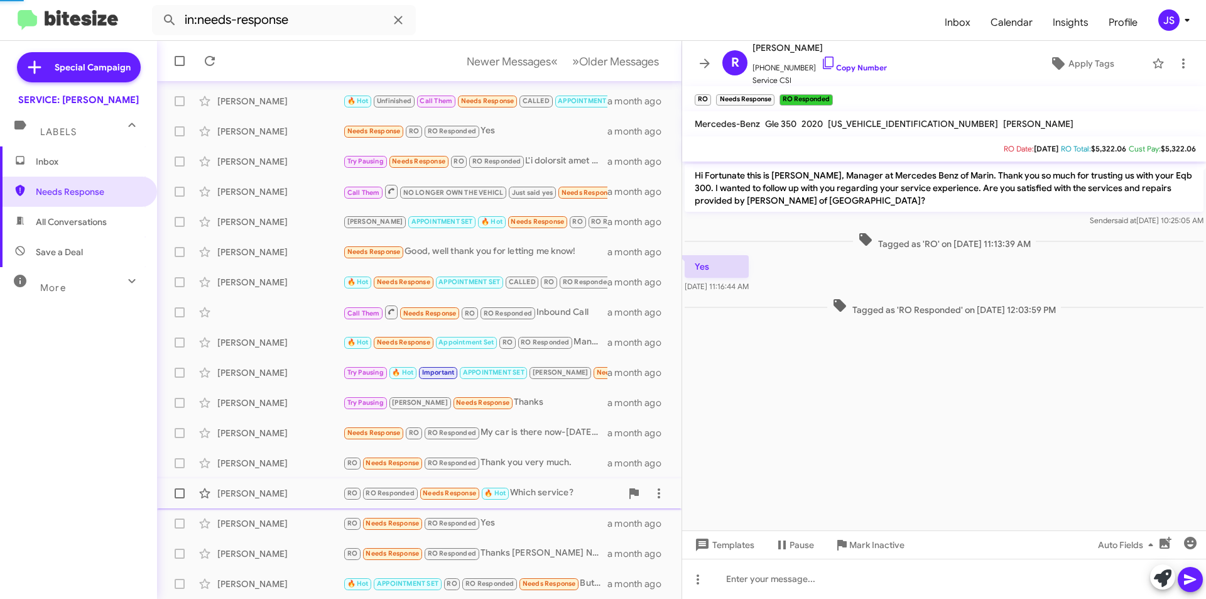
scroll to position [18, 0]
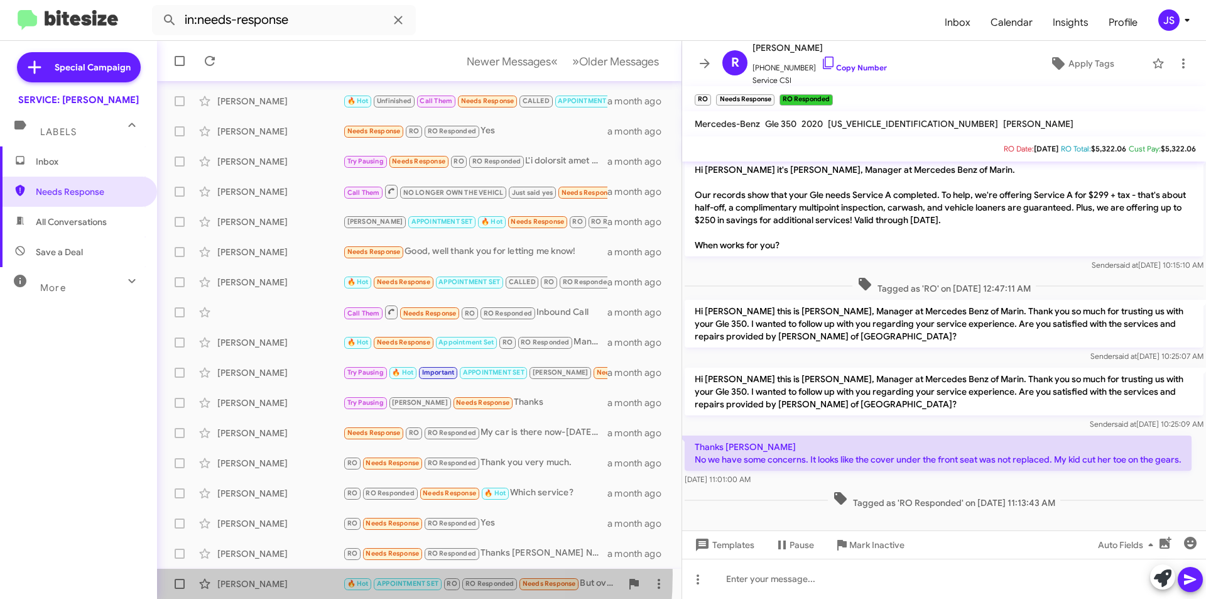
click at [300, 573] on div "[PERSON_NAME] 🔥 Hot APPOINTMENT SET RO RO Responded Needs Response But overall,…" at bounding box center [419, 583] width 504 height 25
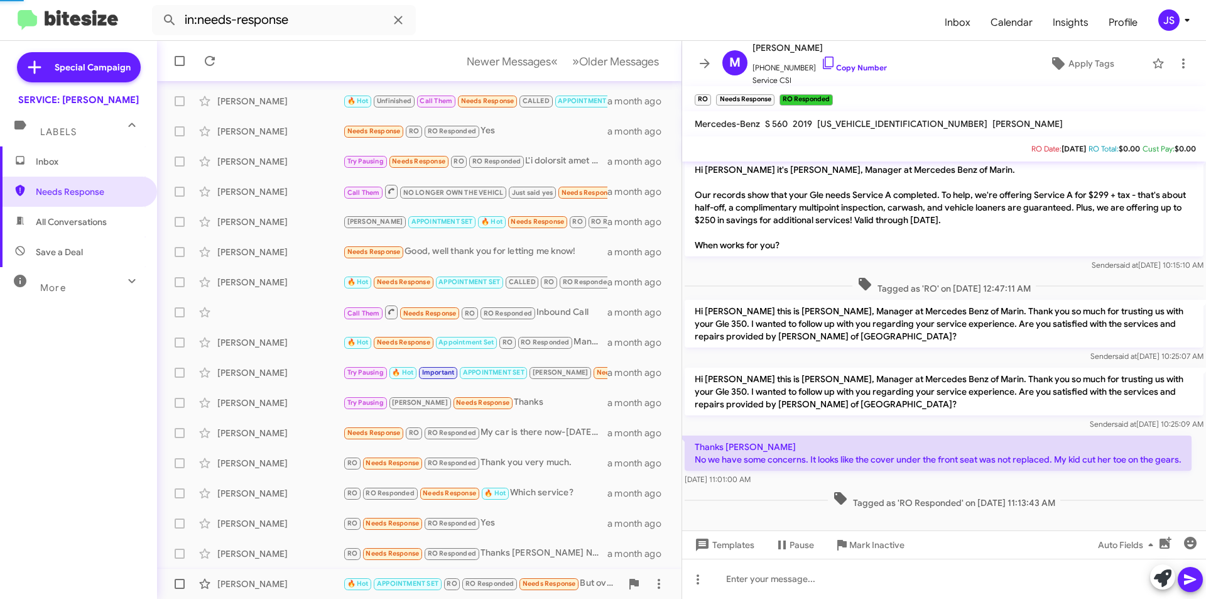
scroll to position [462, 0]
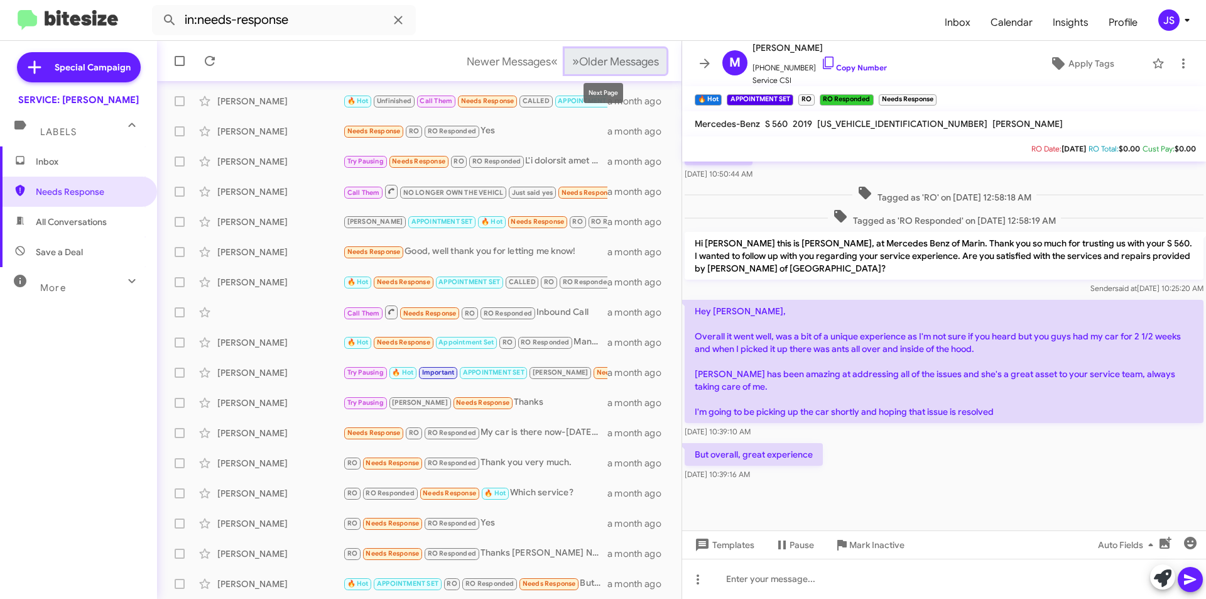
click at [619, 63] on span "Older Messages" at bounding box center [619, 62] width 80 height 14
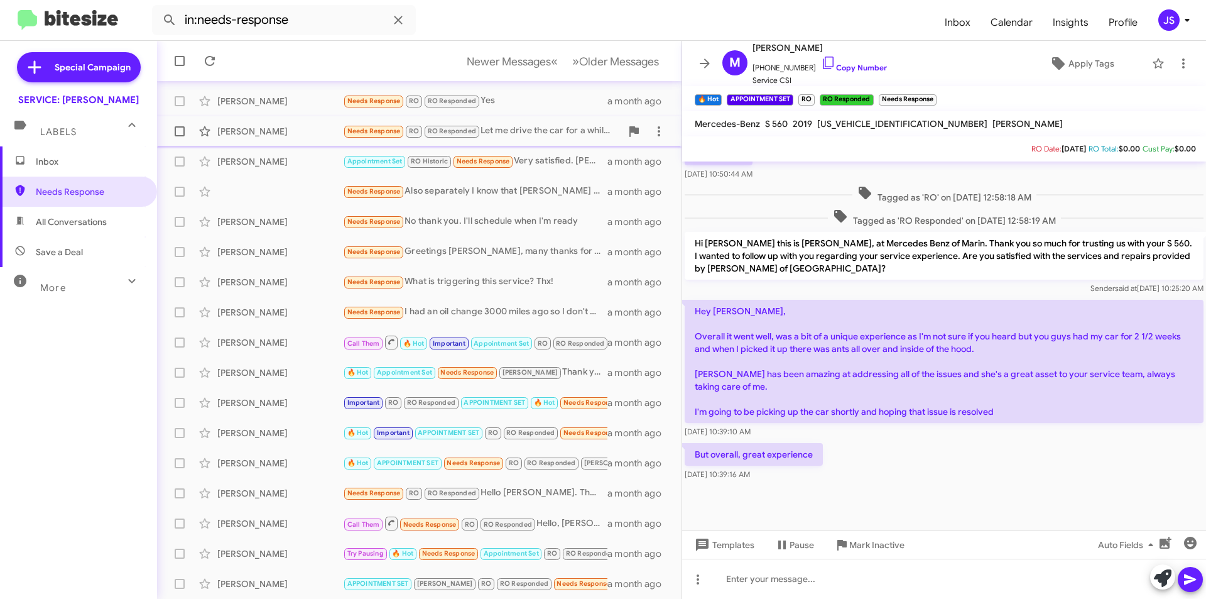
click at [273, 140] on div "Shin-Ham Fu Needs Response RO RO Responded Let me drive the car for a while bef…" at bounding box center [419, 131] width 504 height 25
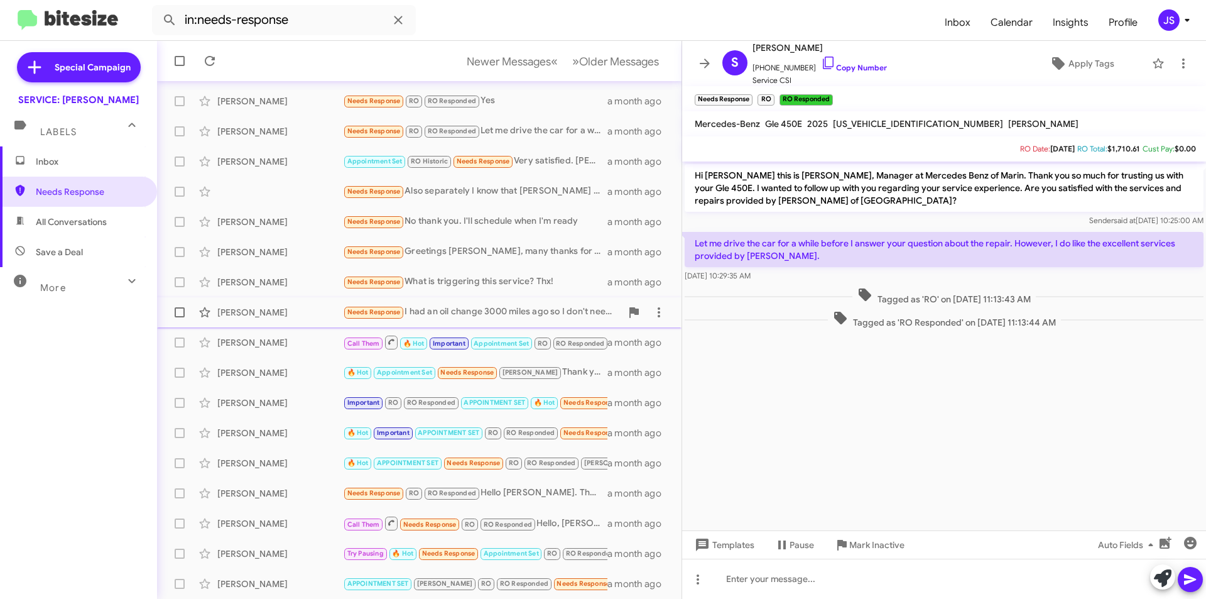
click at [285, 324] on div "[PERSON_NAME] Needs Response I had an oil change 3000 miles ago so I don't need…" at bounding box center [419, 312] width 504 height 25
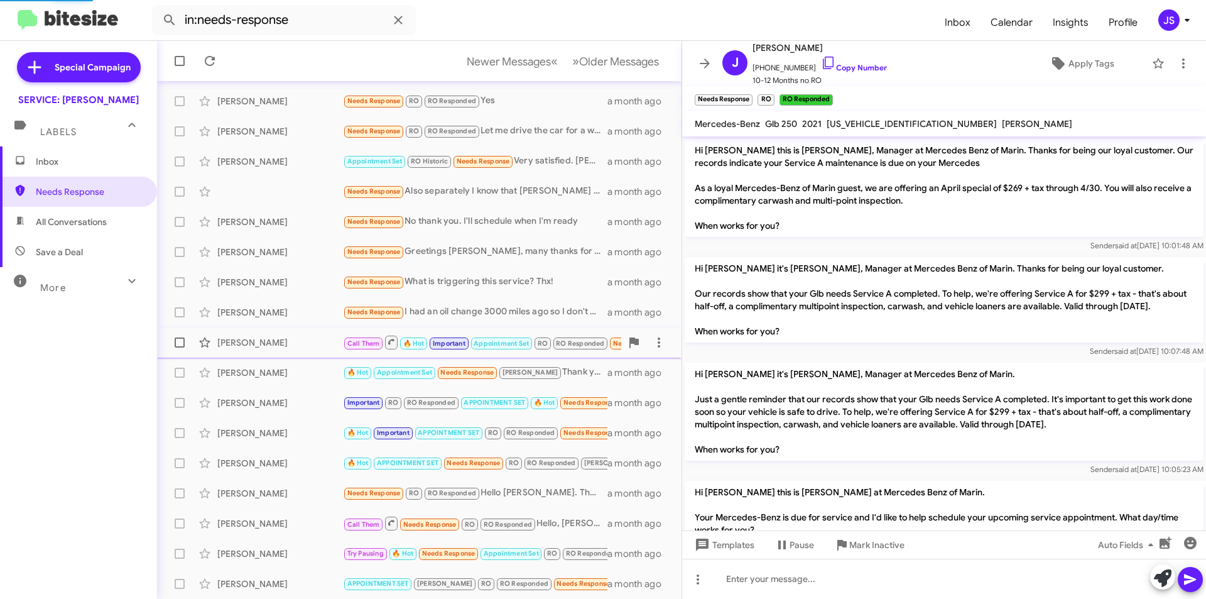
scroll to position [112, 0]
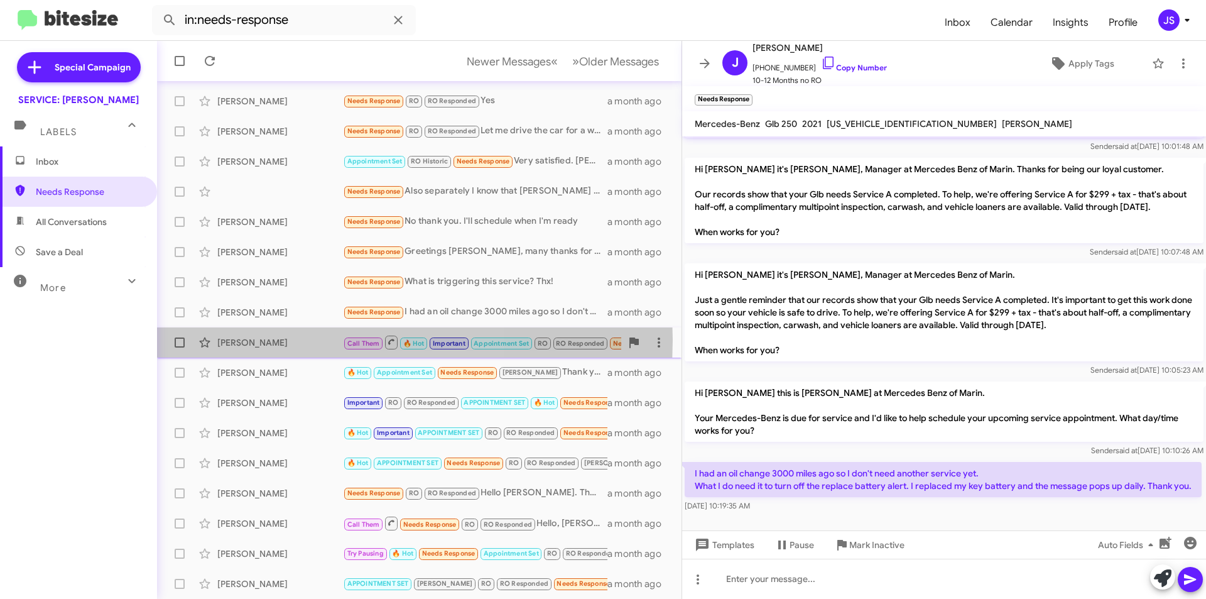
click at [269, 340] on div "[PERSON_NAME]" at bounding box center [280, 342] width 126 height 13
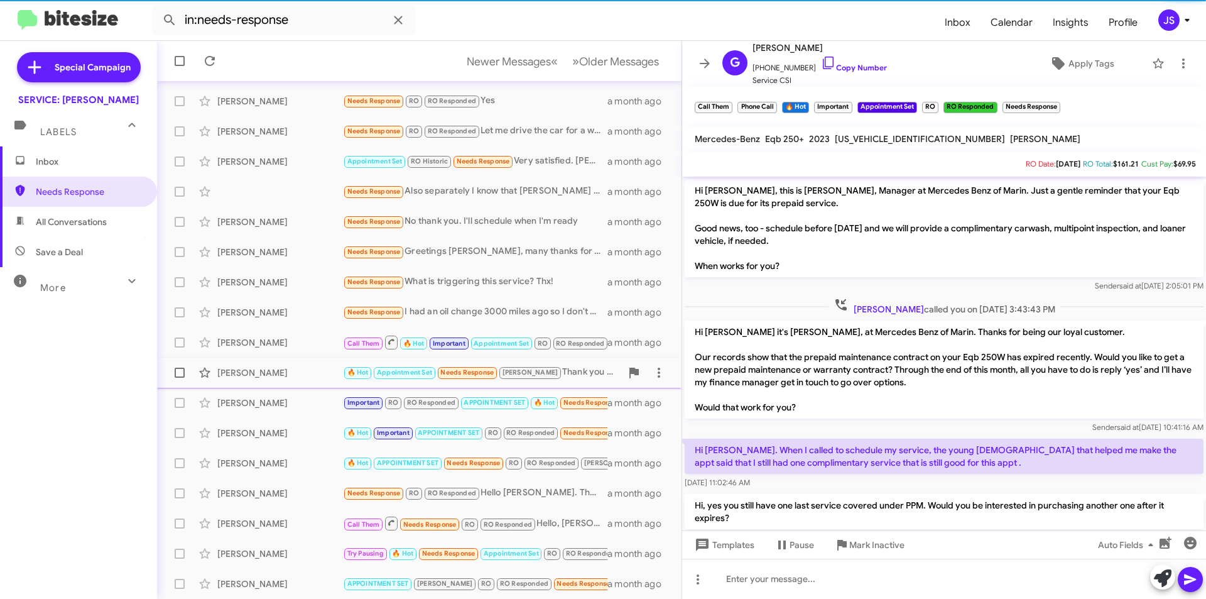
click at [263, 363] on div "[PERSON_NAME] 🔥 Hot Appointment Set Needs Response [PERSON_NAME] Thank you so m…" at bounding box center [419, 372] width 504 height 25
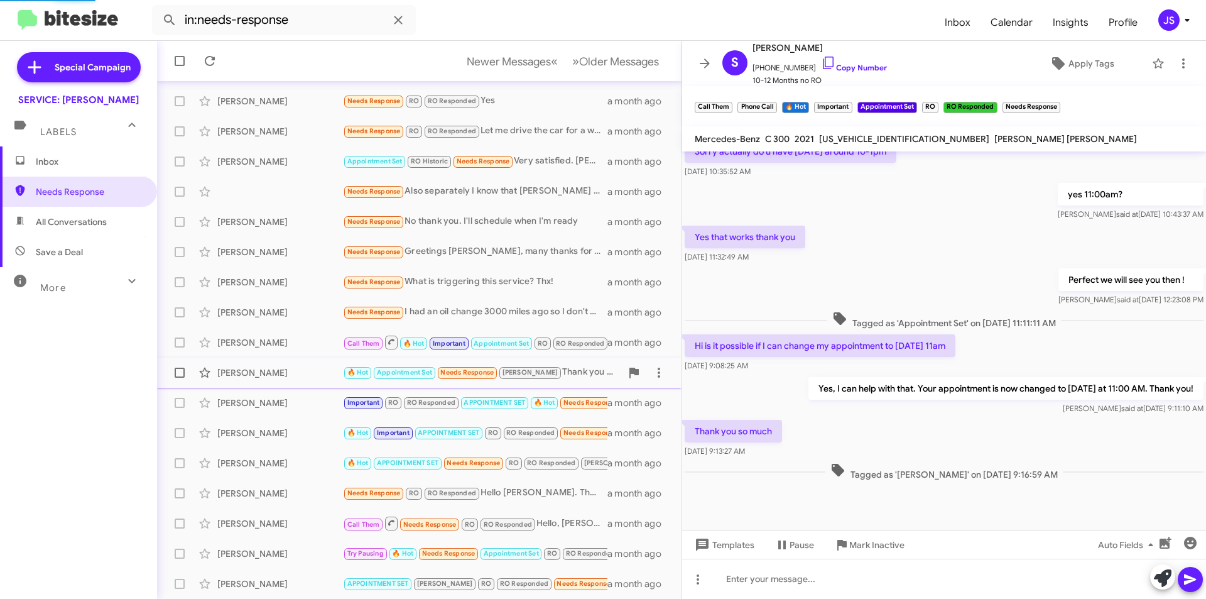
scroll to position [305, 0]
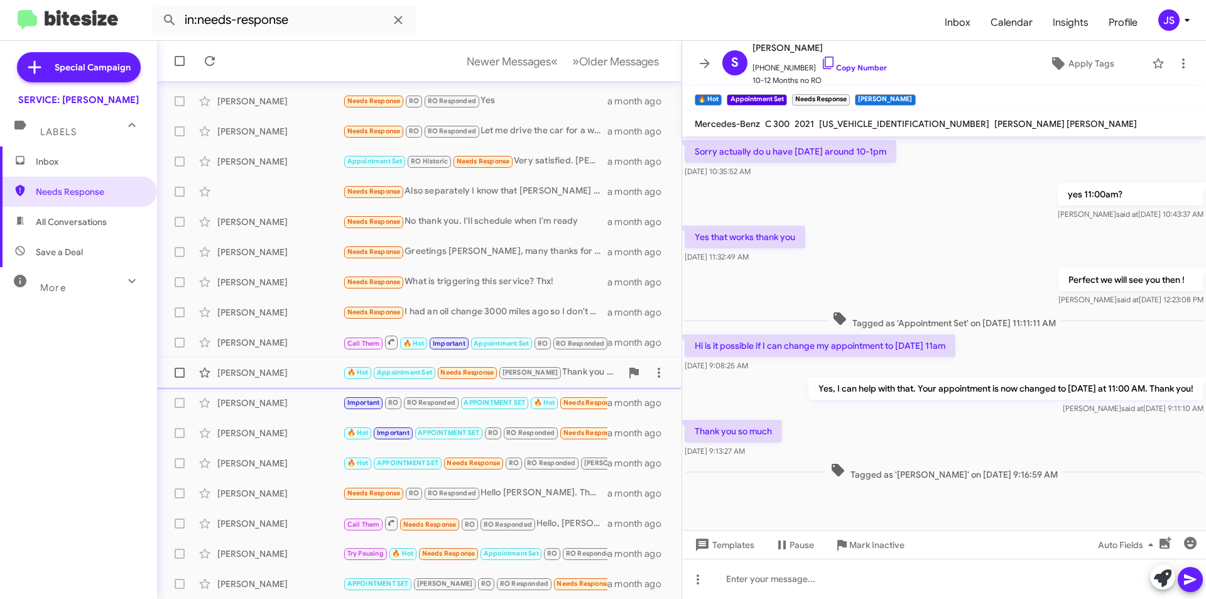
click at [265, 382] on div "[PERSON_NAME] 🔥 Hot Appointment Set Needs Response [PERSON_NAME] Thank you so m…" at bounding box center [419, 372] width 504 height 25
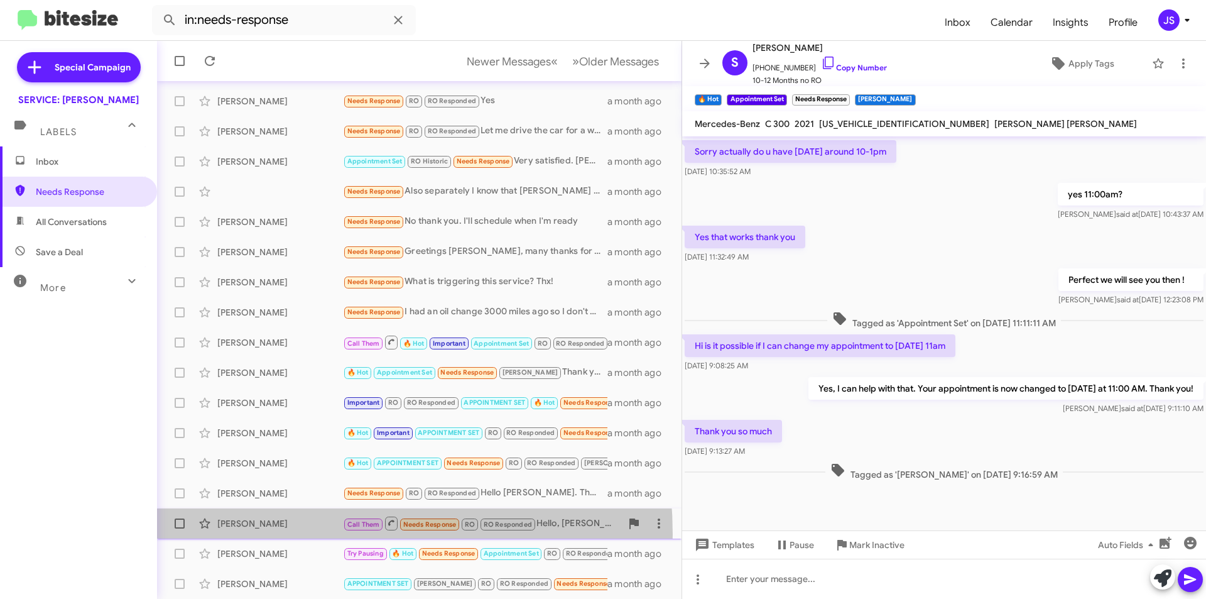
click at [277, 534] on div "[PERSON_NAME] Call Them Needs Response RO RO Responded Hello, [PERSON_NAME]! Ev…" at bounding box center [419, 523] width 504 height 25
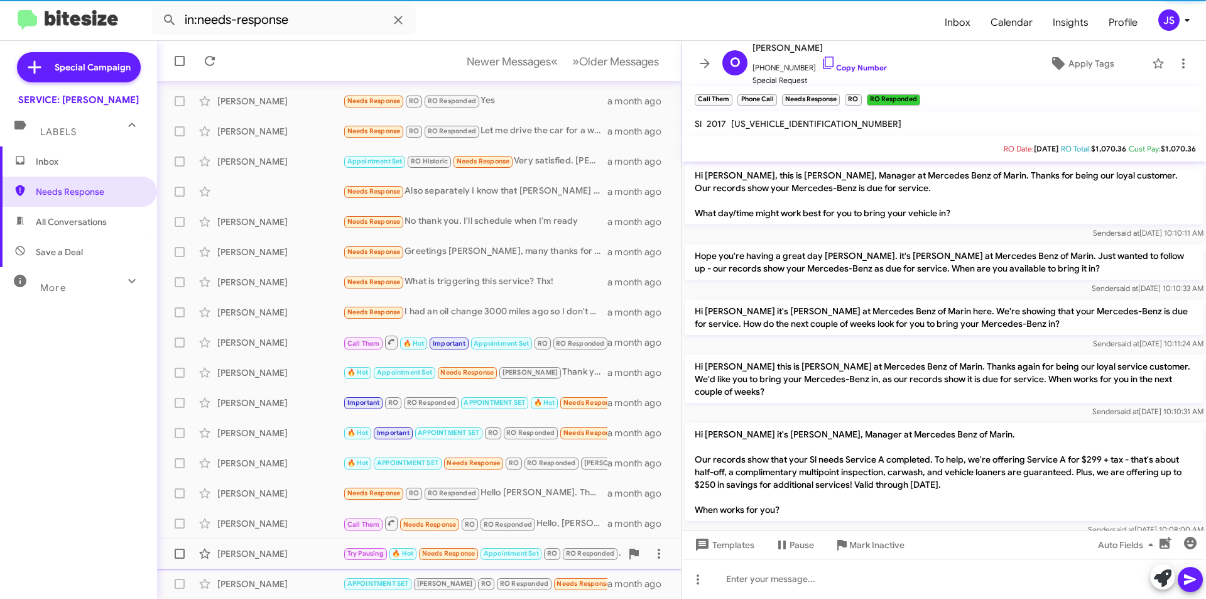
click at [266, 560] on div "[PERSON_NAME] Try Pausing 🔥 Hot Needs Response Appointment Set RO RO Responded …" at bounding box center [419, 553] width 504 height 25
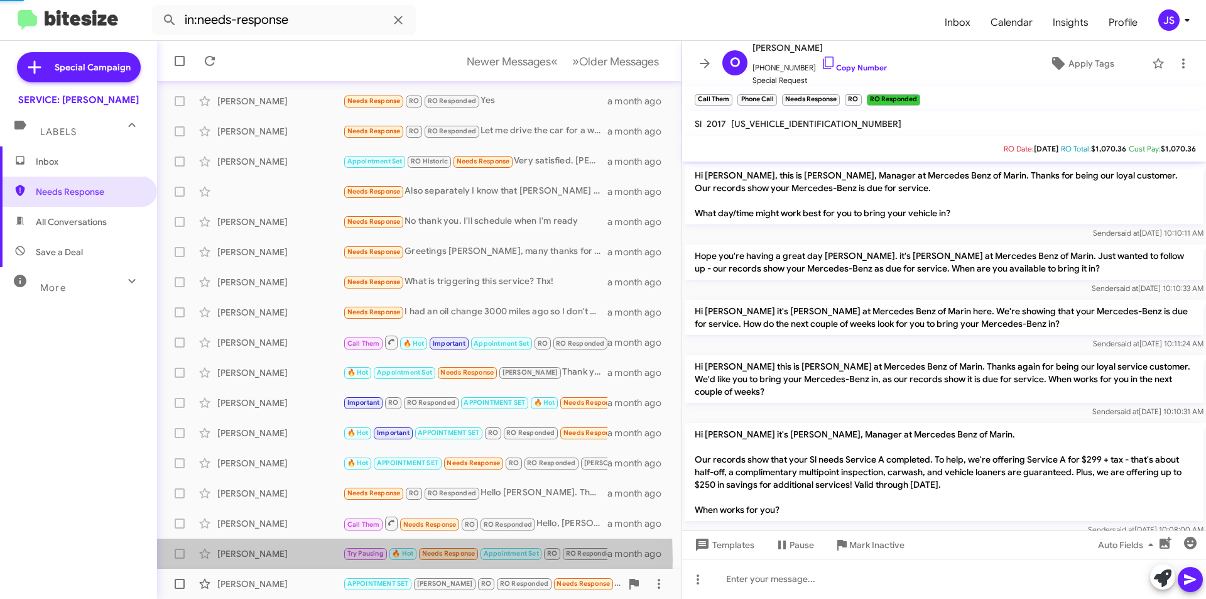
scroll to position [489, 0]
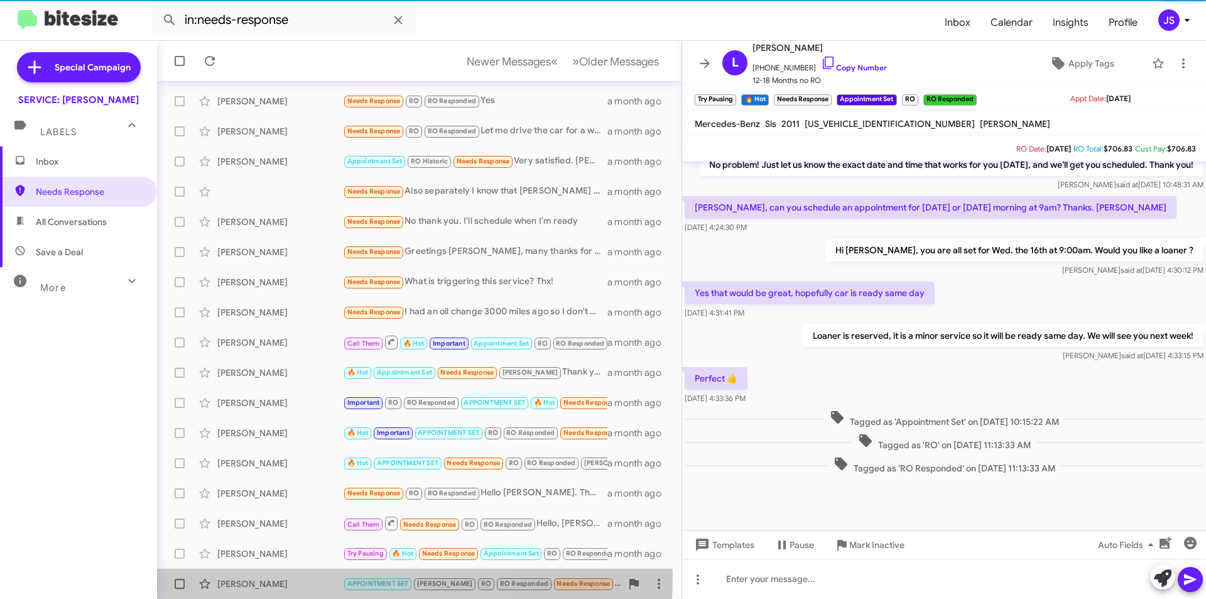
click at [273, 576] on div "[PERSON_NAME] APPOINTMENT SET [PERSON_NAME] RO Responded Needs Response 💯it was…" at bounding box center [419, 583] width 504 height 25
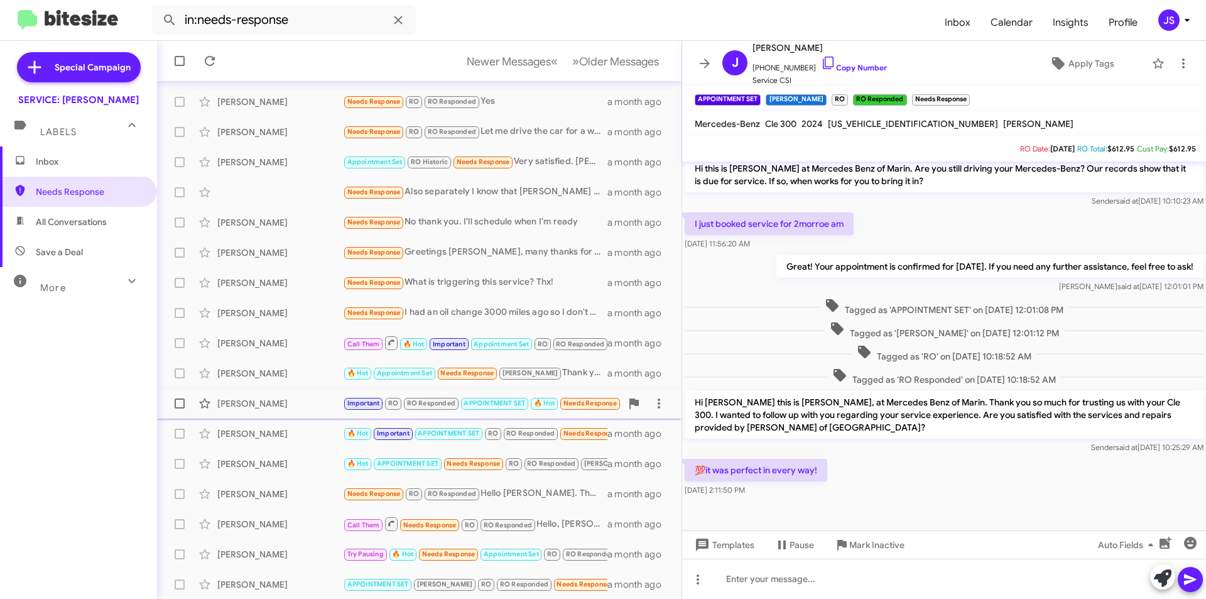
scroll to position [131, 0]
click at [623, 60] on span "Older Messages" at bounding box center [619, 62] width 80 height 14
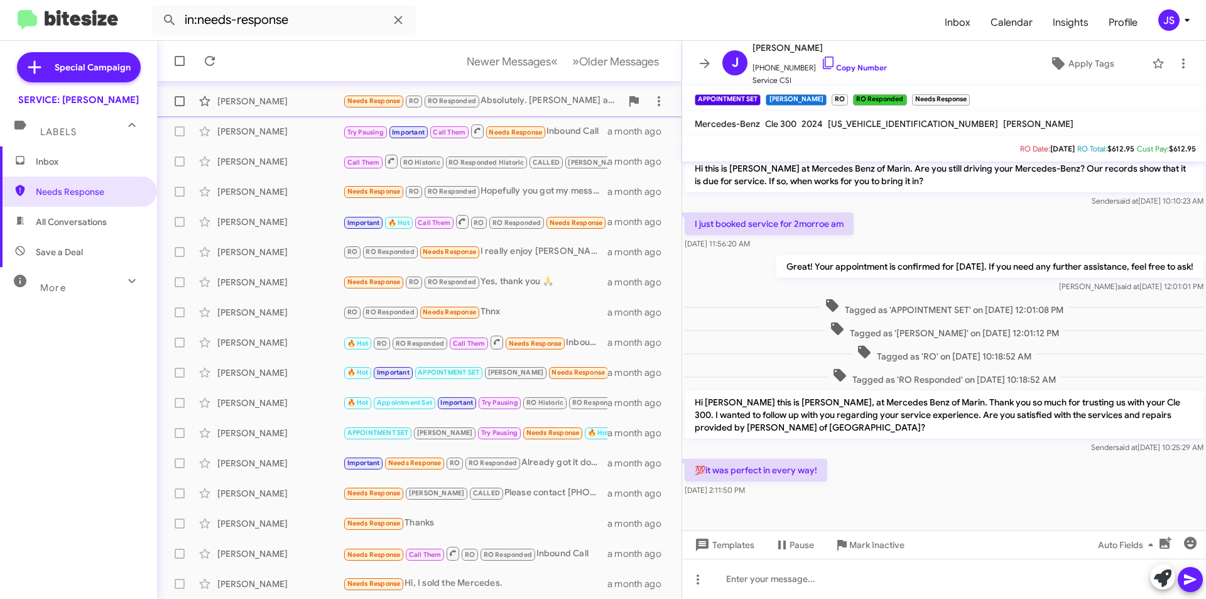
click at [283, 93] on div "[PERSON_NAME] Needs Response RO RO Responded Absolutely. [PERSON_NAME] and his …" at bounding box center [419, 101] width 504 height 25
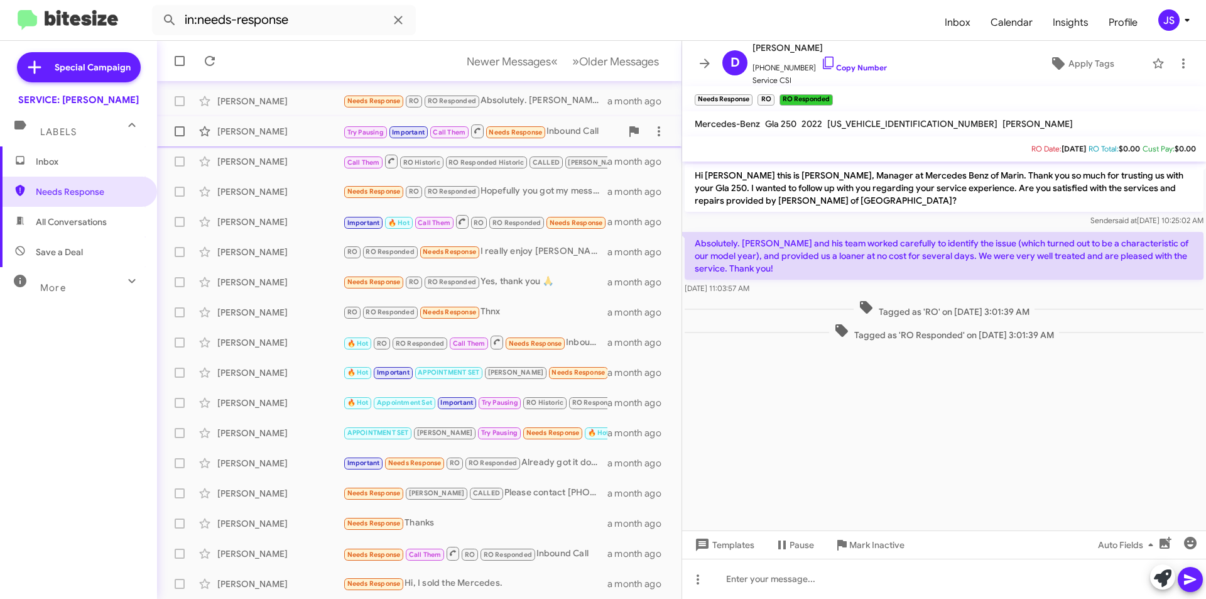
click at [278, 126] on div "[PERSON_NAME]" at bounding box center [280, 131] width 126 height 13
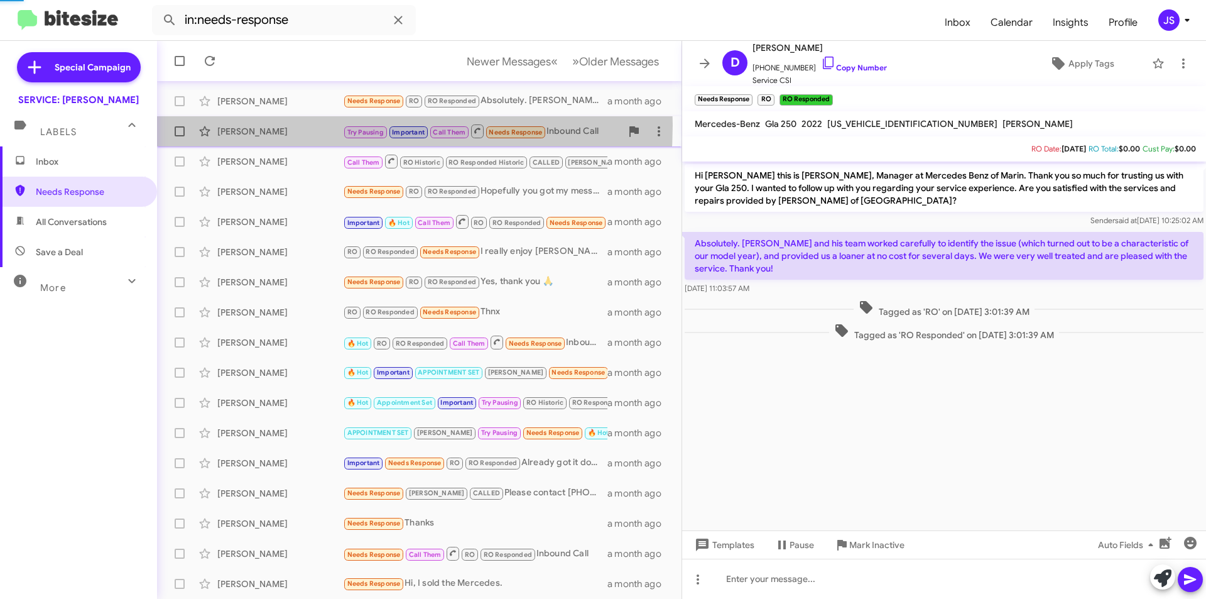
scroll to position [206, 0]
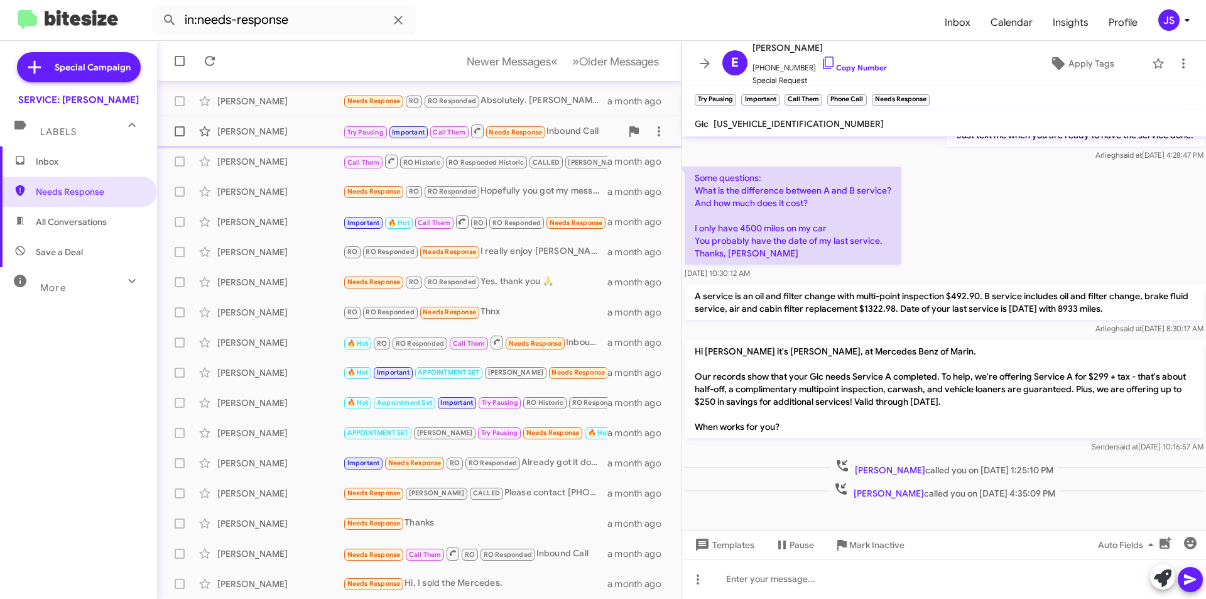
click at [293, 146] on span "[PERSON_NAME] Try Pausing Important Call Them Needs Response Inbound Call a mon…" at bounding box center [419, 131] width 524 height 30
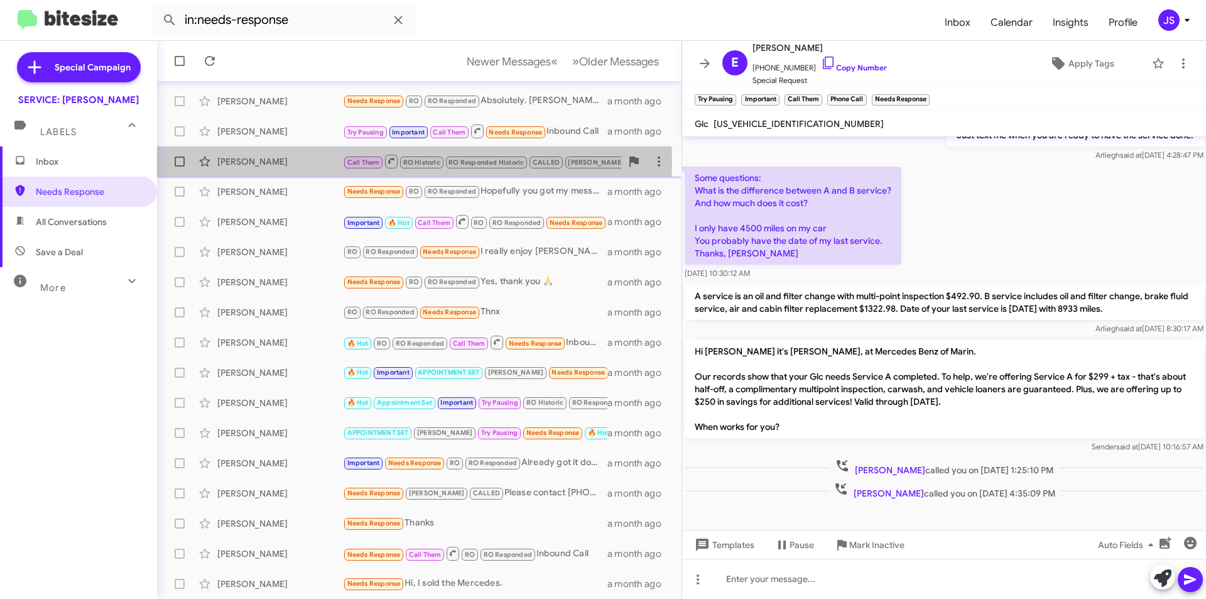
click at [288, 161] on div "[PERSON_NAME]" at bounding box center [280, 161] width 126 height 13
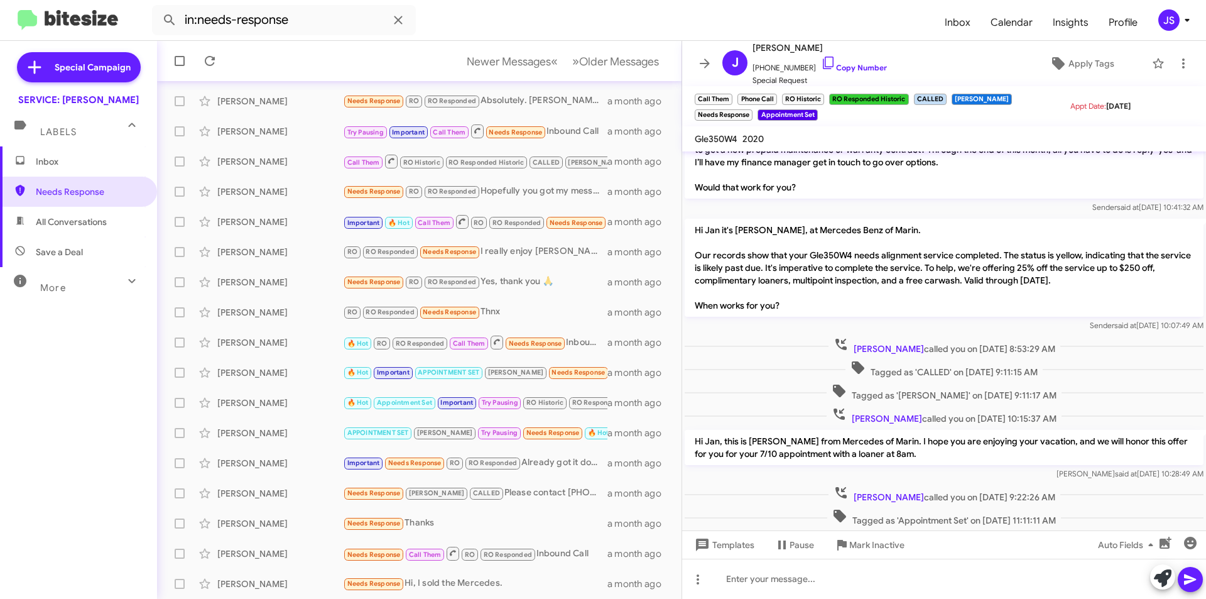
scroll to position [416, 0]
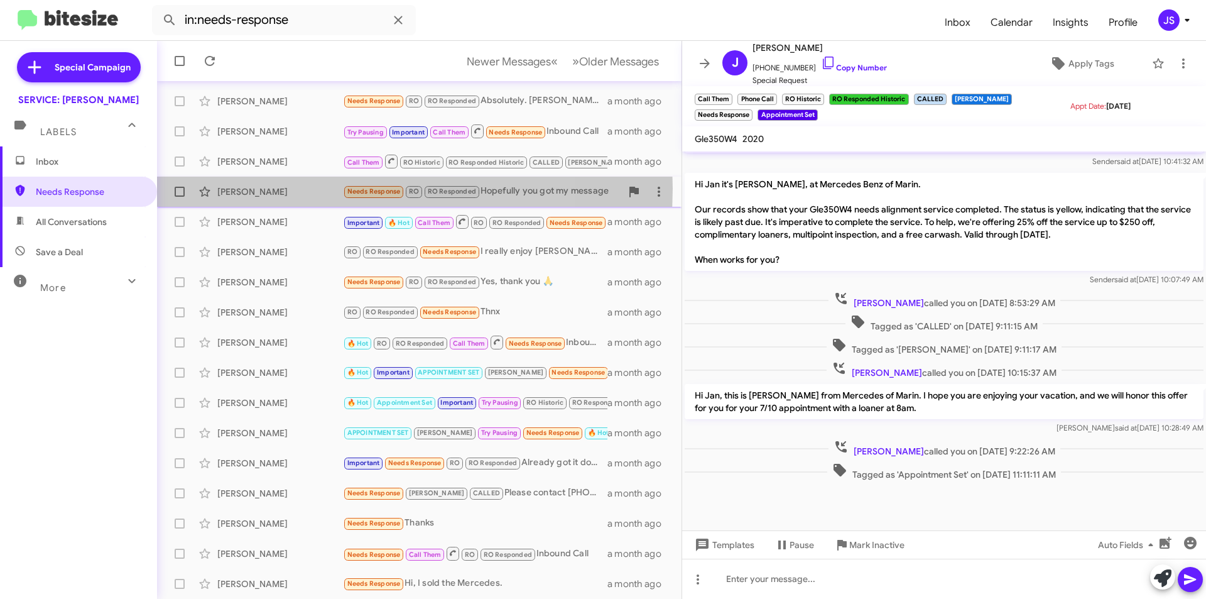
click at [305, 188] on div "[PERSON_NAME]" at bounding box center [280, 191] width 126 height 13
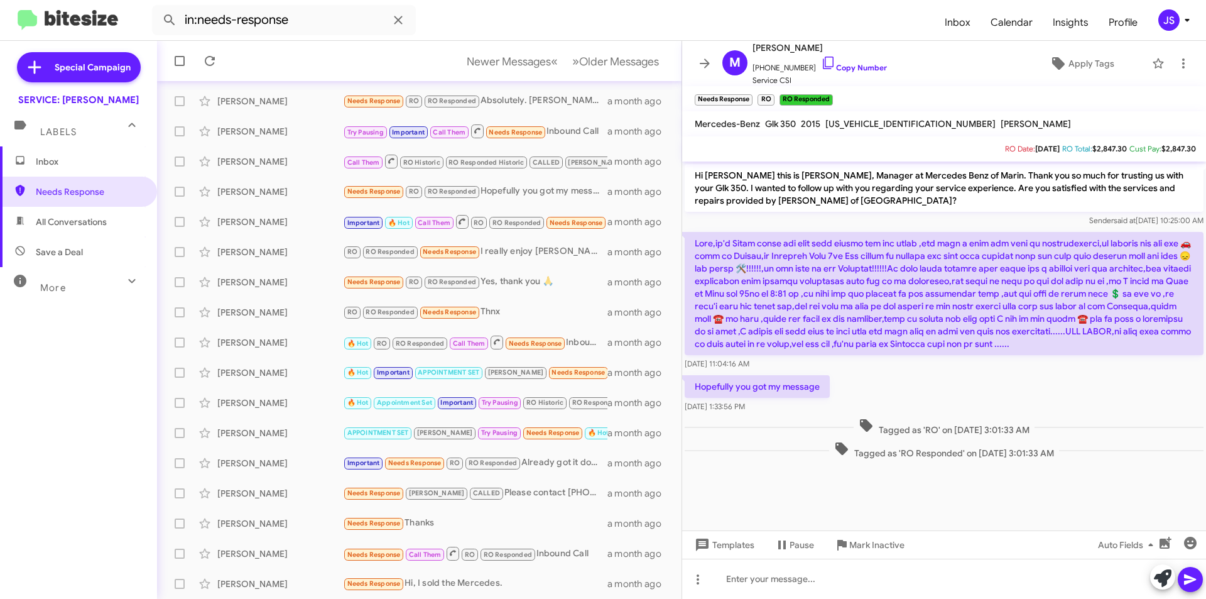
click at [1023, 375] on div "Hopefully you got my message [DATE] 1:33:56 PM" at bounding box center [944, 393] width 524 height 43
click at [305, 333] on div "[PERSON_NAME] 🔥 Hot RO RO Responded Call Them Needs Response Inbound Call a mon…" at bounding box center [419, 342] width 504 height 25
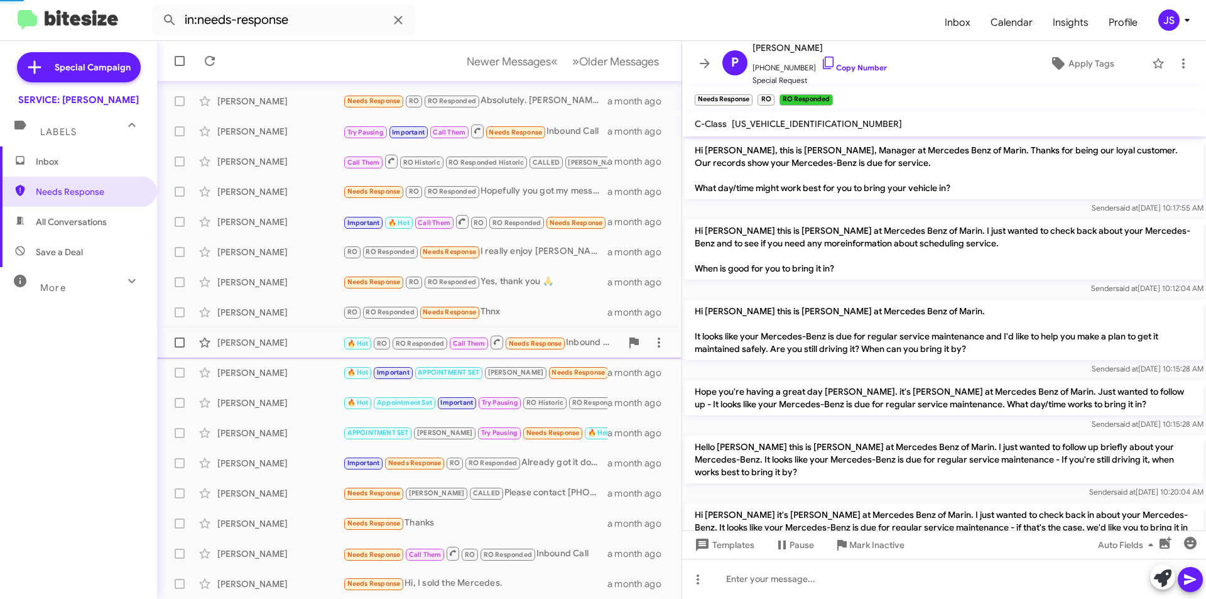
scroll to position [1198, 0]
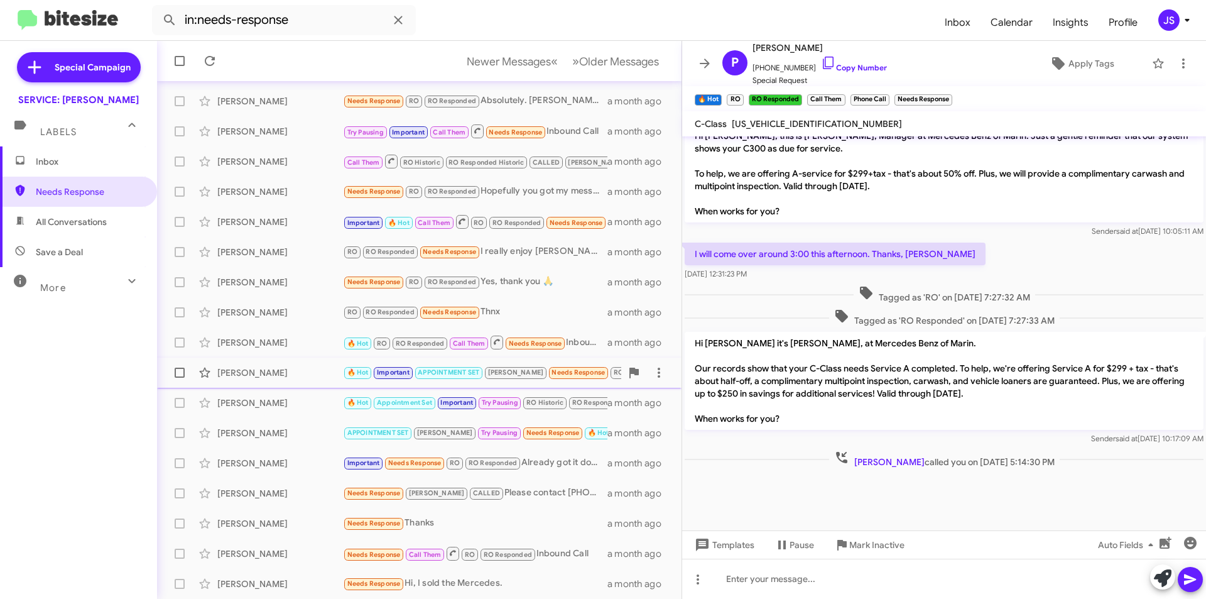
click at [277, 377] on div "[PERSON_NAME]" at bounding box center [280, 372] width 126 height 13
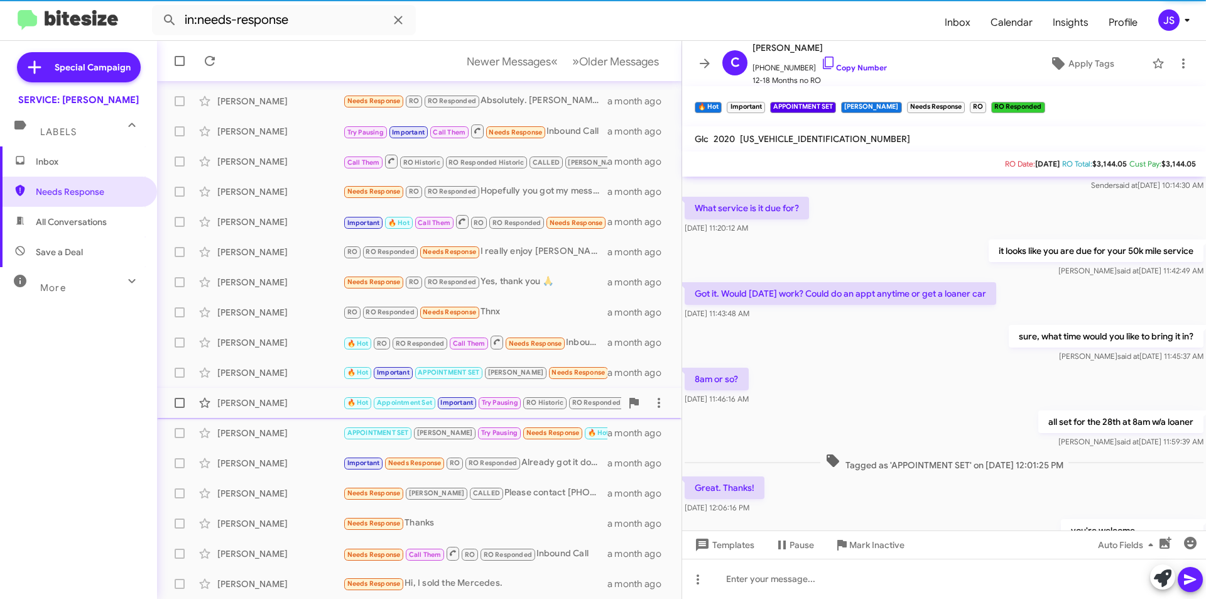
click at [278, 393] on div "[PERSON_NAME] 🔥 Hot Appointment Set Important Try Pausing RO Historic RO Respon…" at bounding box center [419, 402] width 504 height 25
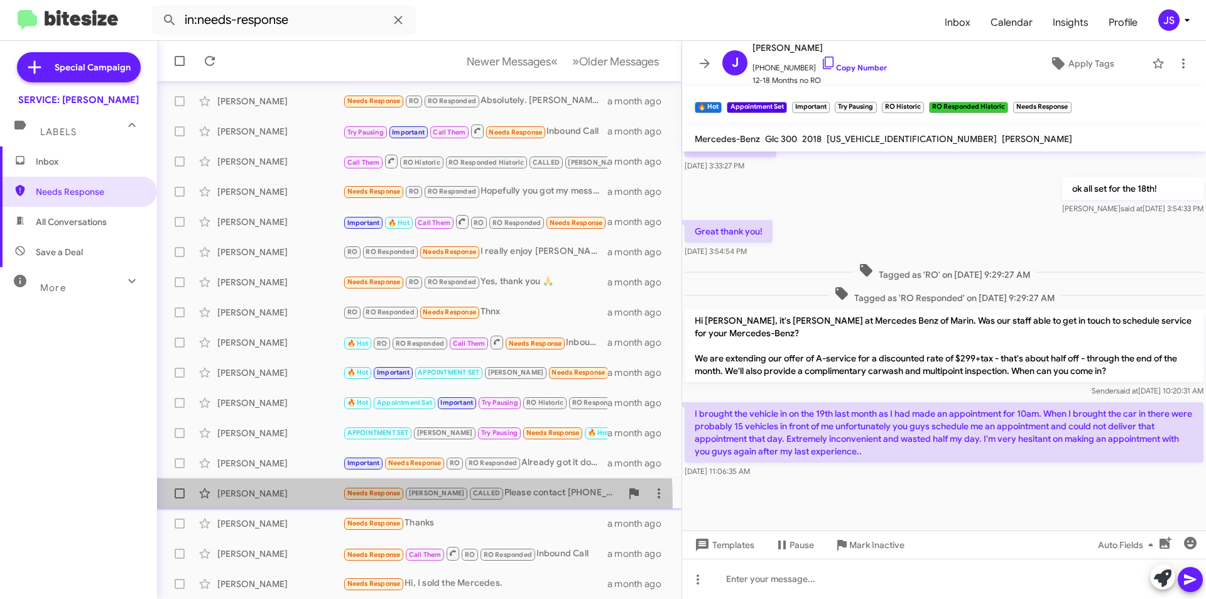
click at [296, 502] on div "[PERSON_NAME] Needs Response [PERSON_NAME] CALLED Please contact [PHONE_NUMBER]…" at bounding box center [419, 492] width 504 height 25
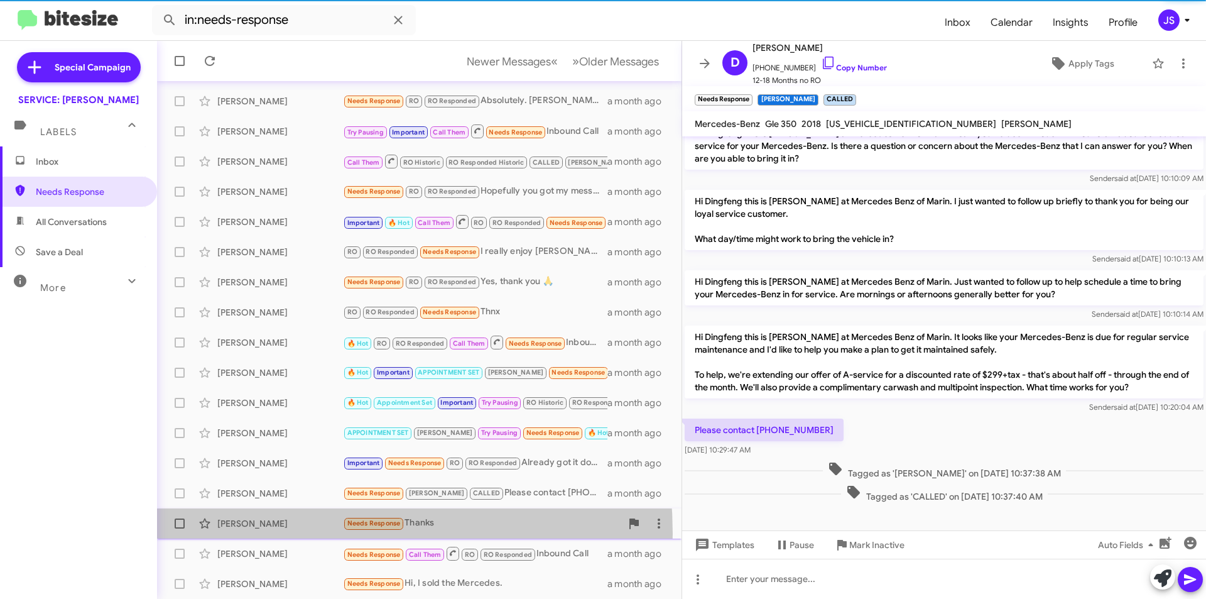
scroll to position [97, 0]
click at [267, 533] on div "[PERSON_NAME] Needs Response Thanks a month ago" at bounding box center [419, 523] width 504 height 25
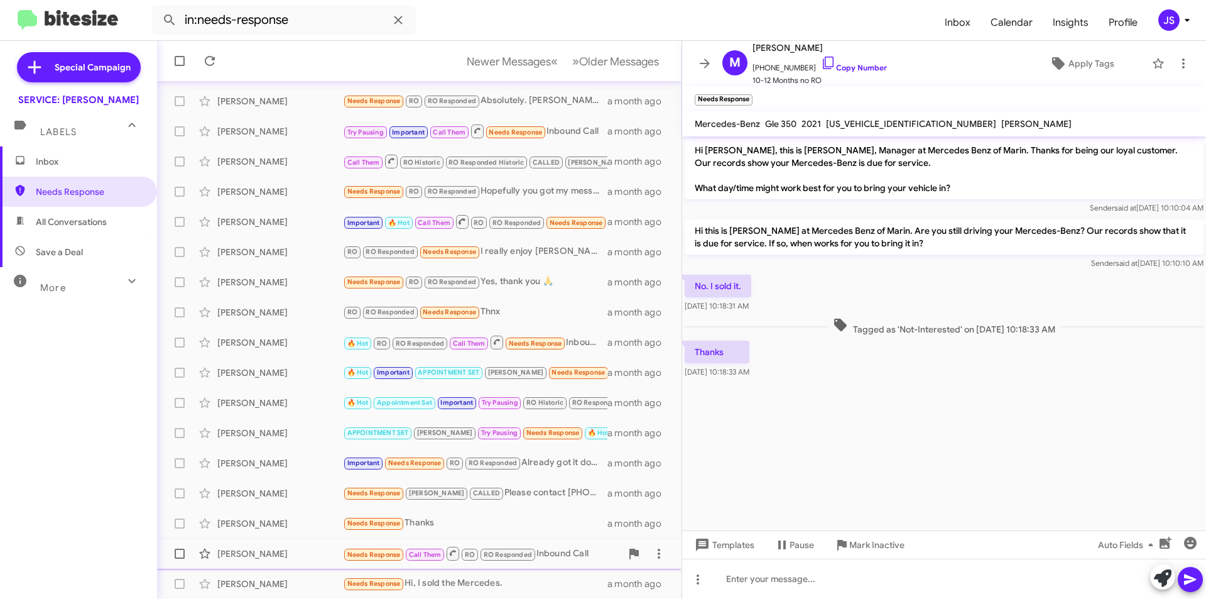
click at [264, 548] on div "[PERSON_NAME]" at bounding box center [280, 553] width 126 height 13
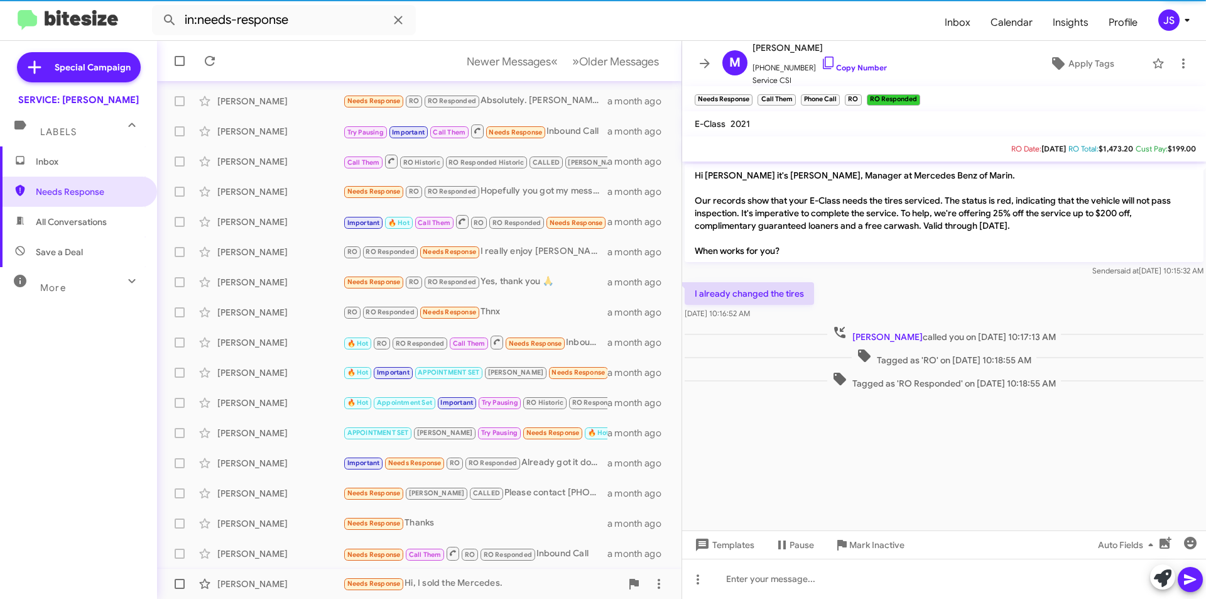
click at [268, 570] on span "[PERSON_NAME] Needs Response Hi, I sold the Mercedes. a month ago" at bounding box center [419, 583] width 524 height 30
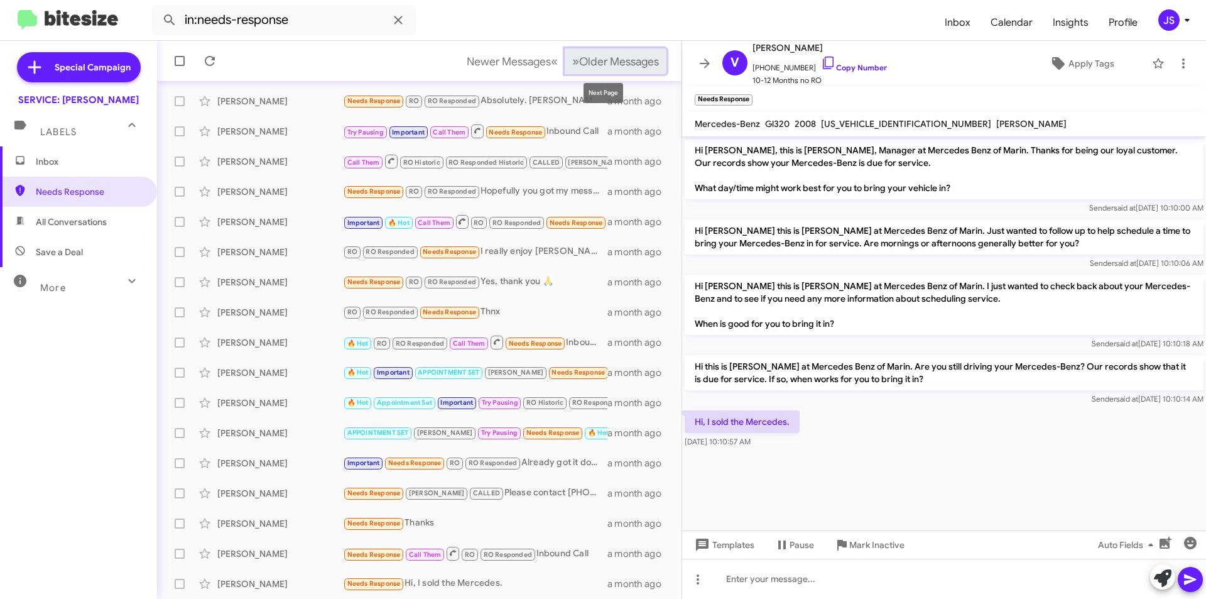
click at [626, 58] on span "Older Messages" at bounding box center [619, 62] width 80 height 14
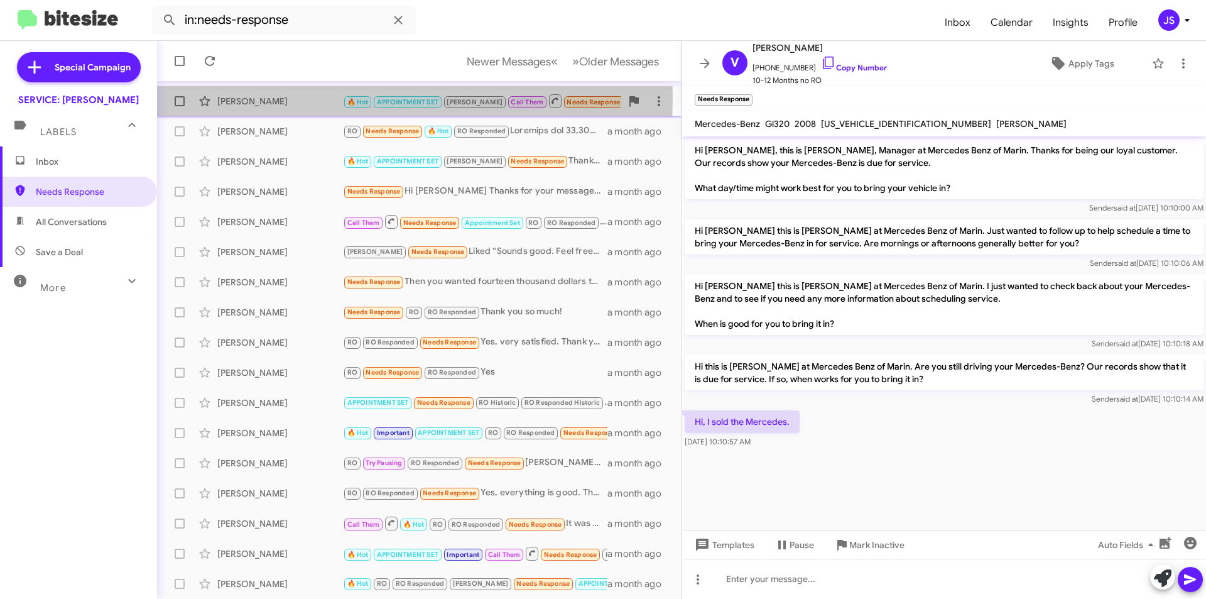
click at [299, 97] on div "[PERSON_NAME]" at bounding box center [280, 101] width 126 height 13
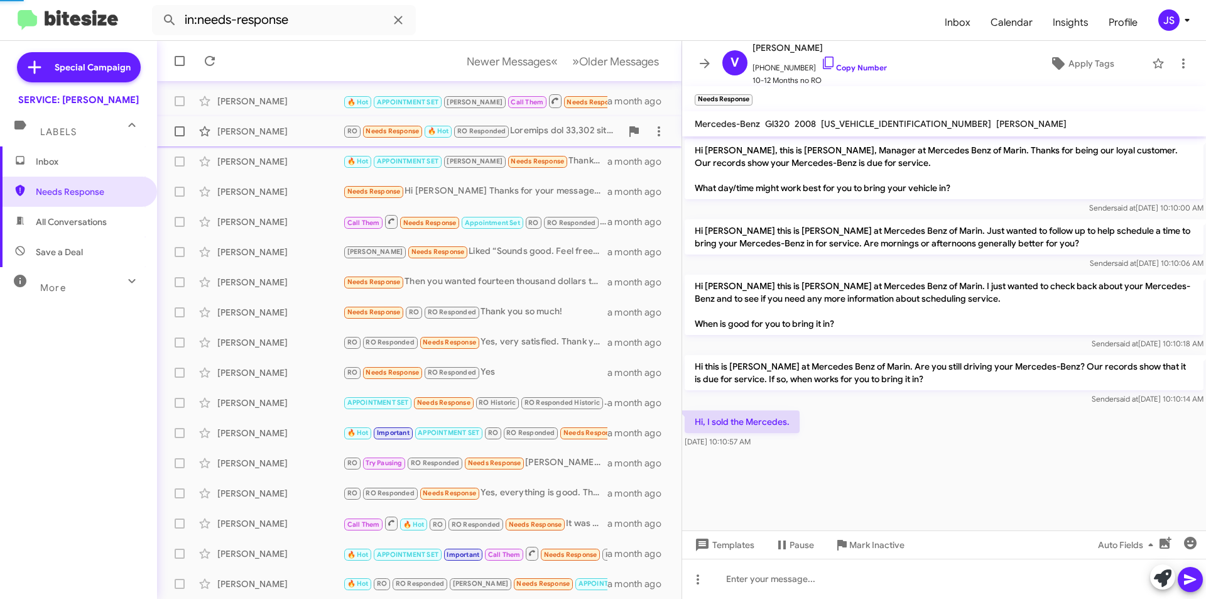
scroll to position [529, 0]
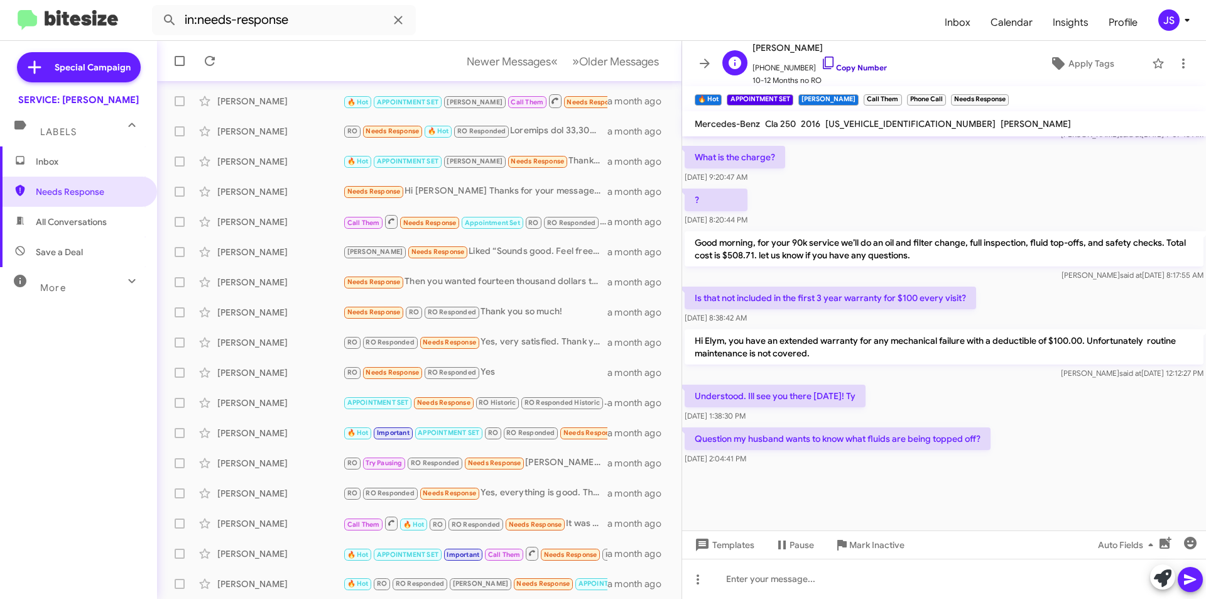
click at [821, 66] on link "Copy Number" at bounding box center [854, 67] width 66 height 9
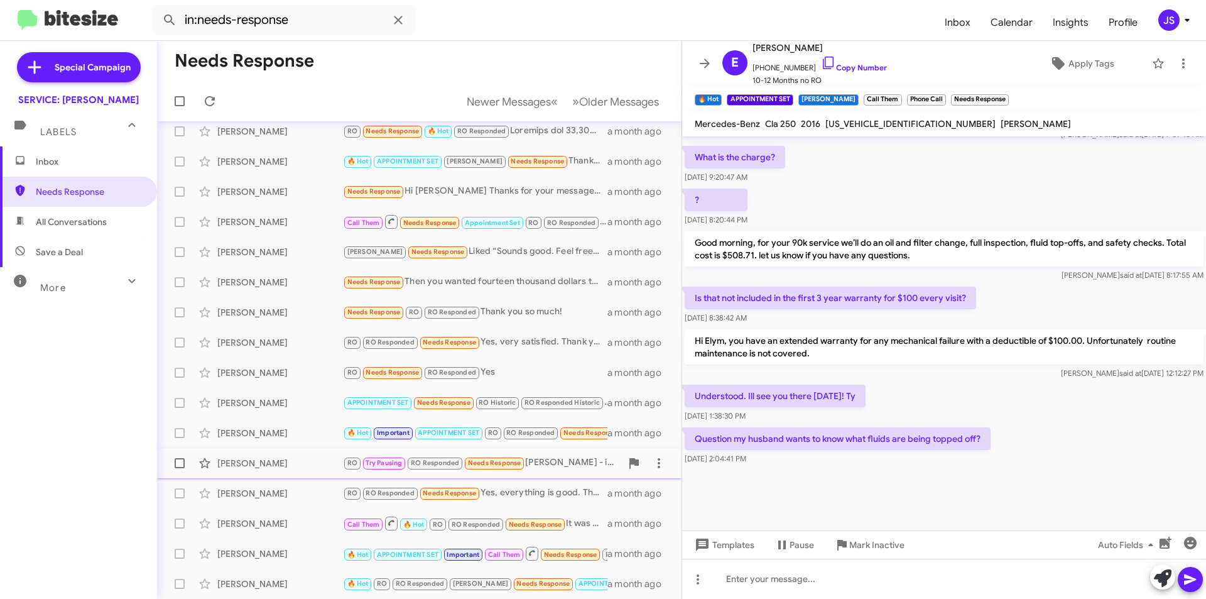
scroll to position [0, 0]
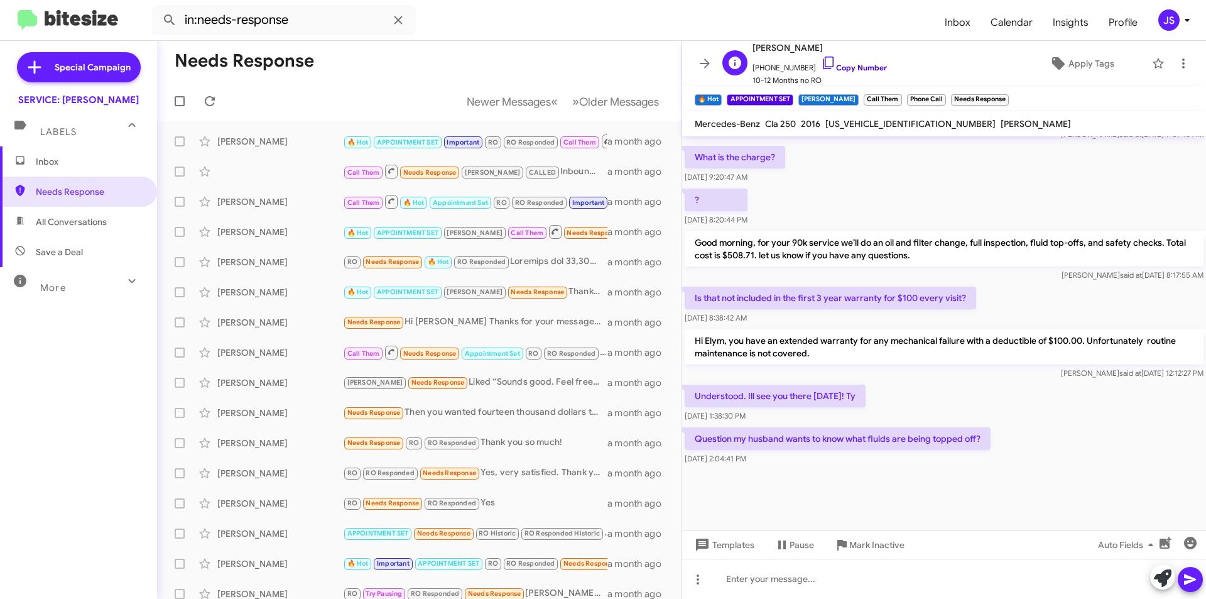
click at [821, 61] on icon at bounding box center [828, 62] width 15 height 15
drag, startPoint x: 823, startPoint y: 63, endPoint x: 835, endPoint y: 63, distance: 11.9
click at [823, 63] on link "Copy Number" at bounding box center [854, 67] width 66 height 9
